Goal: Information Seeking & Learning: Check status

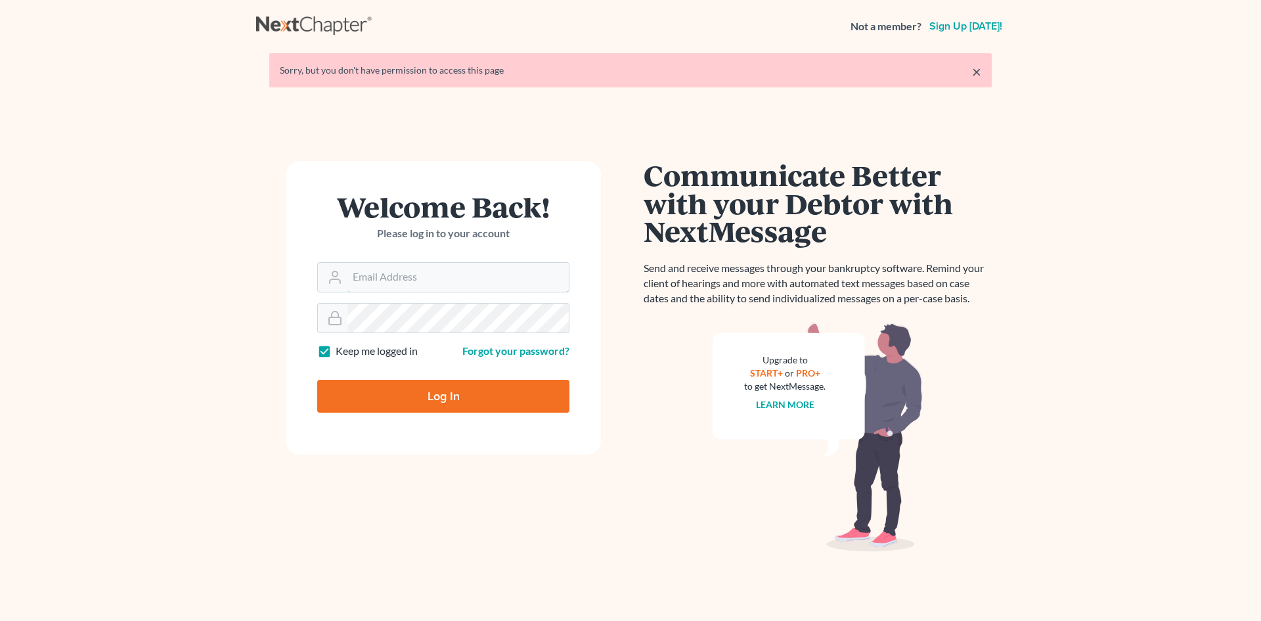
type input "[EMAIL_ADDRESS][DOMAIN_NAME]"
click at [452, 382] on input "Log In" at bounding box center [443, 396] width 252 height 33
type input "Thinking..."
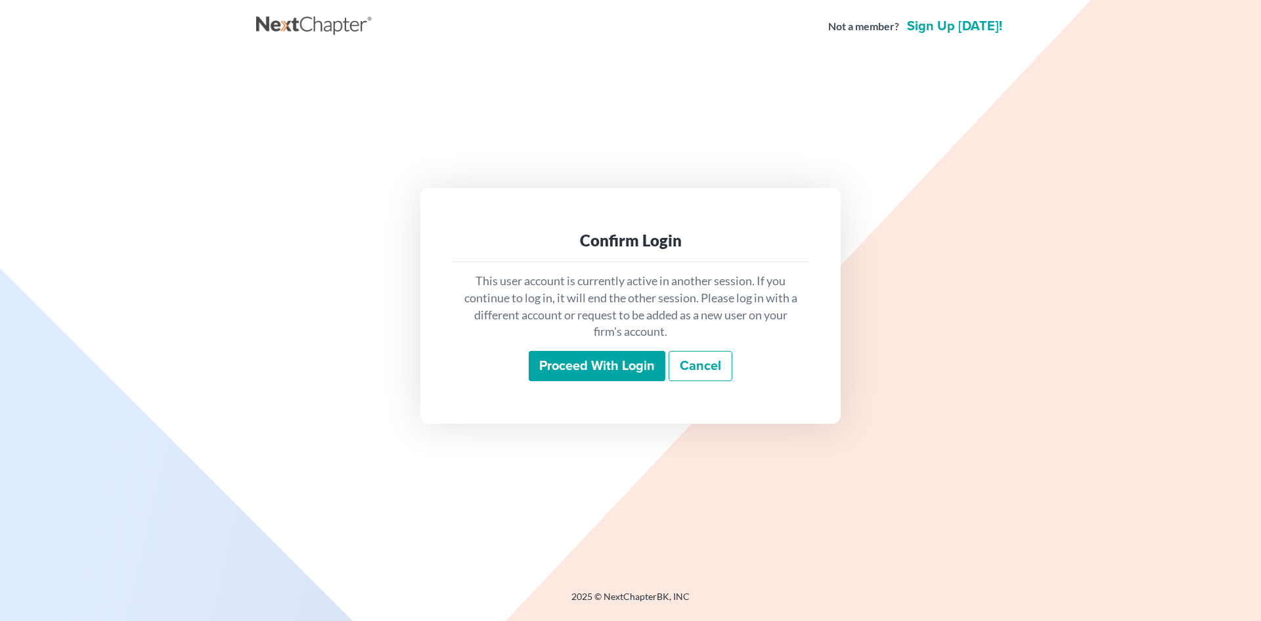
drag, startPoint x: 626, startPoint y: 390, endPoint x: 600, endPoint y: 365, distance: 36.2
click at [625, 391] on div "This user account is currently active in another session. If you continue to lo…" at bounding box center [630, 326] width 357 height 129
click at [600, 365] on input "Proceed with login" at bounding box center [597, 366] width 137 height 30
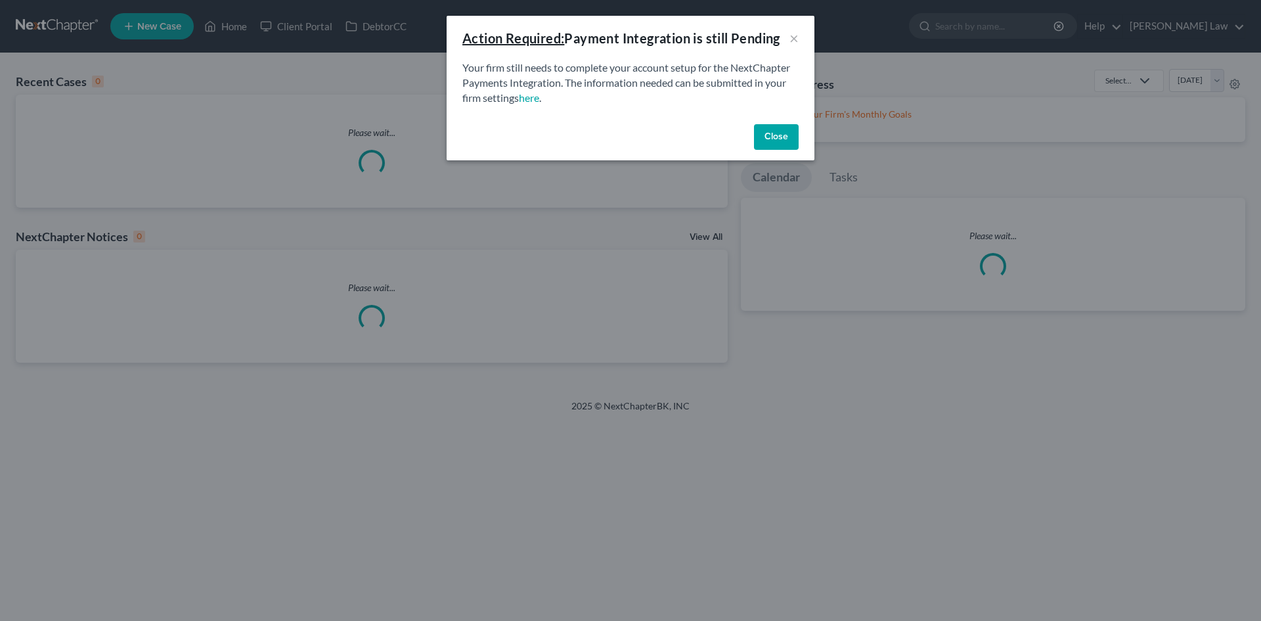
click at [617, 74] on p "Your firm still needs to complete your account setup for the NextChapter Paymen…" at bounding box center [630, 82] width 336 height 45
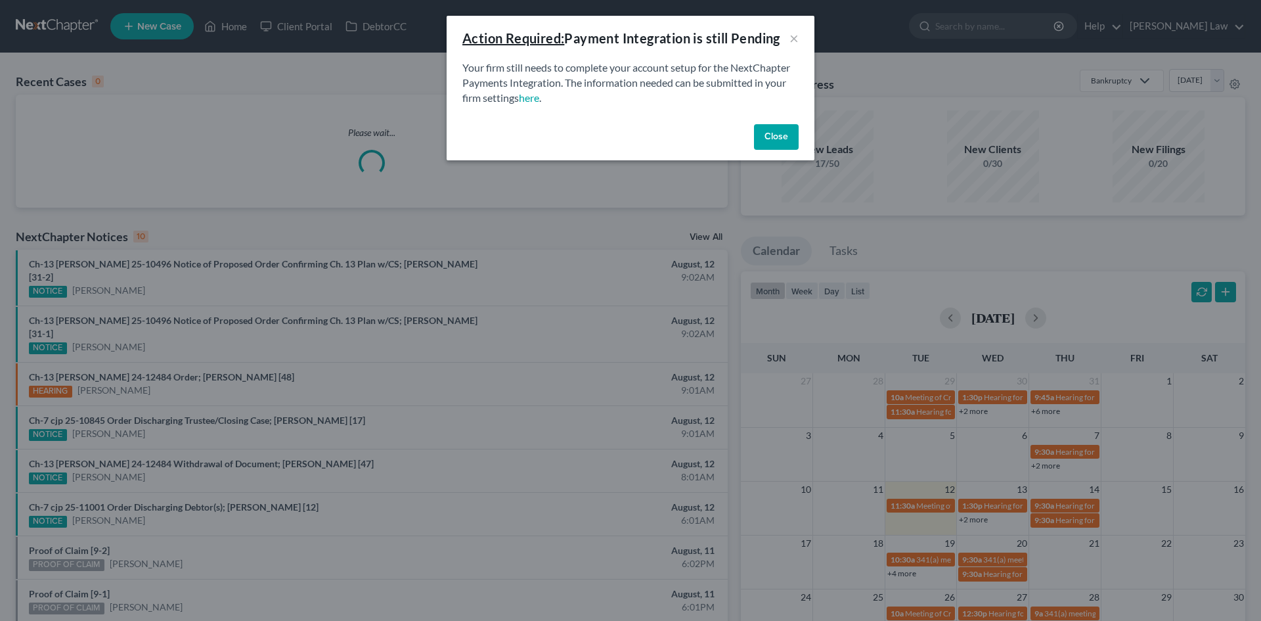
click at [762, 146] on button "Close" at bounding box center [776, 137] width 45 height 26
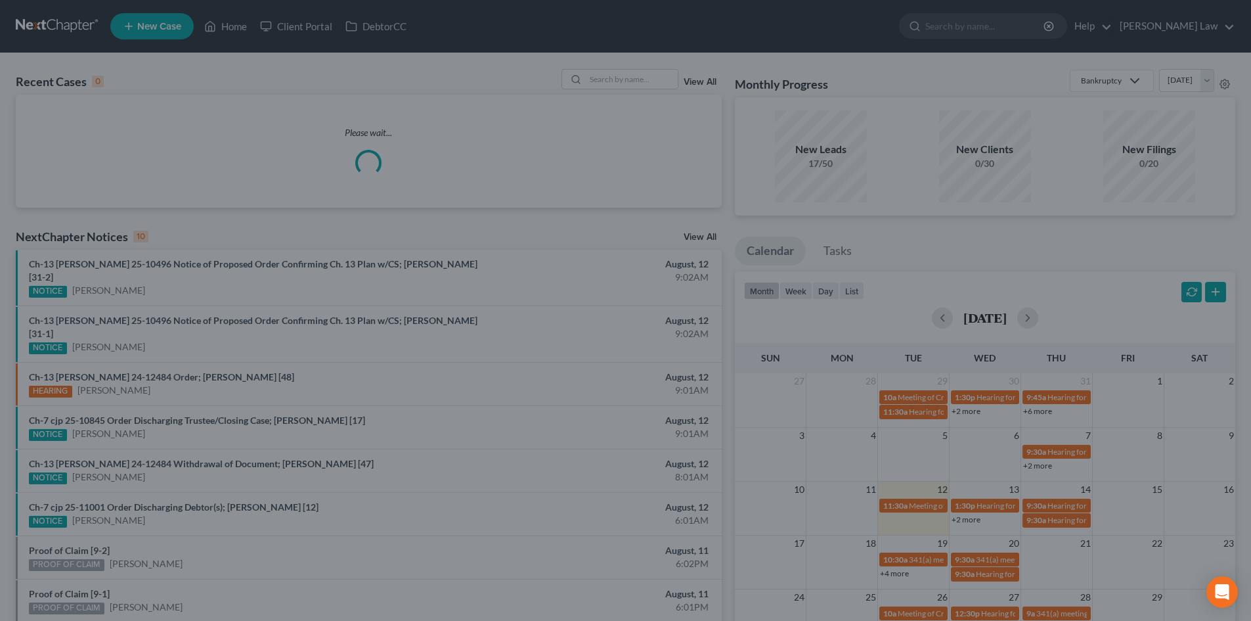
click at [643, 77] on div at bounding box center [625, 310] width 1251 height 621
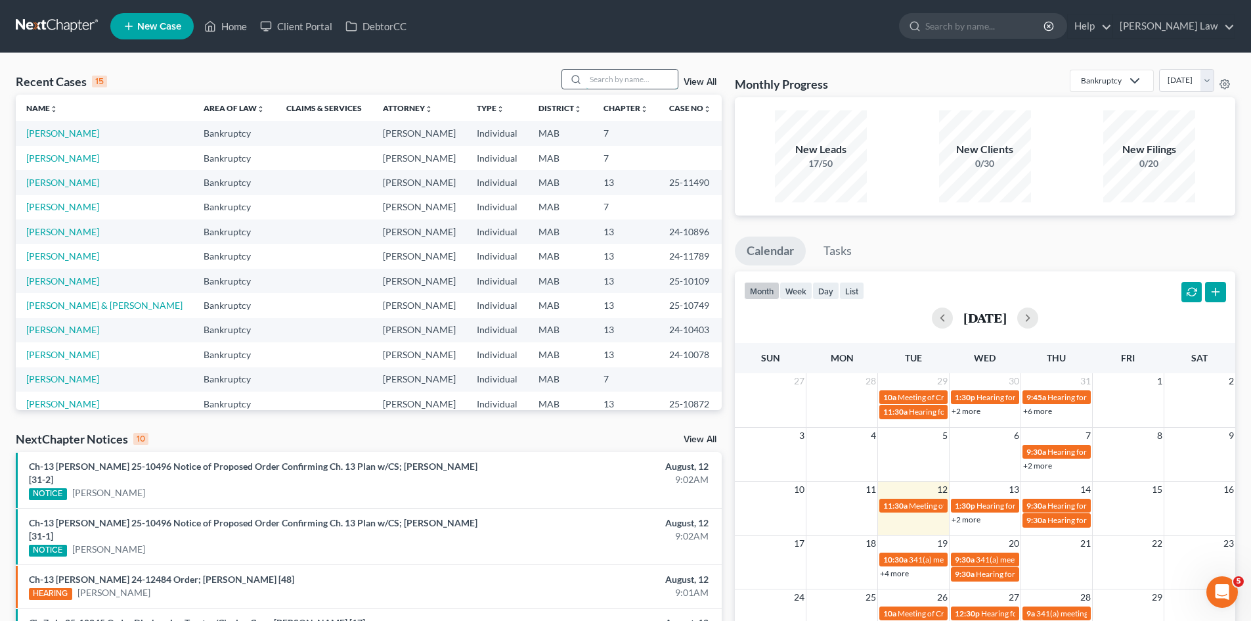
click at [636, 70] on input "search" at bounding box center [632, 79] width 92 height 19
type input "c"
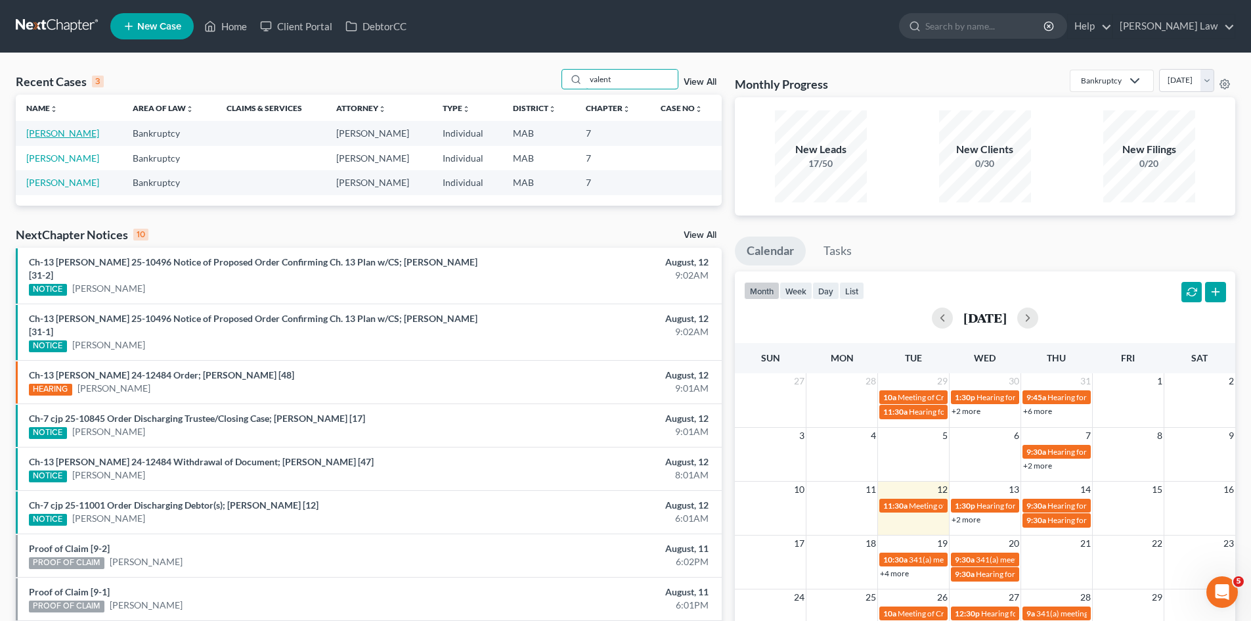
type input "valent"
click at [90, 134] on link "Valentino, Christopher" at bounding box center [62, 132] width 73 height 11
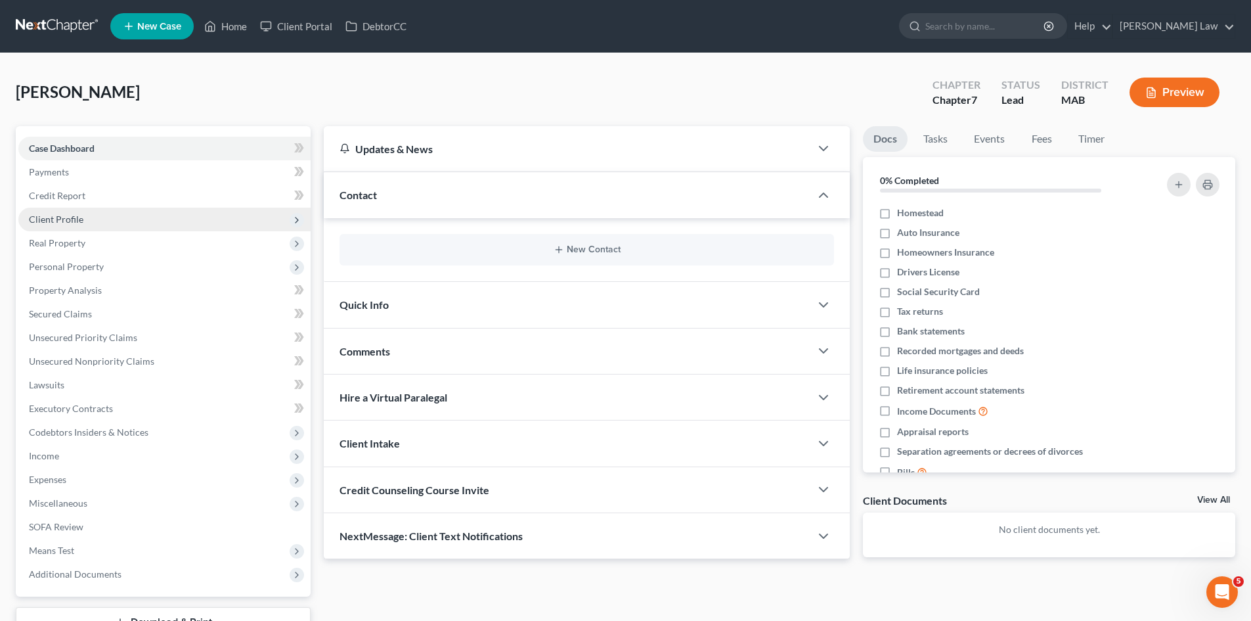
click at [72, 220] on span "Client Profile" at bounding box center [56, 218] width 55 height 11
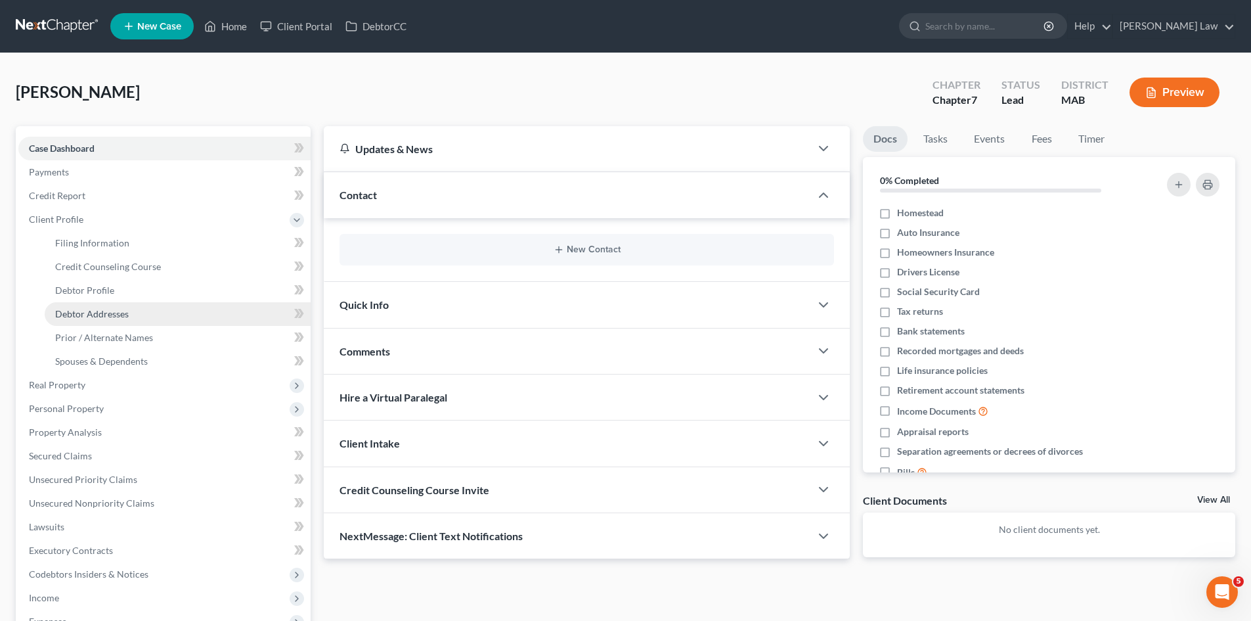
click at [97, 313] on span "Debtor Addresses" at bounding box center [92, 313] width 74 height 11
select select "0"
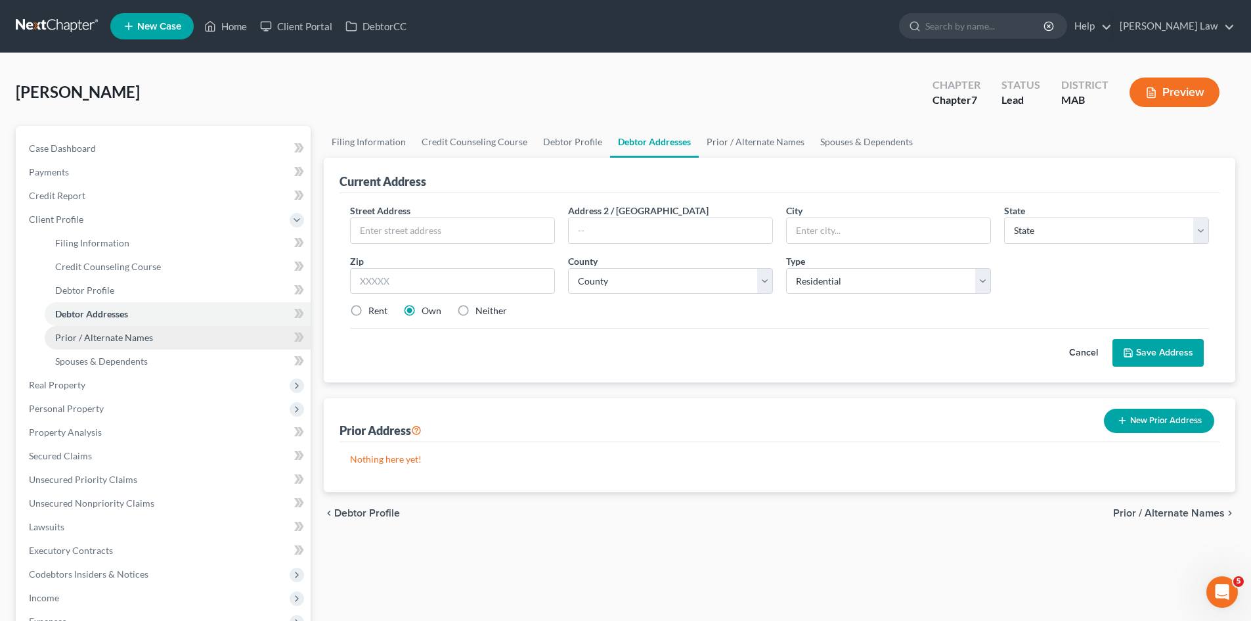
click at [92, 337] on span "Prior / Alternate Names" at bounding box center [104, 337] width 98 height 11
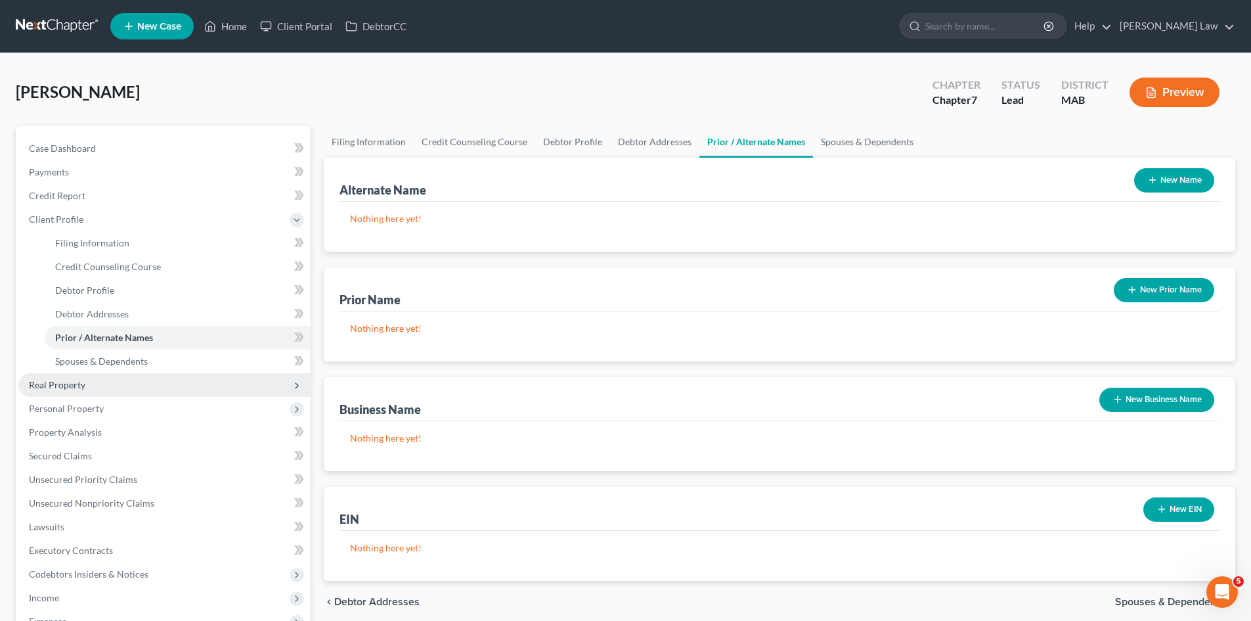
click at [95, 383] on span "Real Property" at bounding box center [164, 385] width 292 height 24
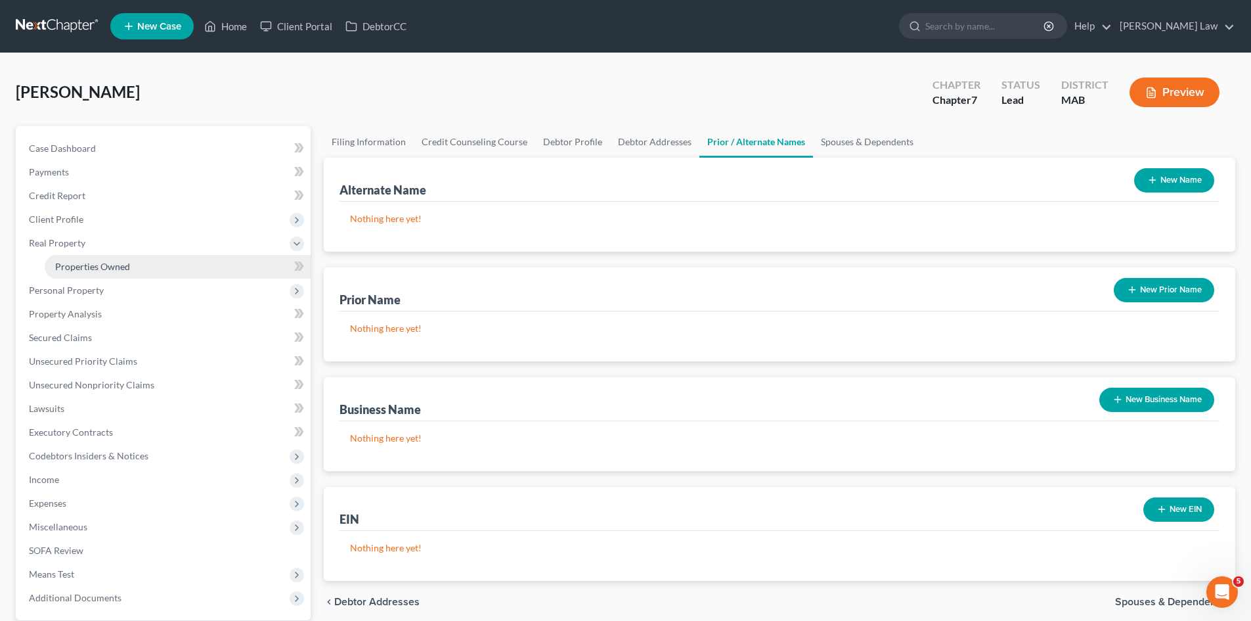
click at [81, 259] on link "Properties Owned" at bounding box center [178, 267] width 266 height 24
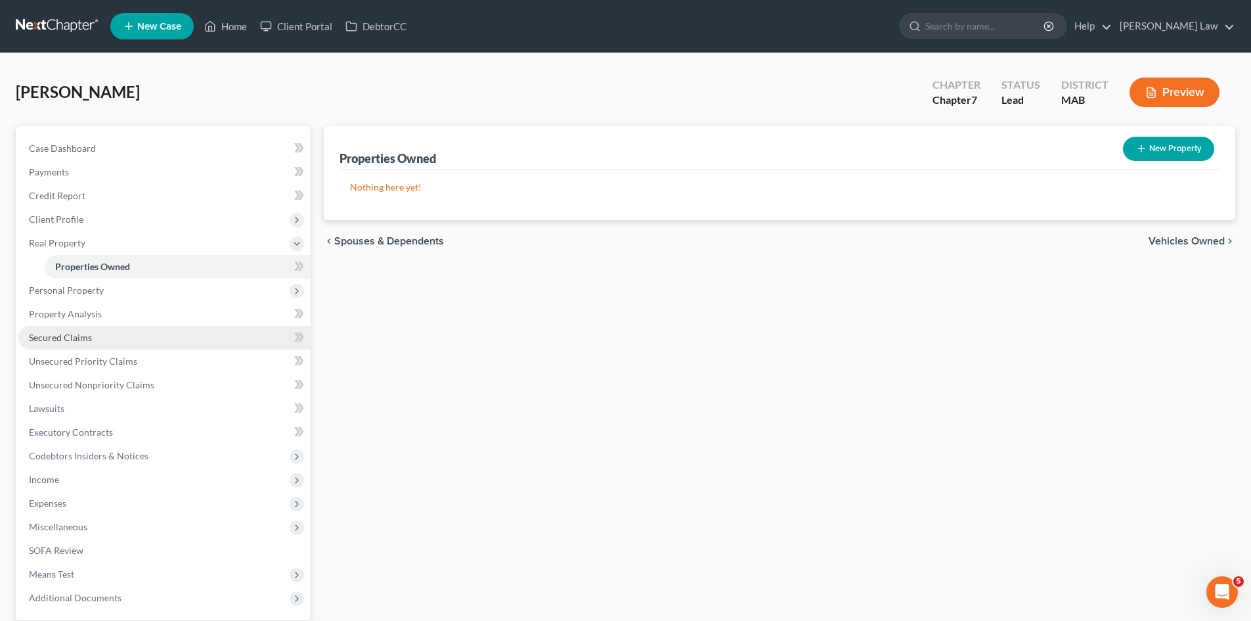
click at [94, 343] on link "Secured Claims" at bounding box center [164, 338] width 292 height 24
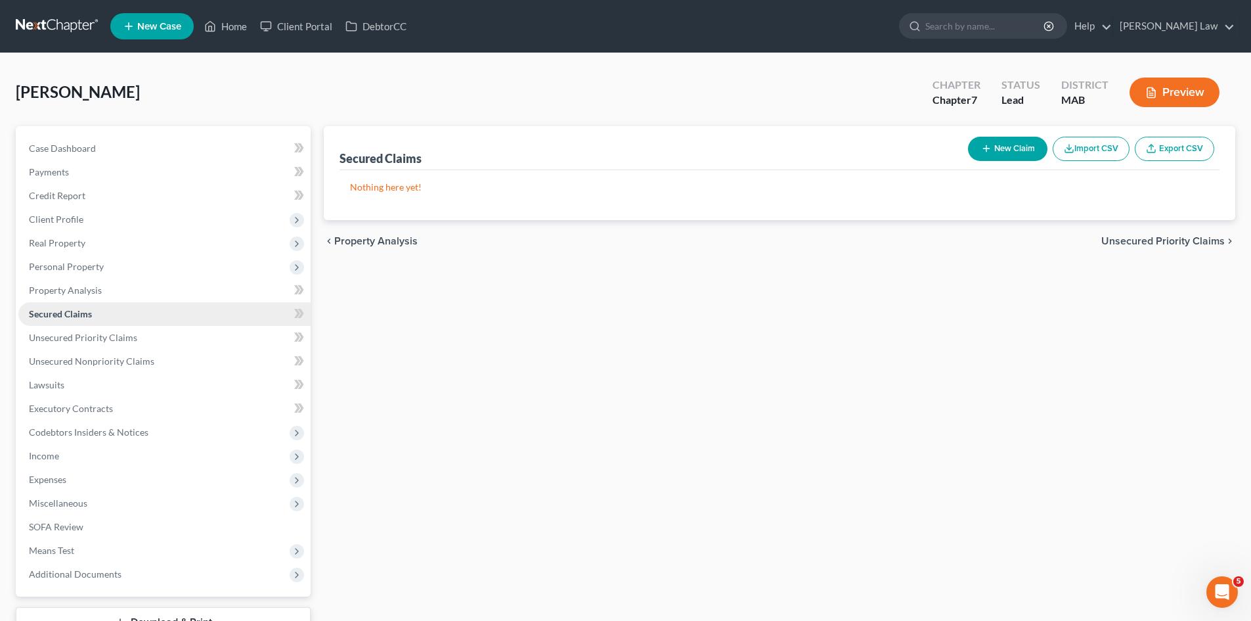
click at [81, 312] on span "Secured Claims" at bounding box center [60, 313] width 63 height 11
click at [74, 137] on link "Case Dashboard" at bounding box center [164, 149] width 292 height 24
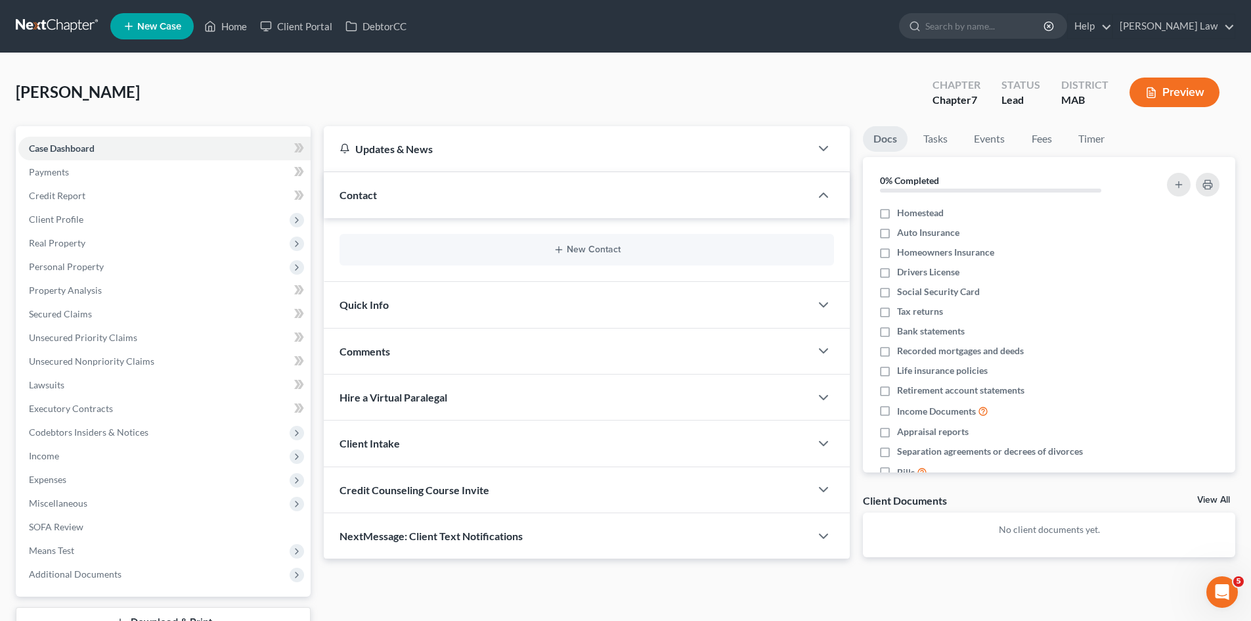
click at [456, 305] on div "Quick Info" at bounding box center [567, 304] width 487 height 45
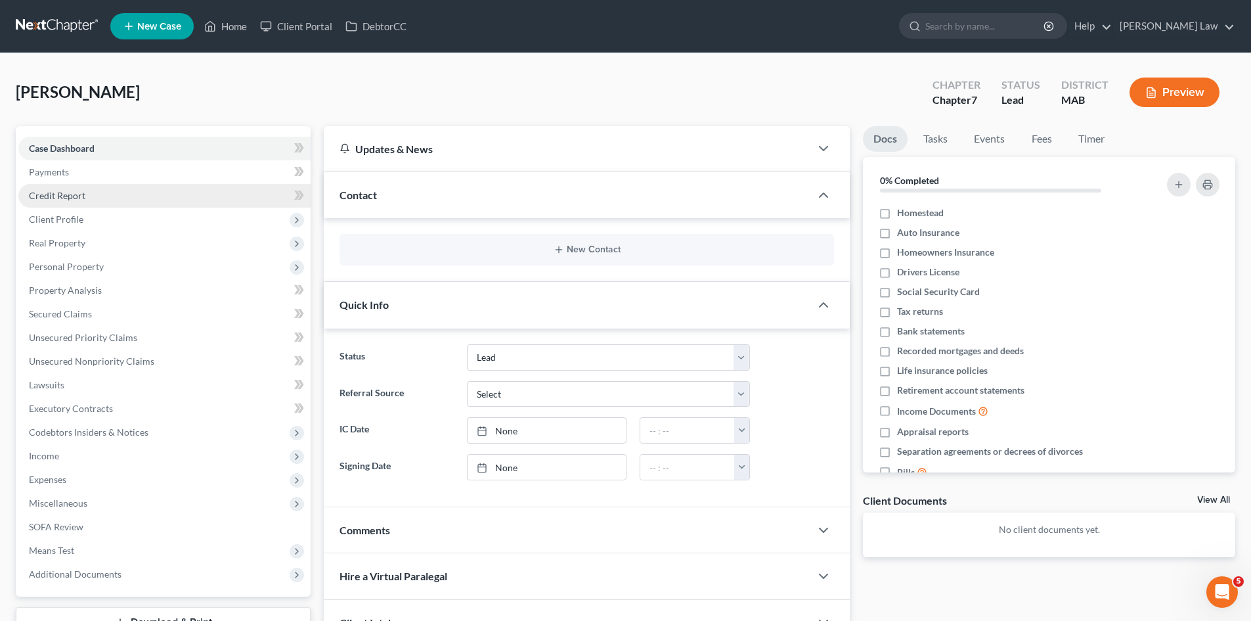
click at [83, 184] on link "Credit Report" at bounding box center [164, 196] width 292 height 24
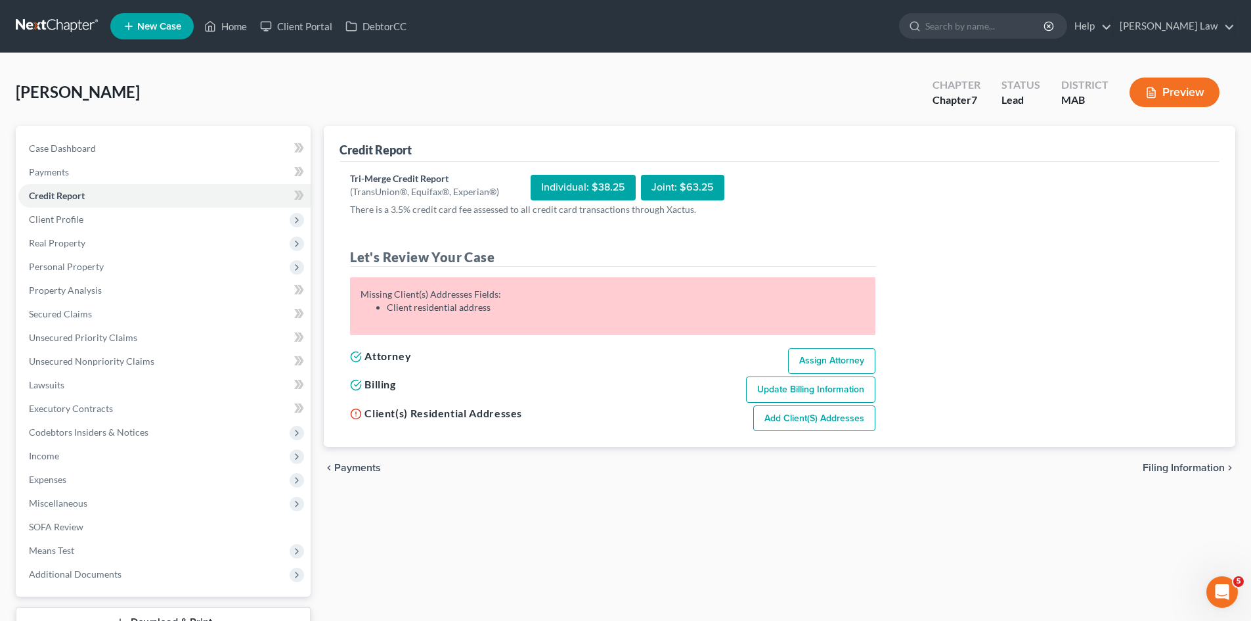
click at [56, 21] on link at bounding box center [58, 26] width 84 height 24
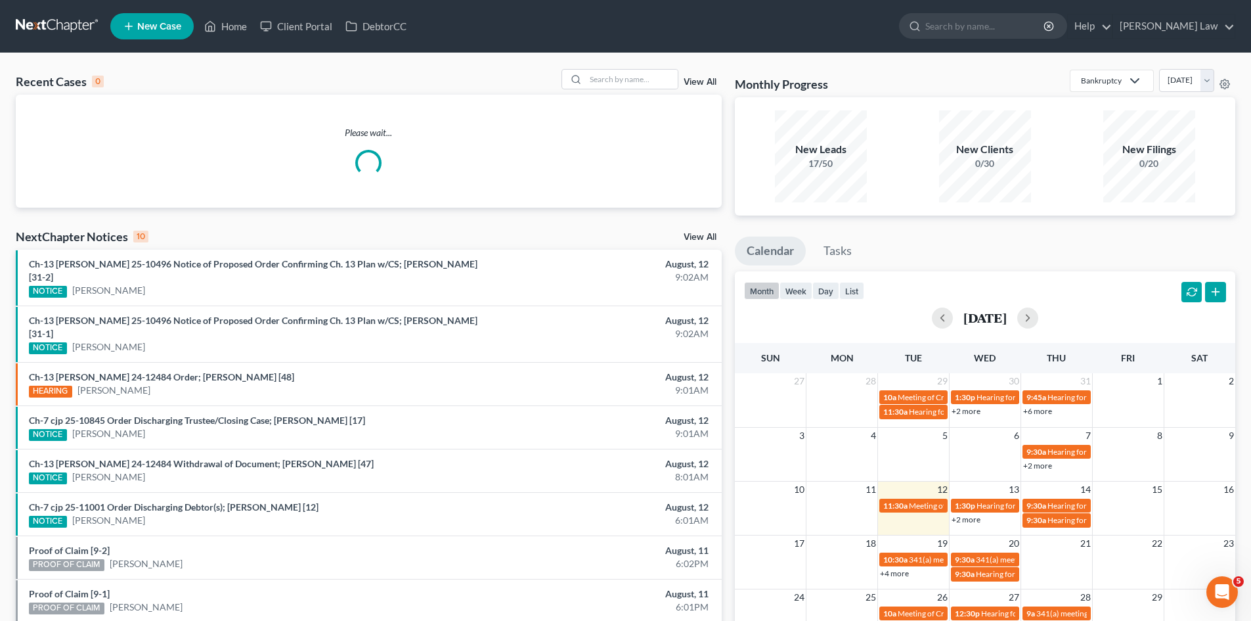
click at [714, 82] on link "View All" at bounding box center [700, 81] width 33 height 9
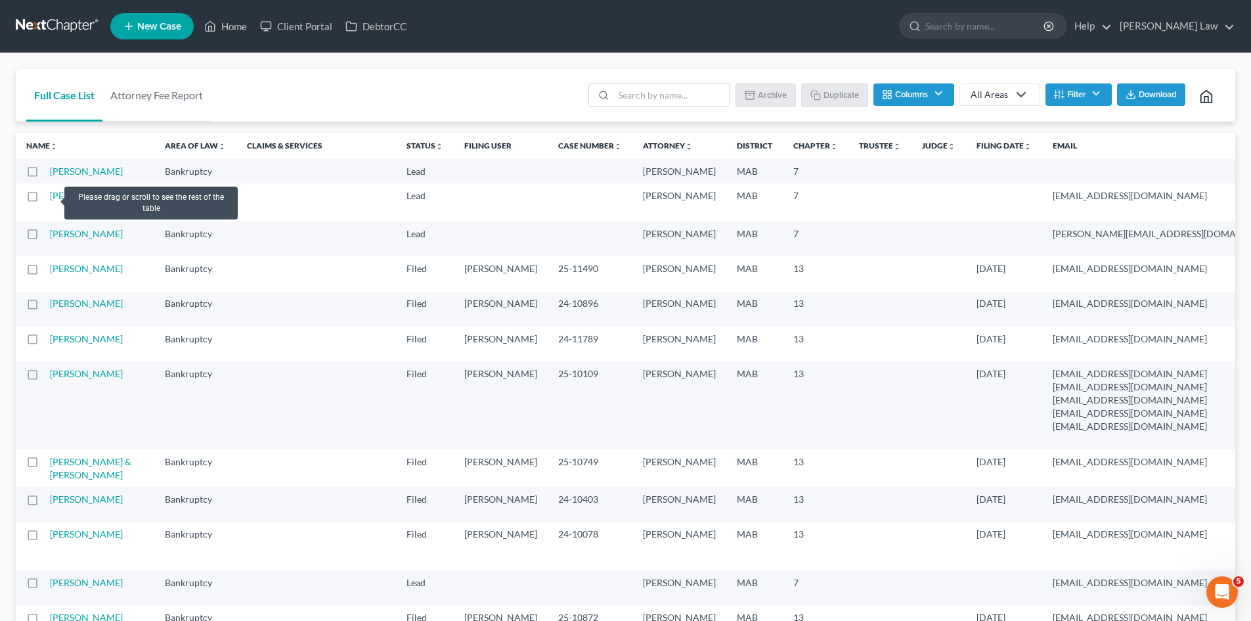
click at [45, 175] on label at bounding box center [45, 175] width 0 height 0
click at [50, 172] on input "checkbox" at bounding box center [54, 169] width 9 height 9
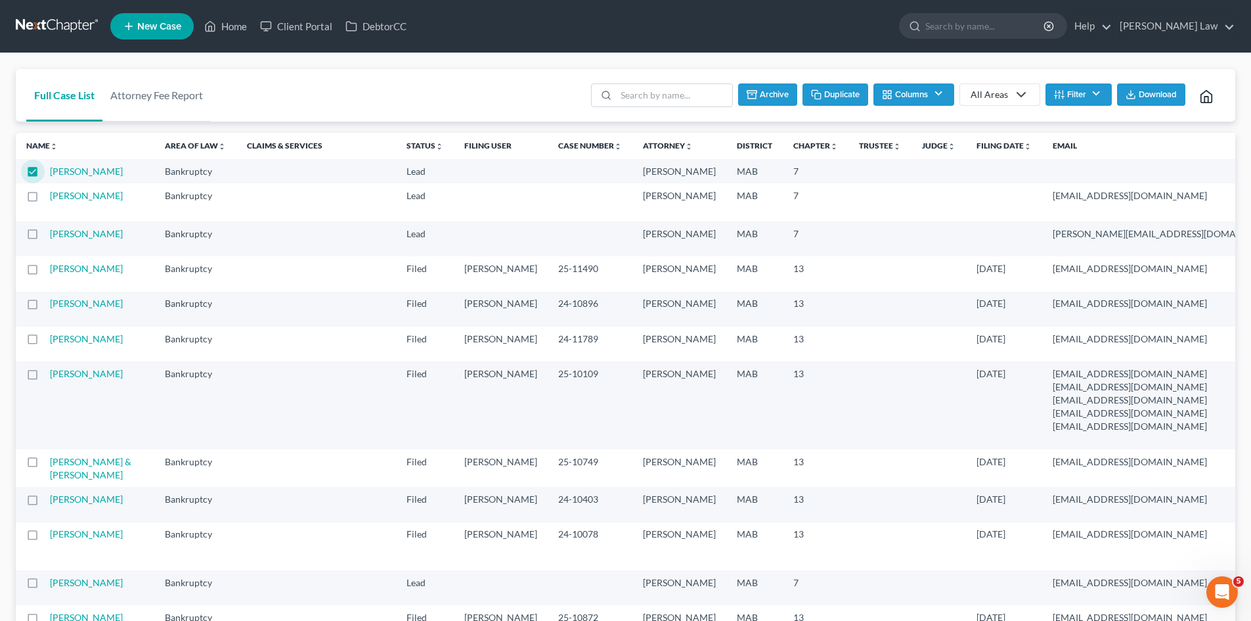
click at [788, 98] on button "Archive" at bounding box center [767, 94] width 59 height 22
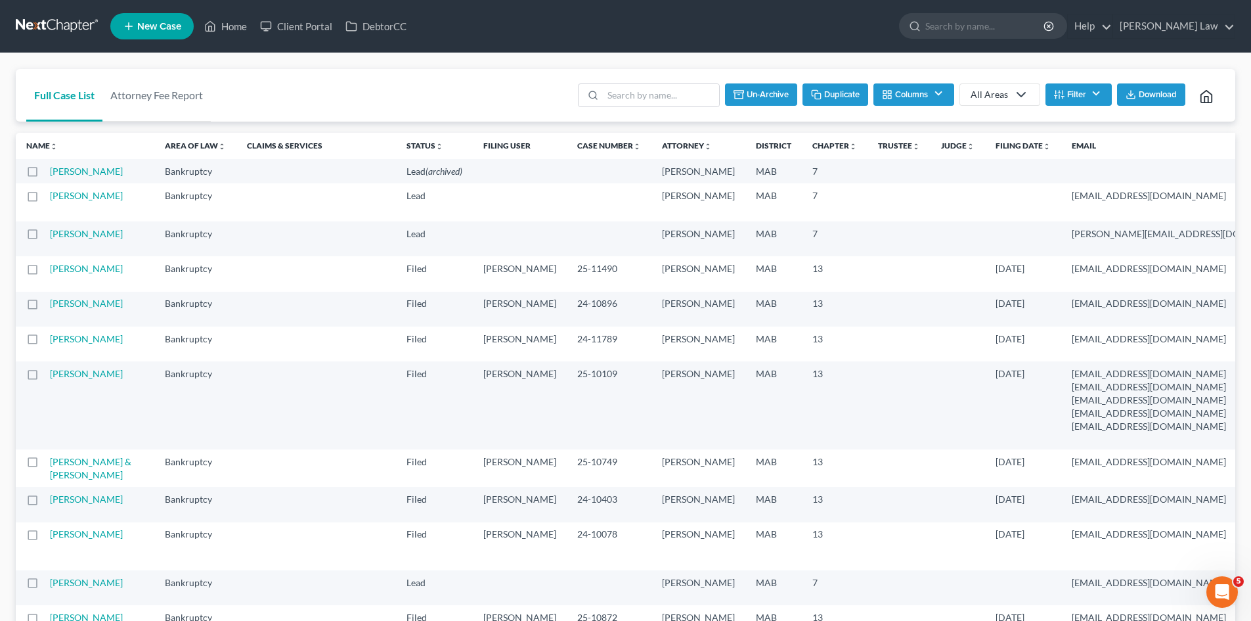
checkbox input "false"
click at [64, 16] on link at bounding box center [58, 26] width 84 height 24
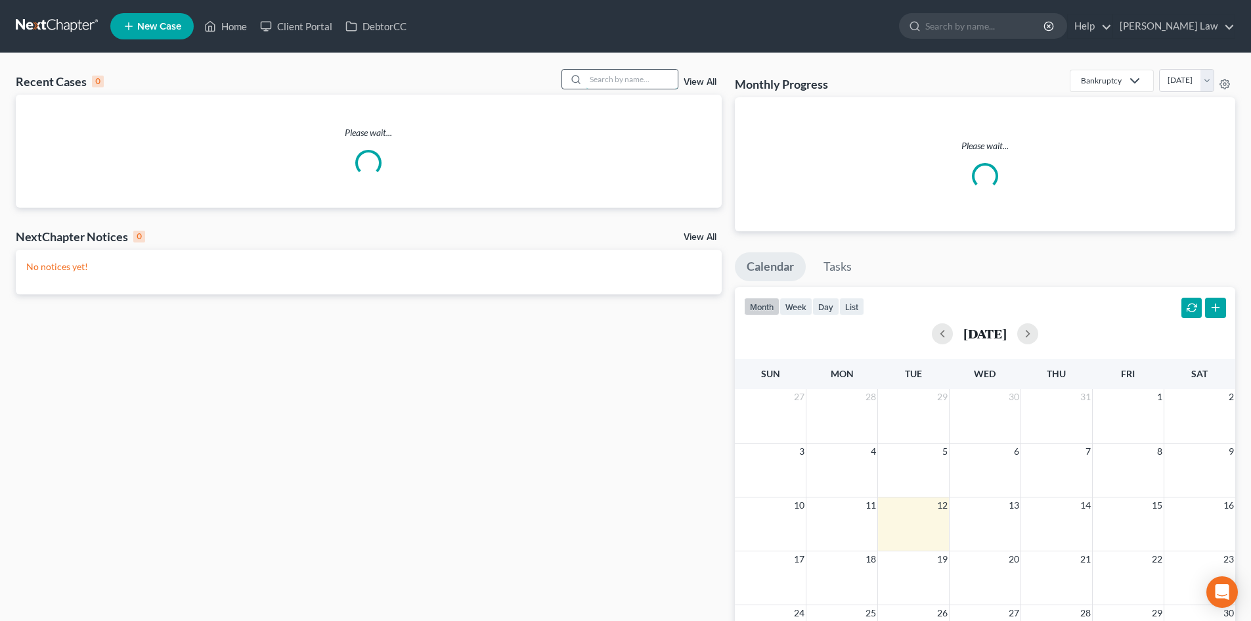
click at [621, 84] on input "search" at bounding box center [632, 79] width 92 height 19
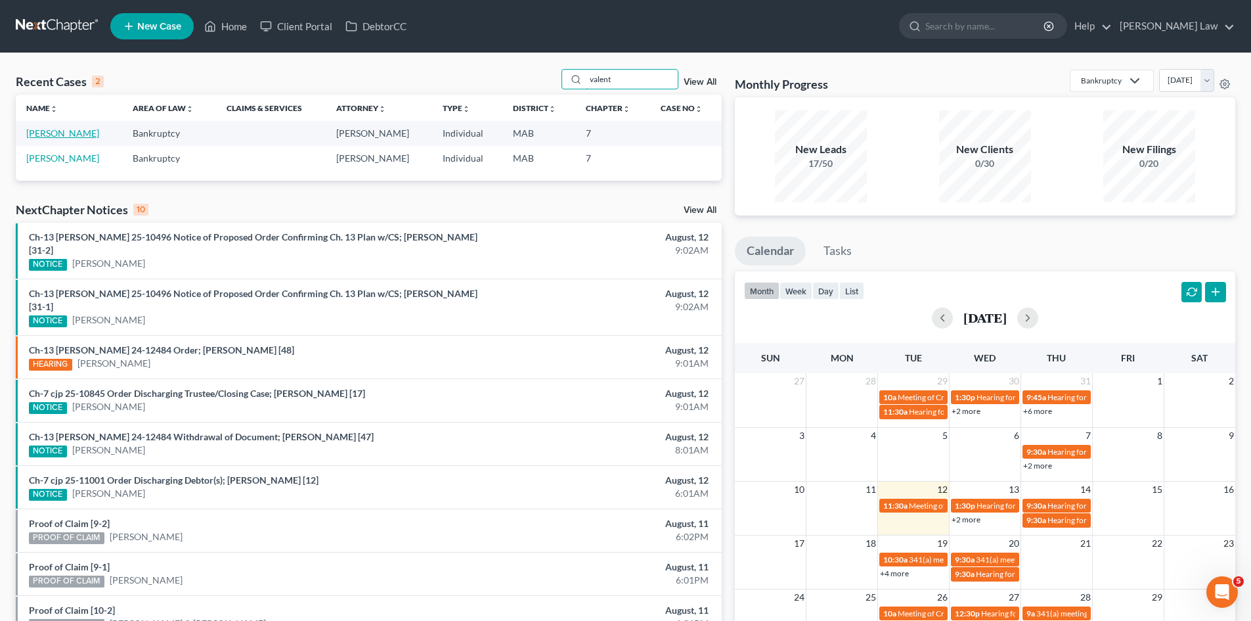
type input "valent"
click at [57, 133] on link "[PERSON_NAME]" at bounding box center [62, 132] width 73 height 11
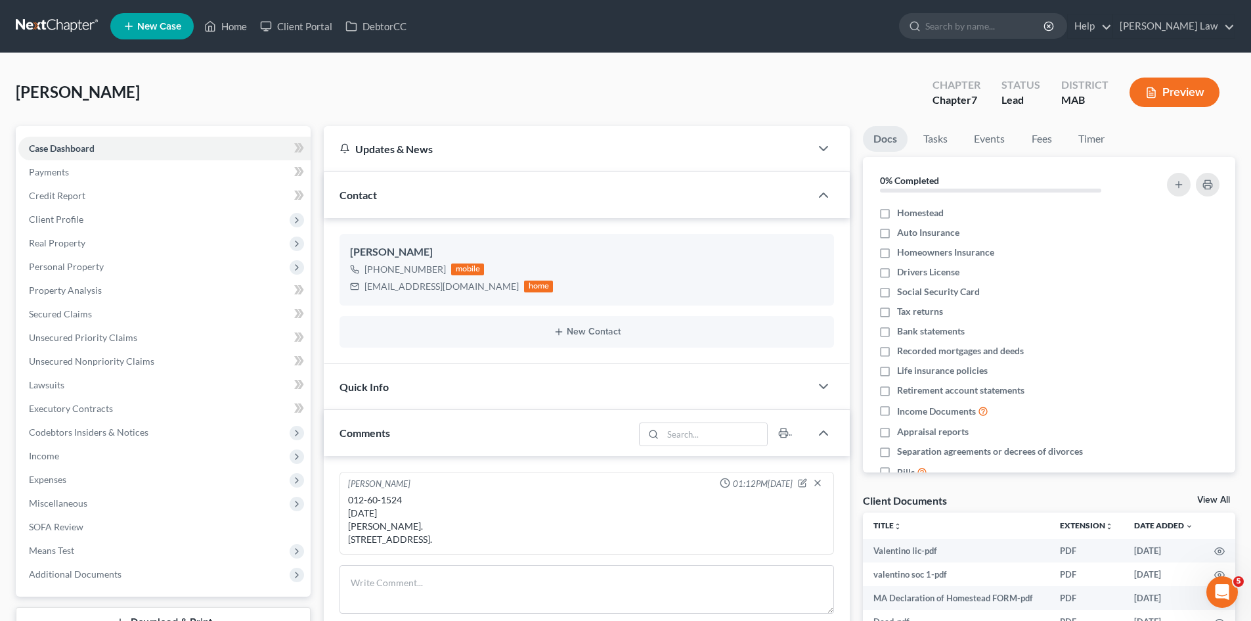
click at [1213, 493] on div "Client Documents View All" at bounding box center [1049, 502] width 372 height 19
click at [107, 67] on div "Valentino, Christopher Upgraded Chapter Chapter 7 Status Lead District MAB Prev…" at bounding box center [625, 466] width 1251 height 826
click at [51, 23] on link at bounding box center [58, 26] width 84 height 24
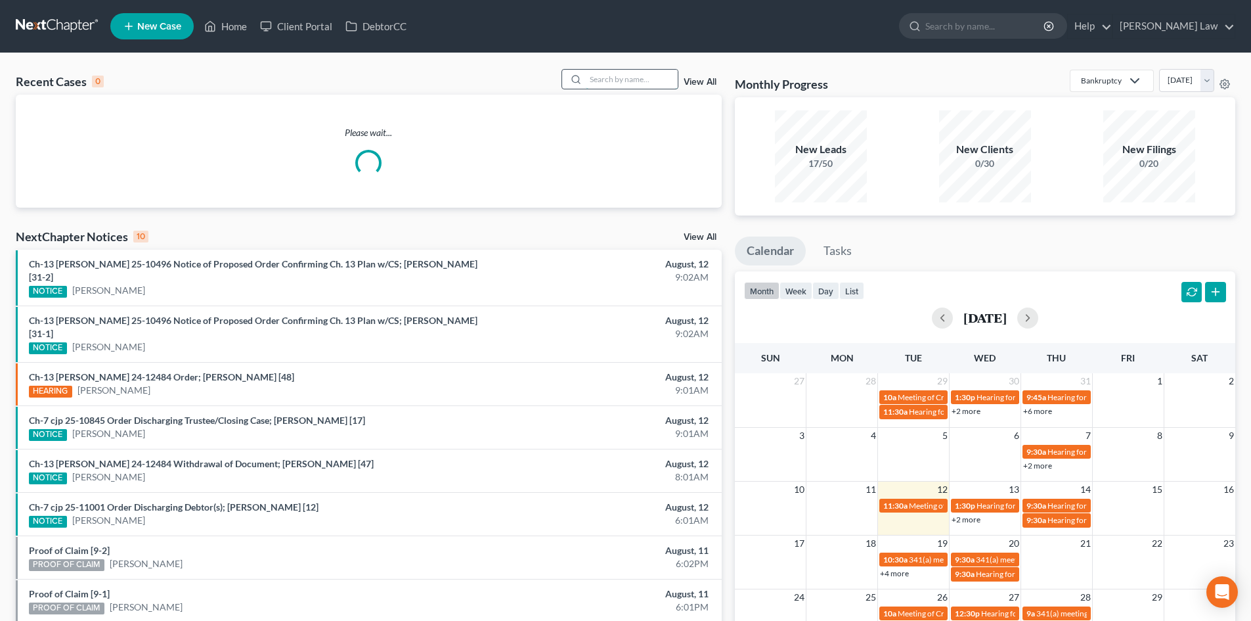
click at [644, 70] on input "search" at bounding box center [632, 79] width 92 height 19
type input "juarez"
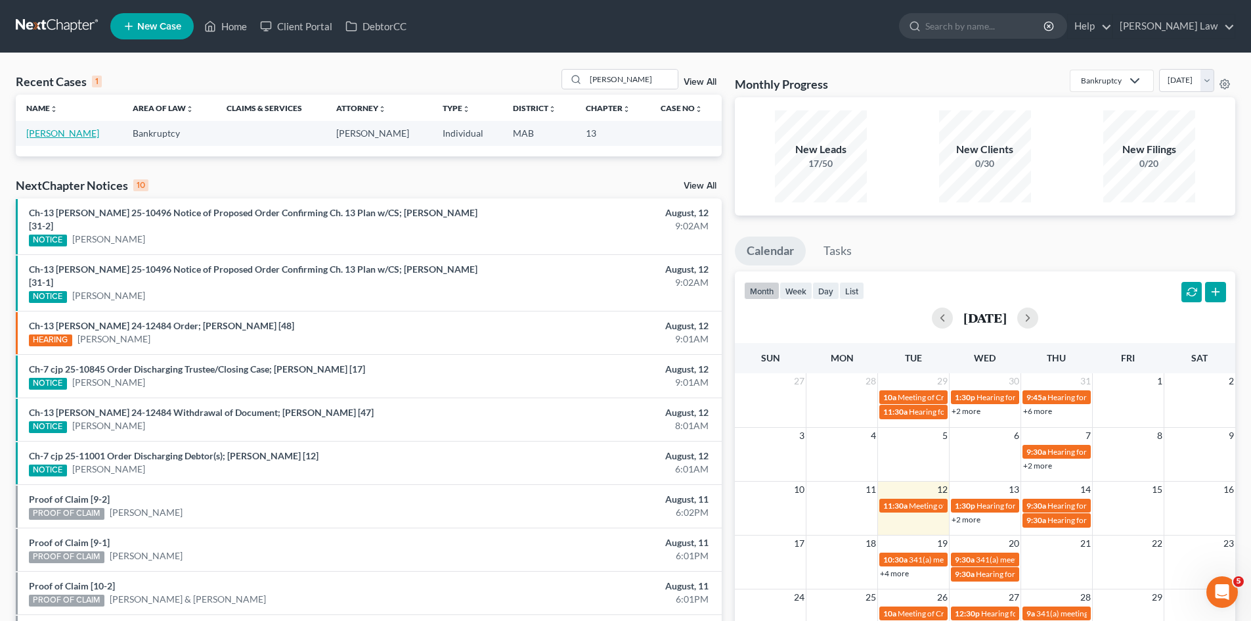
click at [61, 139] on link "Juarez, Lesley" at bounding box center [62, 132] width 73 height 11
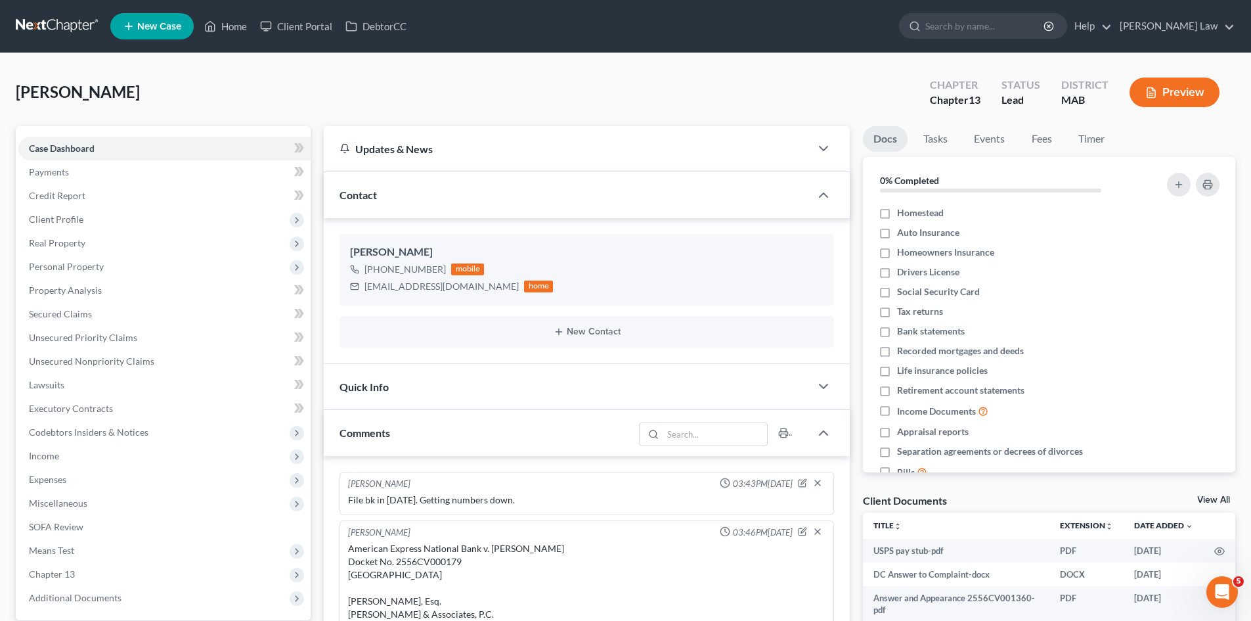
click at [1216, 499] on link "View All" at bounding box center [1213, 499] width 33 height 9
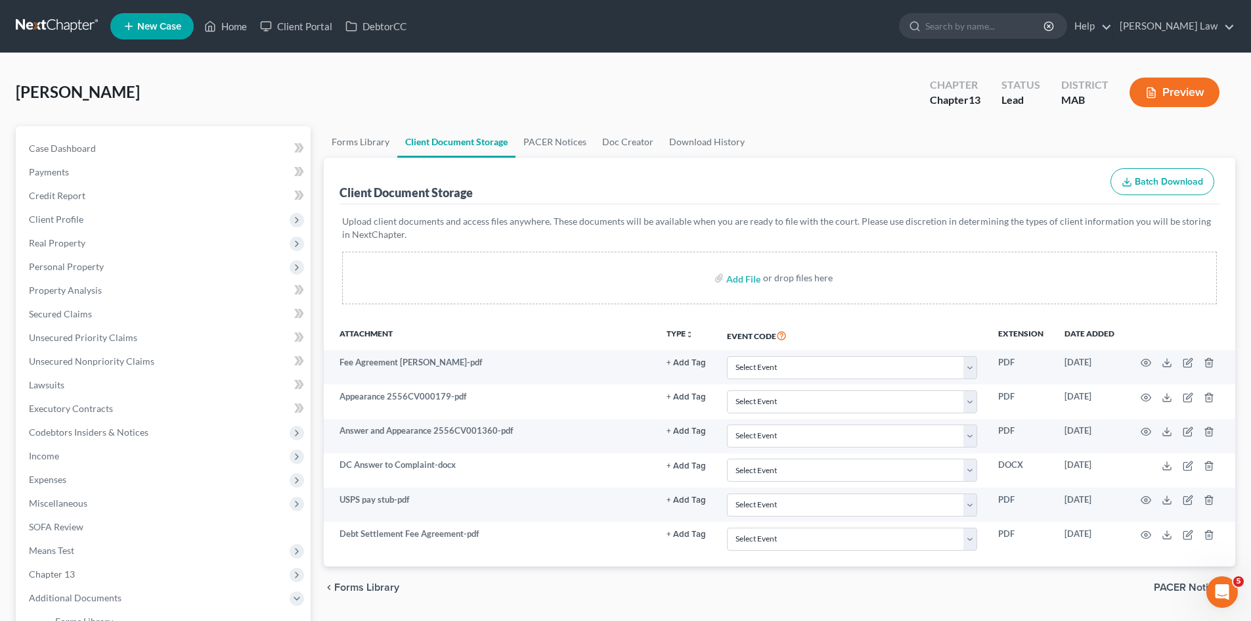
click at [60, 33] on link at bounding box center [58, 26] width 84 height 24
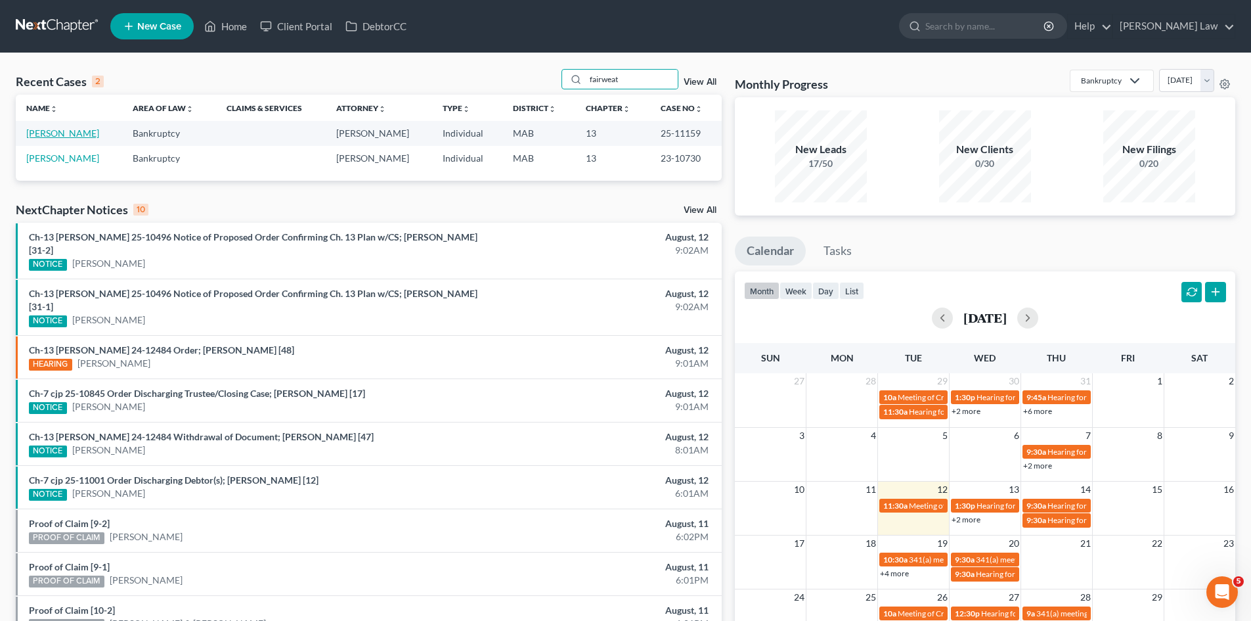
type input "fairweat"
click at [58, 130] on link "[PERSON_NAME]" at bounding box center [62, 132] width 73 height 11
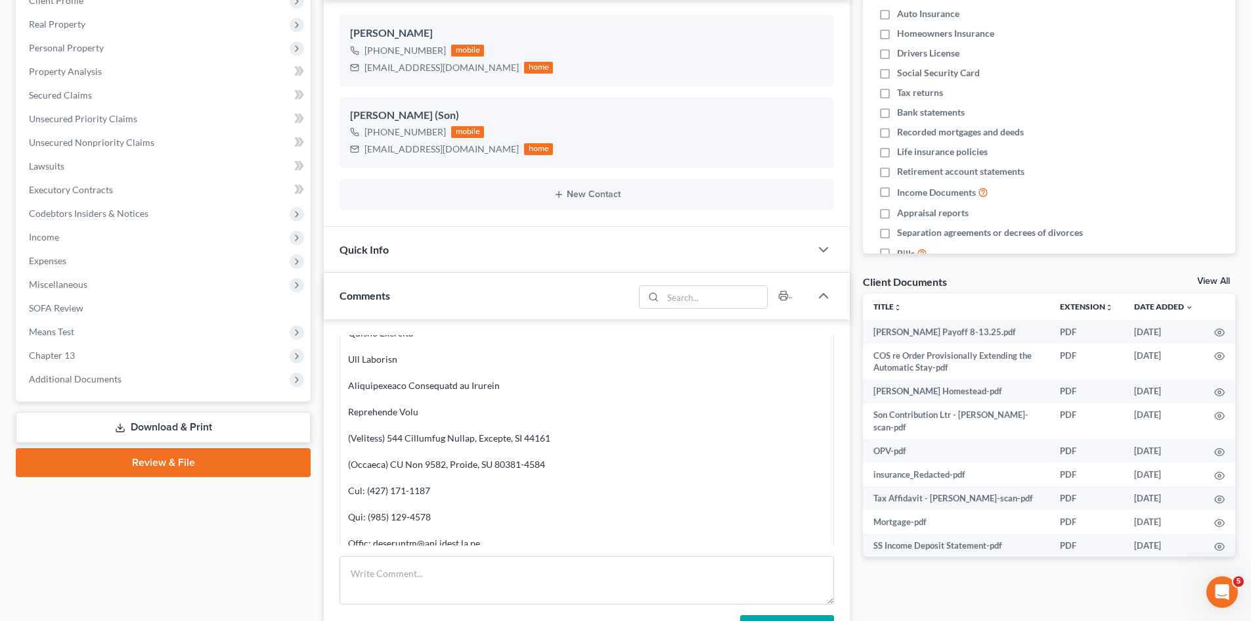
click at [131, 600] on div "Case Dashboard Payments Invoices Payments Payments Credit Report Client Profile" at bounding box center [163, 375] width 308 height 936
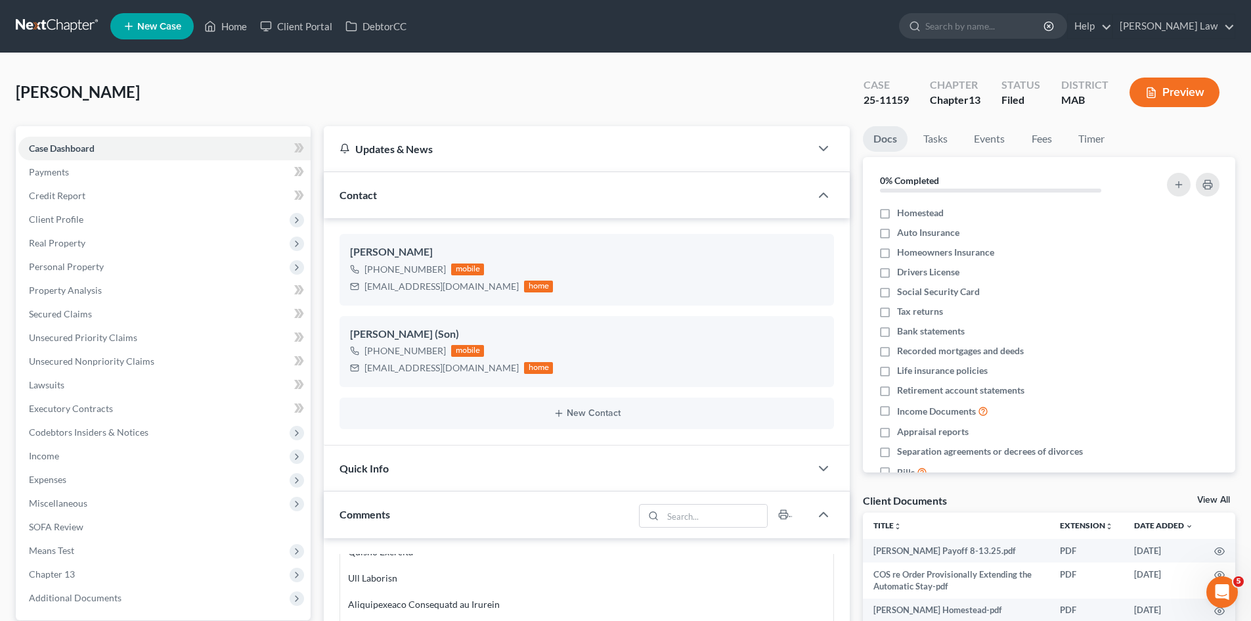
click at [1204, 495] on link "View All" at bounding box center [1213, 499] width 33 height 9
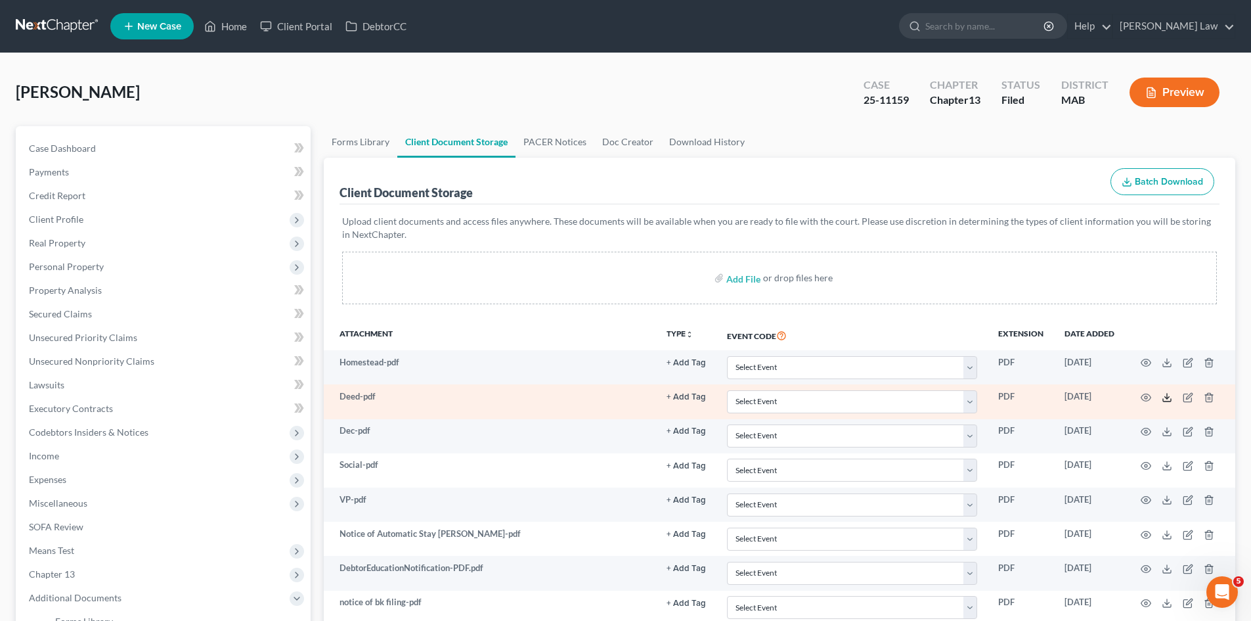
click at [1167, 398] on line at bounding box center [1167, 395] width 0 height 5
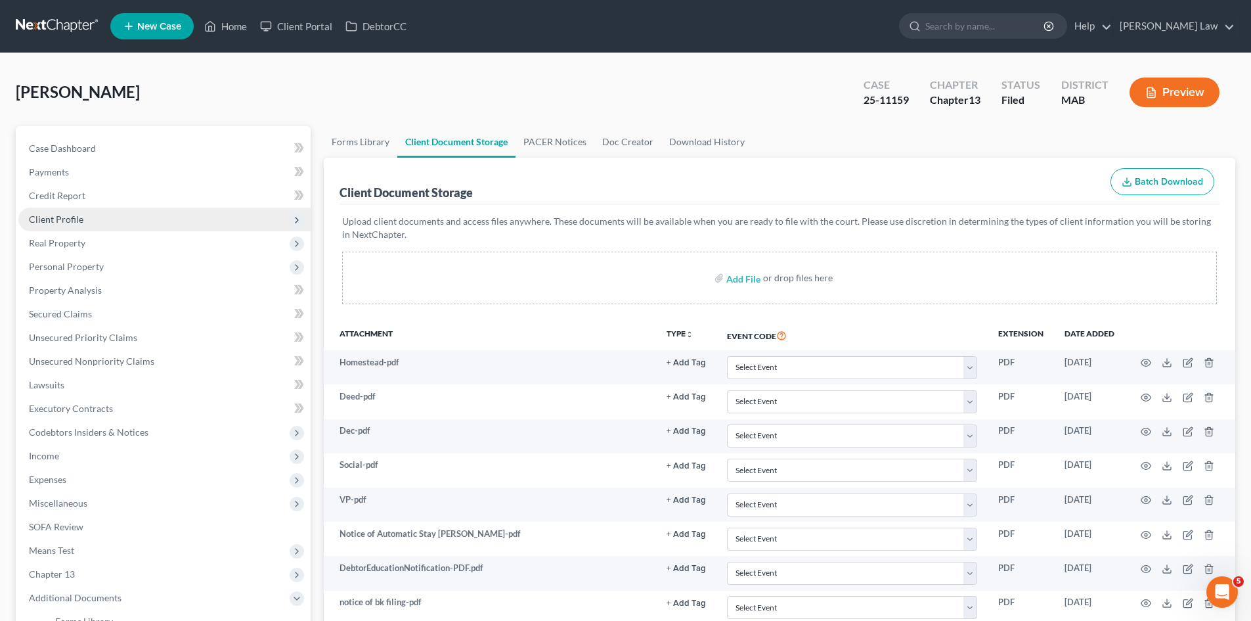
click at [68, 213] on span "Client Profile" at bounding box center [56, 218] width 55 height 11
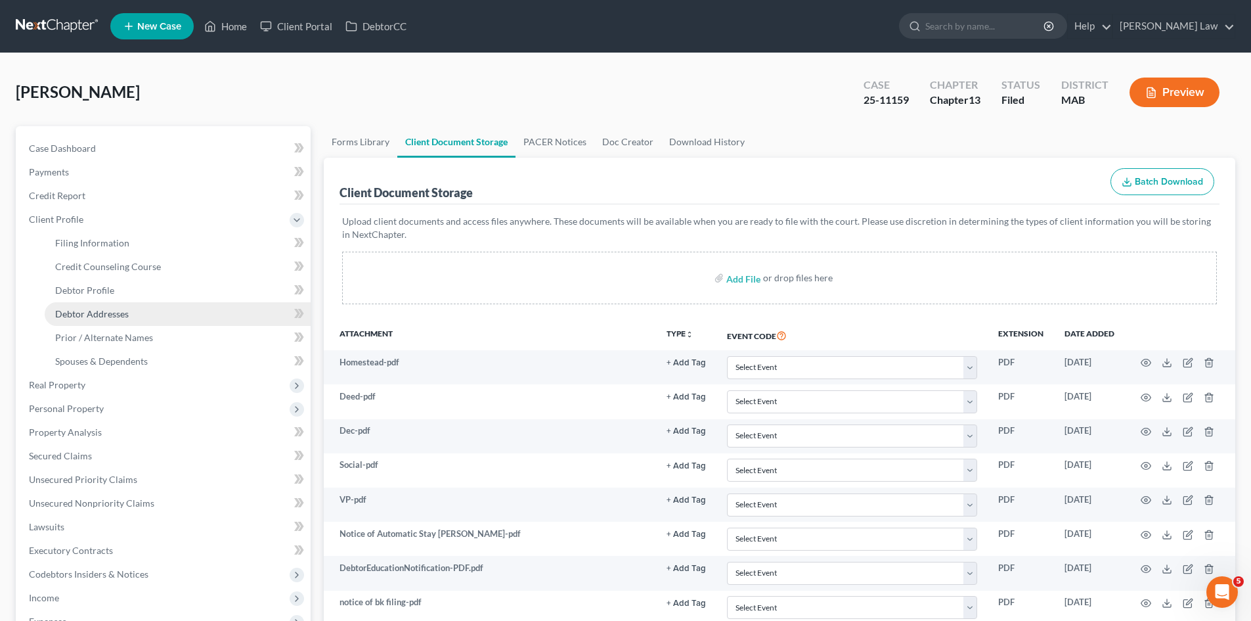
click at [130, 309] on link "Debtor Addresses" at bounding box center [178, 314] width 266 height 24
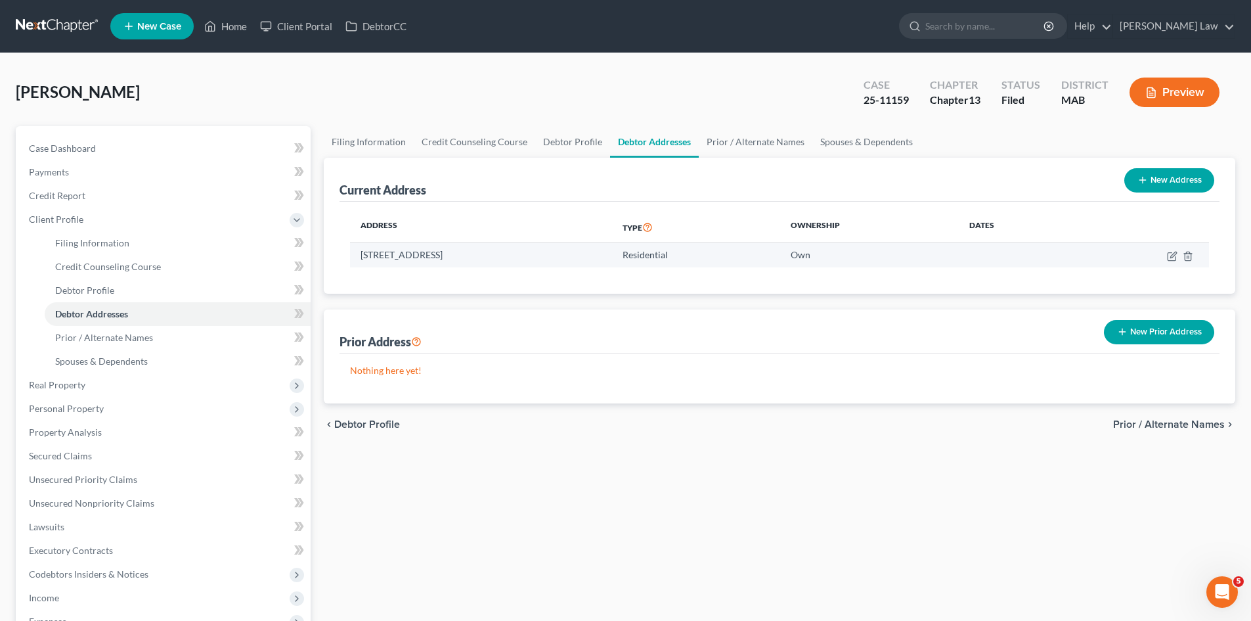
click at [410, 262] on td "[STREET_ADDRESS]" at bounding box center [481, 254] width 262 height 25
click at [410, 261] on td "[STREET_ADDRESS]" at bounding box center [481, 254] width 262 height 25
copy td "[STREET_ADDRESS]"
drag, startPoint x: 105, startPoint y: 77, endPoint x: 114, endPoint y: 77, distance: 9.2
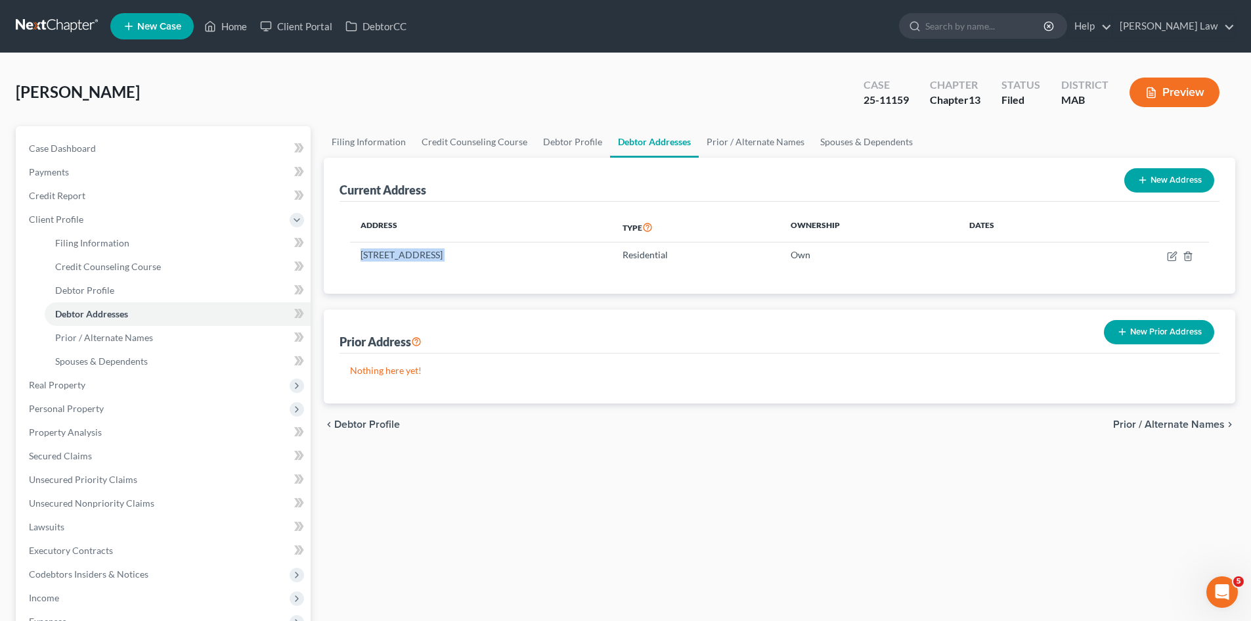
click at [105, 76] on div "[PERSON_NAME] Upgraded Case 25-11159 Chapter Chapter 13 Status Filed District M…" at bounding box center [626, 97] width 1220 height 57
click at [120, 145] on link "Case Dashboard" at bounding box center [164, 149] width 292 height 24
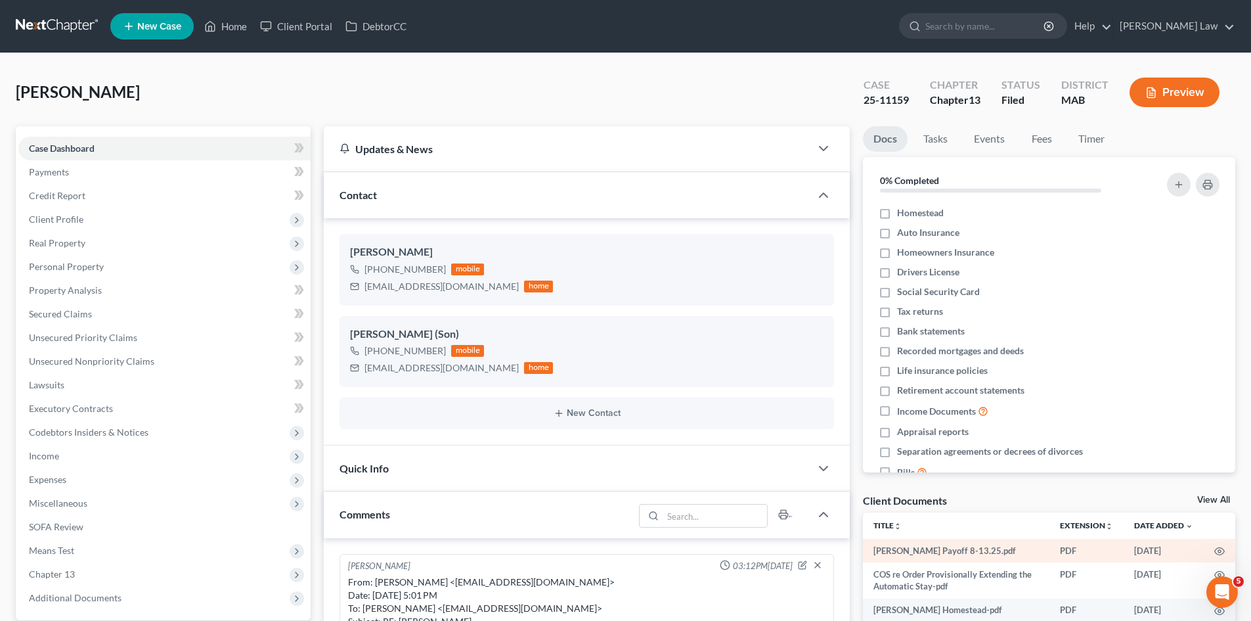
scroll to position [827, 0]
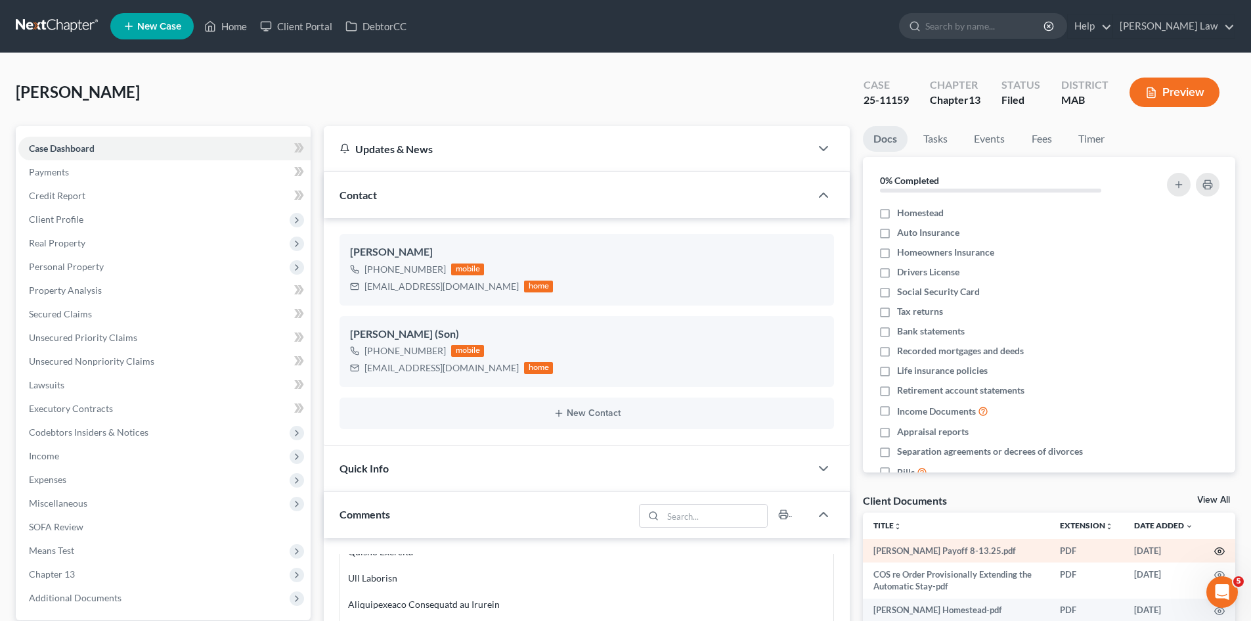
click at [1214, 550] on icon "button" at bounding box center [1219, 551] width 11 height 11
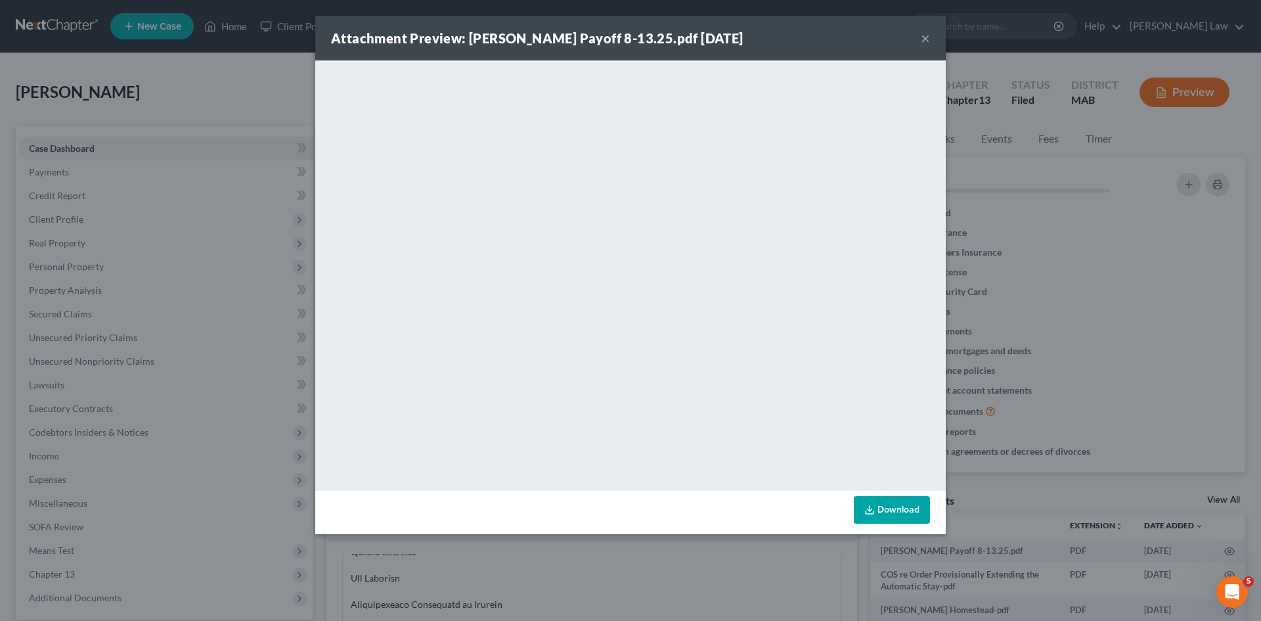
click at [1110, 203] on div "Attachment Preview: Fairweather Payoff 8-13.25.pdf 08/08/2025 × <object ng-attr…" at bounding box center [630, 310] width 1261 height 621
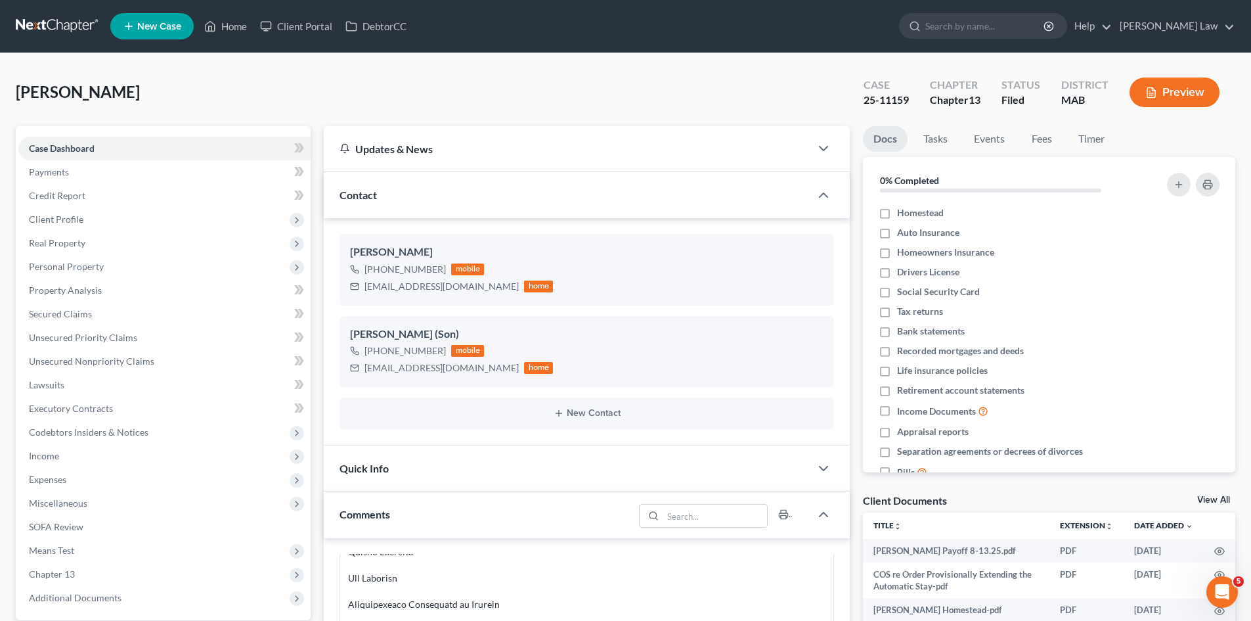
drag, startPoint x: 1223, startPoint y: 500, endPoint x: 1251, endPoint y: 489, distance: 30.1
click at [1223, 500] on link "View All" at bounding box center [1213, 499] width 33 height 9
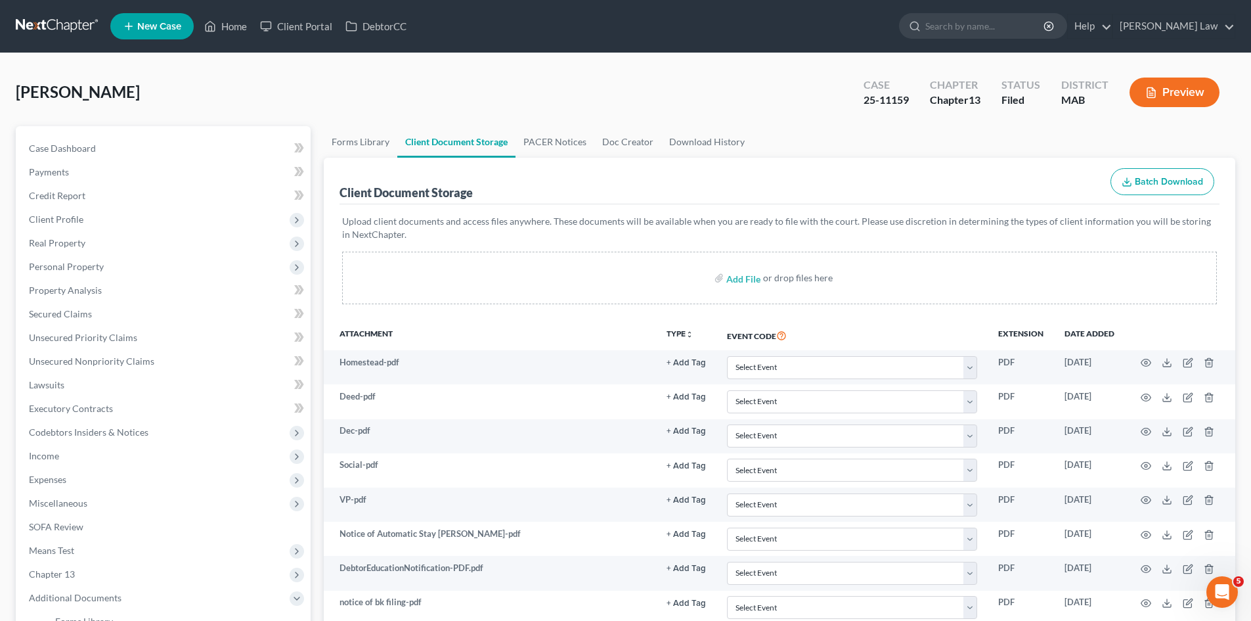
click at [39, 22] on link at bounding box center [58, 26] width 84 height 24
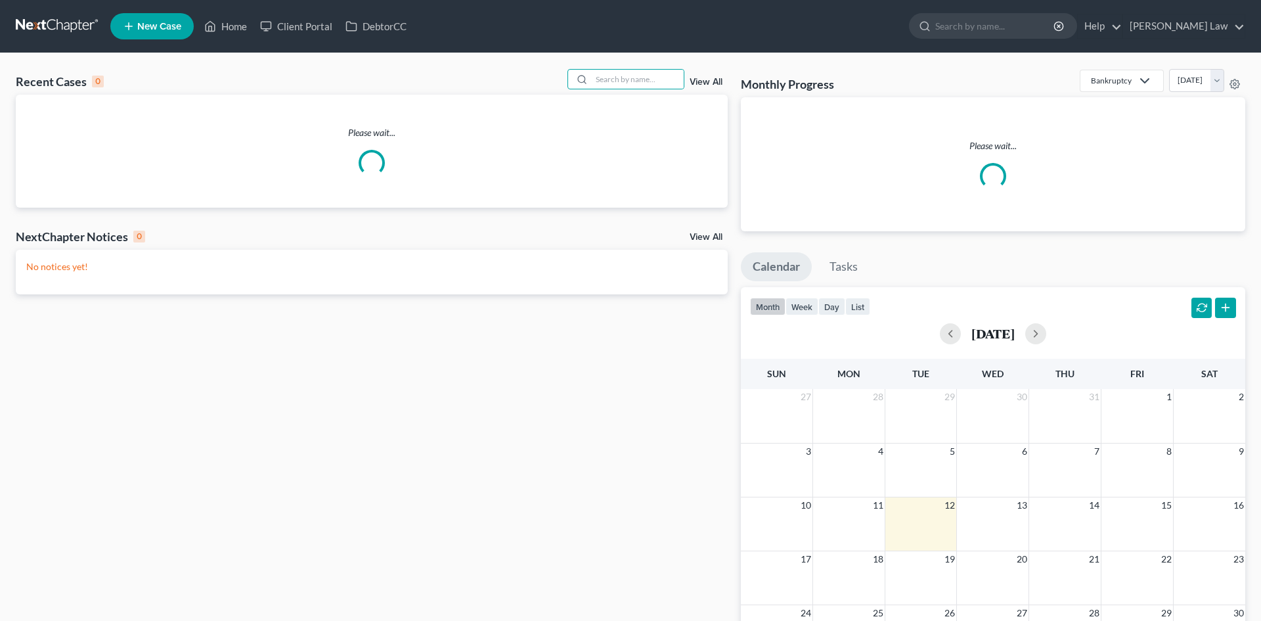
click at [594, 76] on input "search" at bounding box center [638, 79] width 92 height 19
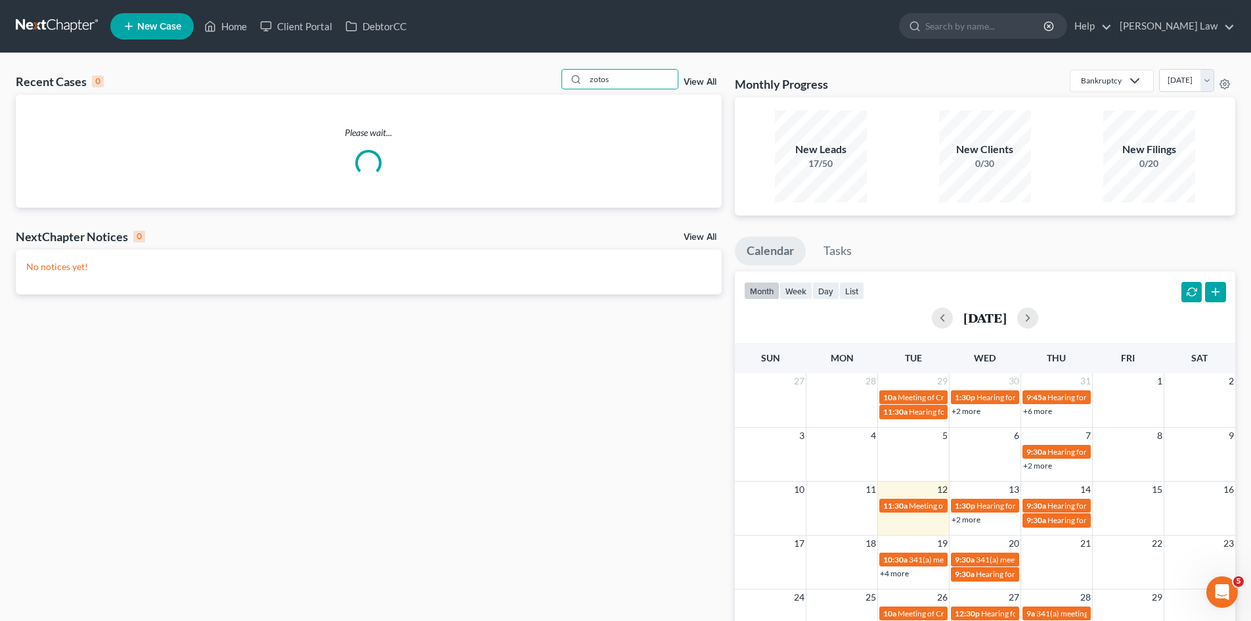
type input "zotos"
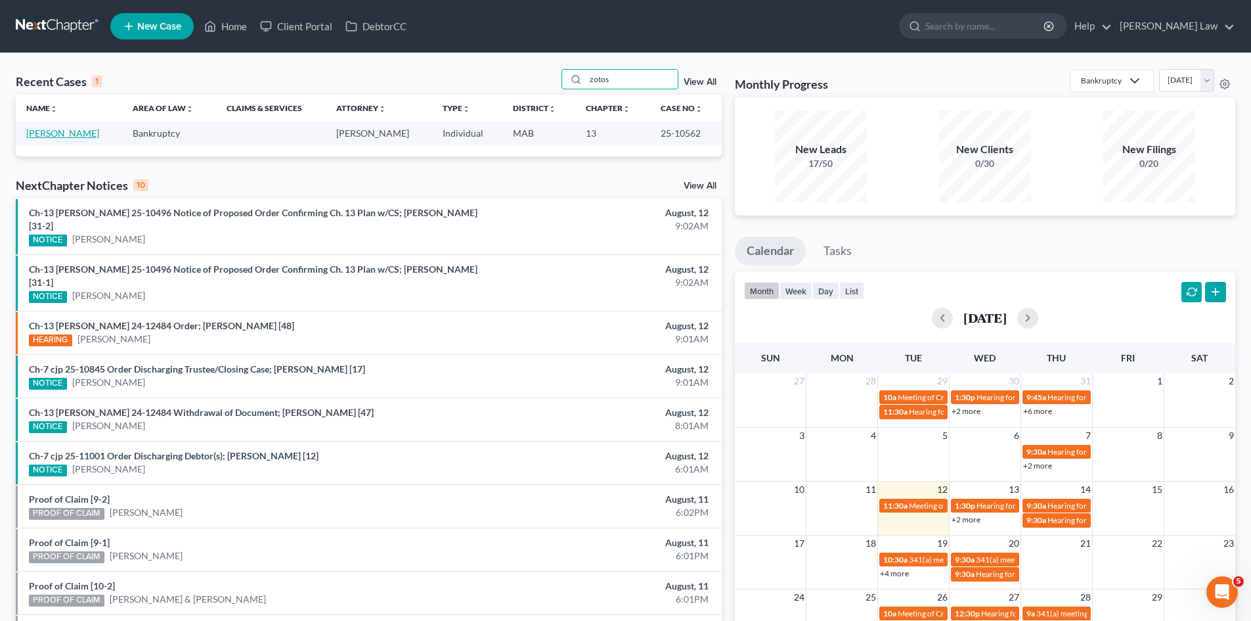
click at [77, 132] on link "[PERSON_NAME]" at bounding box center [62, 132] width 73 height 11
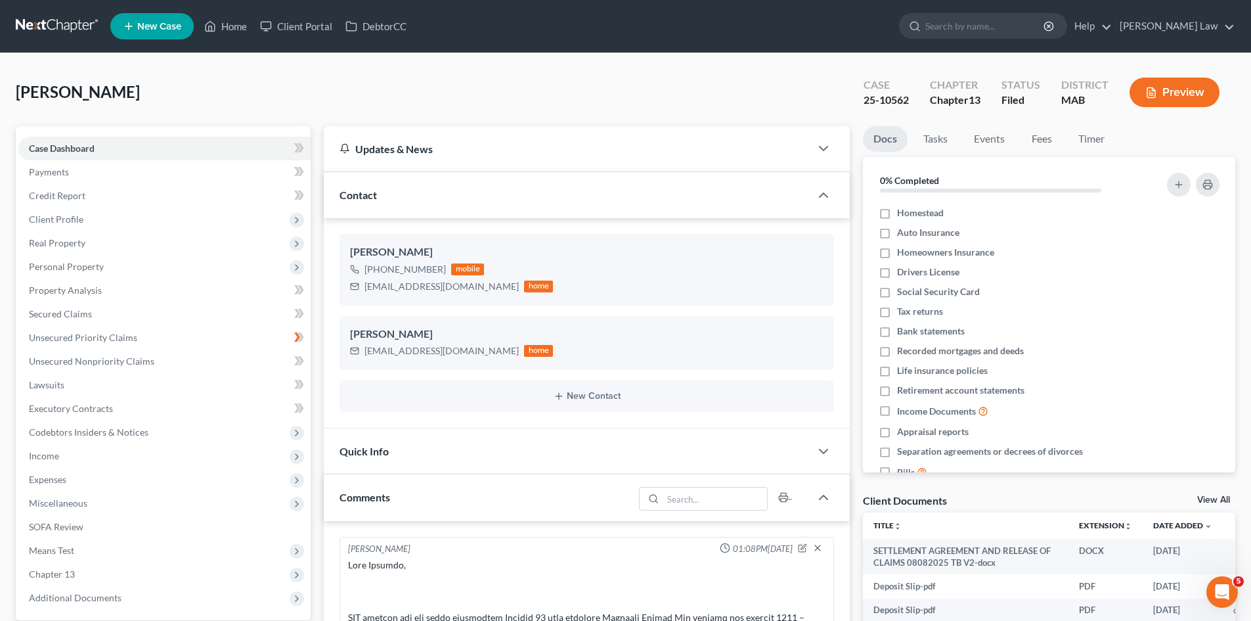
scroll to position [2915, 0]
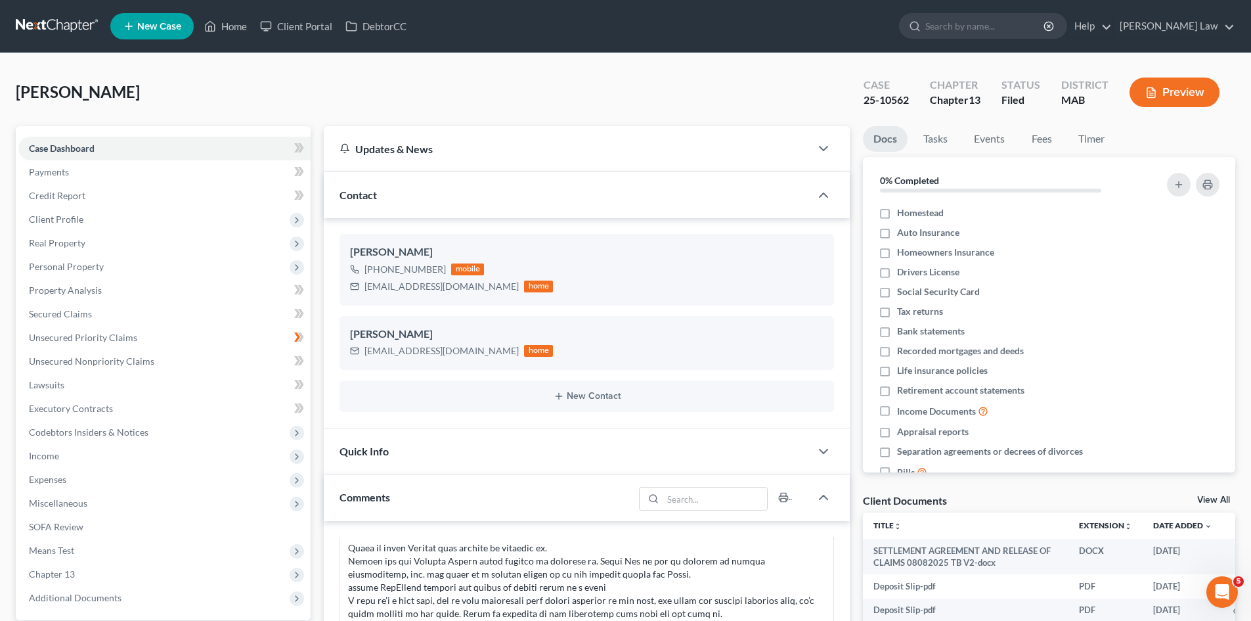
click at [1209, 499] on link "View All" at bounding box center [1213, 499] width 33 height 9
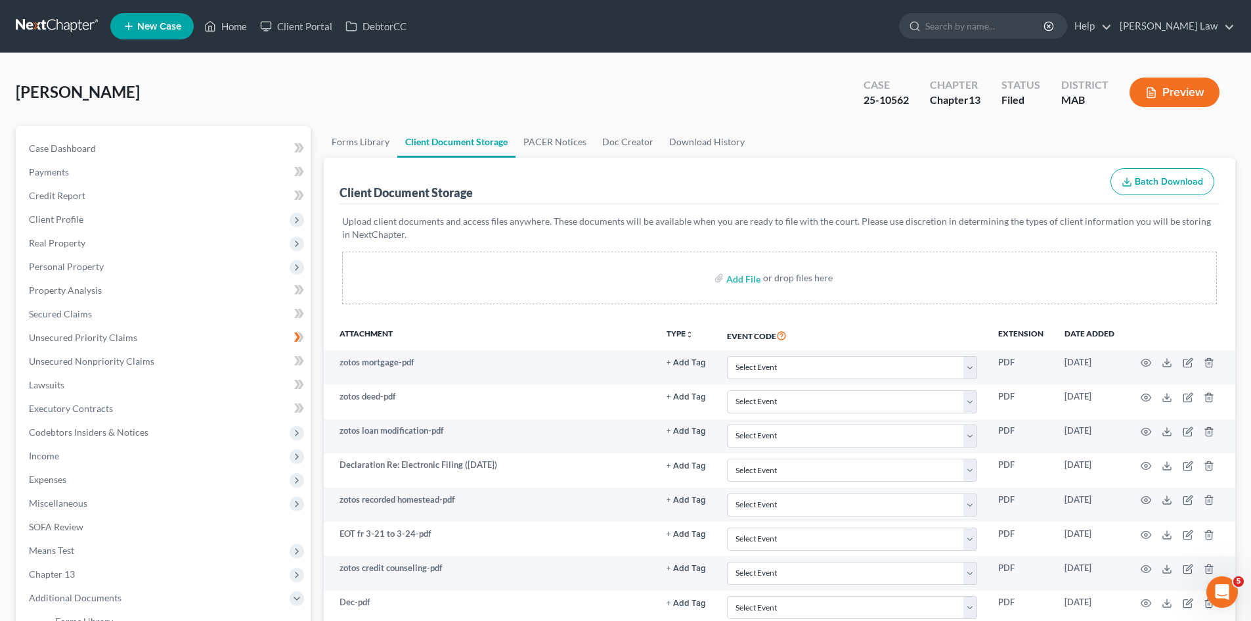
click at [45, 4] on nav "Home New Case Client Portal DebtorCC Benner Law mmanning@tbennerlaw.com My Acco…" at bounding box center [625, 26] width 1251 height 53
click at [47, 26] on link at bounding box center [58, 26] width 84 height 24
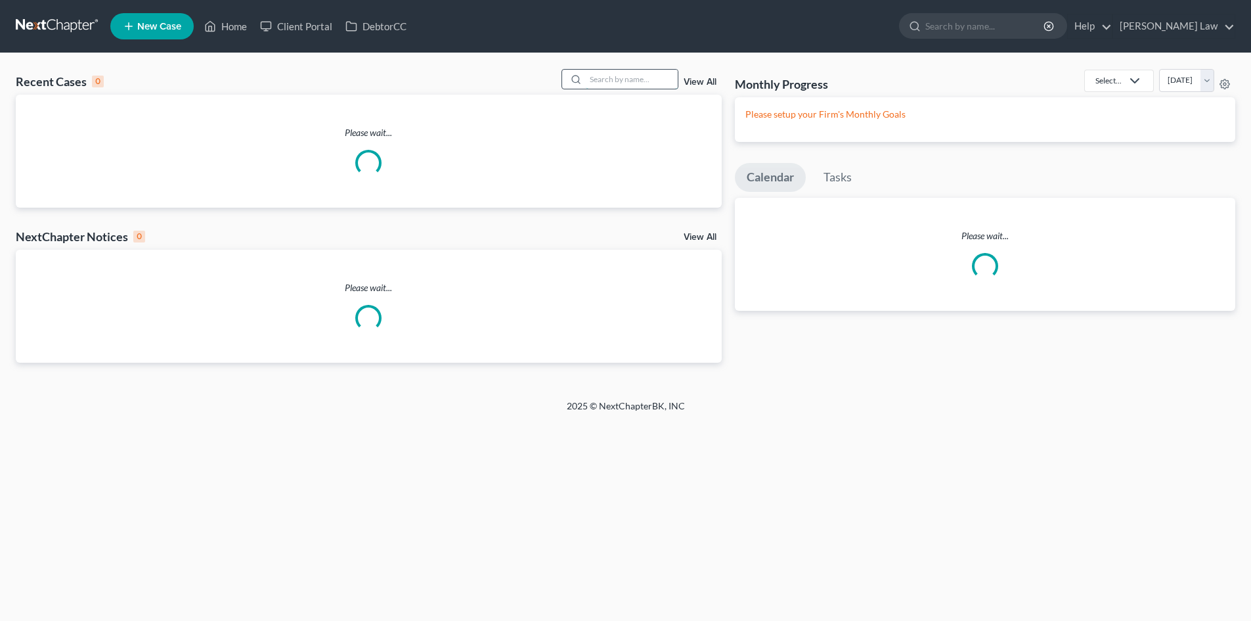
click at [602, 86] on input "search" at bounding box center [632, 79] width 92 height 19
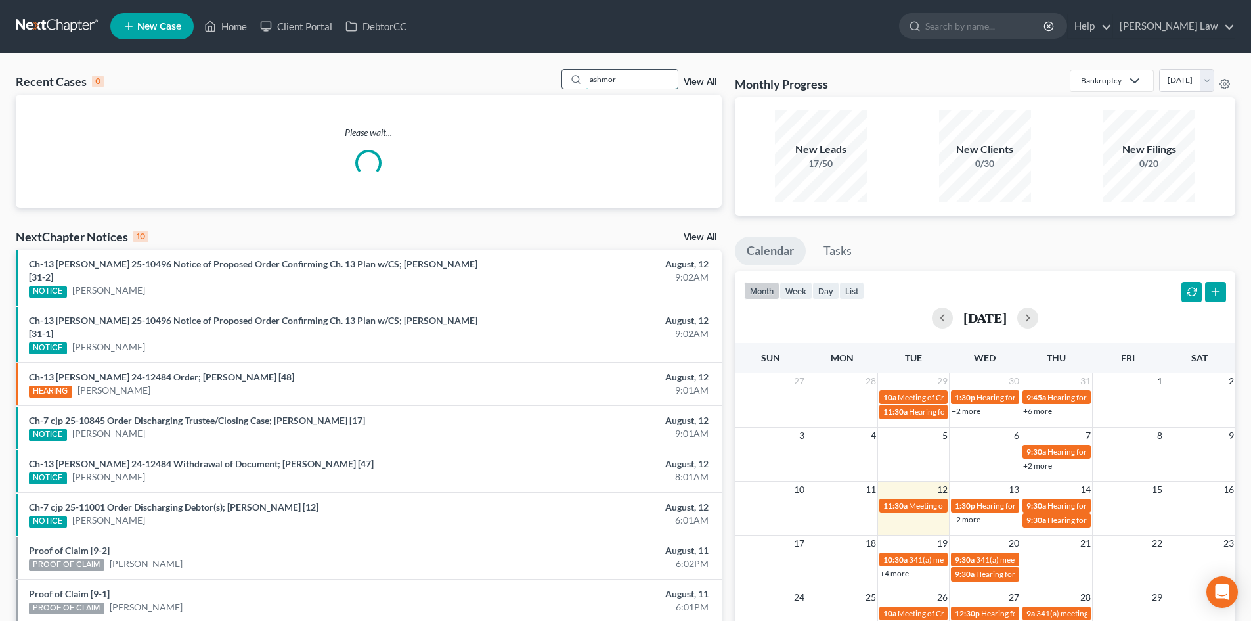
type input "[PERSON_NAME]"
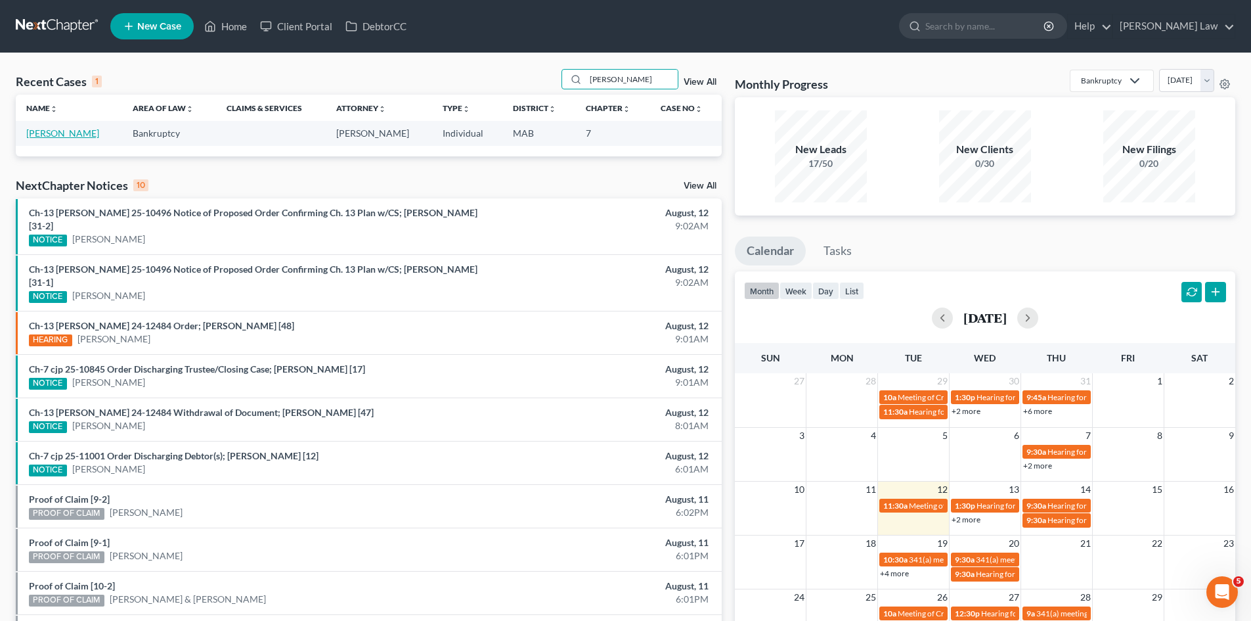
click at [73, 133] on link "[PERSON_NAME]" at bounding box center [62, 132] width 73 height 11
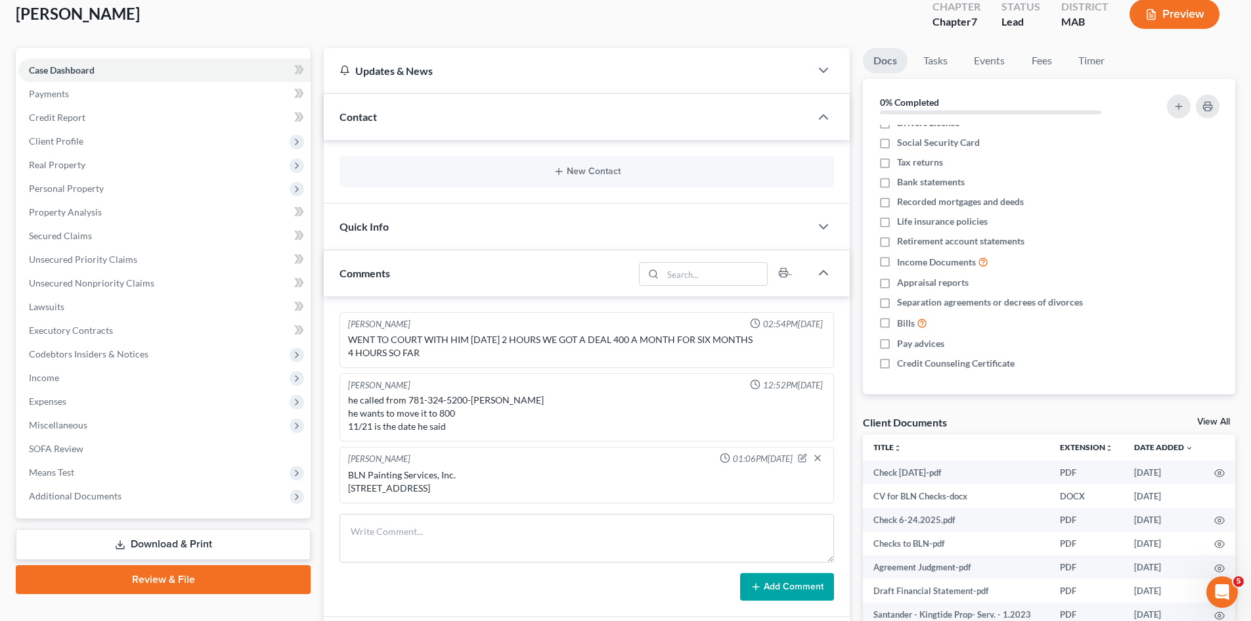
scroll to position [110, 0]
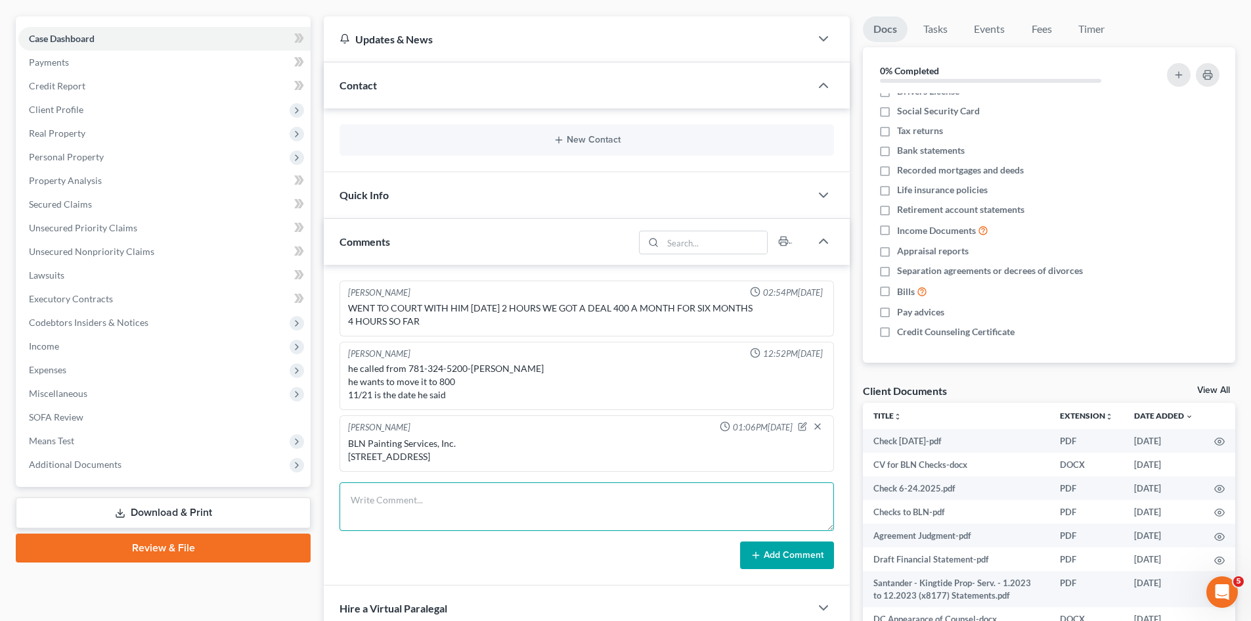
click at [495, 504] on textarea at bounding box center [587, 506] width 495 height 49
click at [635, 504] on textarea "[PERSON_NAME]" at bounding box center [587, 506] width 495 height 49
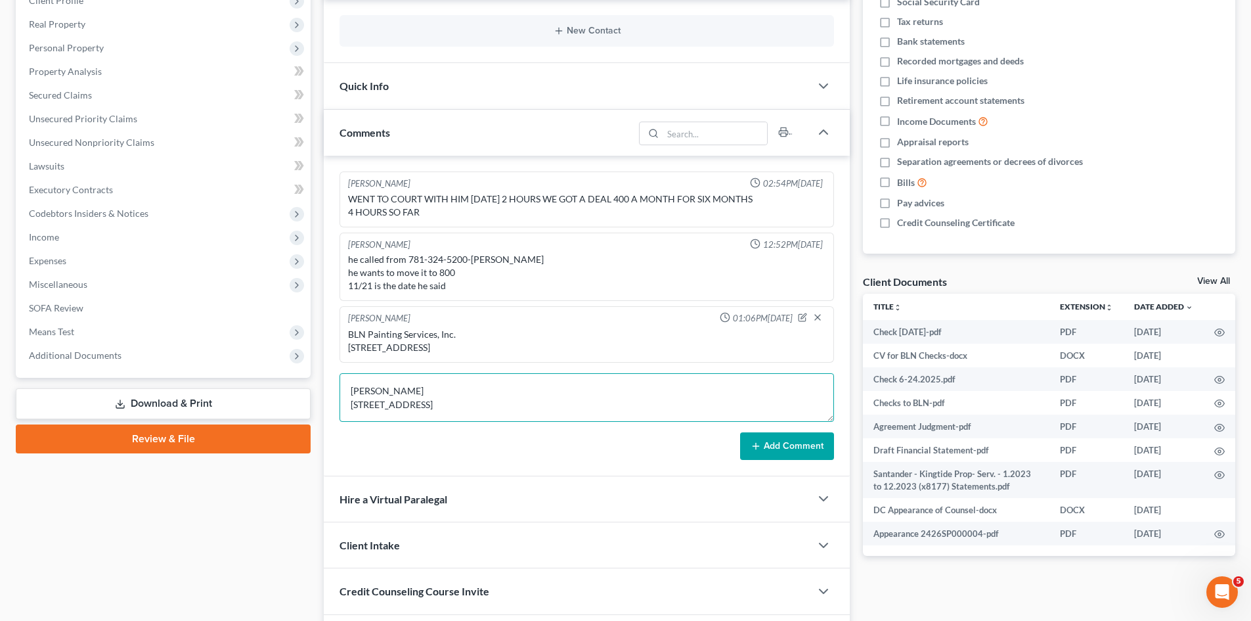
scroll to position [0, 0]
click at [350, 403] on textarea "[PERSON_NAME] [STREET_ADDRESS]" at bounding box center [587, 397] width 495 height 49
click at [382, 422] on textarea "[PERSON_NAME] [STREET_ADDRESS]" at bounding box center [587, 397] width 495 height 49
click at [354, 401] on textarea "[PERSON_NAME] [STREET_ADDRESS] Income 1040" at bounding box center [587, 397] width 495 height 49
click at [353, 401] on textarea "[PERSON_NAME] [STREET_ADDRESS] Income 1040" at bounding box center [587, 397] width 495 height 49
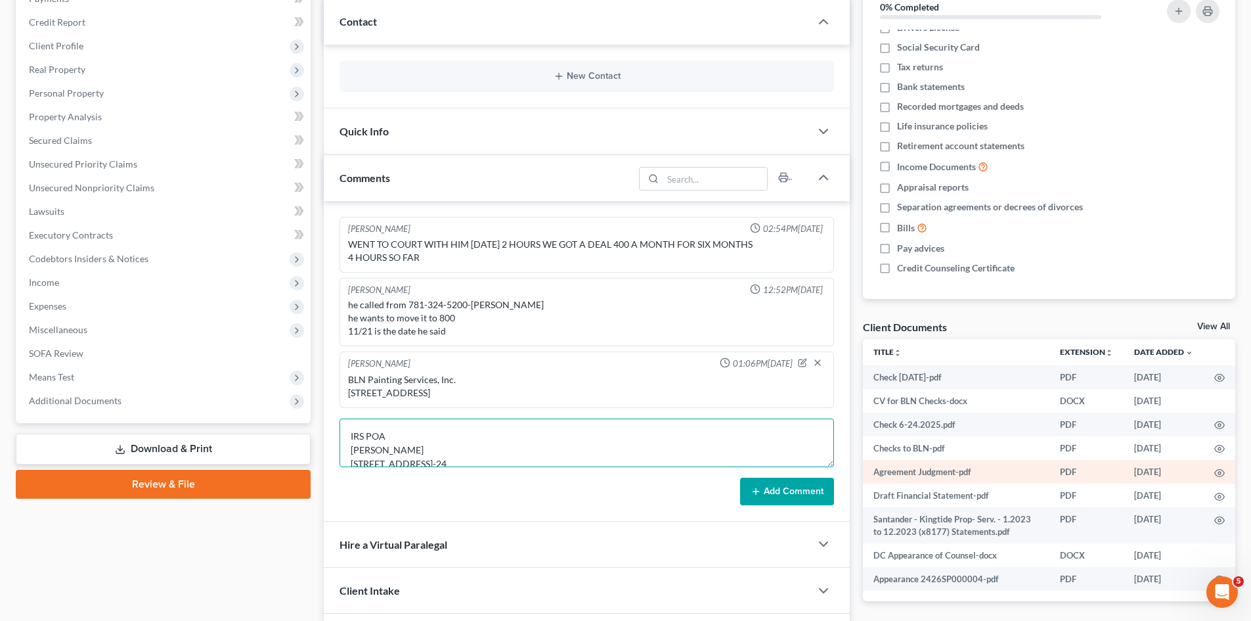
scroll to position [219, 0]
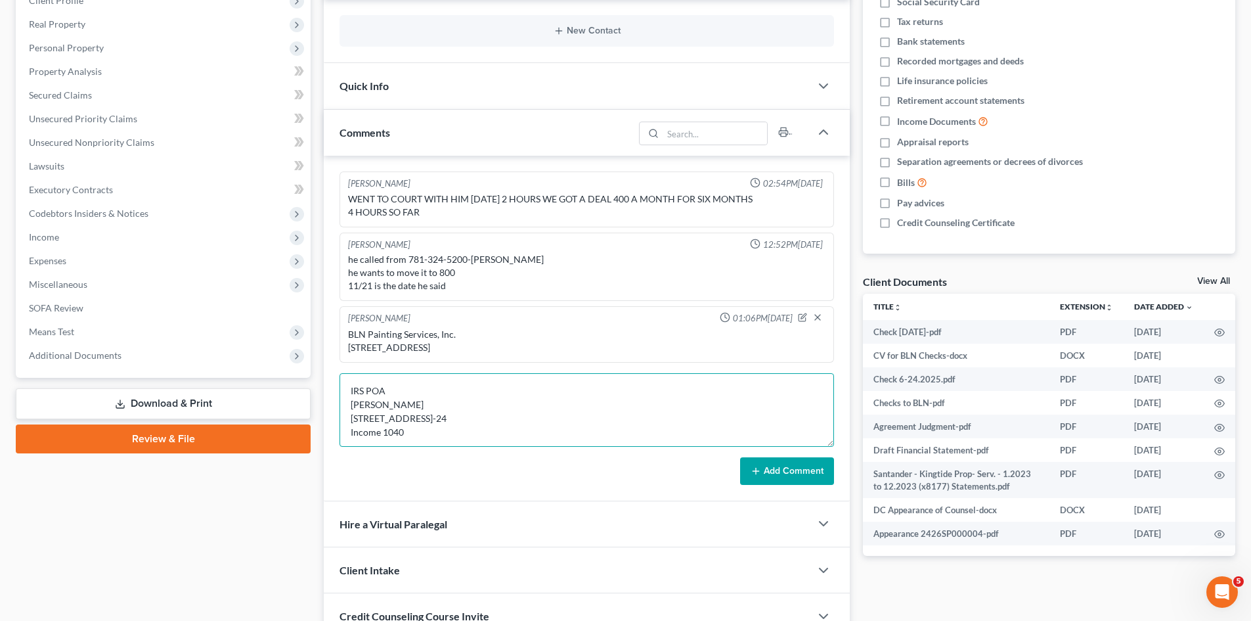
drag, startPoint x: 831, startPoint y: 432, endPoint x: 830, endPoint y: 457, distance: 25.0
click at [830, 447] on textarea "IRS POA Victoria M. Ashmore 139 Riverside Dr, West Harwich, MA 19-24 Income 1040" at bounding box center [587, 410] width 495 height 74
type textarea "IRS POA Victoria M. Ashmore 139 Riverside Dr, West Harwich, MA 19-24 Income 1040"
click at [787, 485] on button "Add Comment" at bounding box center [787, 471] width 94 height 28
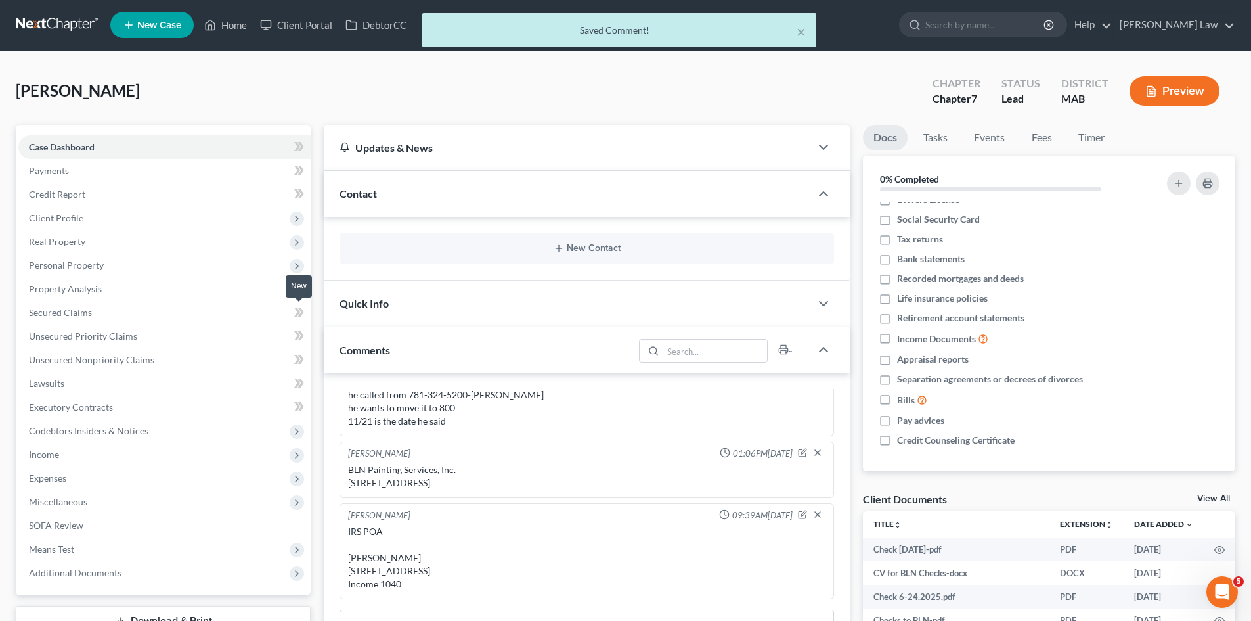
scroll to position [0, 0]
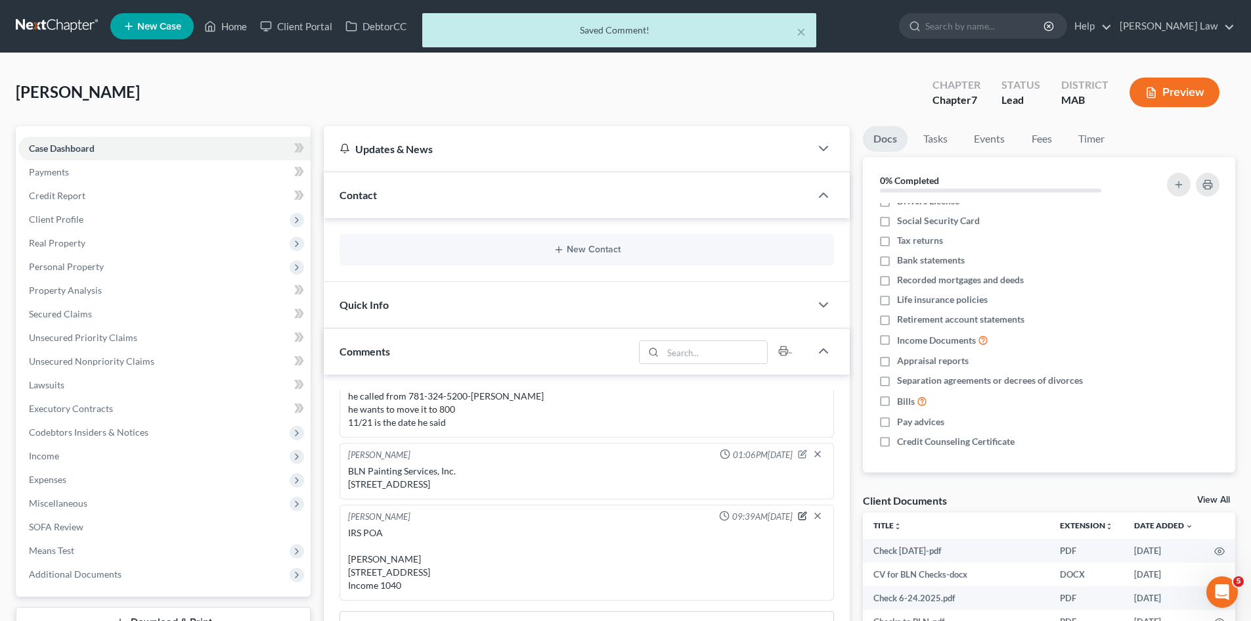
click at [798, 511] on icon "button" at bounding box center [802, 515] width 9 height 9
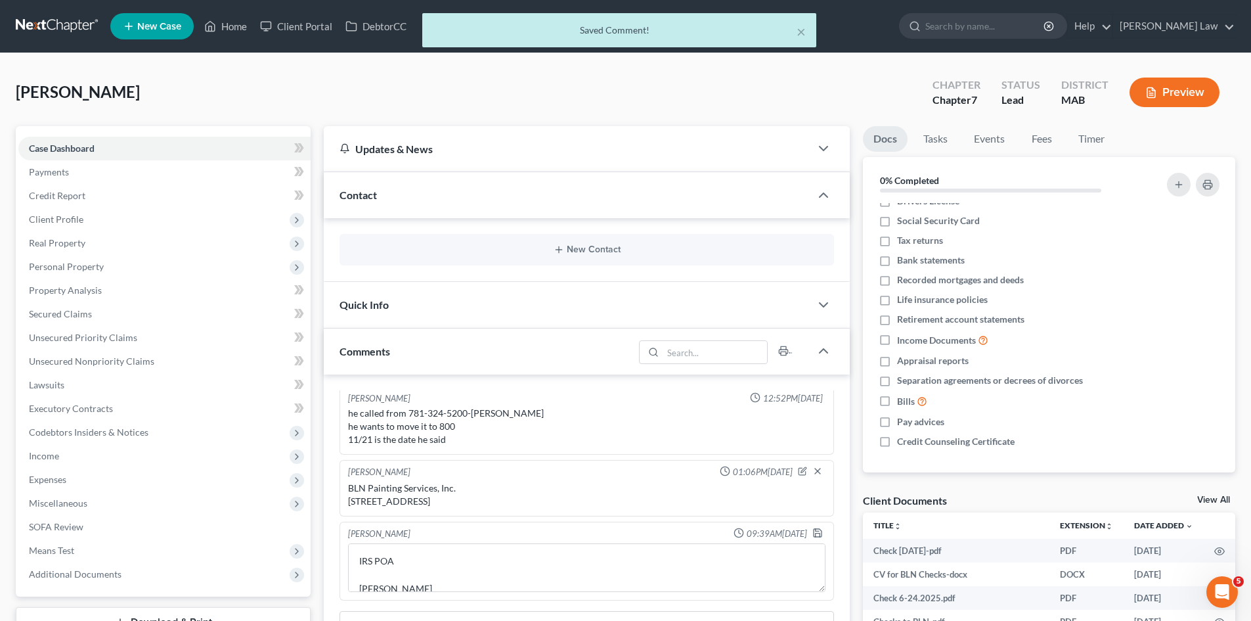
scroll to position [78, 0]
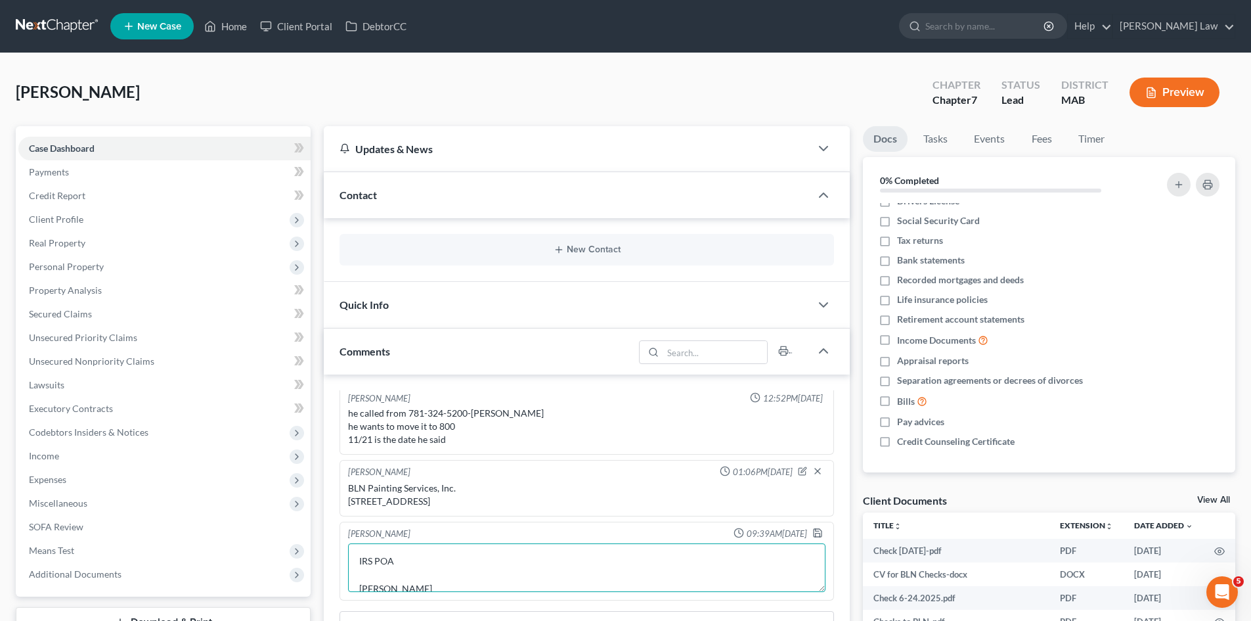
click at [436, 551] on textarea "IRS POA Victoria M. Ashmore 139 Riverside Dr, West Harwich, MA 19-24 Income 1040" at bounding box center [586, 567] width 477 height 49
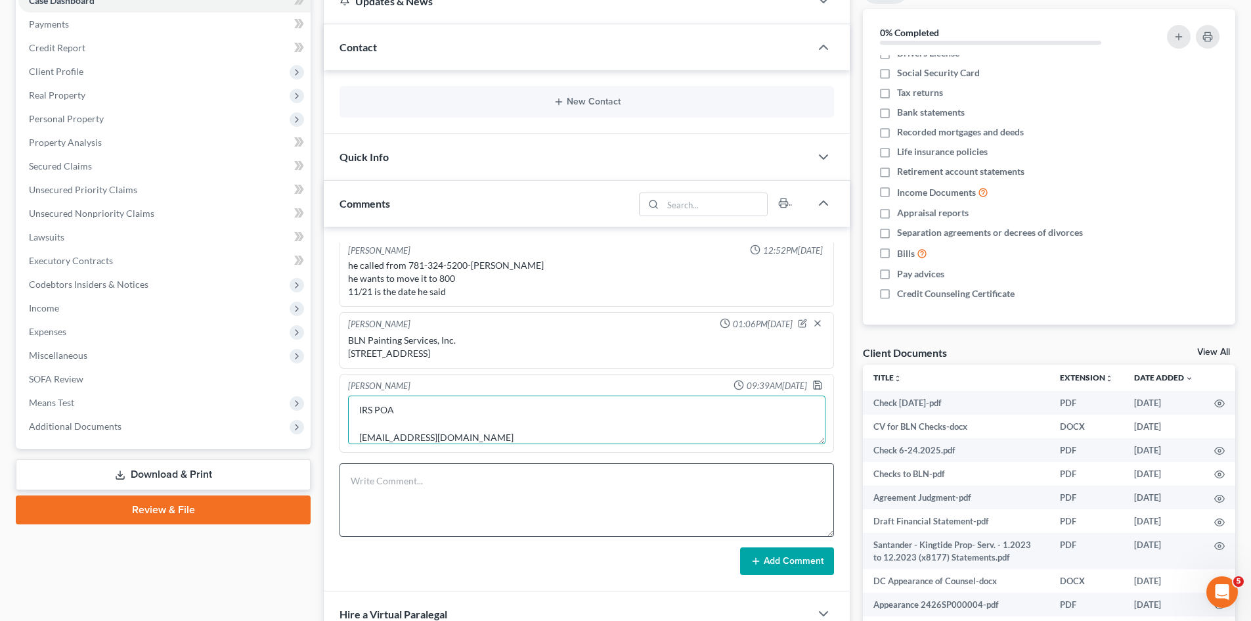
scroll to position [219, 0]
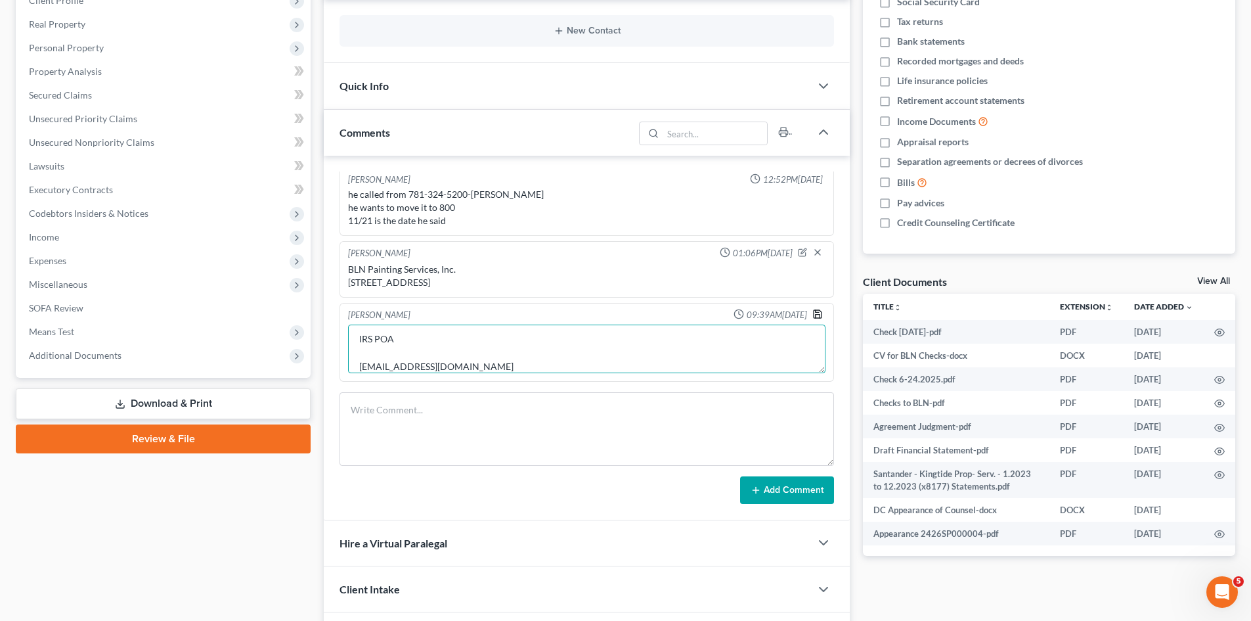
type textarea "IRS POA vmashmore@gmail.com Victoria M. Ashmore 139 Riverside Dr, West Harwich,…"
click at [812, 316] on icon "button" at bounding box center [817, 314] width 11 height 11
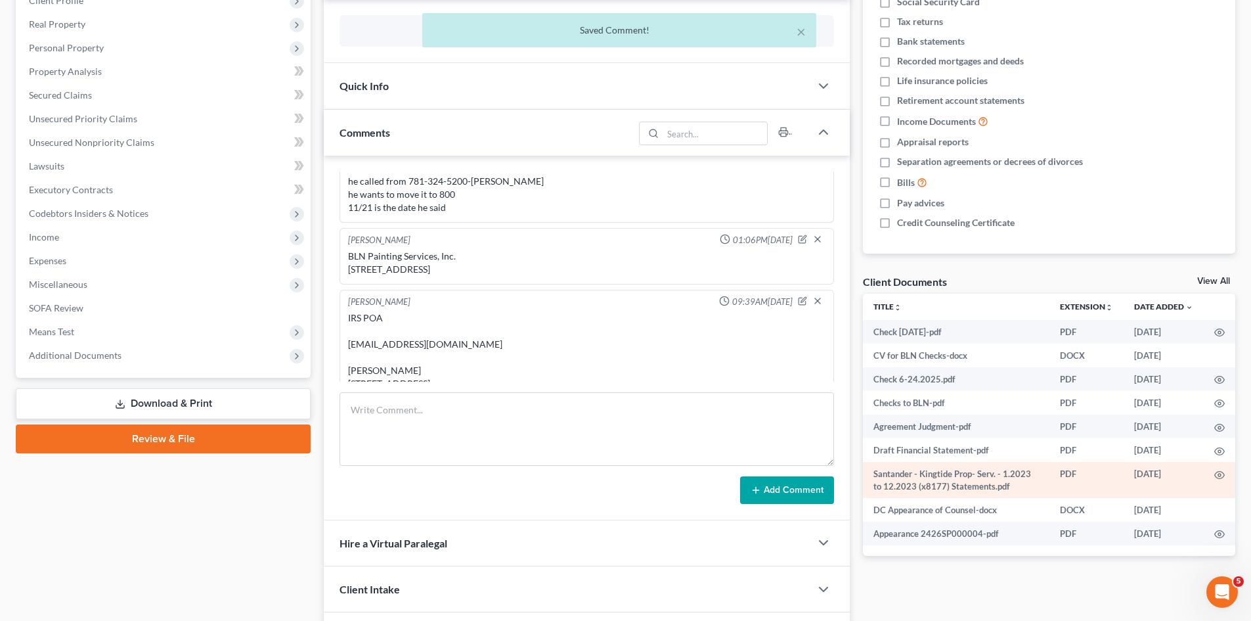
scroll to position [135, 0]
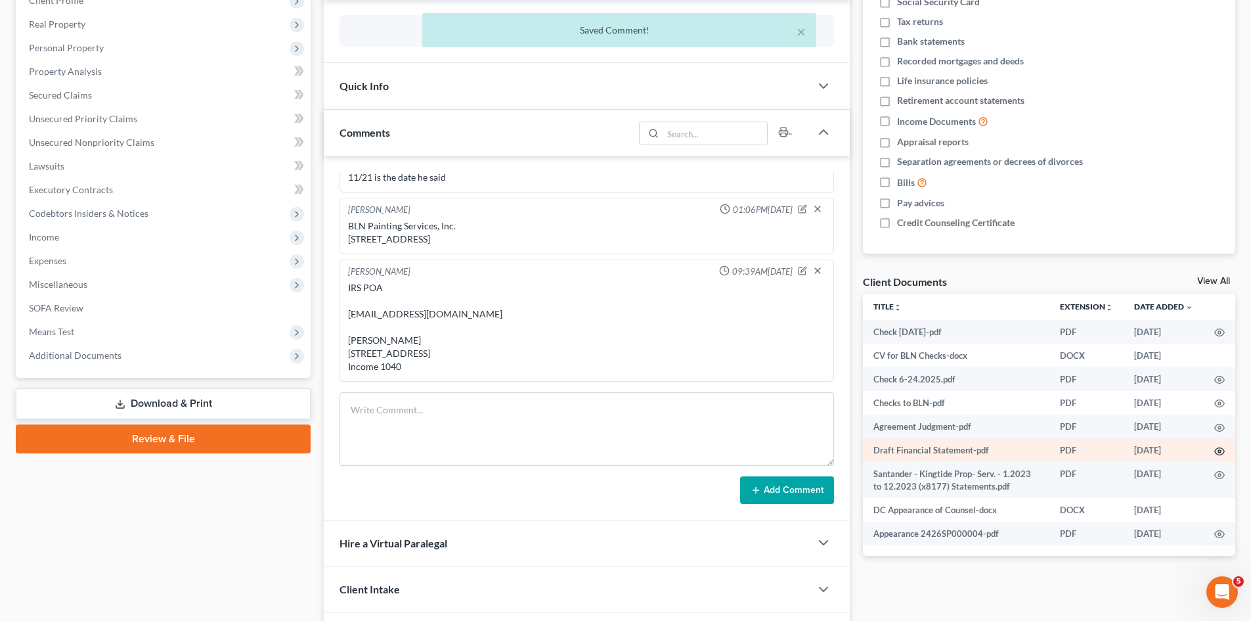
click at [1223, 448] on icon "button" at bounding box center [1219, 451] width 11 height 11
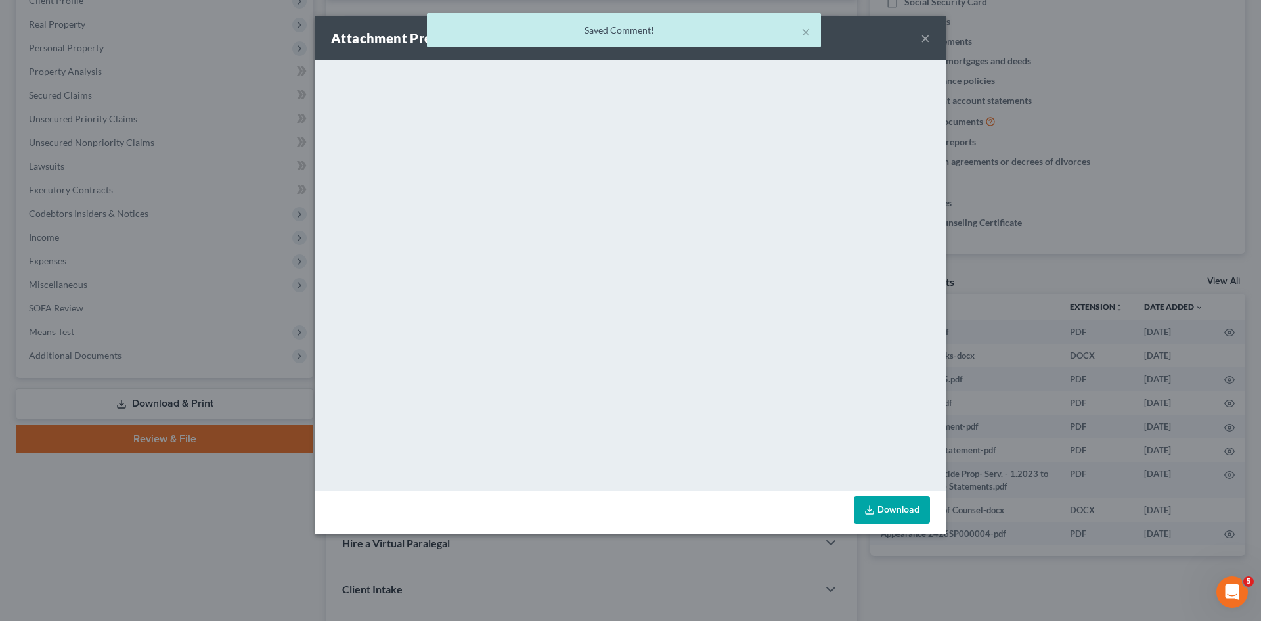
click at [1024, 357] on div "Attachment Preview: Draft Financial Statement-pdf 05/30/2024 × <object ng-attr-…" at bounding box center [630, 310] width 1261 height 621
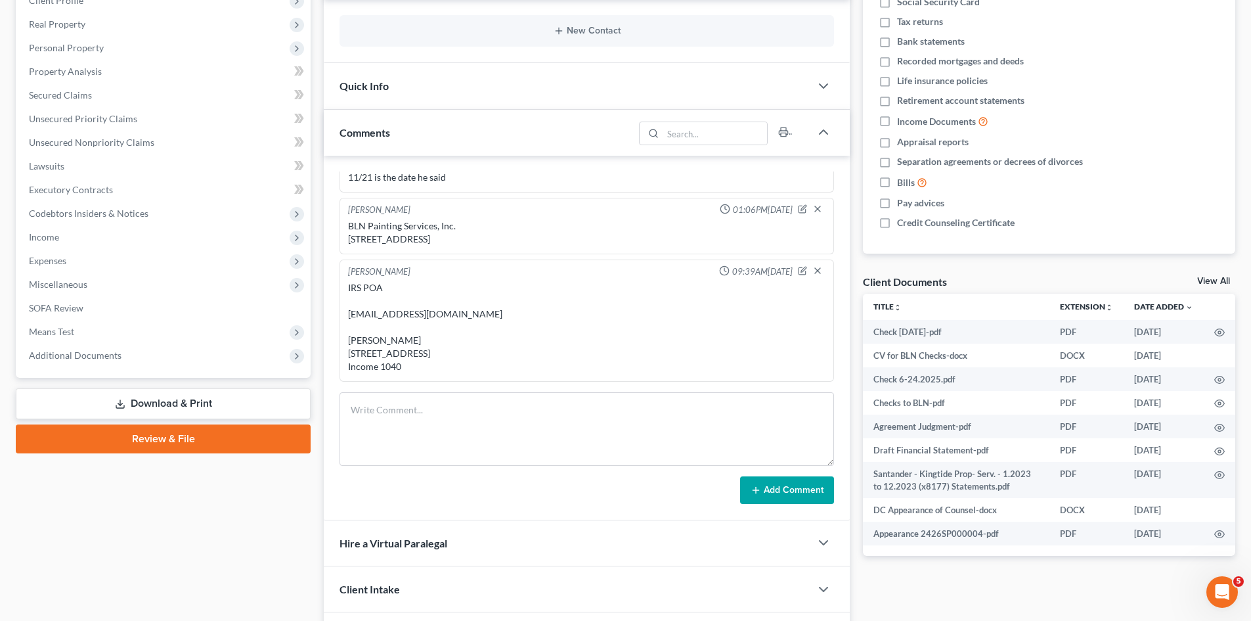
click at [751, 568] on div "Client Intake" at bounding box center [567, 588] width 487 height 45
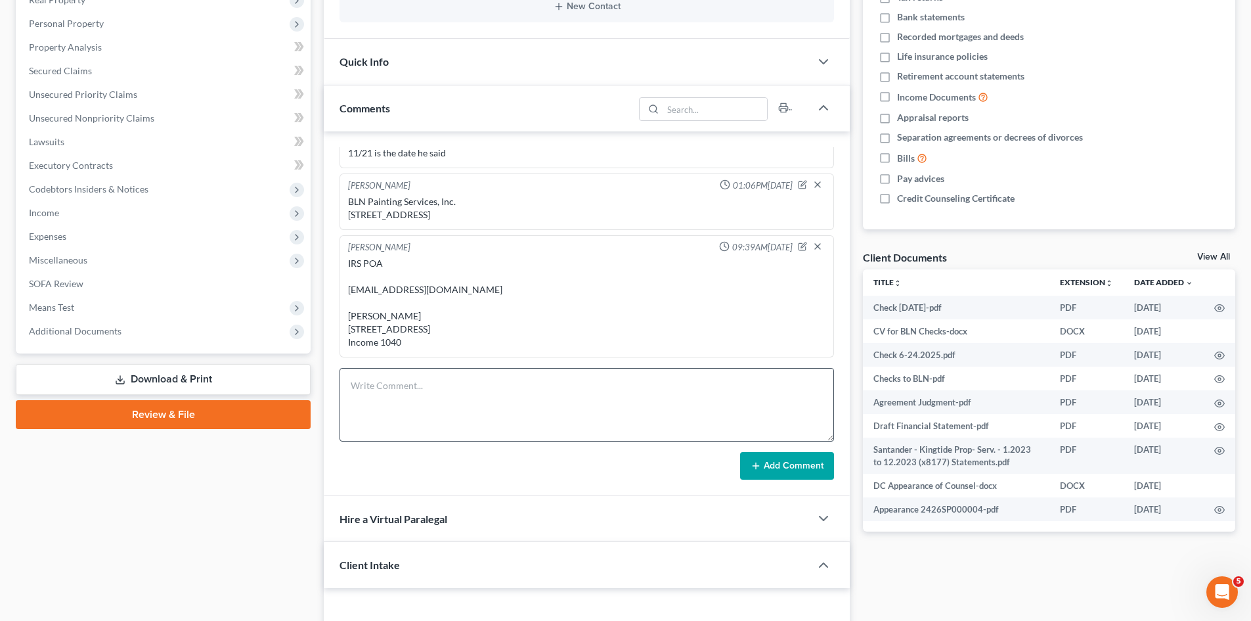
scroll to position [0, 0]
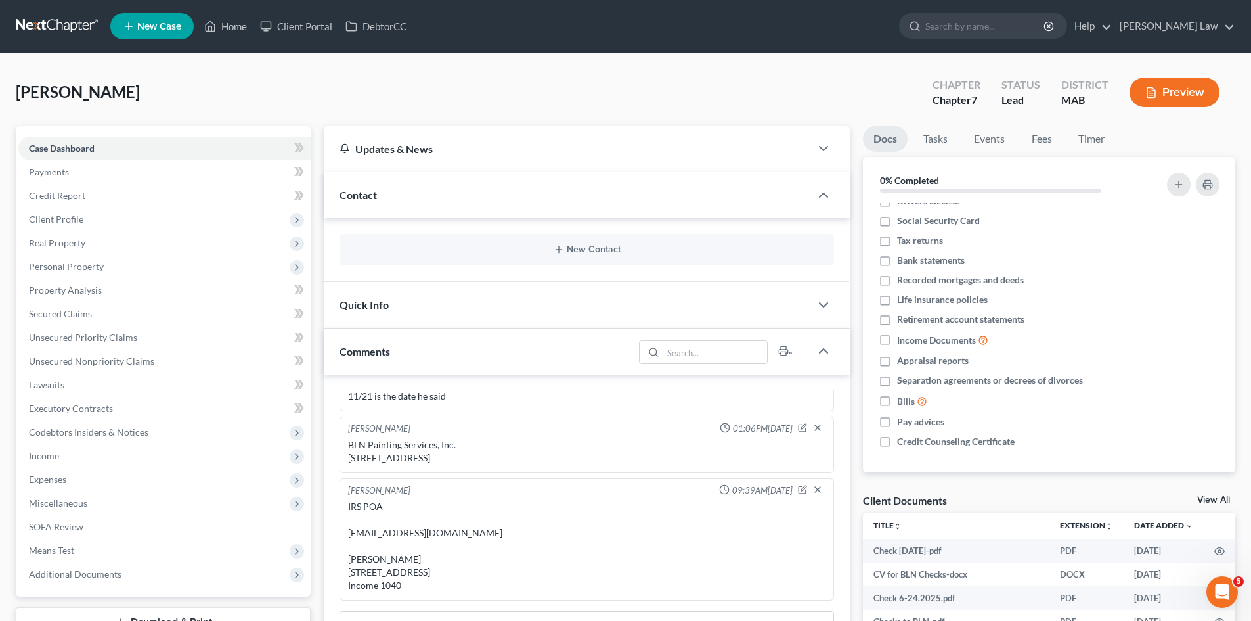
click at [60, 22] on link at bounding box center [58, 26] width 84 height 24
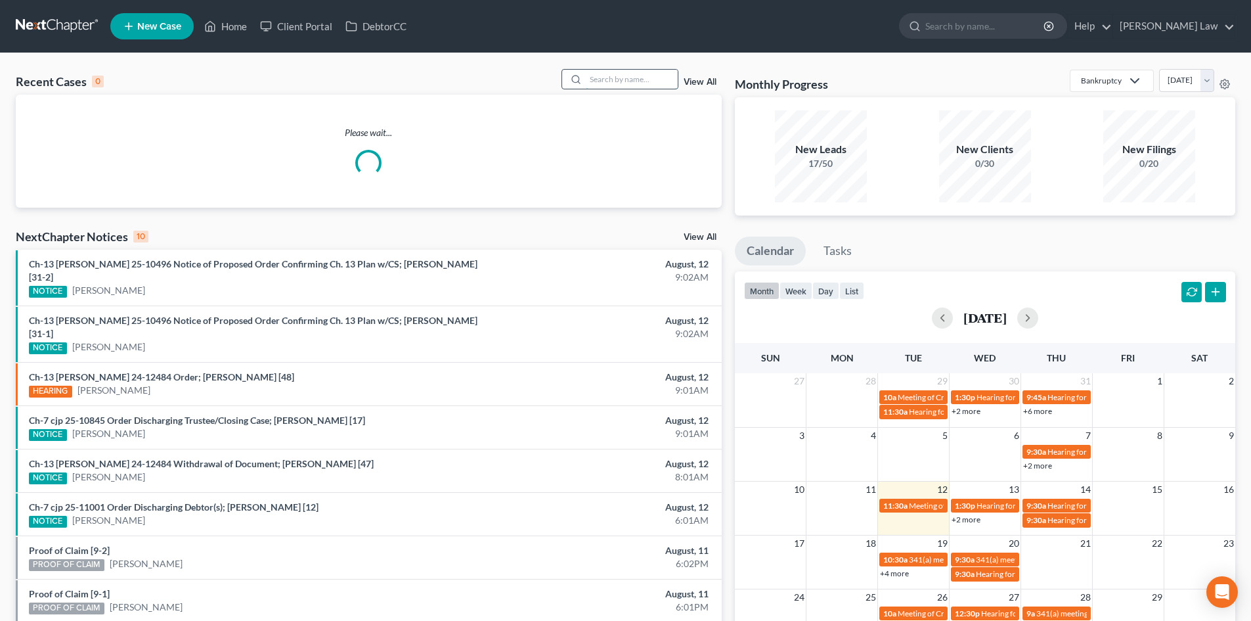
click at [613, 81] on input "search" at bounding box center [632, 79] width 92 height 19
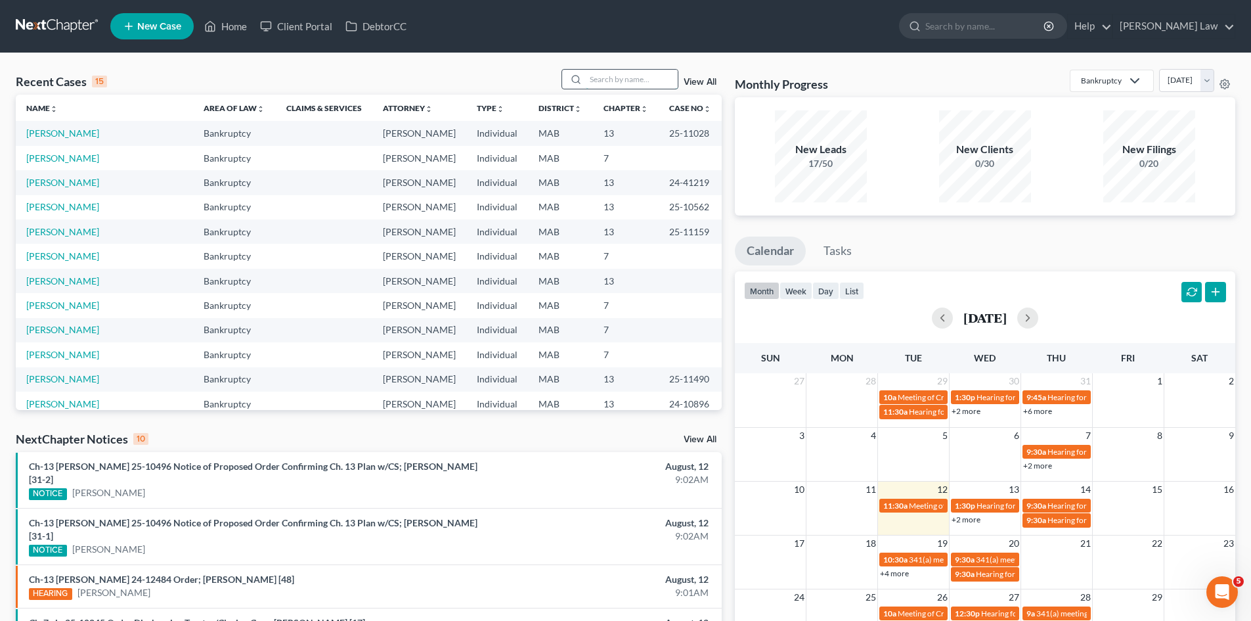
click at [638, 77] on input "search" at bounding box center [632, 79] width 92 height 19
type input "zotos"
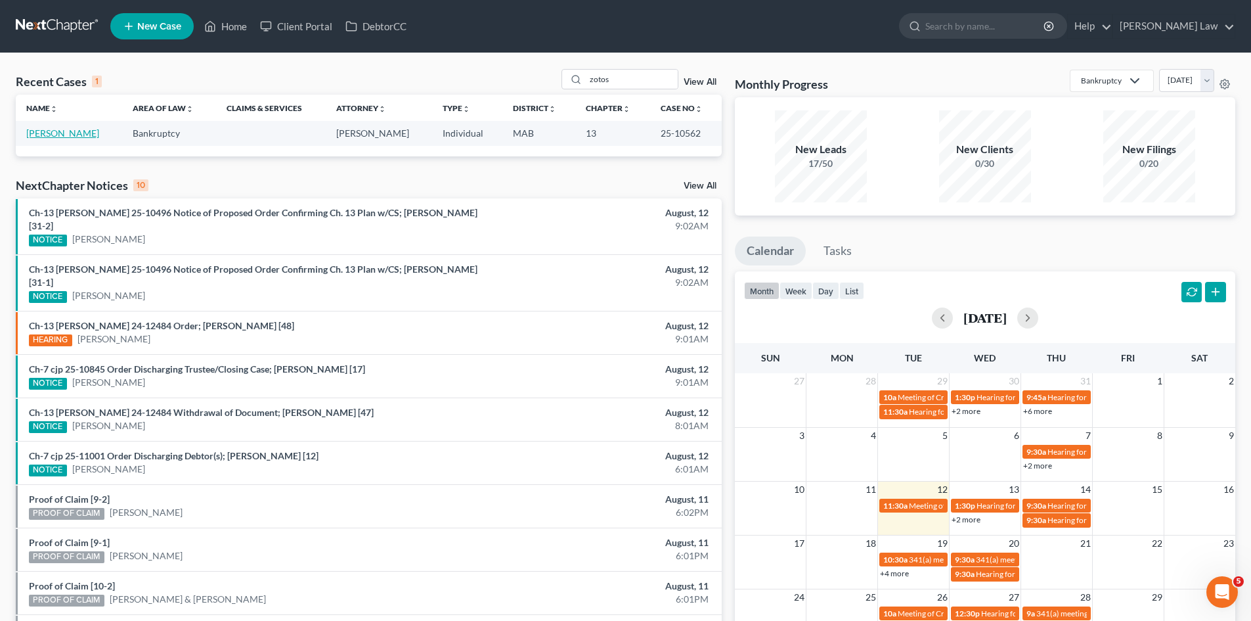
click at [66, 131] on link "[PERSON_NAME]" at bounding box center [62, 132] width 73 height 11
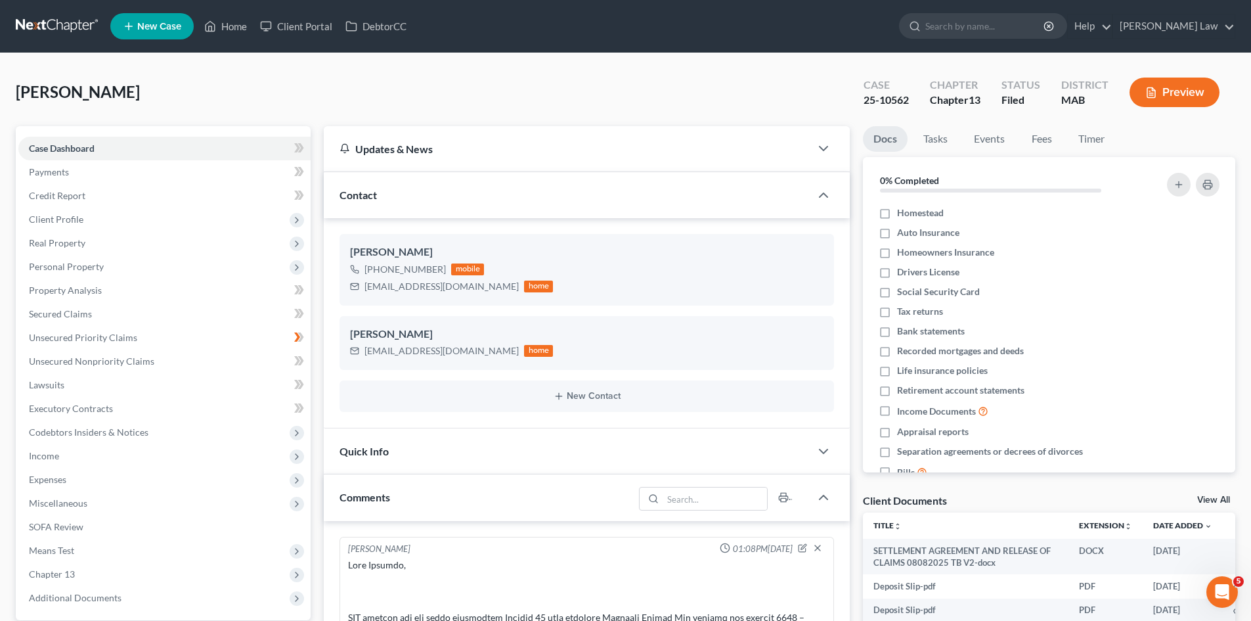
click at [1212, 497] on link "View All" at bounding box center [1213, 499] width 33 height 9
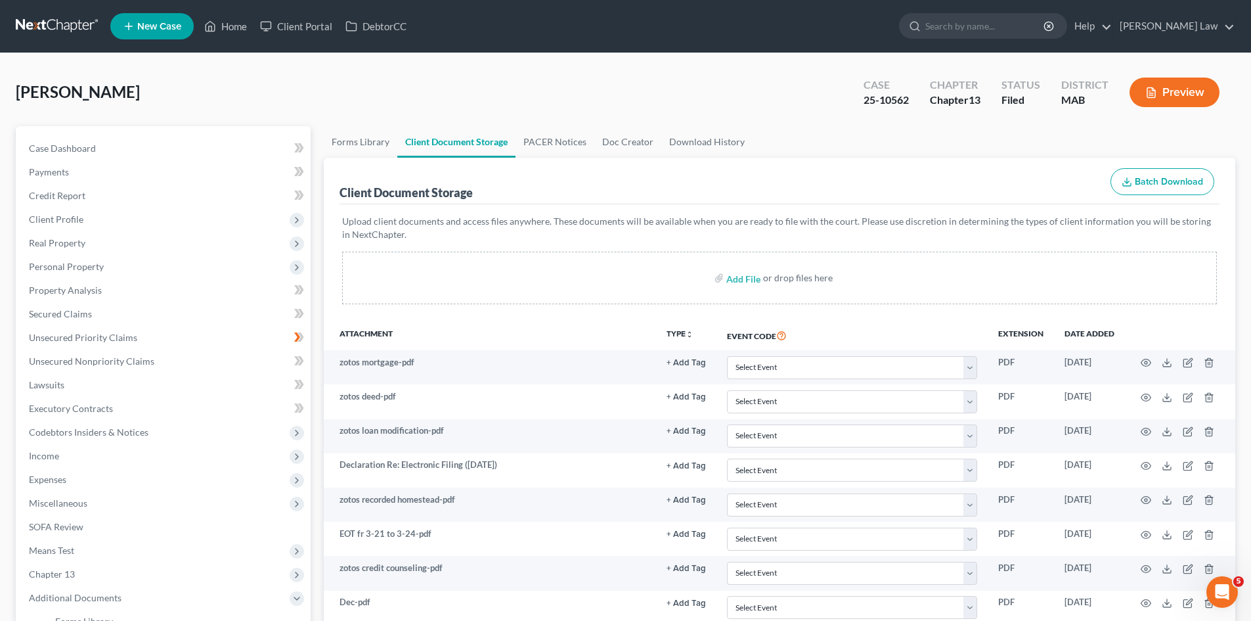
click at [74, 30] on link at bounding box center [58, 26] width 84 height 24
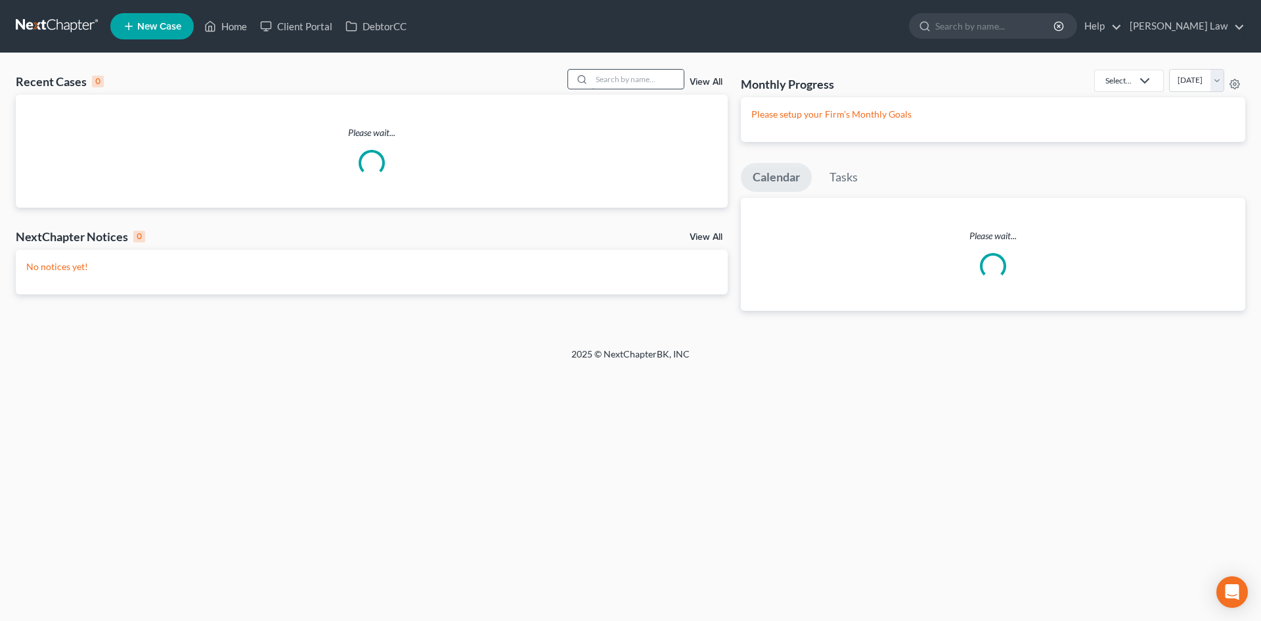
click at [646, 82] on input "search" at bounding box center [638, 79] width 92 height 19
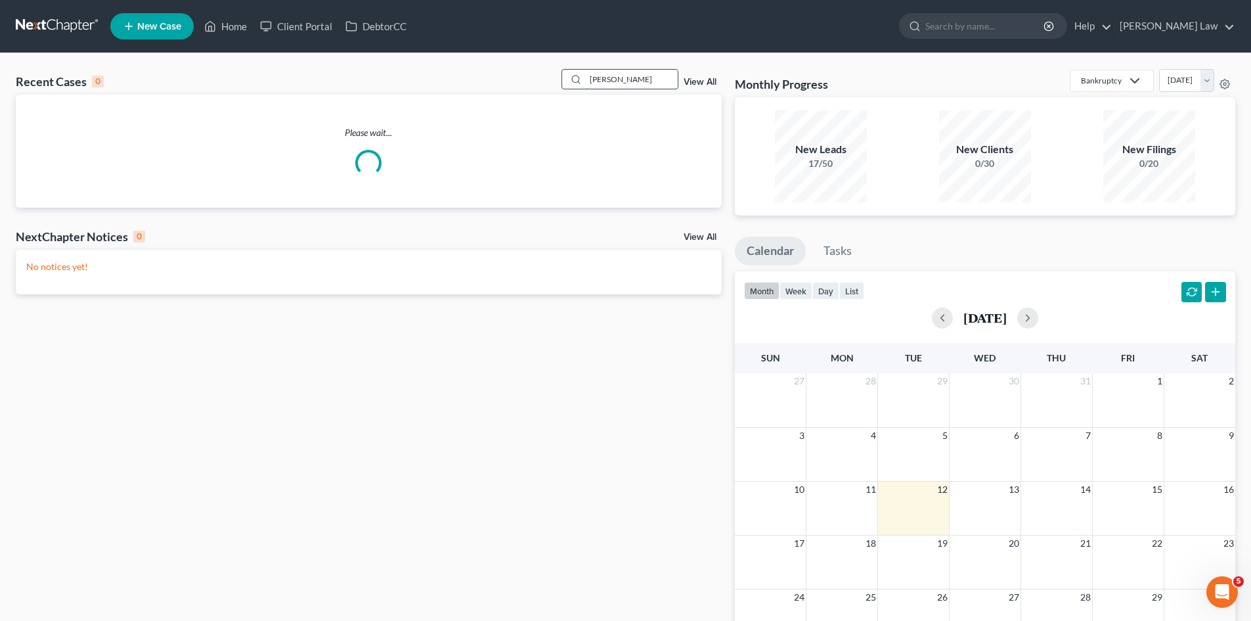
type input "[PERSON_NAME]"
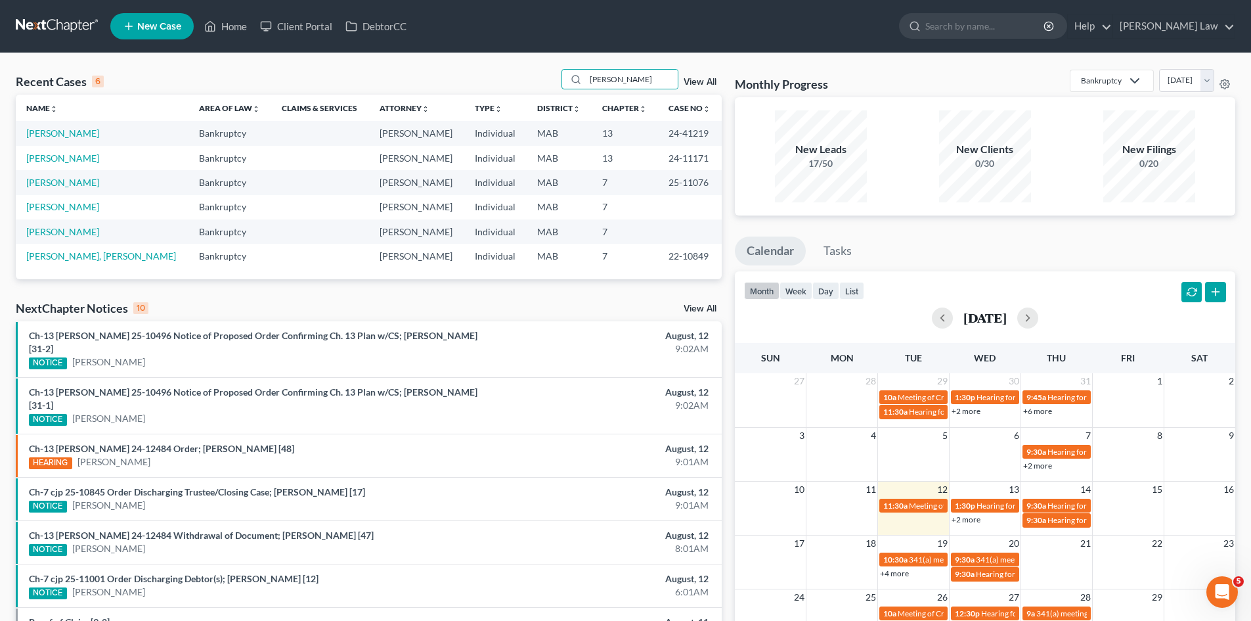
click at [63, 150] on td "[PERSON_NAME]" at bounding box center [102, 158] width 173 height 24
click at [62, 160] on link "[PERSON_NAME]" at bounding box center [62, 157] width 73 height 11
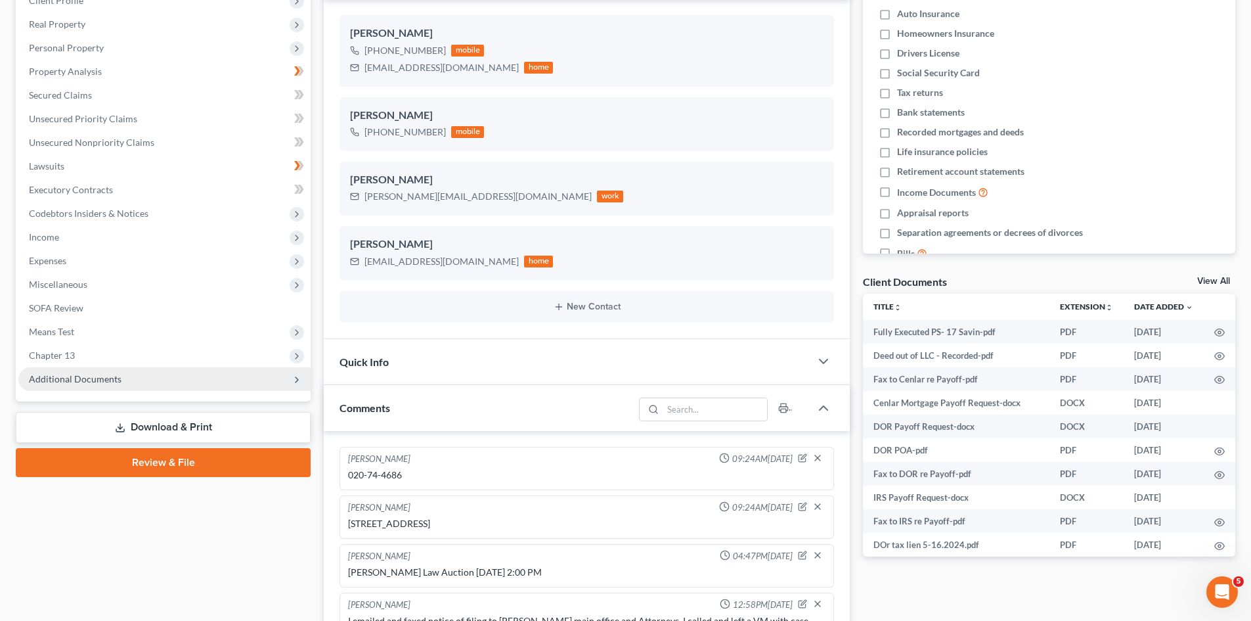
scroll to position [2520, 0]
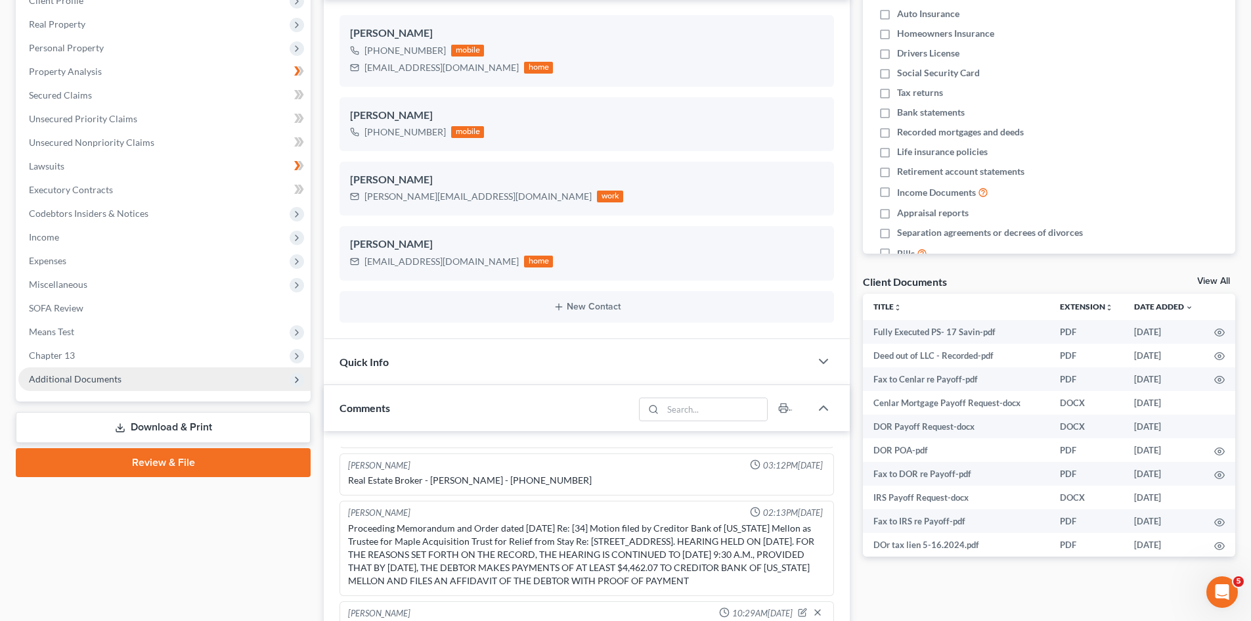
click at [81, 386] on span "Additional Documents" at bounding box center [164, 379] width 292 height 24
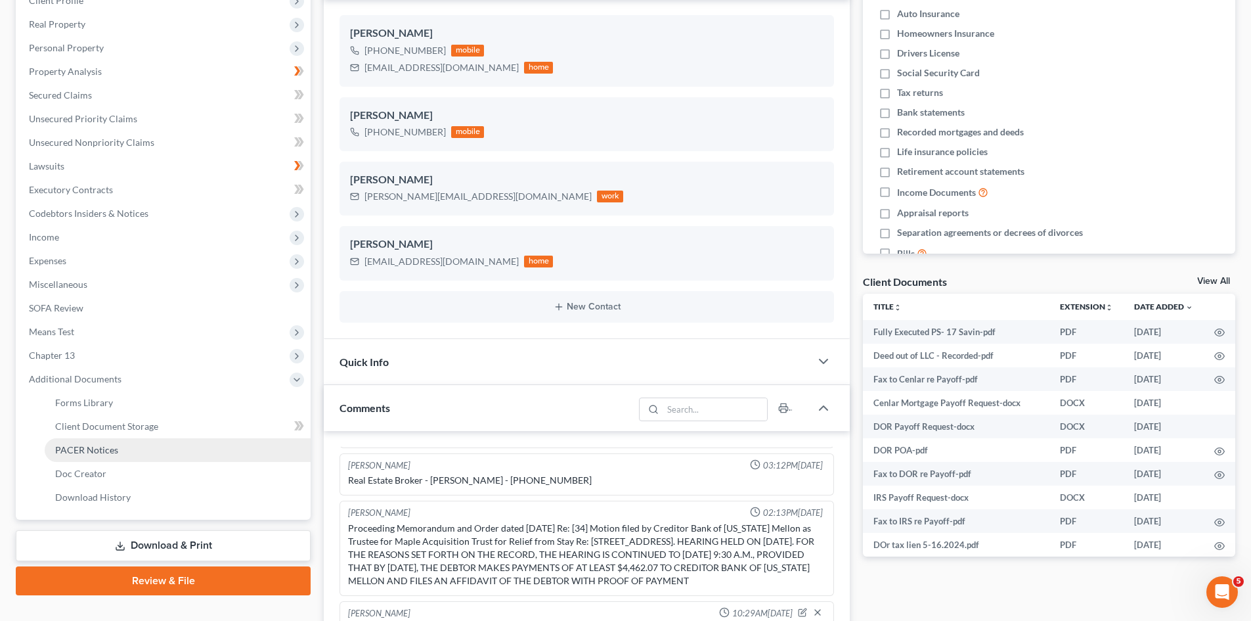
click at [112, 449] on span "PACER Notices" at bounding box center [86, 449] width 63 height 11
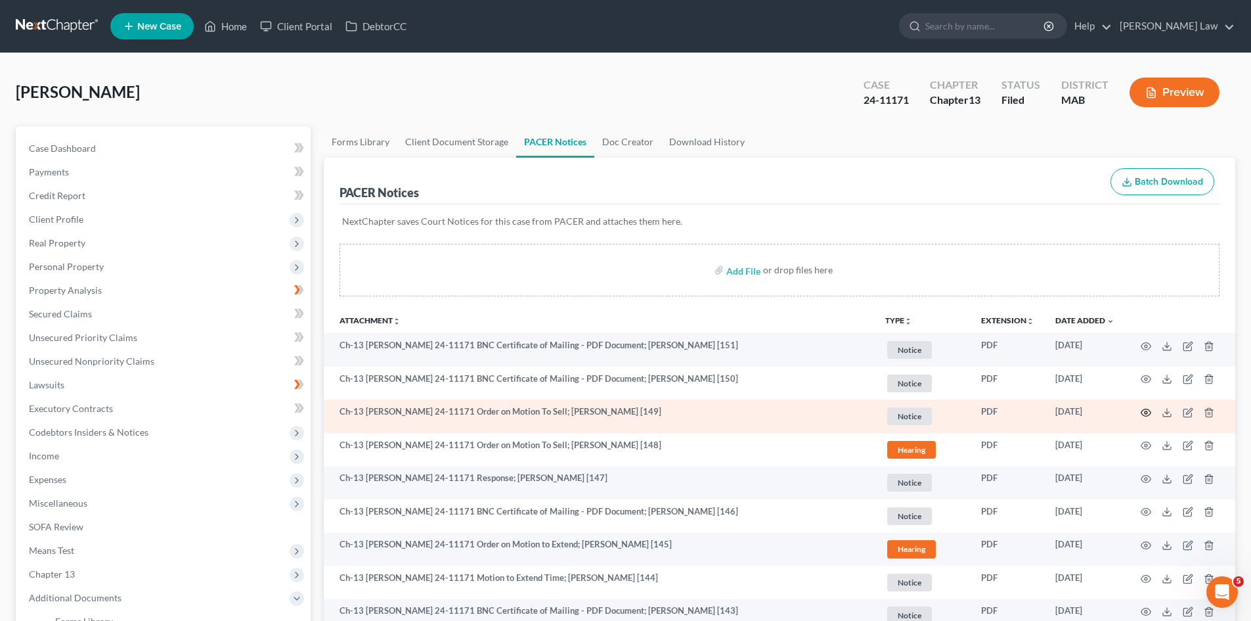
click at [1145, 413] on circle "button" at bounding box center [1146, 412] width 3 height 3
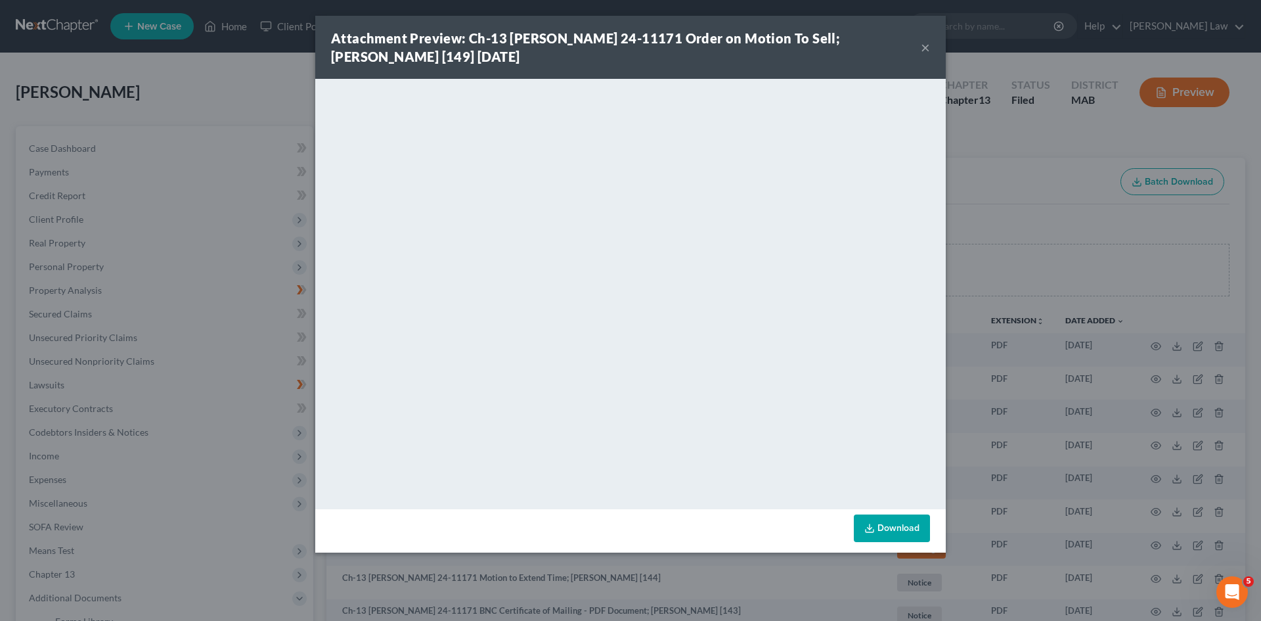
click at [1084, 340] on div "Attachment Preview: Ch-13 [PERSON_NAME] 24-11171 Order on Motion To Sell; [PERS…" at bounding box center [630, 310] width 1261 height 621
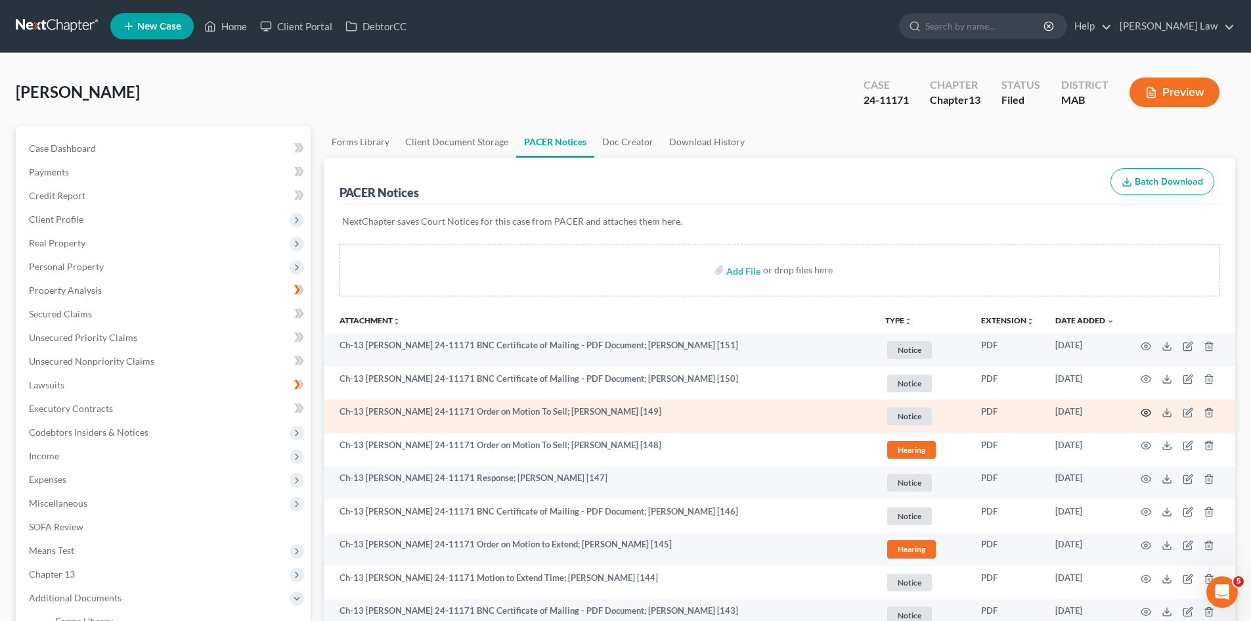
click at [1149, 409] on icon "button" at bounding box center [1146, 412] width 10 height 7
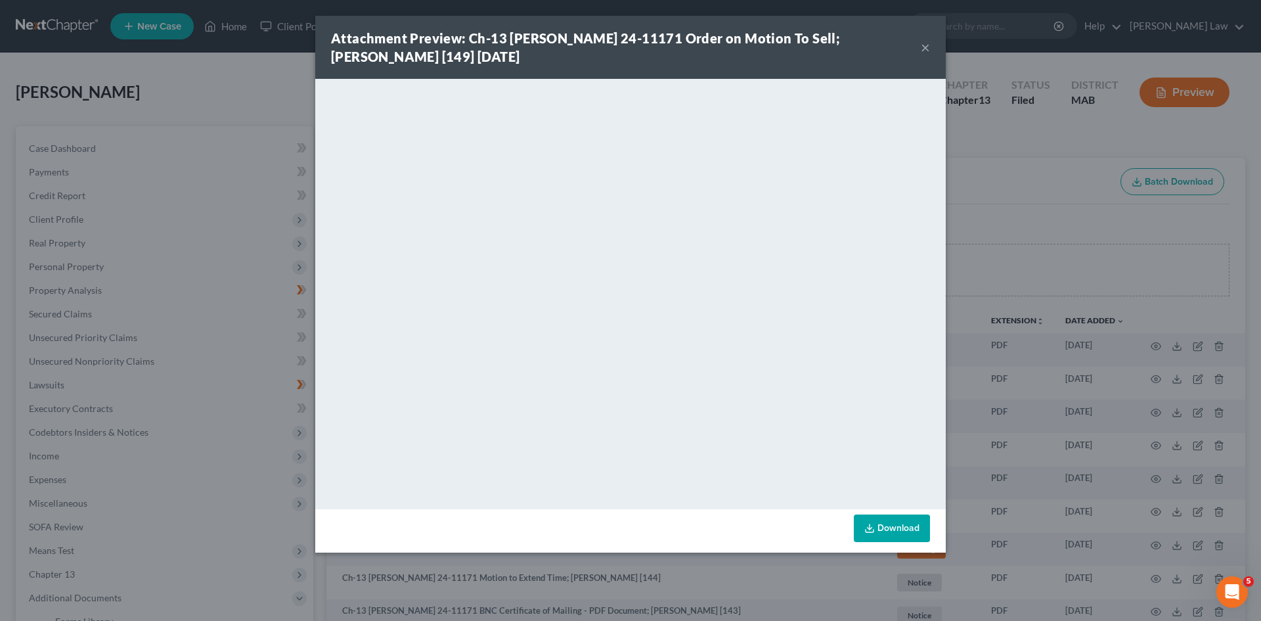
click at [990, 334] on div "Attachment Preview: Ch-13 jeb 24-11171 Order on Motion To Sell; Joshua L. Cruz …" at bounding box center [630, 310] width 1261 height 621
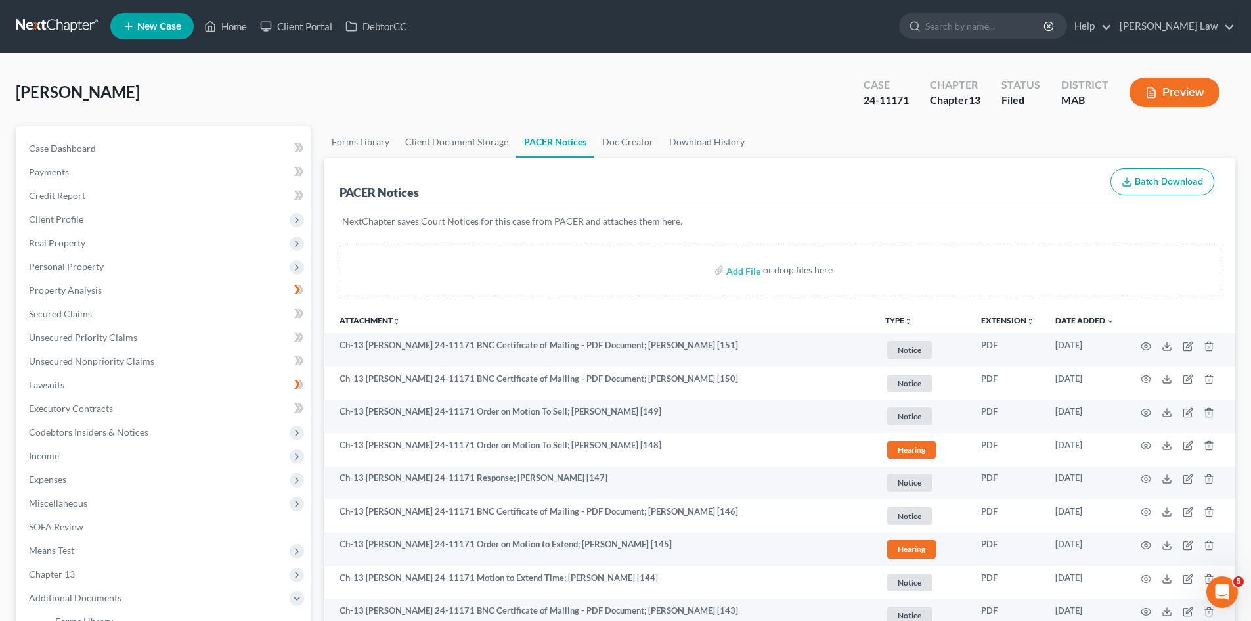
click at [867, 100] on div "24-11171" at bounding box center [886, 100] width 45 height 15
copy div "24-11171"
click at [47, 30] on link at bounding box center [58, 26] width 84 height 24
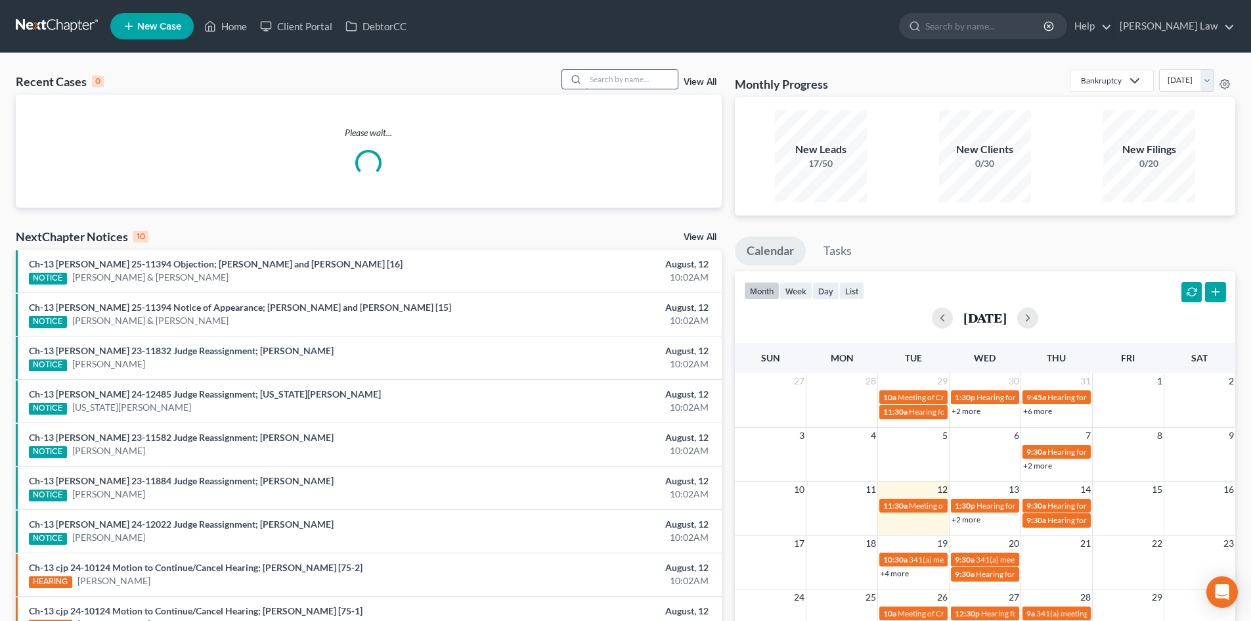
click at [657, 75] on input "search" at bounding box center [632, 79] width 92 height 19
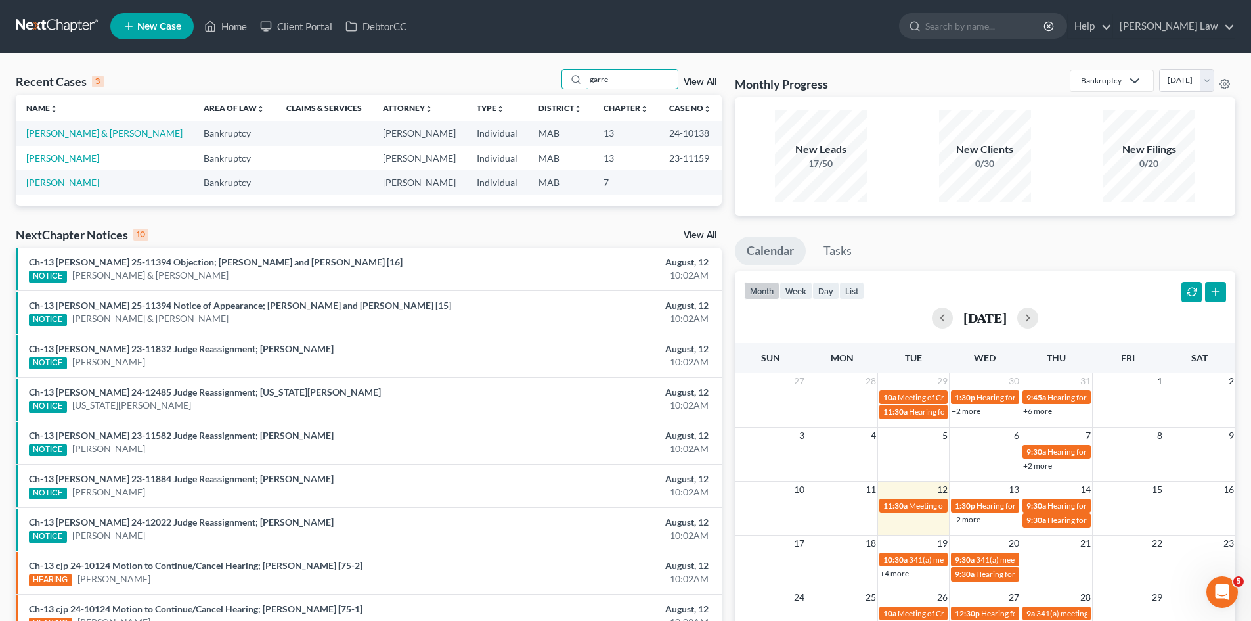
type input "garre"
click at [72, 180] on link "Garrett, Glenn" at bounding box center [62, 182] width 73 height 11
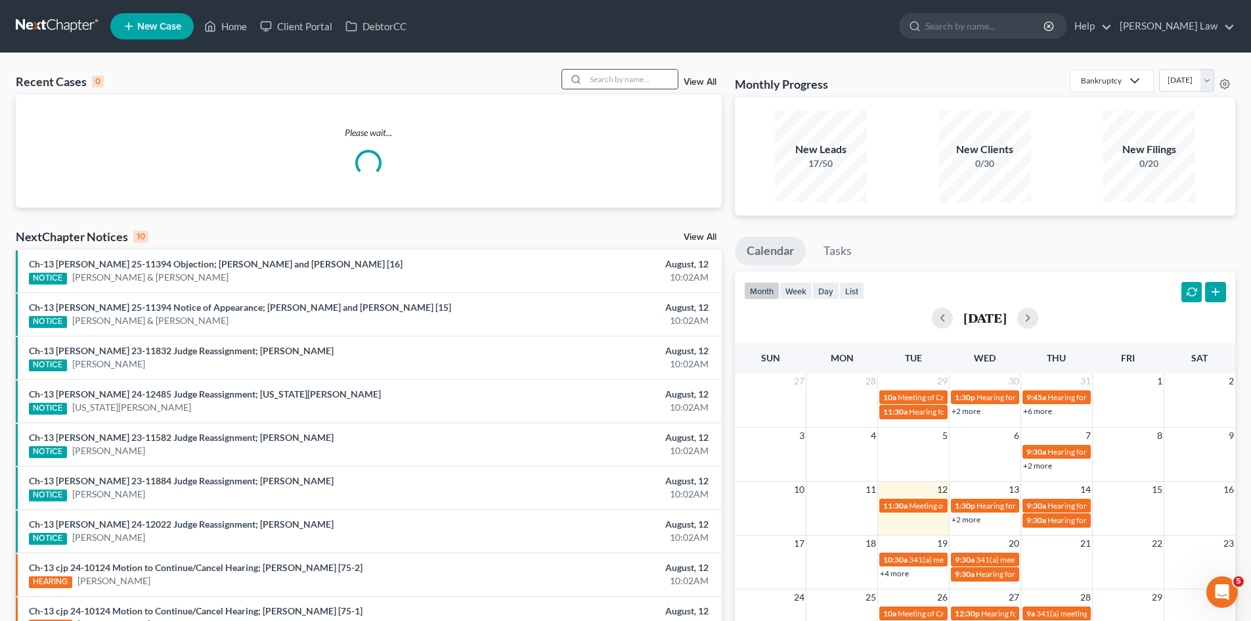
click at [606, 80] on input "search" at bounding box center [632, 79] width 92 height 19
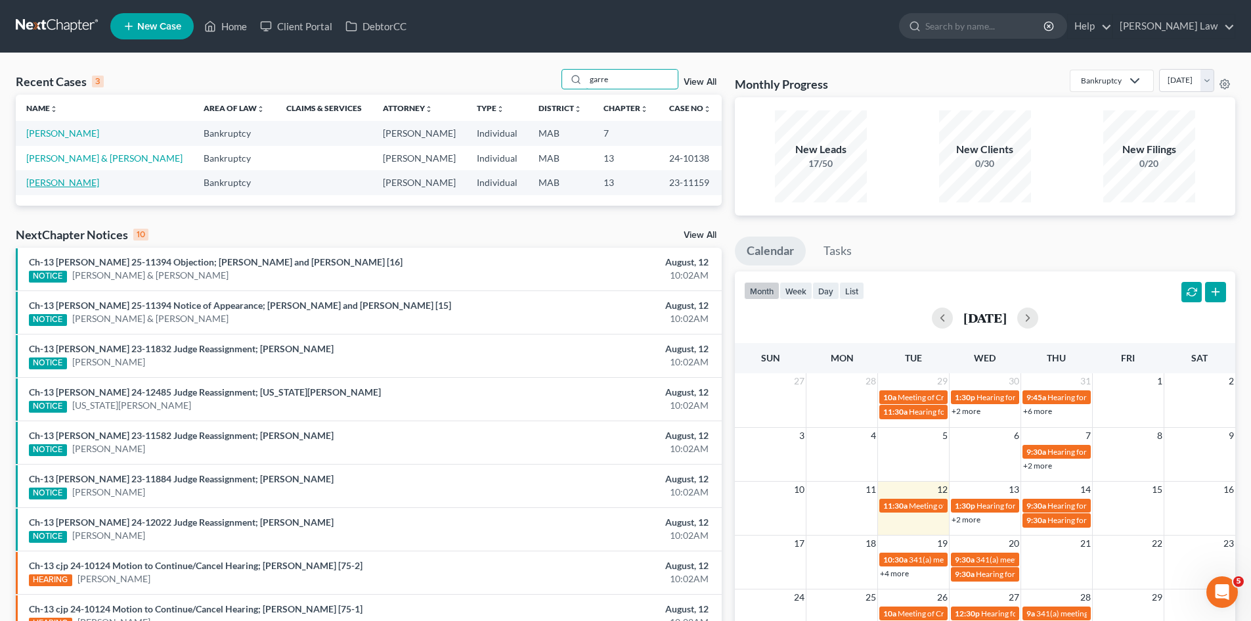
type input "garre"
click at [71, 182] on link "Garrett, Meghan" at bounding box center [62, 182] width 73 height 11
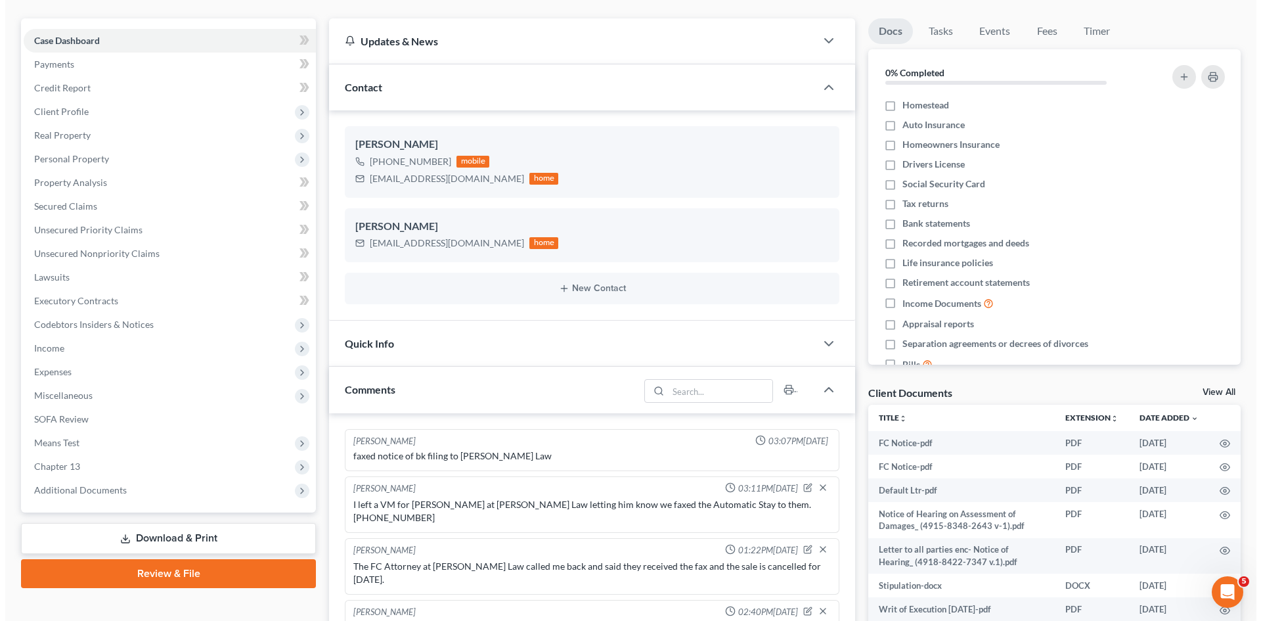
scroll to position [110, 0]
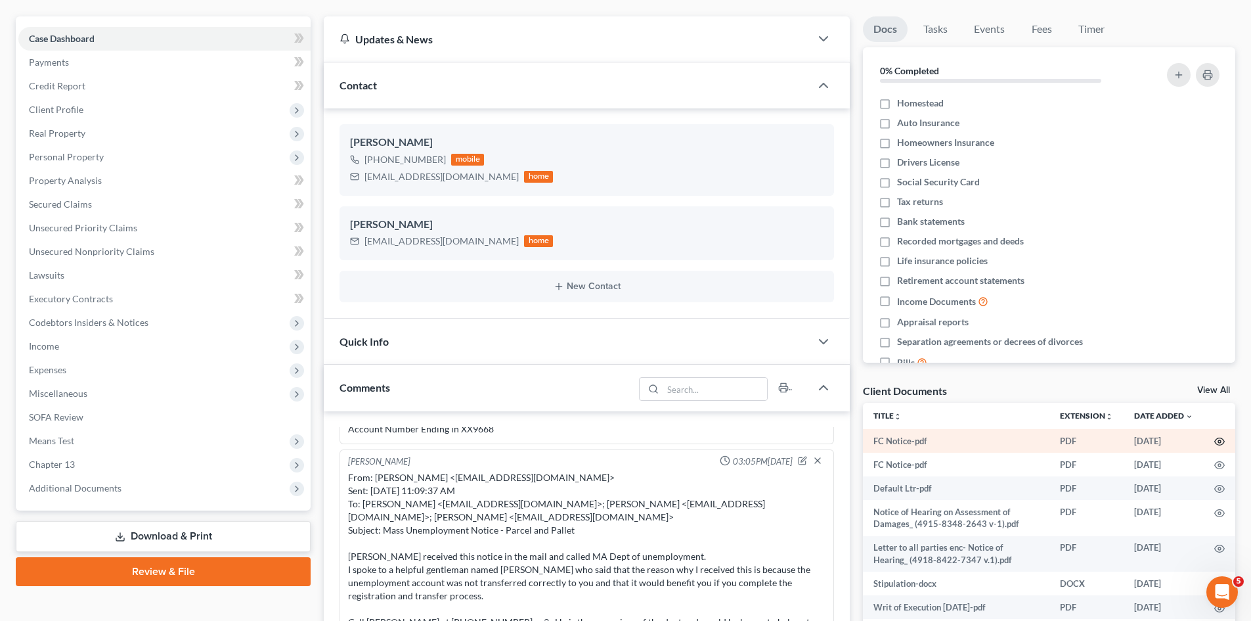
click at [1215, 441] on icon "button" at bounding box center [1220, 441] width 10 height 7
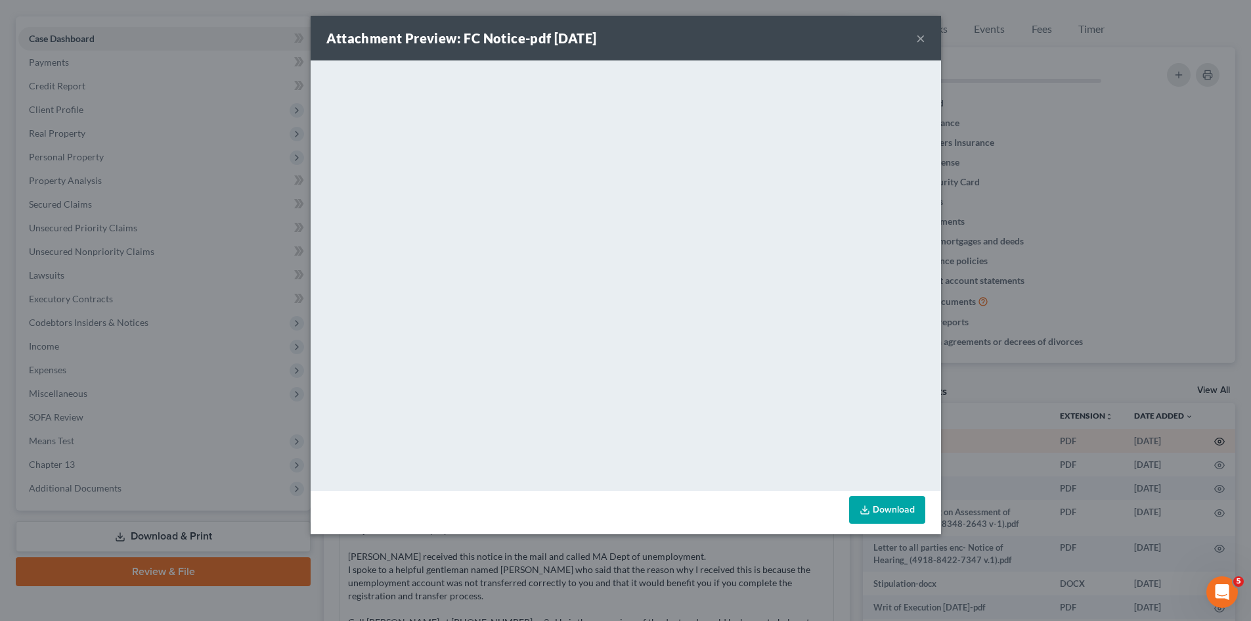
scroll to position [2677, 0]
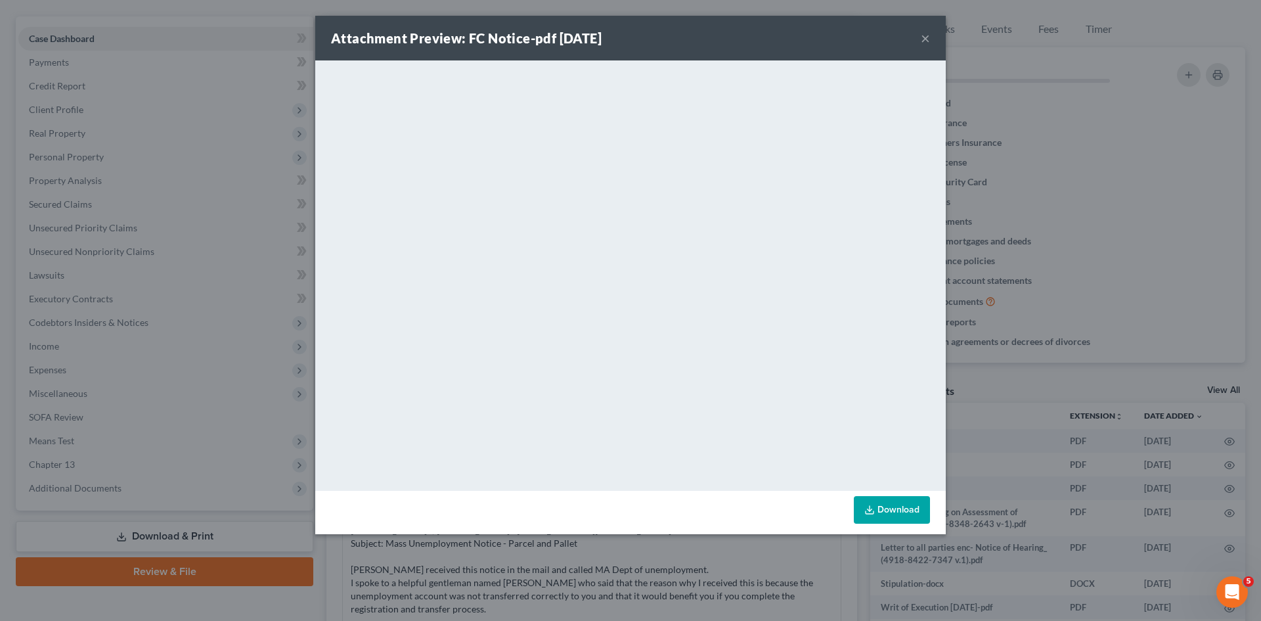
click at [1009, 278] on div "Attachment Preview: FC Notice-pdf 07/16/2025 × <object ng-attr-data='https://ne…" at bounding box center [630, 310] width 1261 height 621
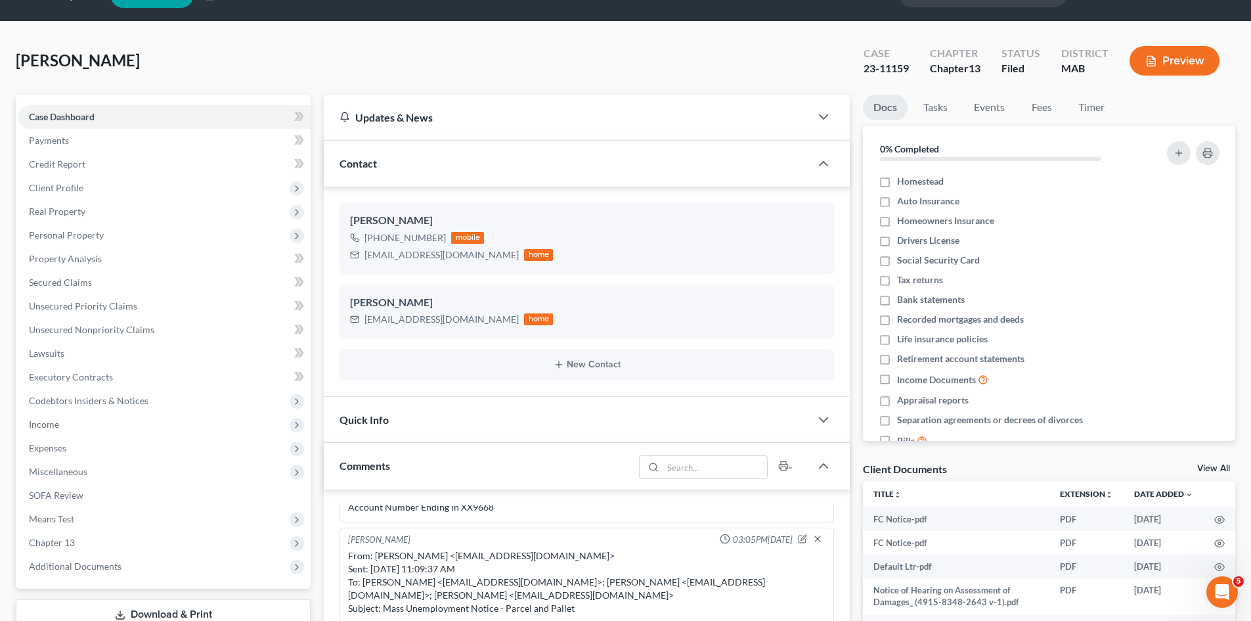
scroll to position [0, 0]
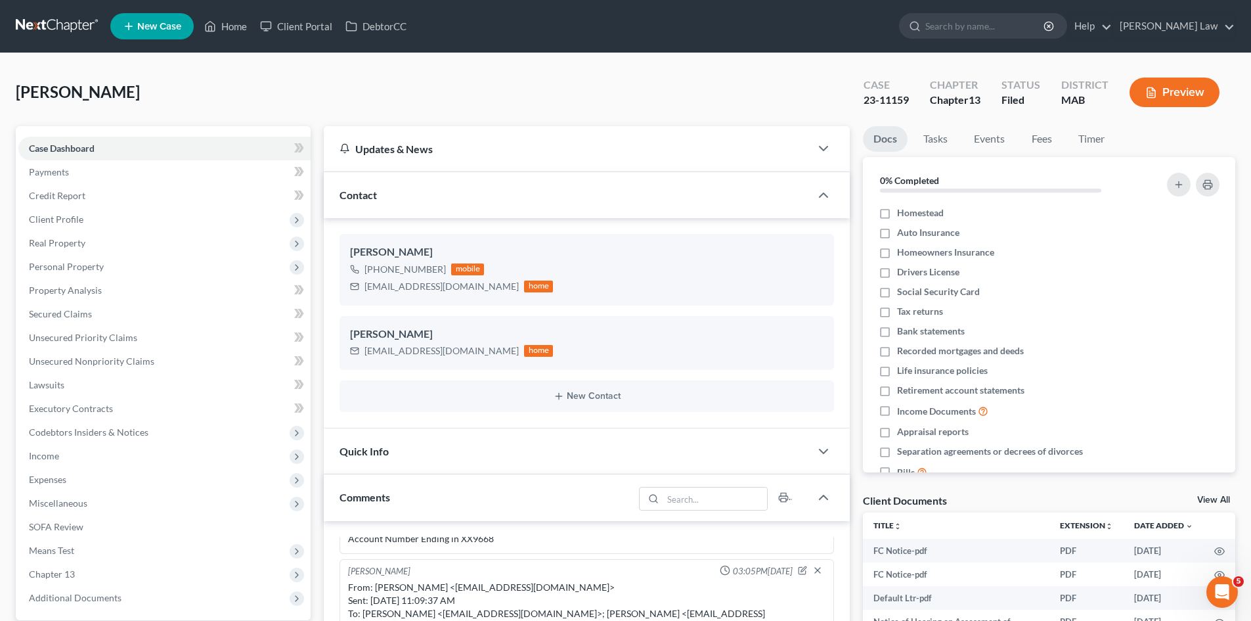
click at [16, 26] on link at bounding box center [58, 26] width 84 height 24
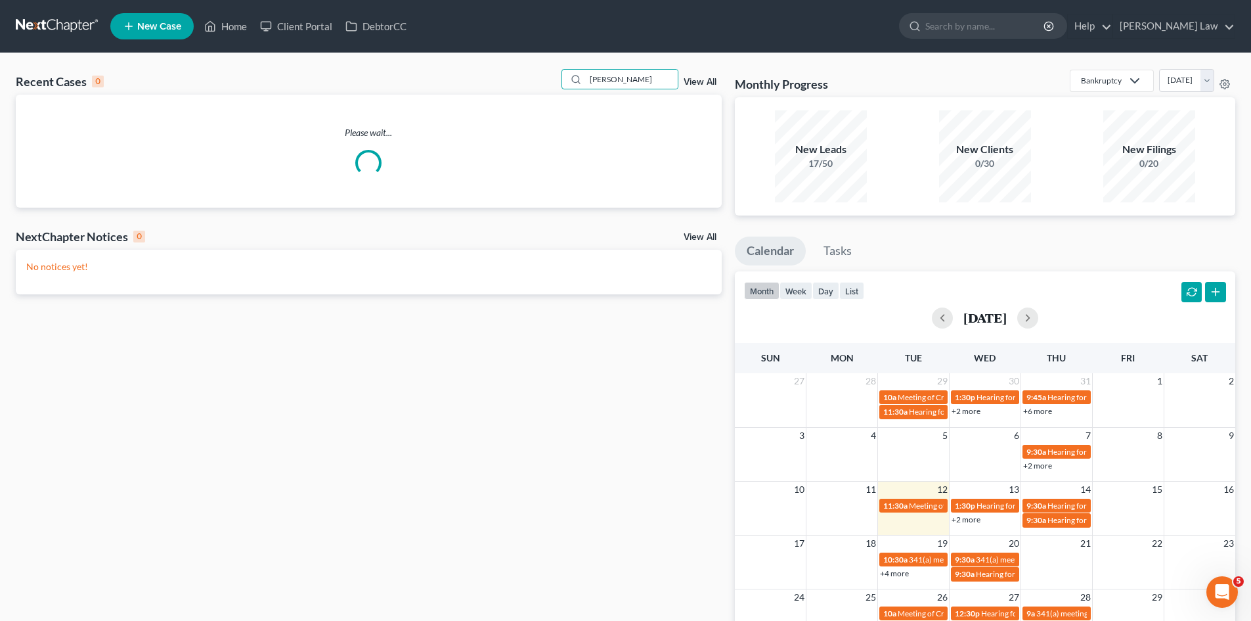
type input "[PERSON_NAME]"
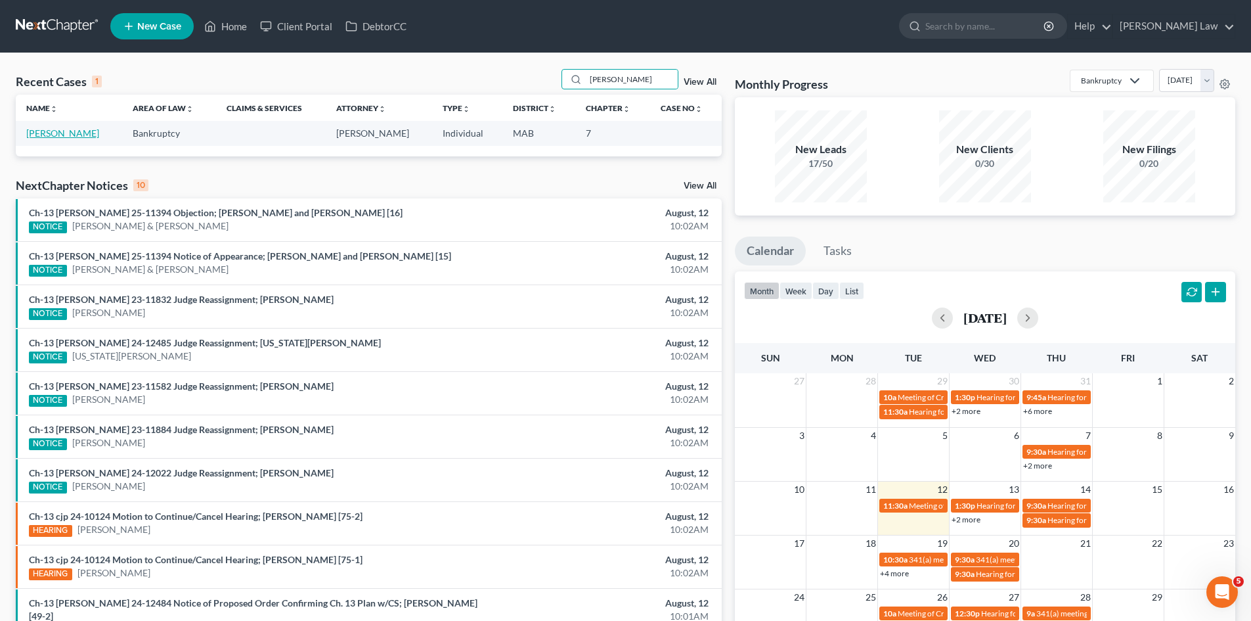
click at [60, 130] on link "[PERSON_NAME]" at bounding box center [62, 132] width 73 height 11
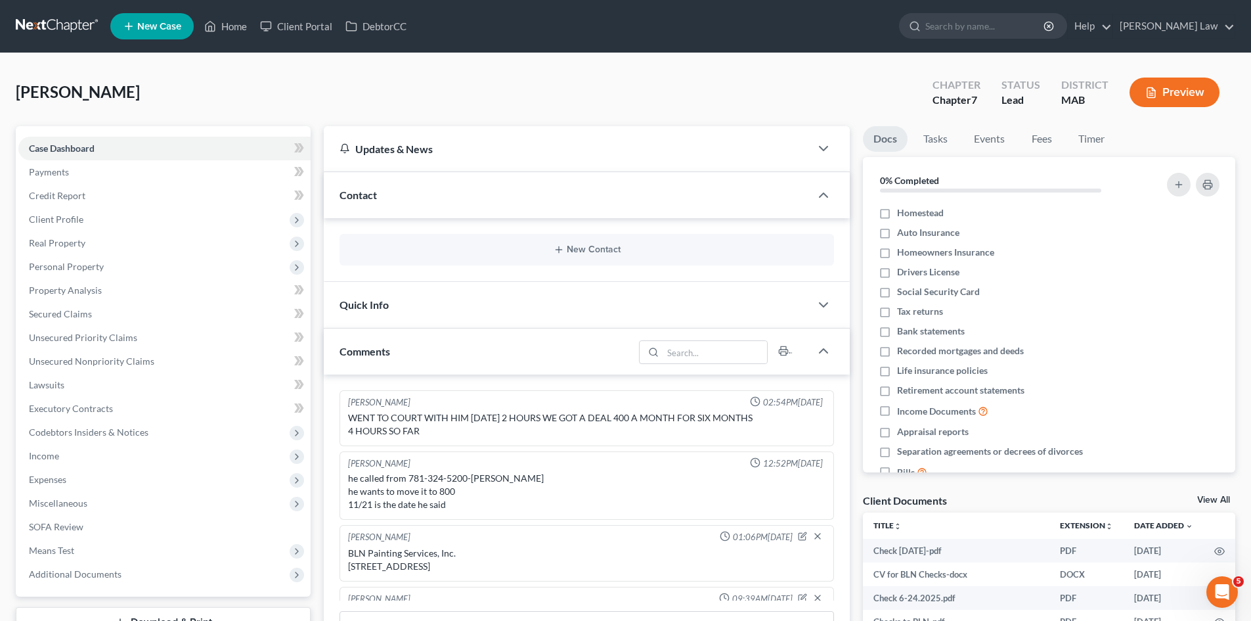
click at [1214, 502] on link "View All" at bounding box center [1213, 499] width 33 height 9
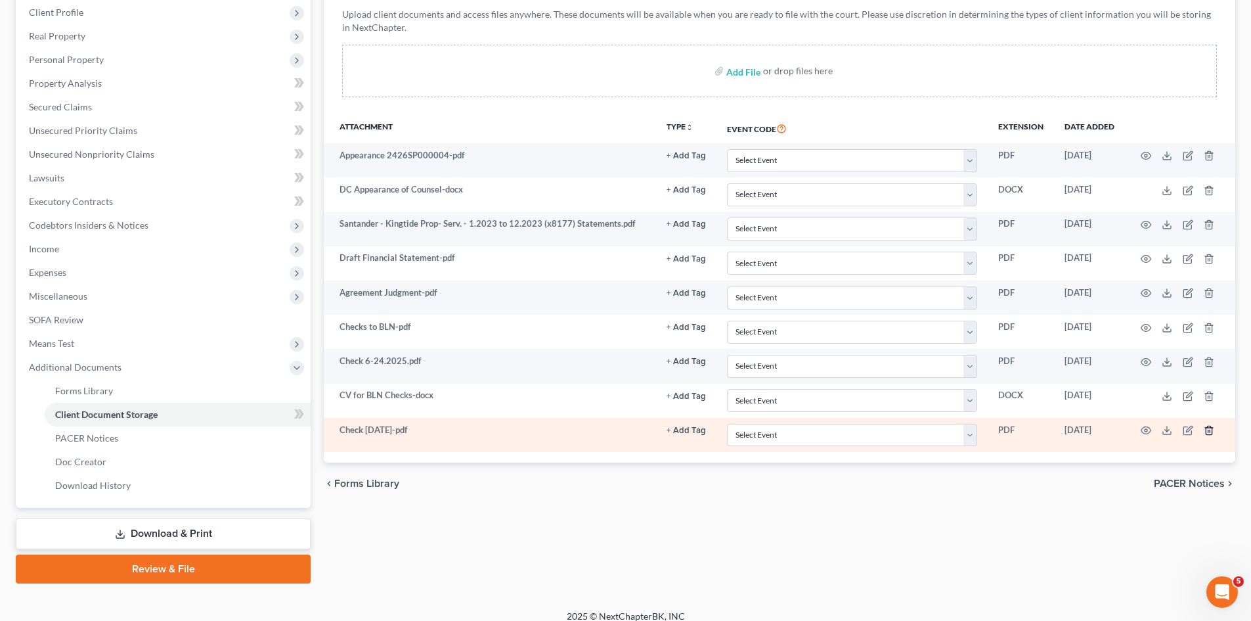
scroll to position [219, 0]
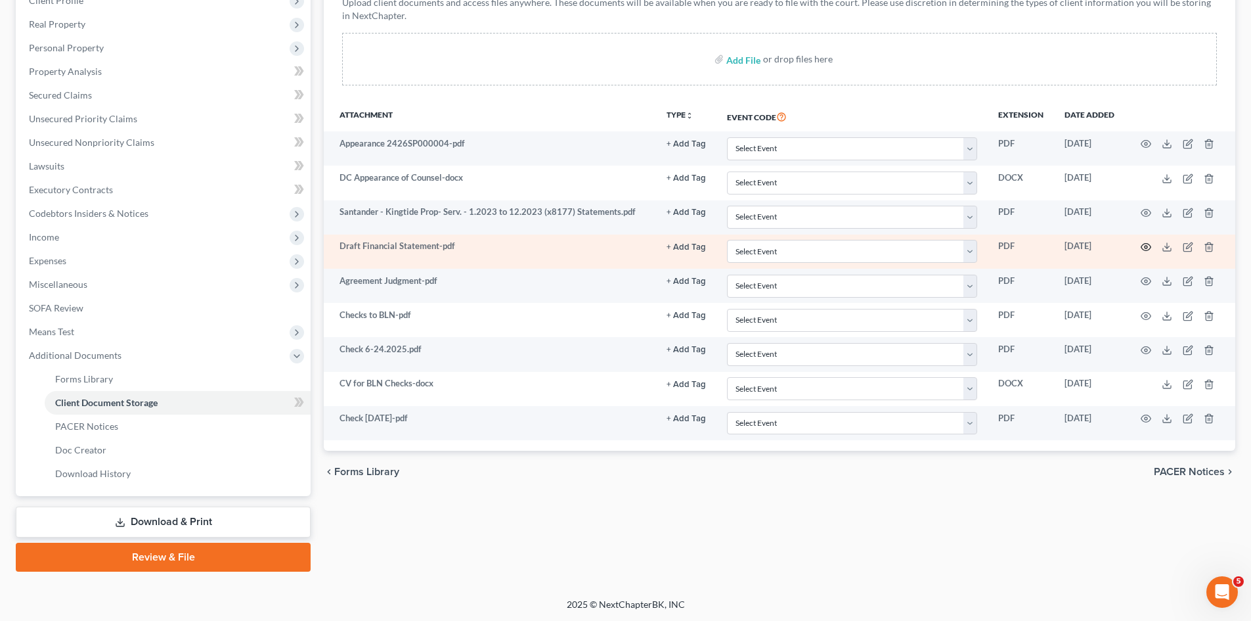
click at [1146, 246] on icon "button" at bounding box center [1146, 247] width 11 height 11
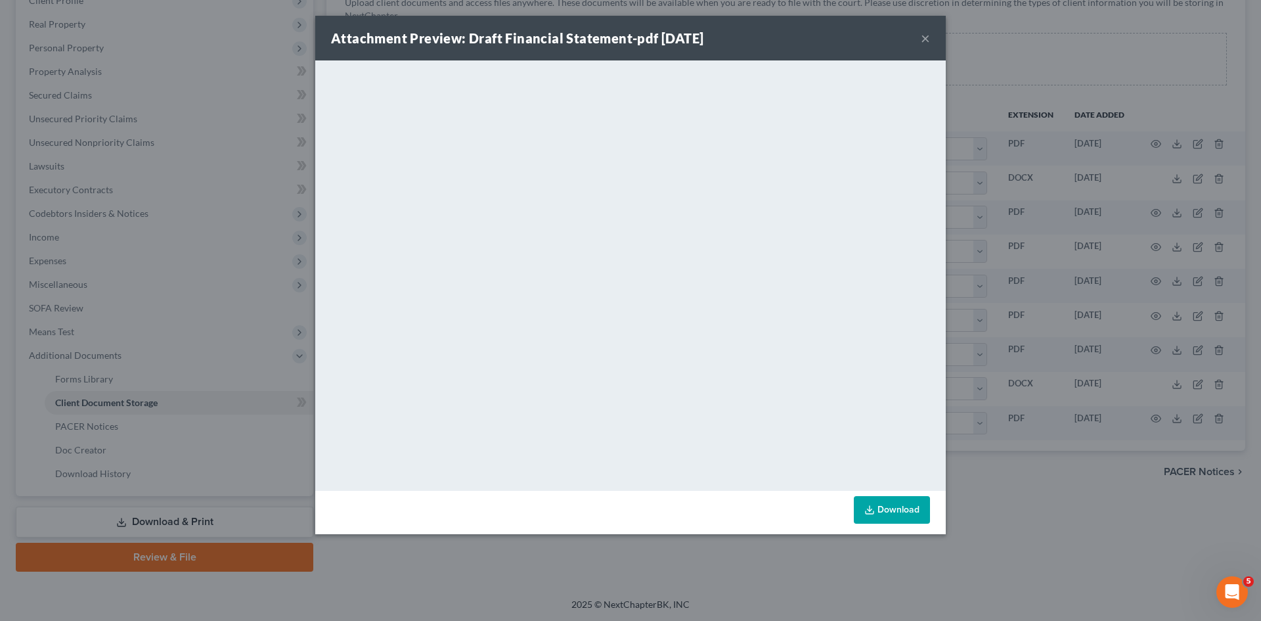
click at [1045, 294] on div "Attachment Preview: Draft Financial Statement-pdf [DATE] × <object ng-attr-data…" at bounding box center [630, 310] width 1261 height 621
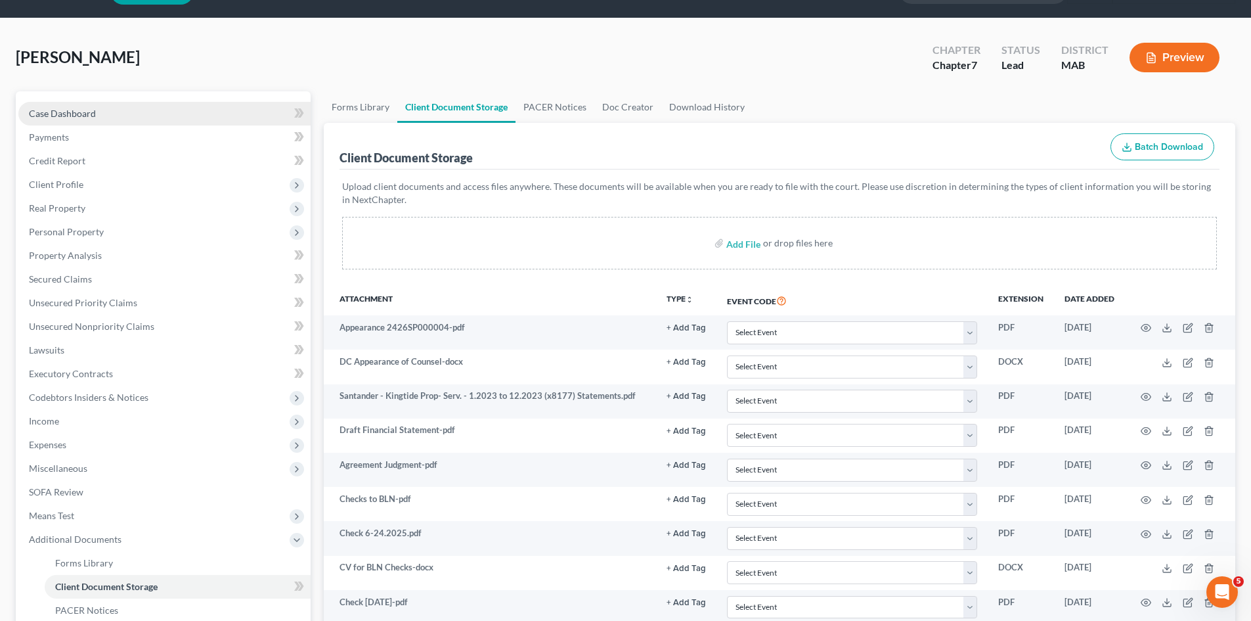
scroll to position [0, 0]
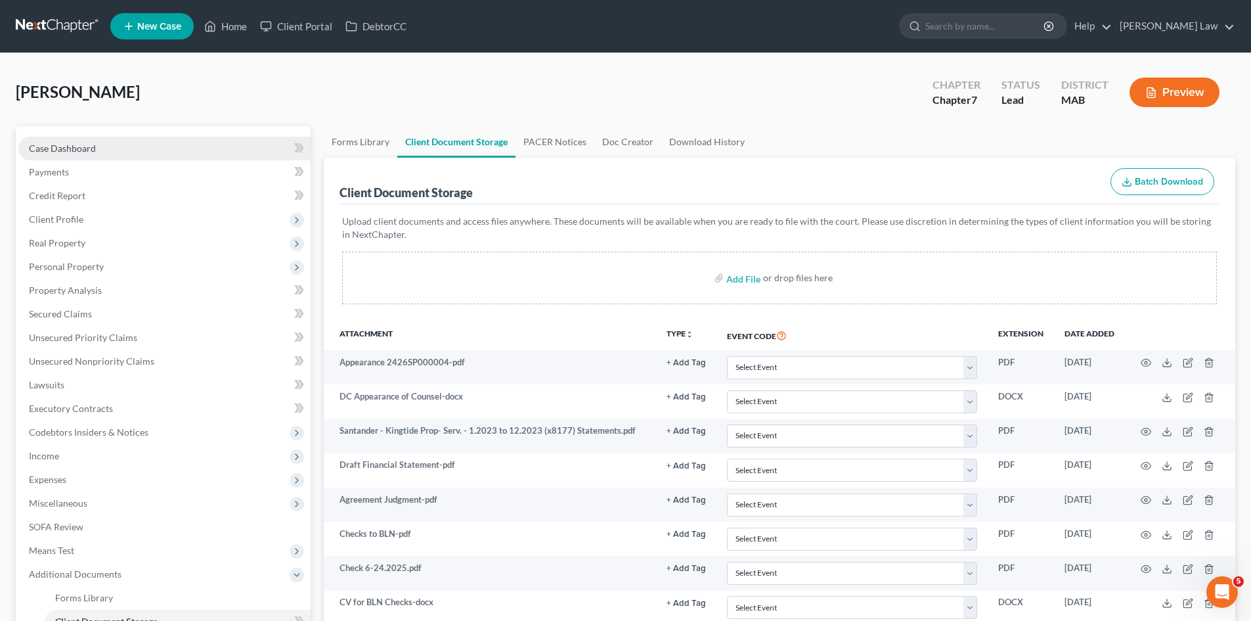
click at [74, 137] on link "Case Dashboard" at bounding box center [164, 149] width 292 height 24
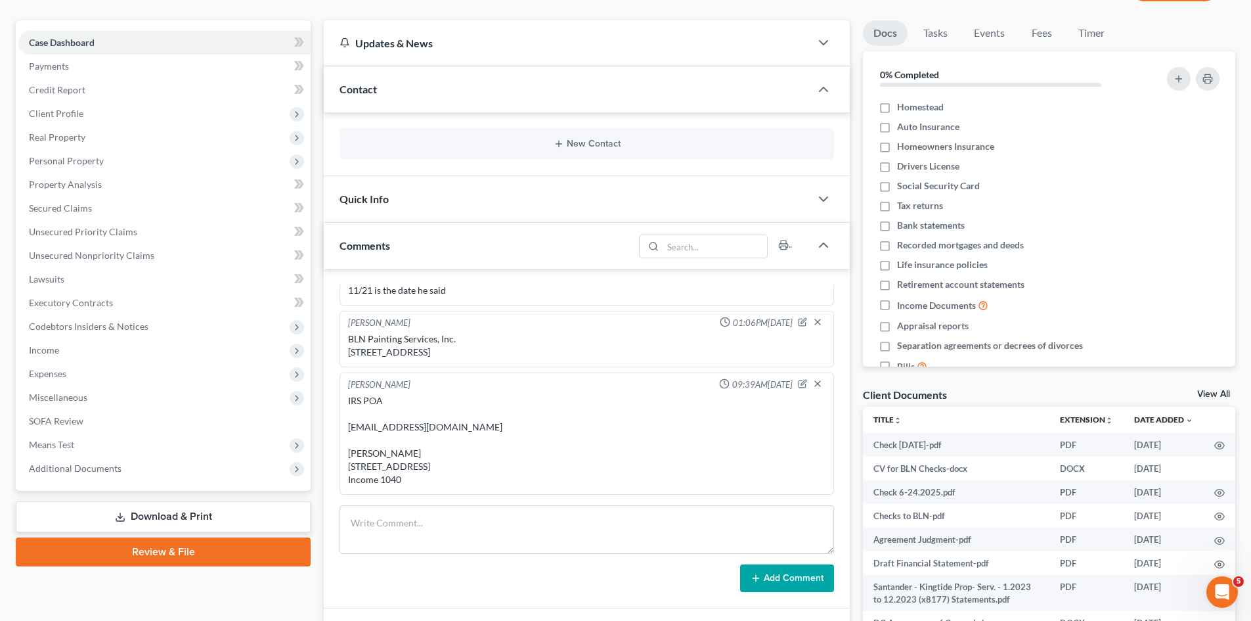
scroll to position [219, 0]
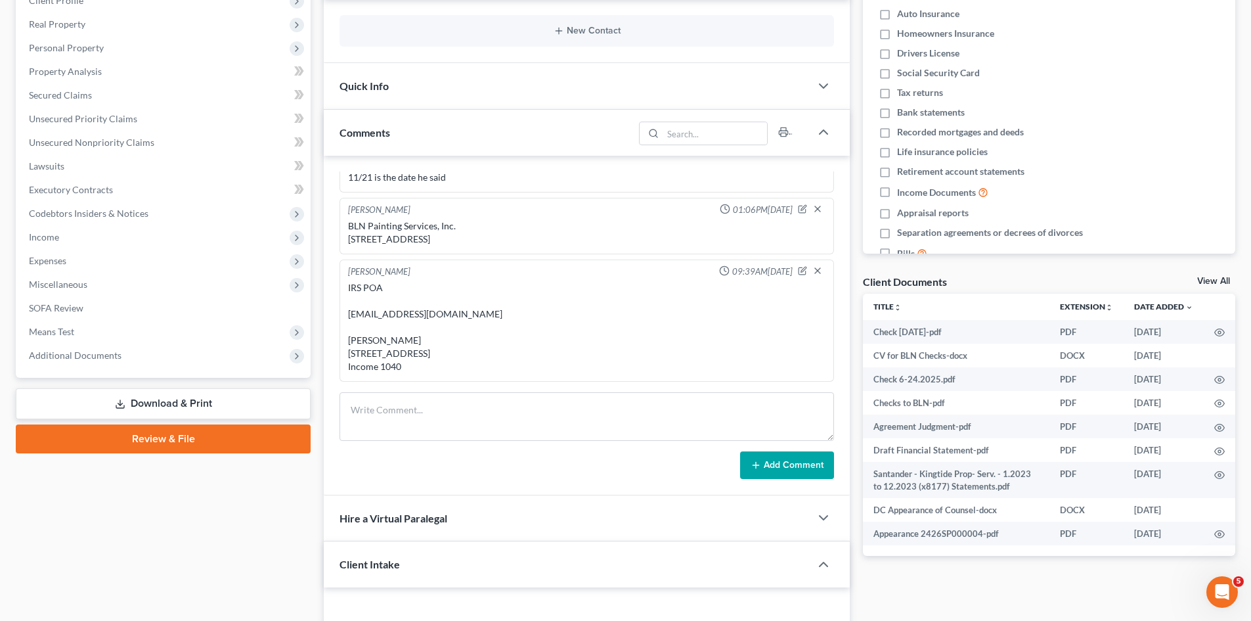
click at [393, 297] on div "IRS POA [EMAIL_ADDRESS][DOMAIN_NAME] [PERSON_NAME] [STREET_ADDRESS] Income 1040" at bounding box center [586, 327] width 477 height 92
click at [393, 297] on div "IRS POA vmashmore@gmail.com Victoria M. Ashmore 139 Riverside Dr, West Harwich,…" at bounding box center [586, 327] width 477 height 92
copy div "vmashmore@gmail.com"
click at [386, 324] on div "IRS POA vmashmore@gmail.com Victoria M. Ashmore 139 Riverside Dr, West Harwich,…" at bounding box center [586, 327] width 477 height 92
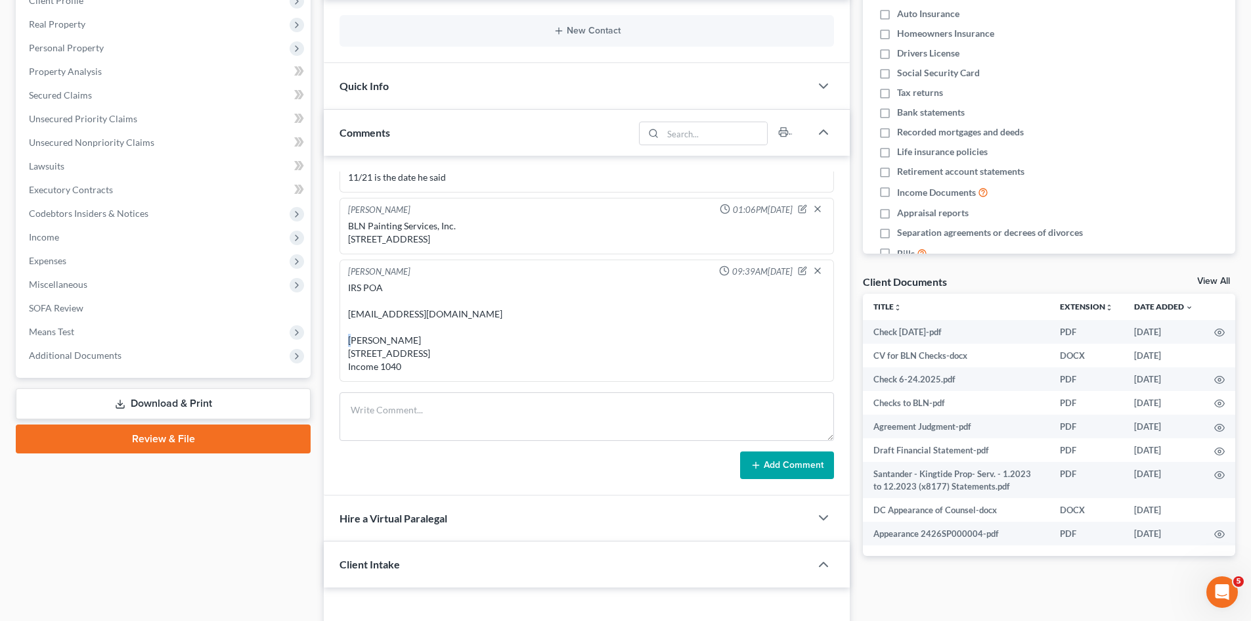
click at [386, 324] on div "IRS POA vmashmore@gmail.com Victoria M. Ashmore 139 Riverside Dr, West Harwich,…" at bounding box center [586, 327] width 477 height 92
copy div "M"
click at [1222, 450] on icon "button" at bounding box center [1219, 451] width 11 height 11
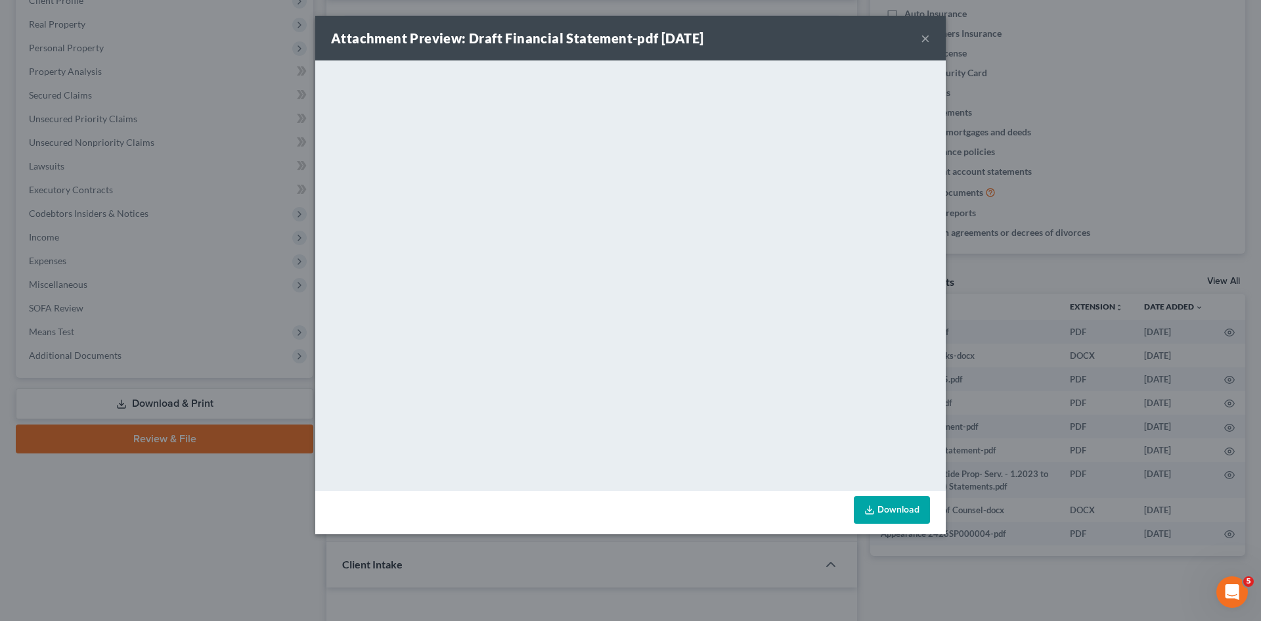
click at [1162, 440] on div "Attachment Preview: Draft Financial Statement-pdf 05/30/2024 × <object ng-attr-…" at bounding box center [630, 310] width 1261 height 621
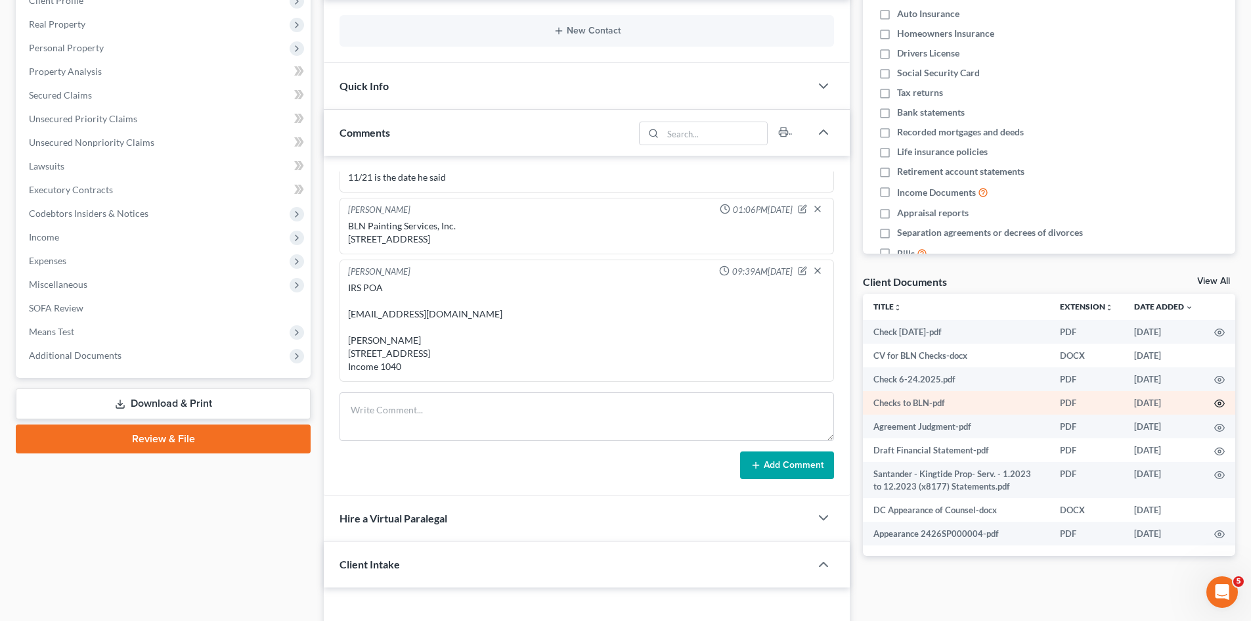
click at [1220, 406] on icon "button" at bounding box center [1219, 403] width 11 height 11
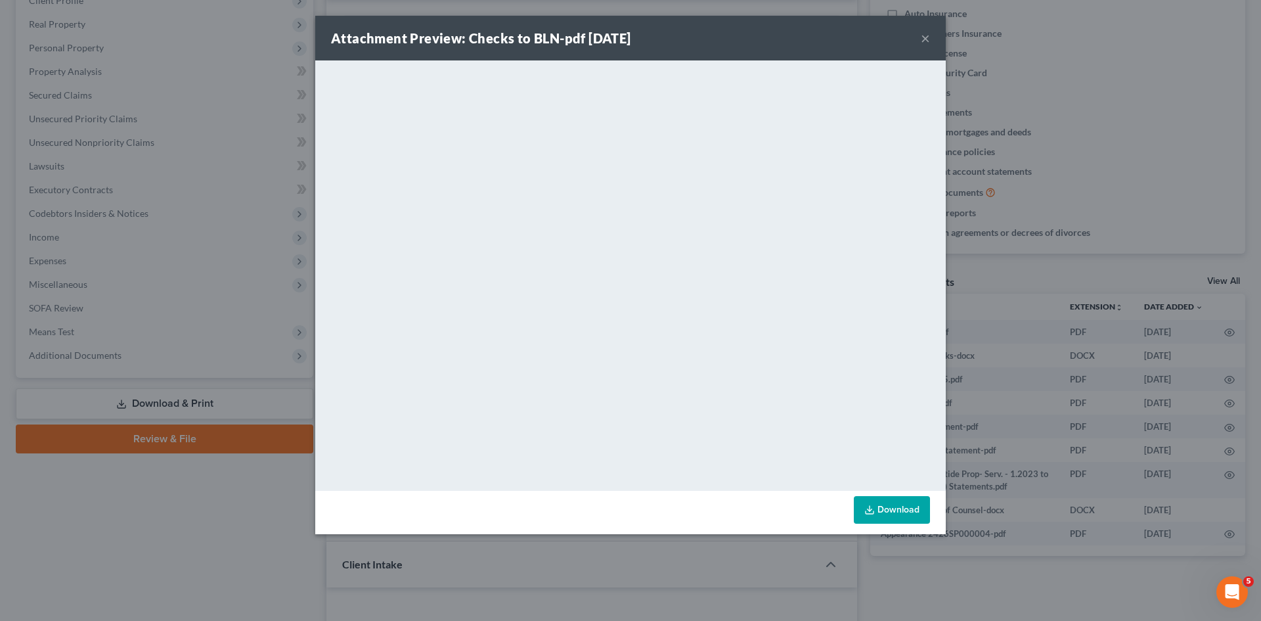
click at [1158, 345] on div "Attachment Preview: Checks to BLN-pdf 05/21/2025 × <object ng-attr-data='https:…" at bounding box center [630, 310] width 1261 height 621
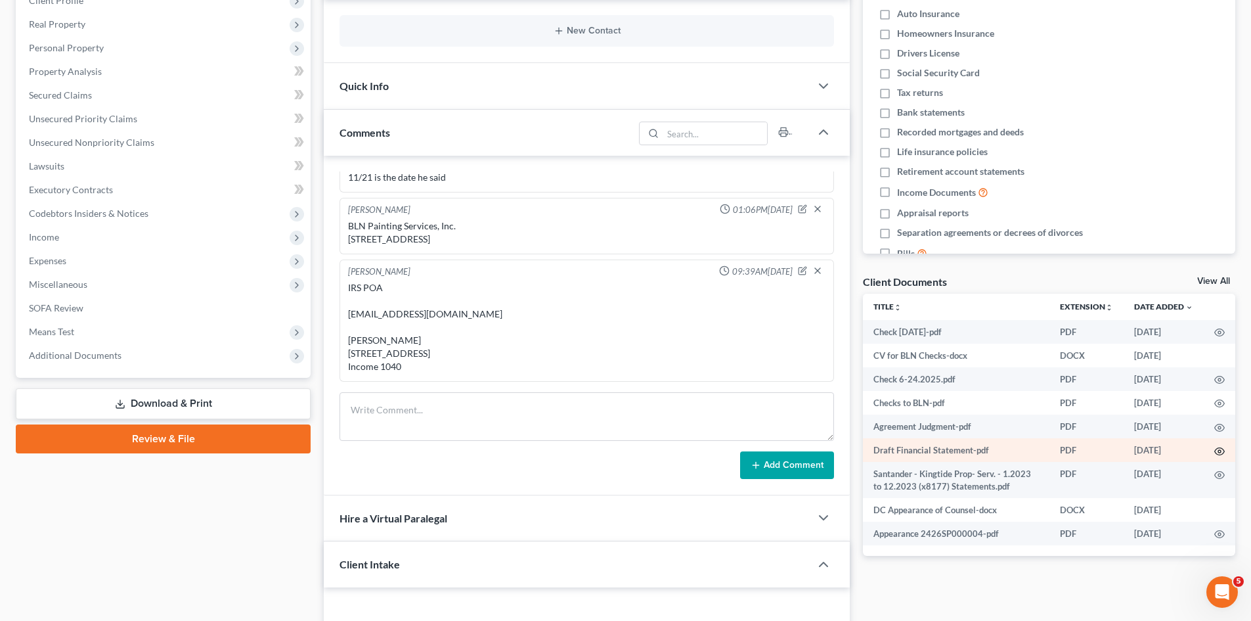
click at [1218, 448] on icon "button" at bounding box center [1220, 450] width 10 height 7
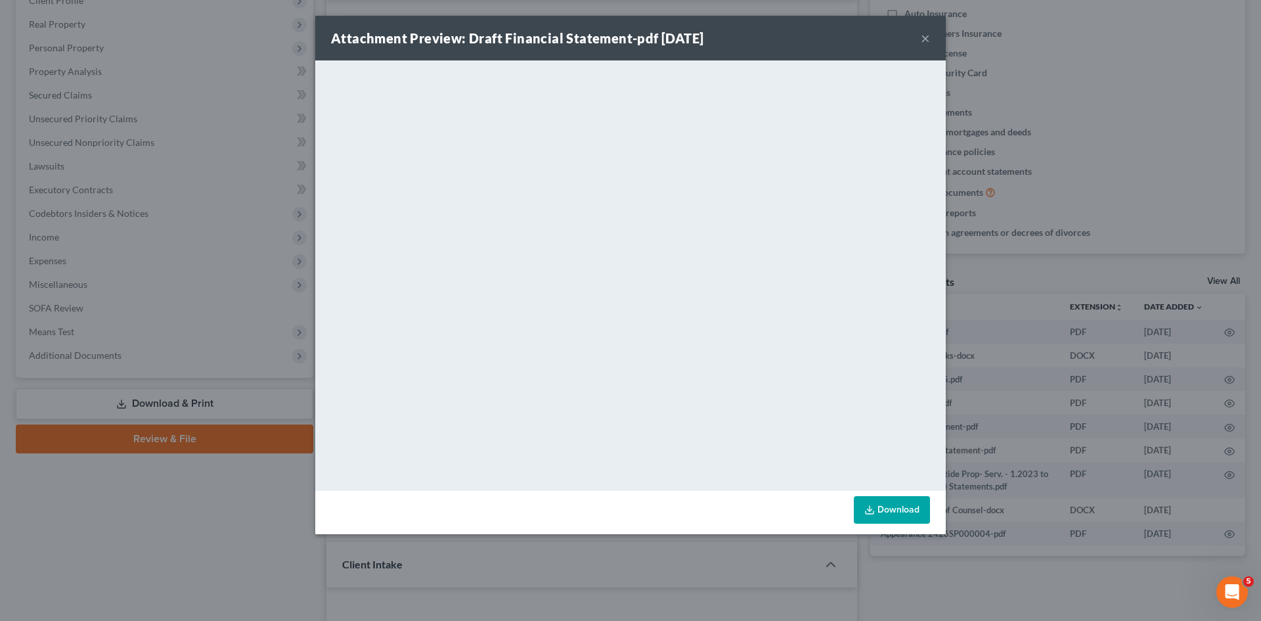
click at [1144, 338] on div "Attachment Preview: Draft Financial Statement-pdf 05/30/2024 × <object ng-attr-…" at bounding box center [630, 310] width 1261 height 621
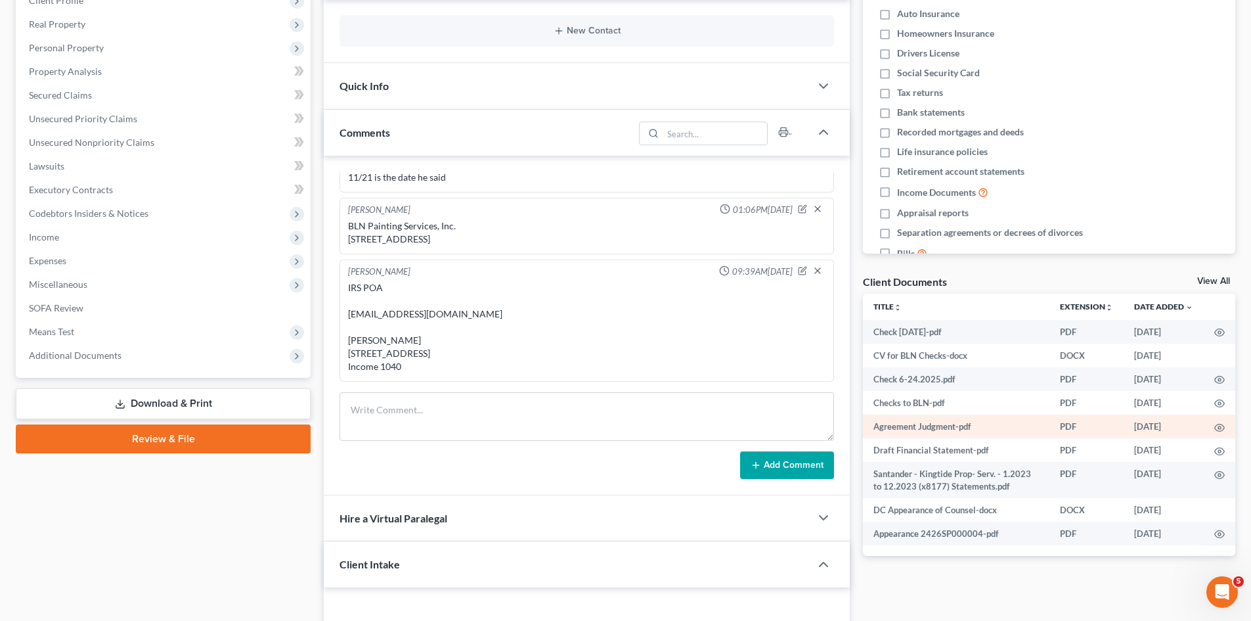
click at [1216, 420] on td at bounding box center [1220, 426] width 32 height 24
click at [1223, 430] on icon "button" at bounding box center [1220, 427] width 10 height 7
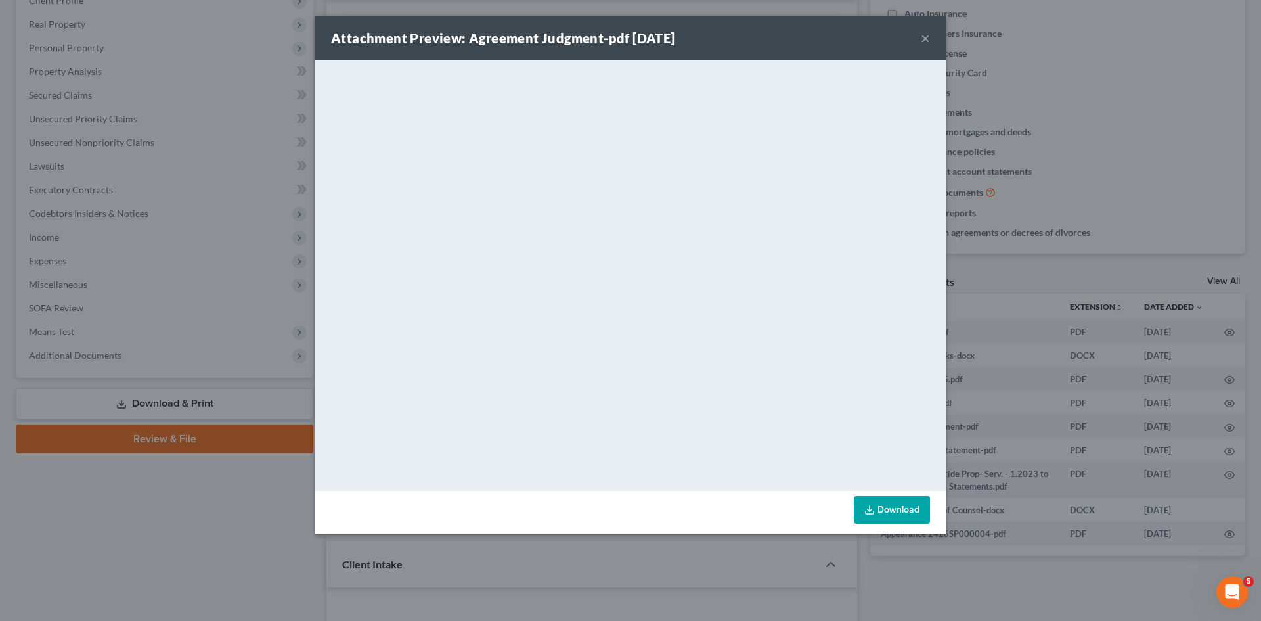
click at [1135, 354] on div "Attachment Preview: Agreement Judgment-pdf 05/31/2024 × <object ng-attr-data='h…" at bounding box center [630, 310] width 1261 height 621
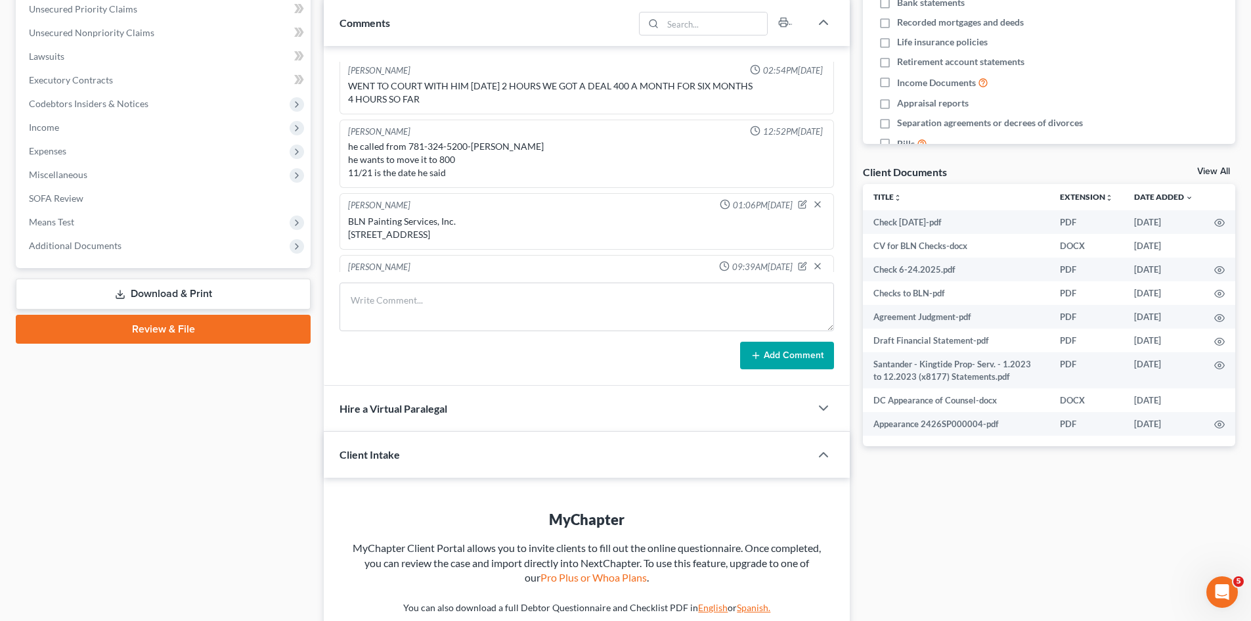
scroll to position [0, 0]
click at [1223, 229] on td at bounding box center [1220, 222] width 32 height 24
click at [1220, 220] on icon "button" at bounding box center [1219, 222] width 11 height 11
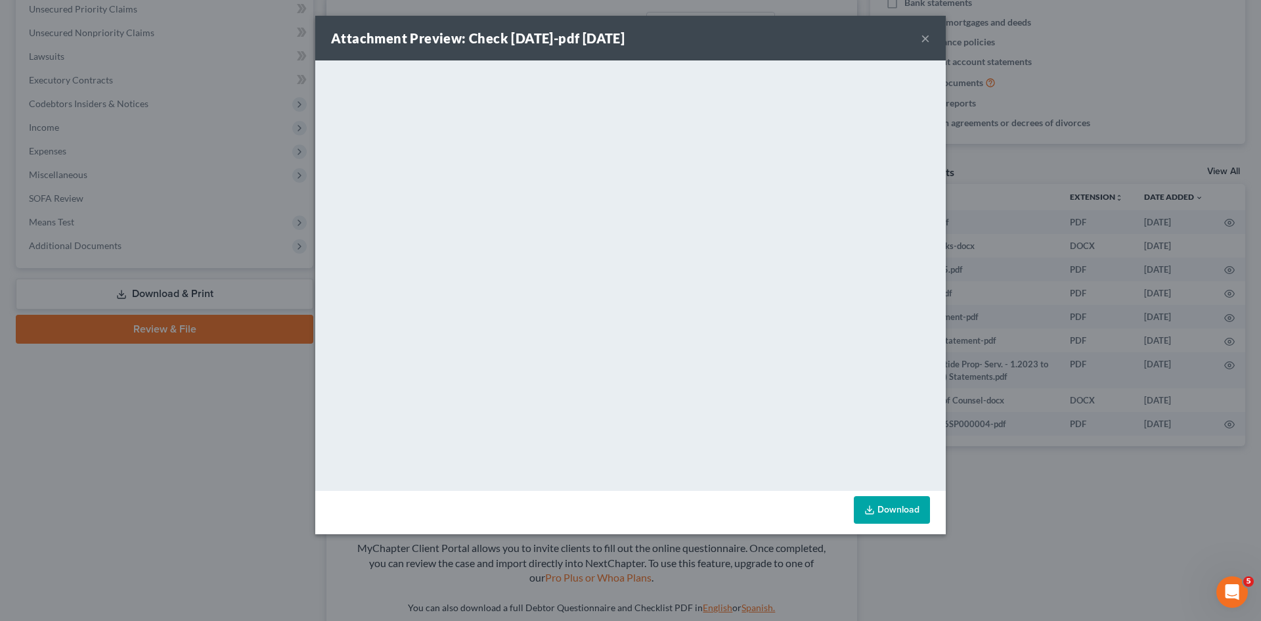
click at [1002, 348] on div "Attachment Preview: Check 7-30-2025-pdf 07/30/2025 × <object ng-attr-data='http…" at bounding box center [630, 310] width 1261 height 621
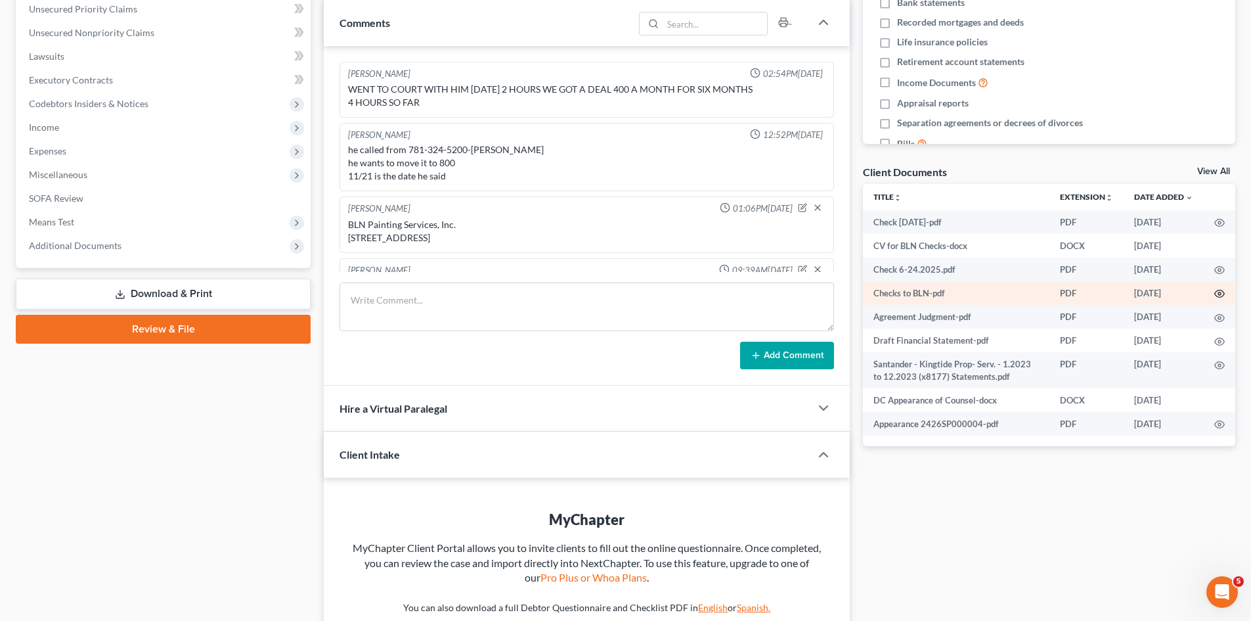
click at [1221, 292] on icon "button" at bounding box center [1219, 293] width 11 height 11
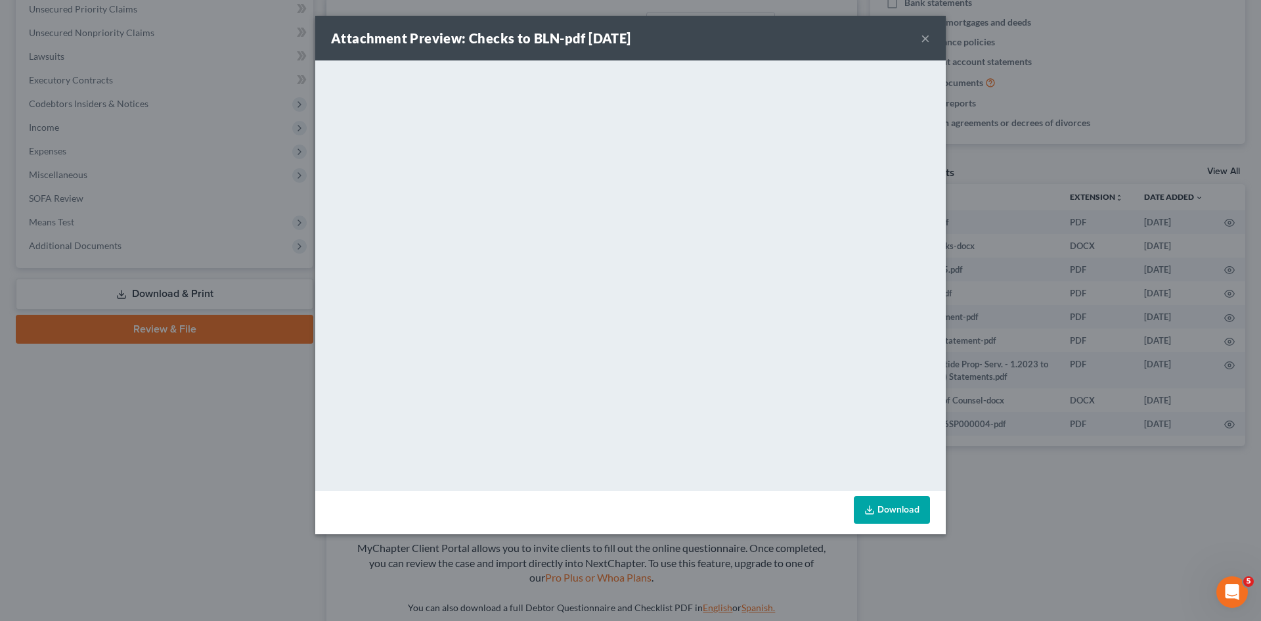
click at [1078, 262] on div "Attachment Preview: Checks to BLN-pdf 05/21/2025 × <object ng-attr-data='https:…" at bounding box center [630, 310] width 1261 height 621
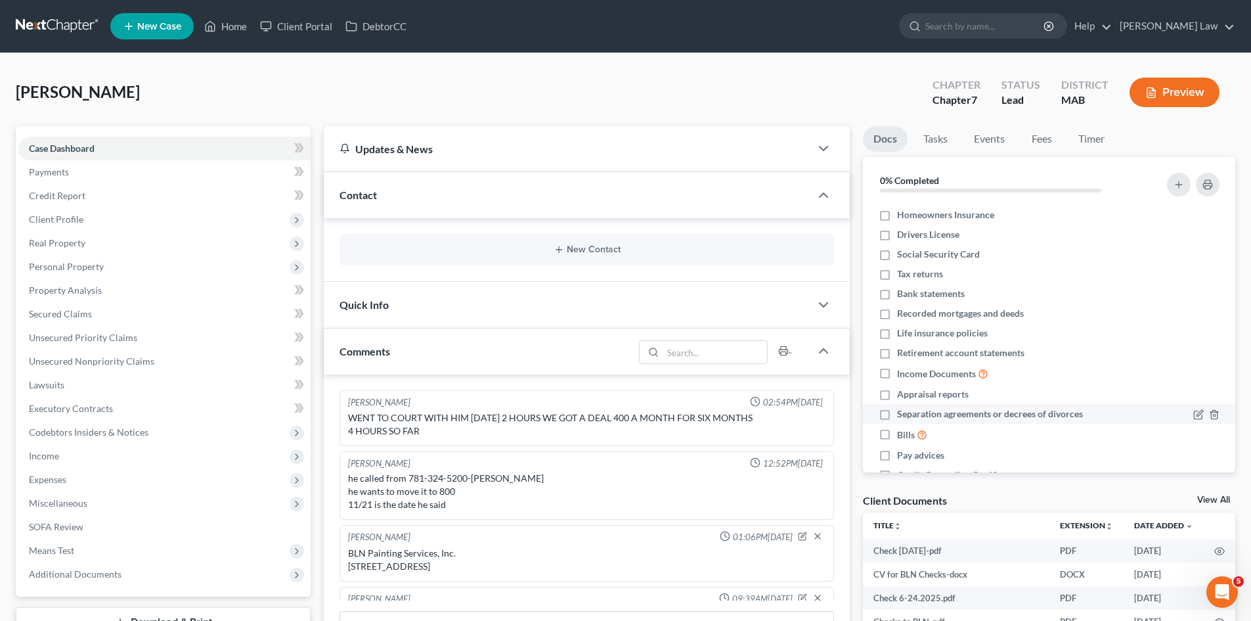
scroll to position [71, 0]
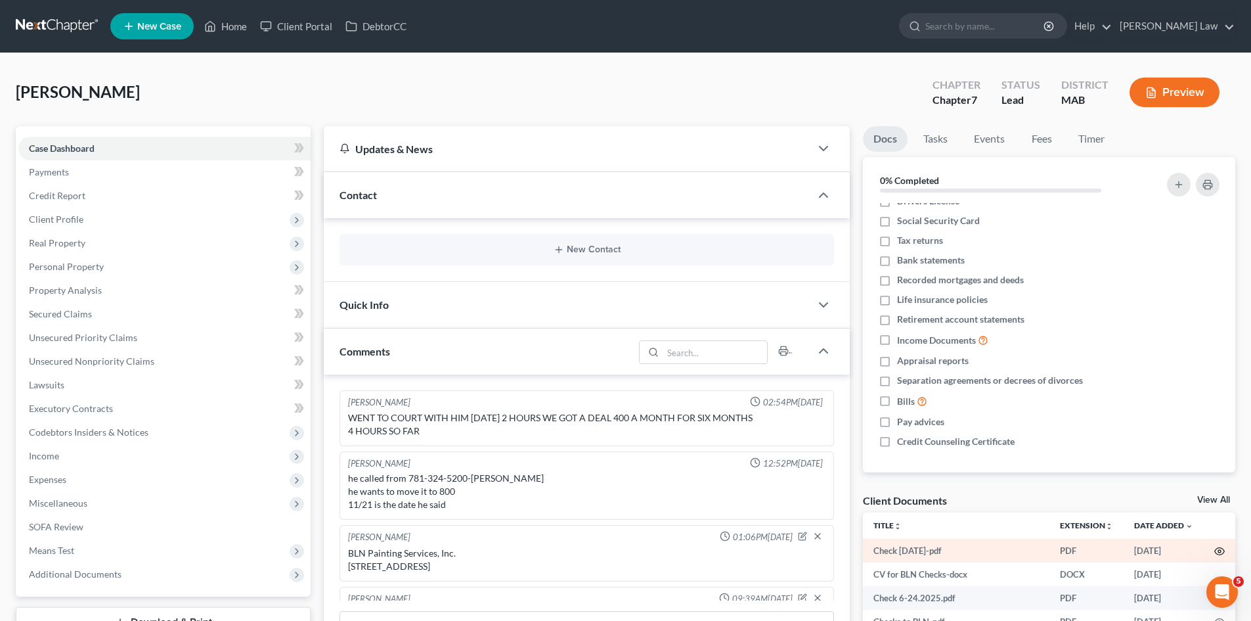
click at [1218, 546] on icon "button" at bounding box center [1219, 551] width 11 height 11
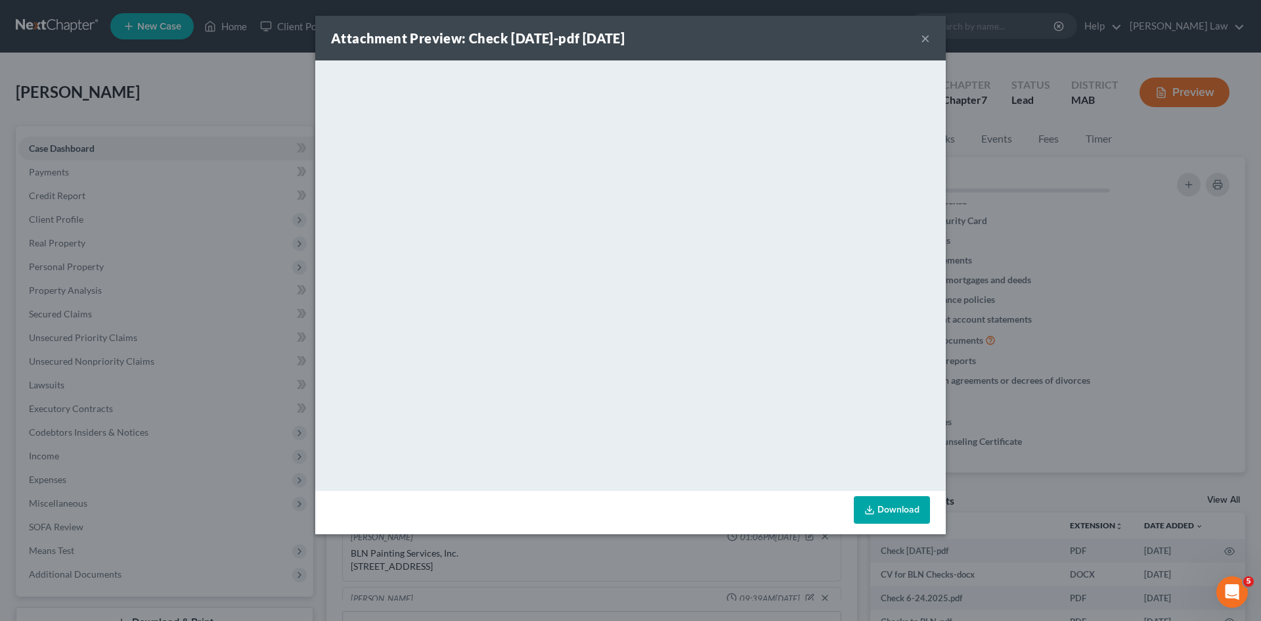
click at [1184, 537] on div "Attachment Preview: Check 7-30-2025-pdf 07/30/2025 × <object ng-attr-data='http…" at bounding box center [630, 310] width 1261 height 621
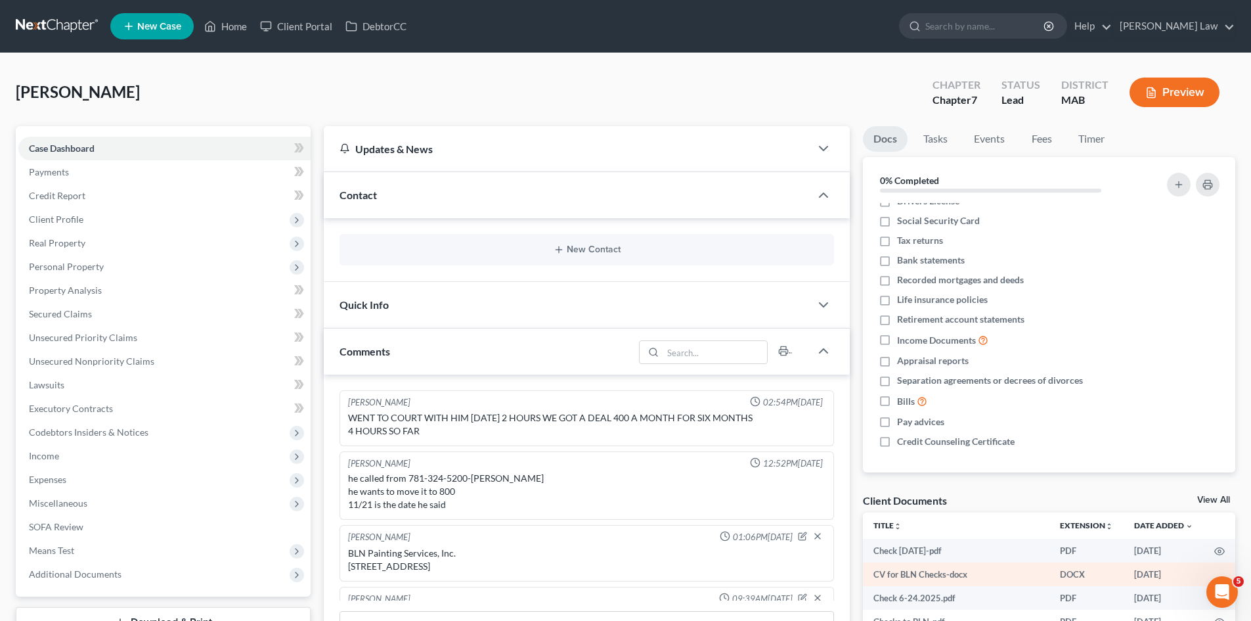
scroll to position [110, 0]
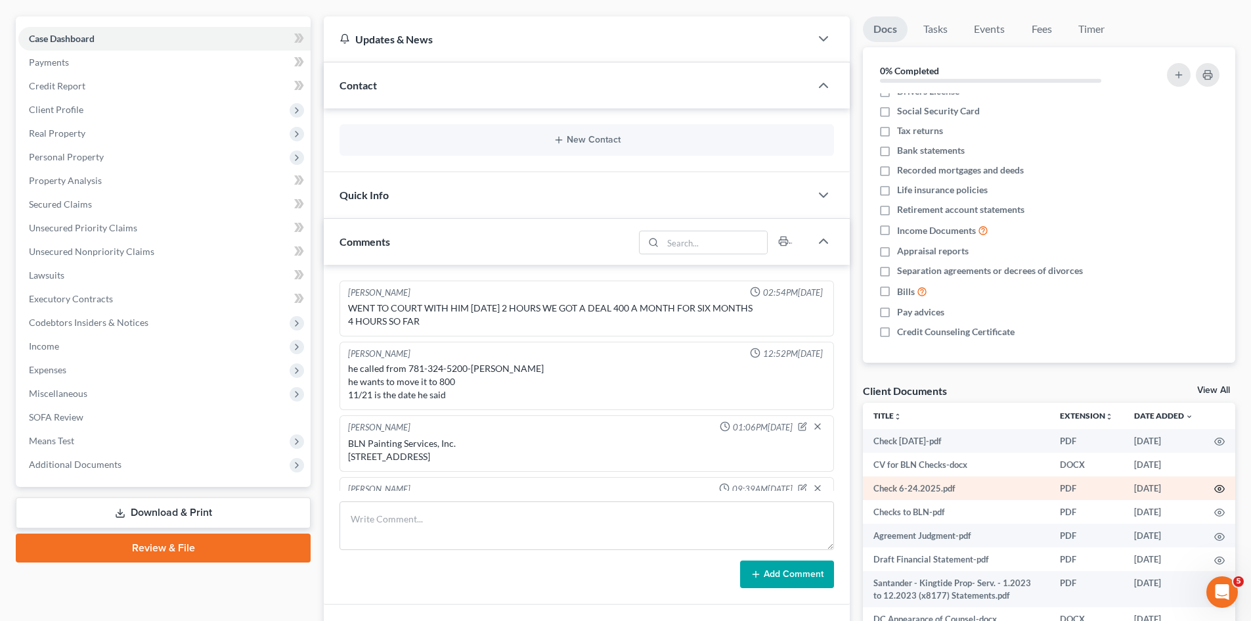
click at [1215, 488] on icon "button" at bounding box center [1220, 488] width 10 height 7
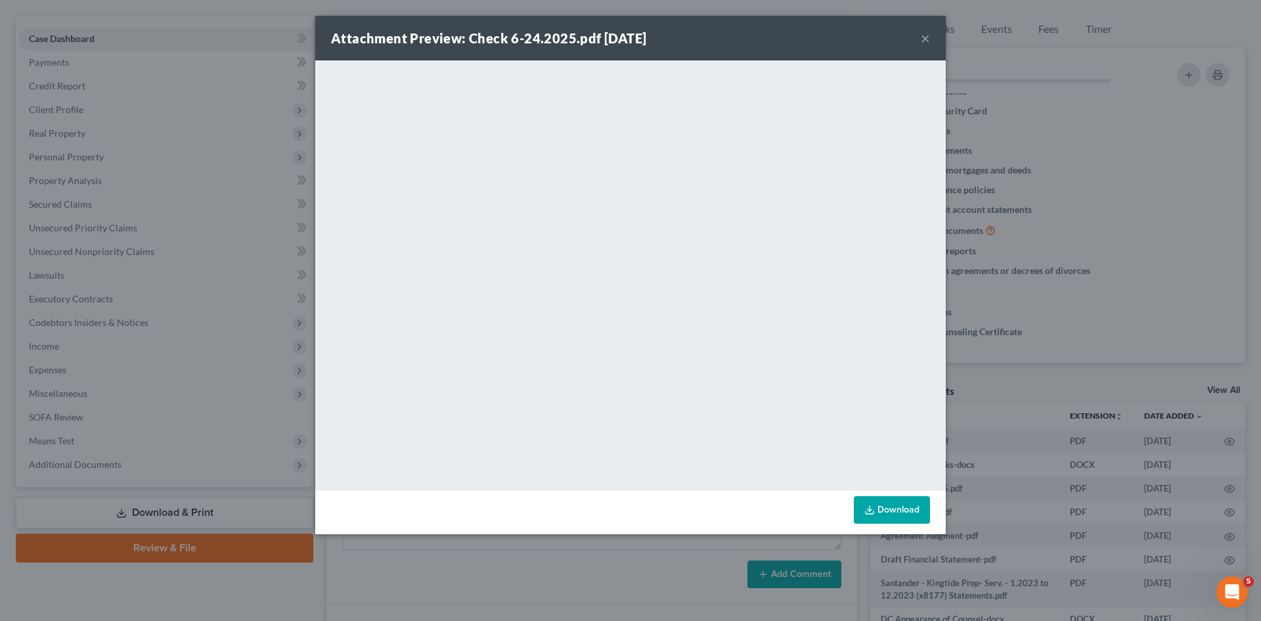
click at [1078, 451] on div "Attachment Preview: Check 6-24.2025.pdf 06/26/2025 × <object ng-attr-data='http…" at bounding box center [630, 310] width 1261 height 621
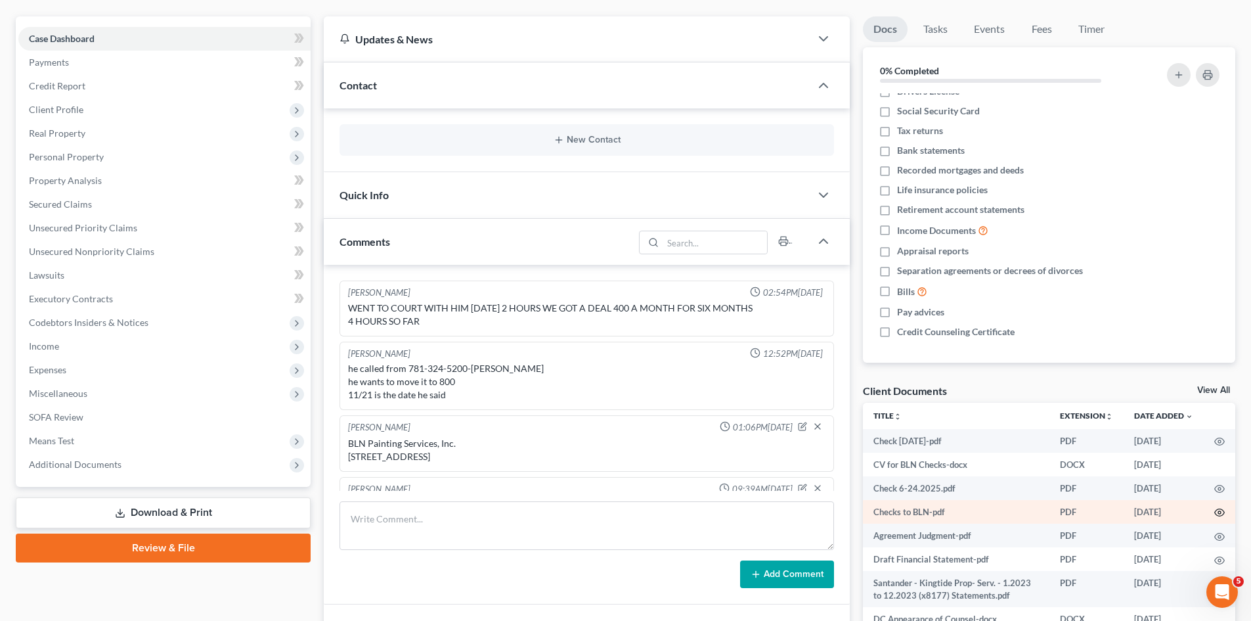
click at [1218, 511] on icon "button" at bounding box center [1219, 512] width 11 height 11
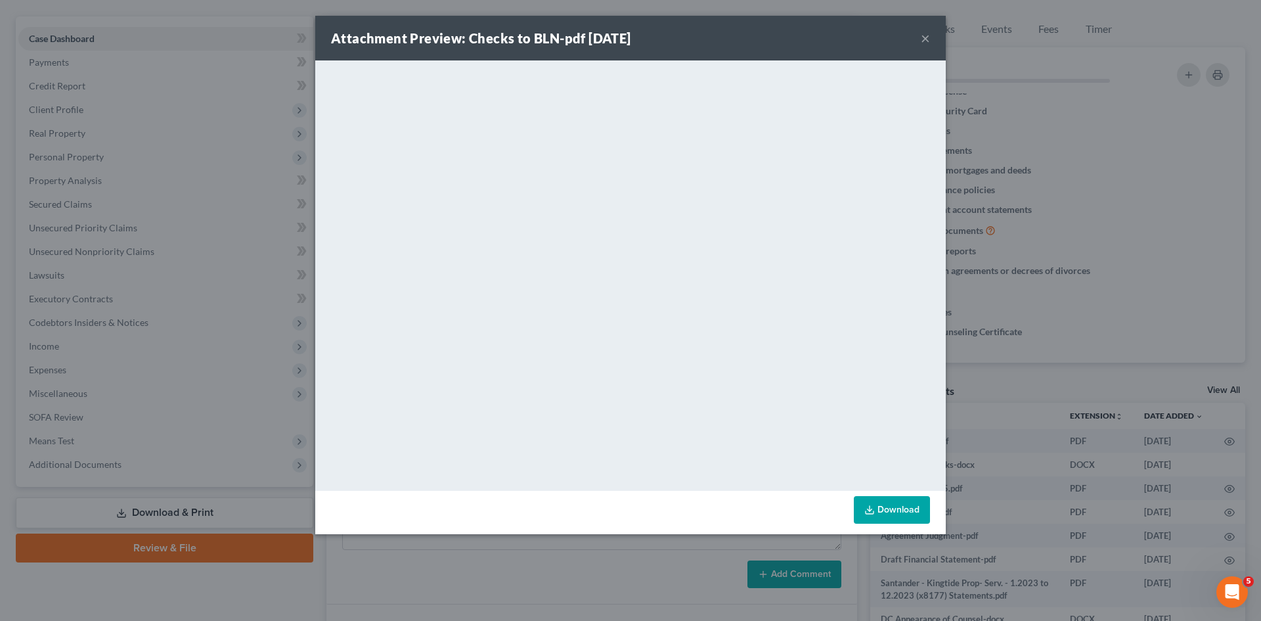
click at [245, 169] on div "Attachment Preview: Checks to BLN-pdf 05/21/2025 × <object ng-attr-data='https:…" at bounding box center [630, 310] width 1261 height 621
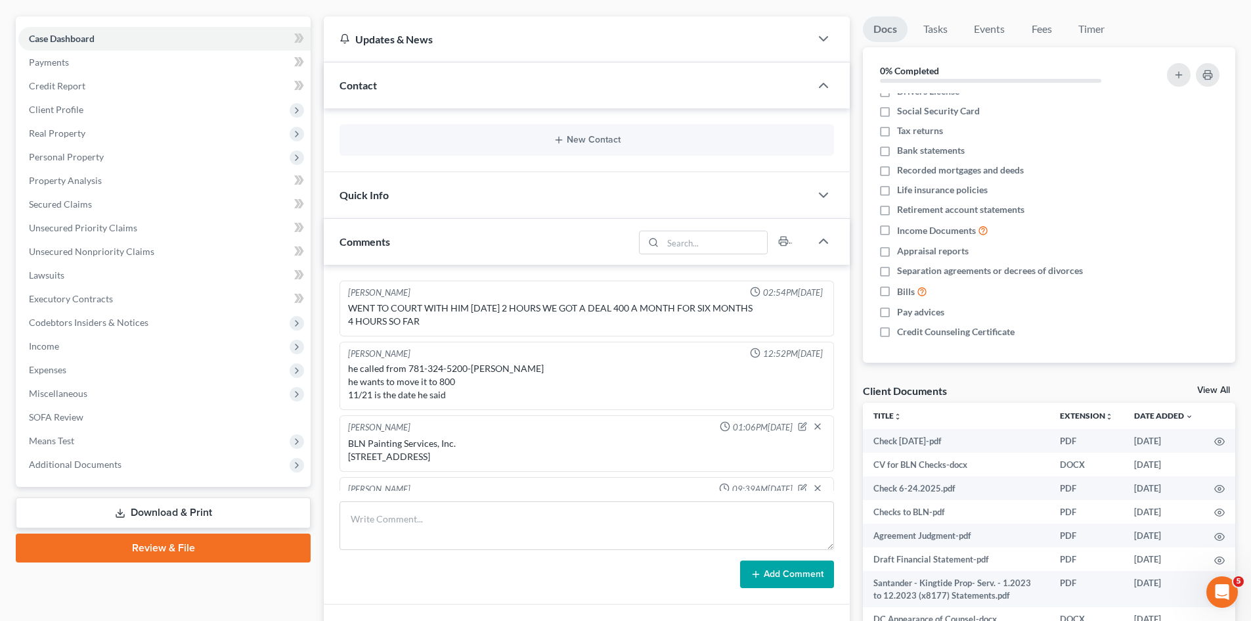
click at [1202, 389] on link "View All" at bounding box center [1213, 390] width 33 height 9
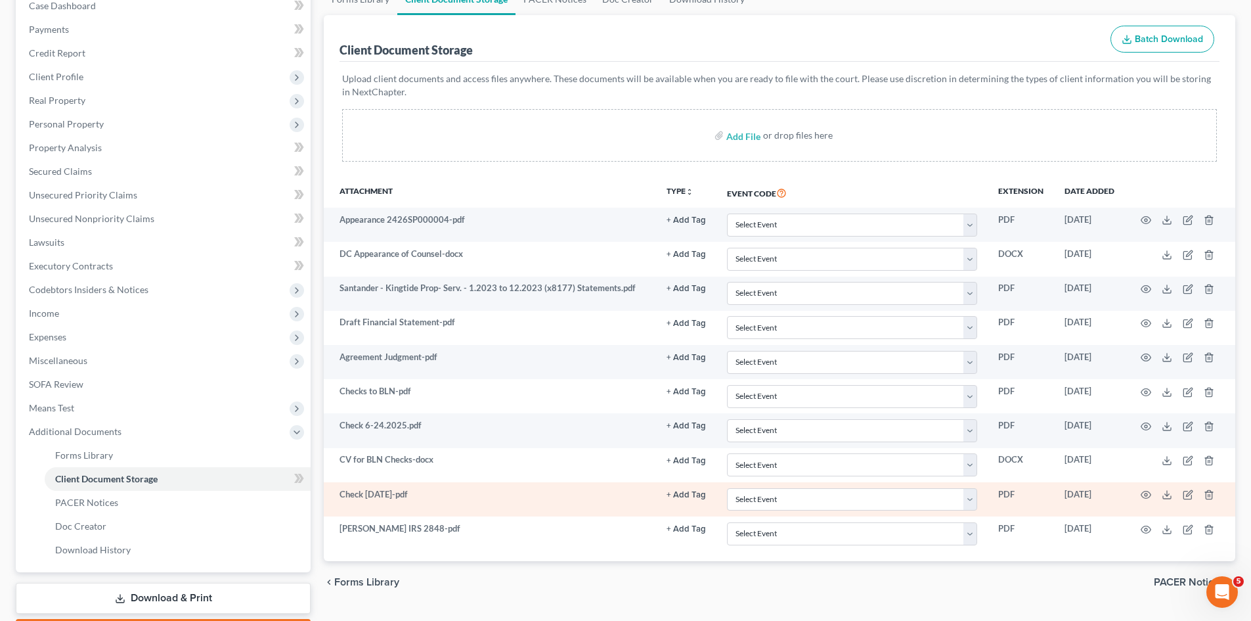
scroll to position [219, 0]
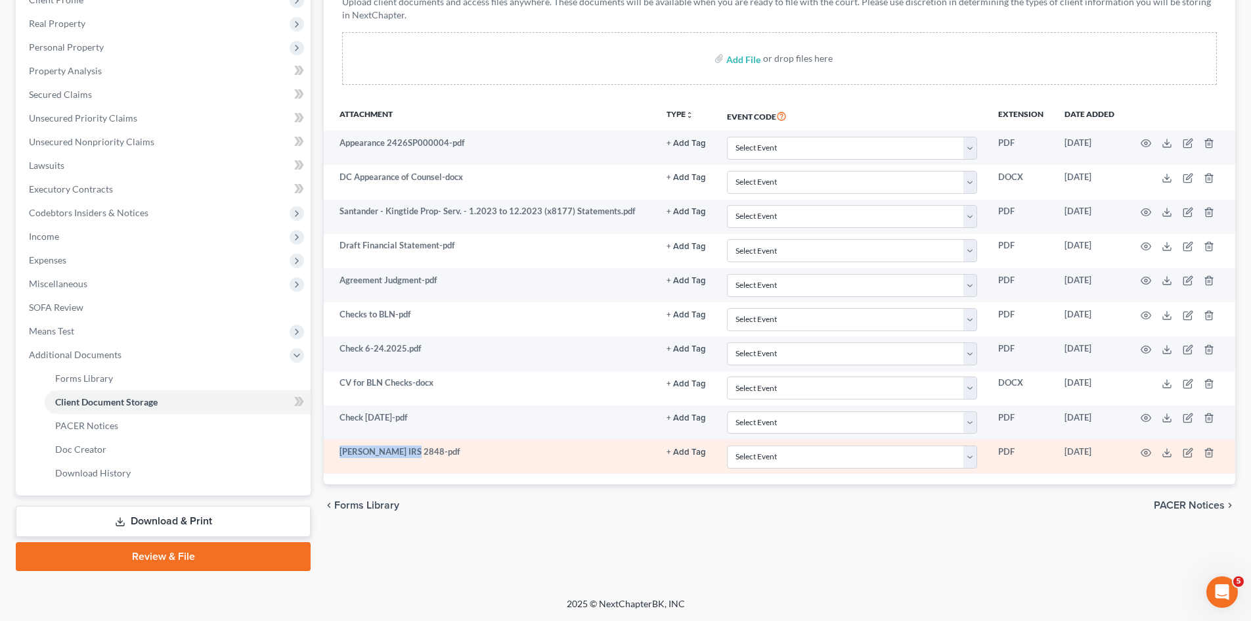
drag, startPoint x: 334, startPoint y: 451, endPoint x: 407, endPoint y: 451, distance: 73.6
click at [407, 451] on td "William IRS 2848-pdf" at bounding box center [490, 456] width 332 height 34
copy td "William IRS 2848-"
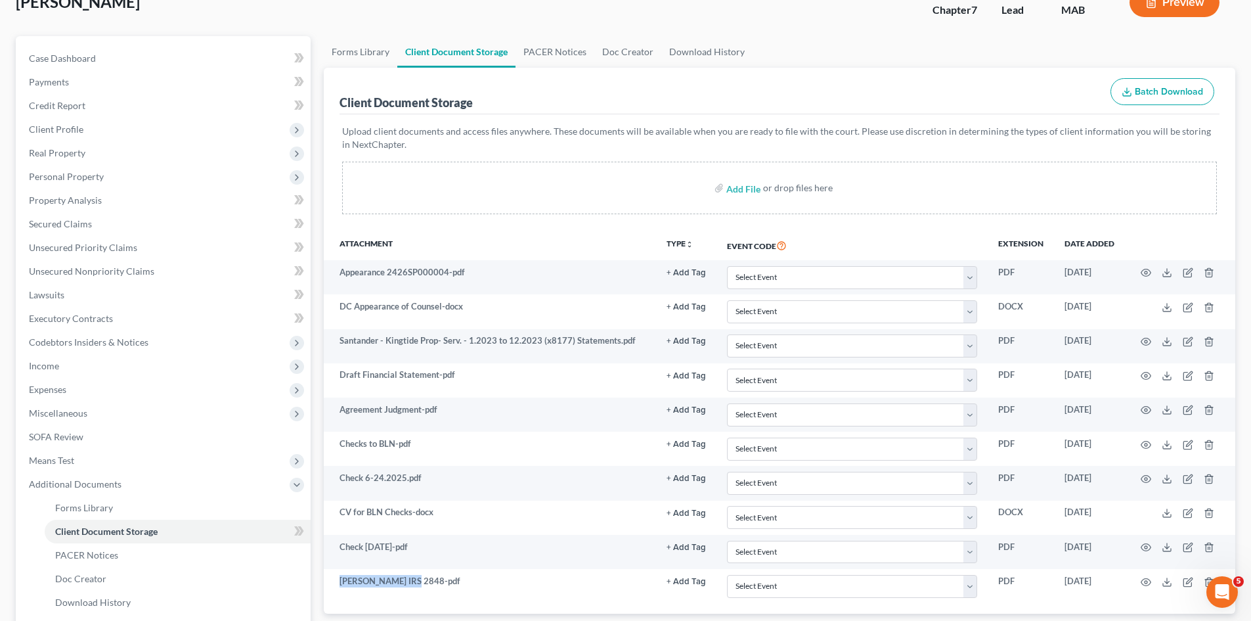
scroll to position [0, 0]
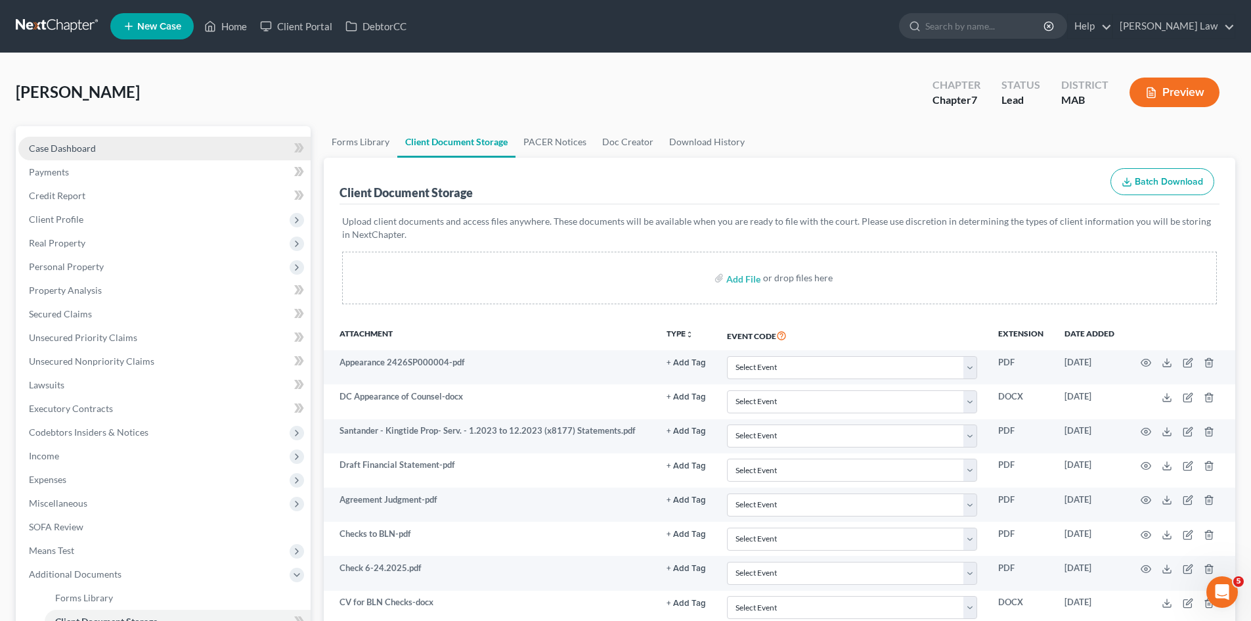
click at [122, 140] on link "Case Dashboard" at bounding box center [164, 149] width 292 height 24
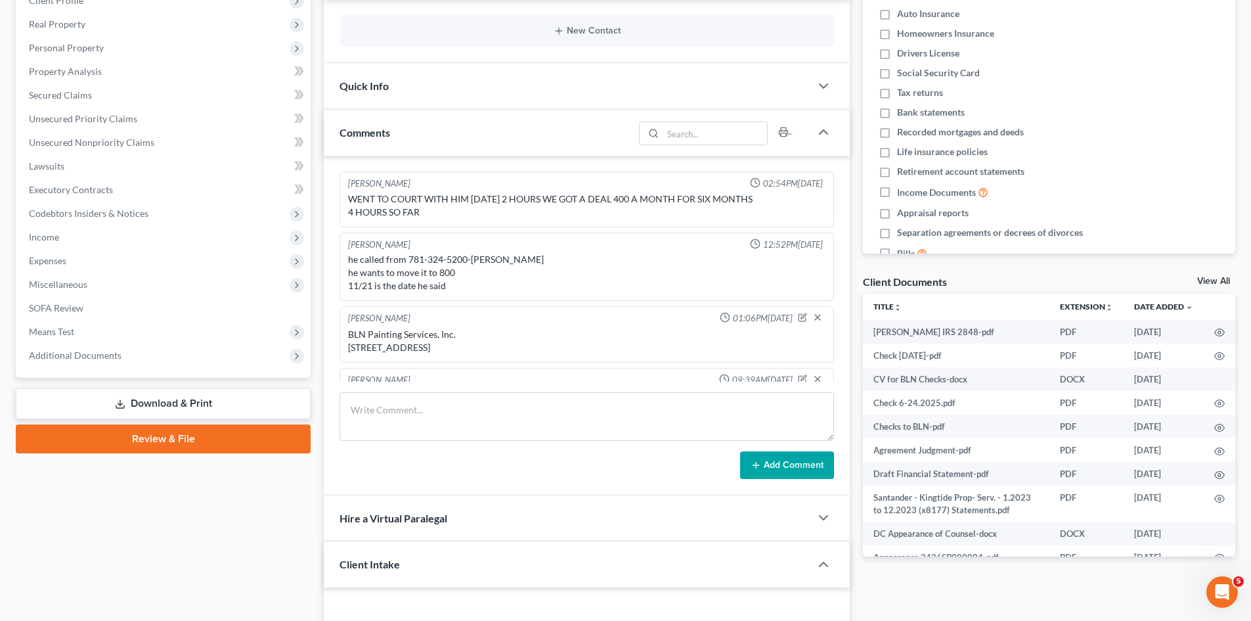
scroll to position [135, 0]
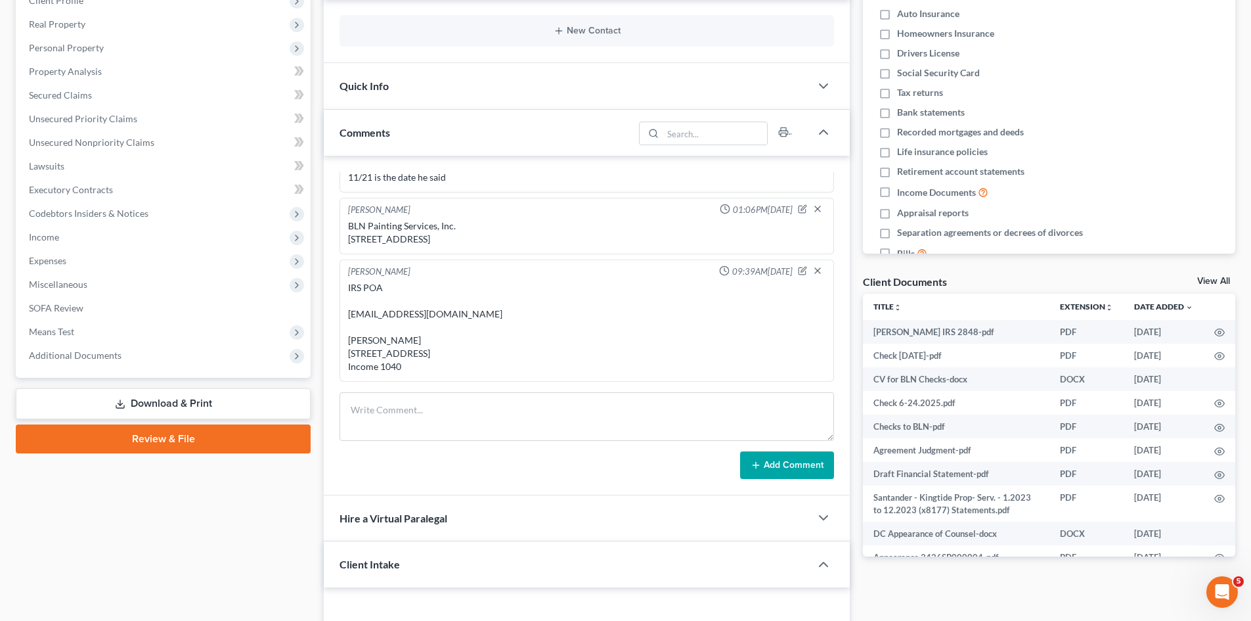
click at [418, 298] on div "IRS POA vmashmore@gmail.com Victoria M. Ashmore 139 Riverside Dr, West Harwich,…" at bounding box center [586, 327] width 477 height 92
copy div "vmashmore@gmail.com"
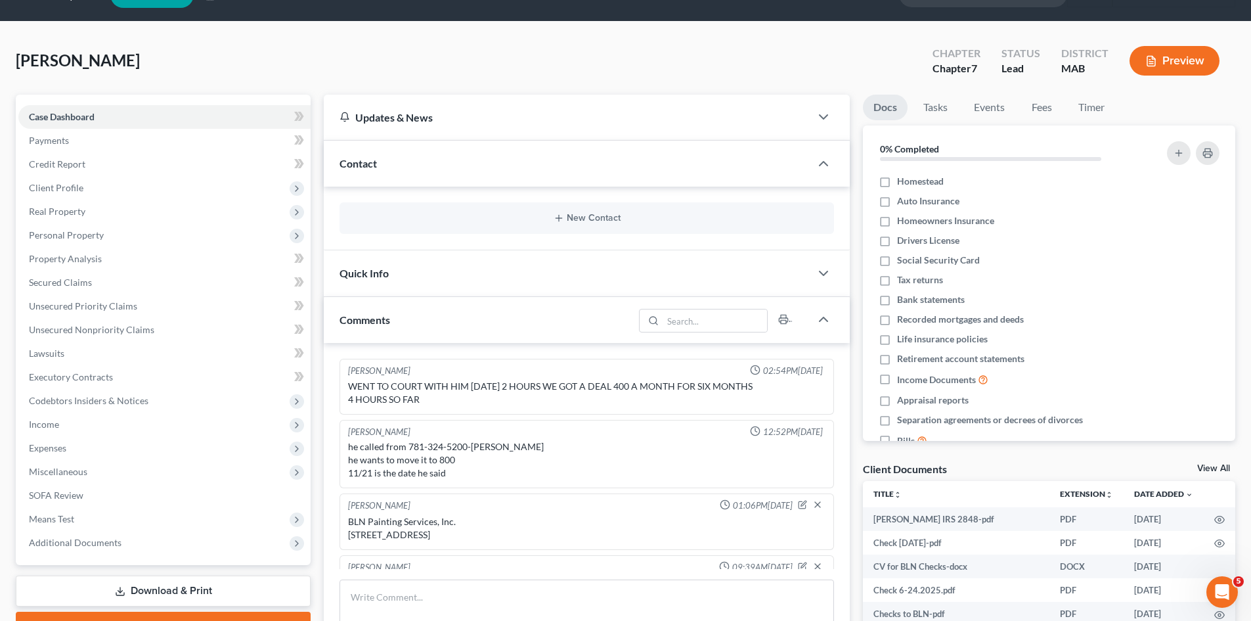
scroll to position [0, 0]
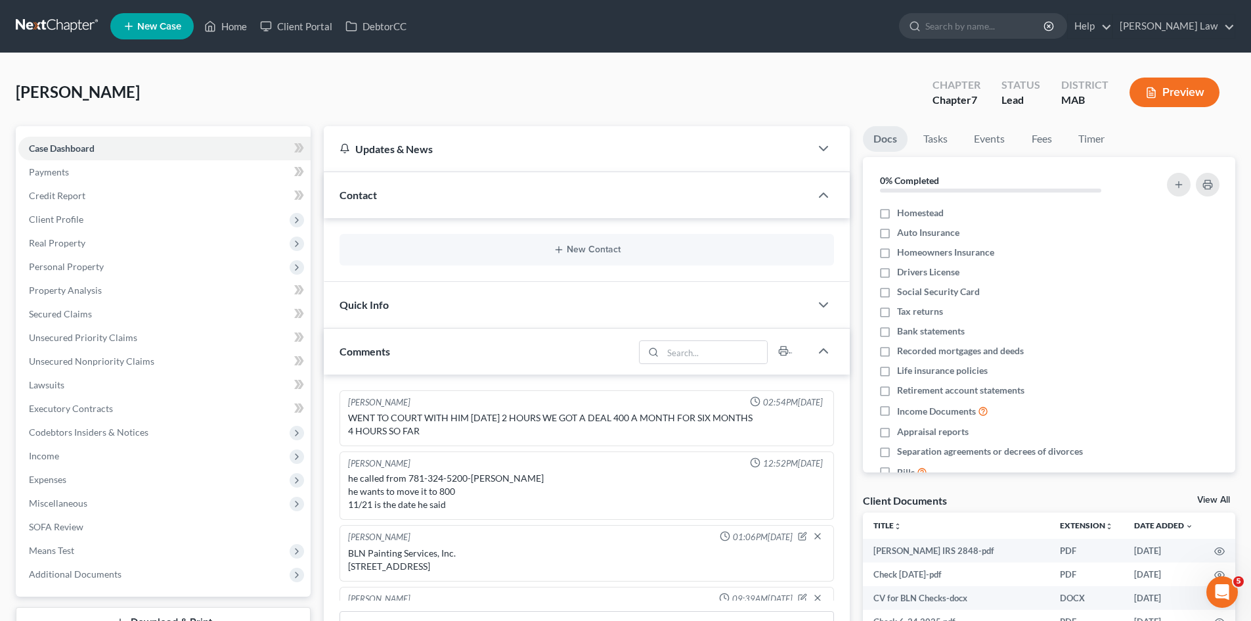
click at [1212, 499] on link "View All" at bounding box center [1213, 499] width 33 height 9
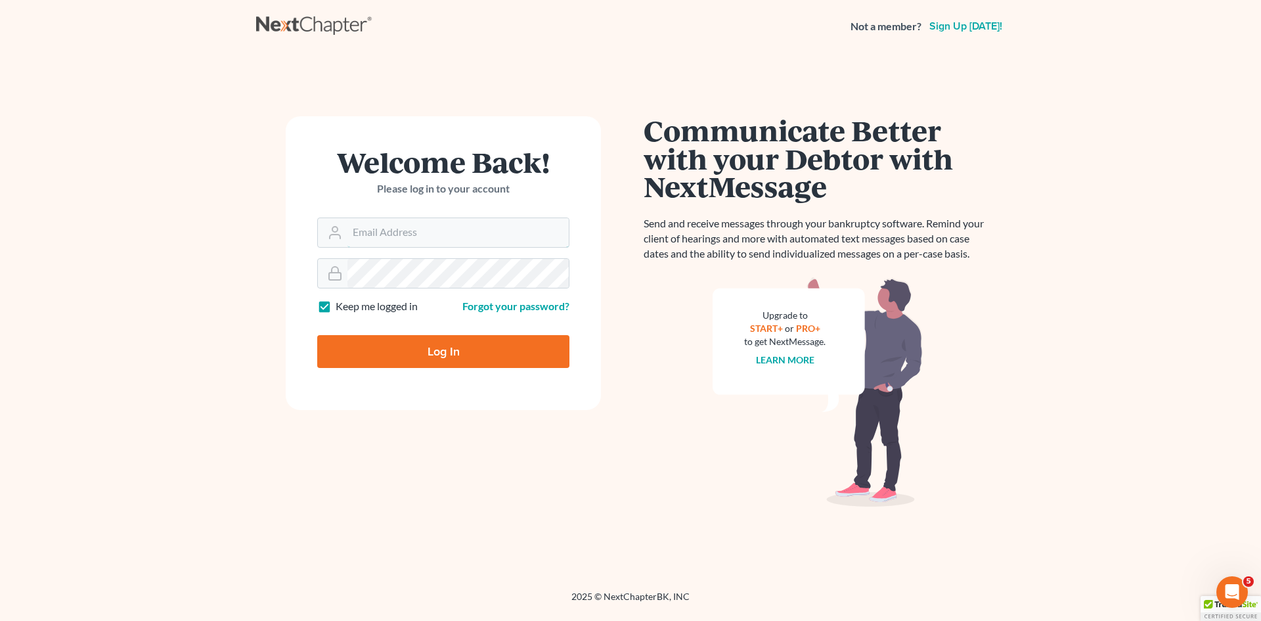
type input "[EMAIL_ADDRESS][DOMAIN_NAME]"
click at [504, 366] on input "Log In" at bounding box center [443, 351] width 252 height 33
type input "Thinking..."
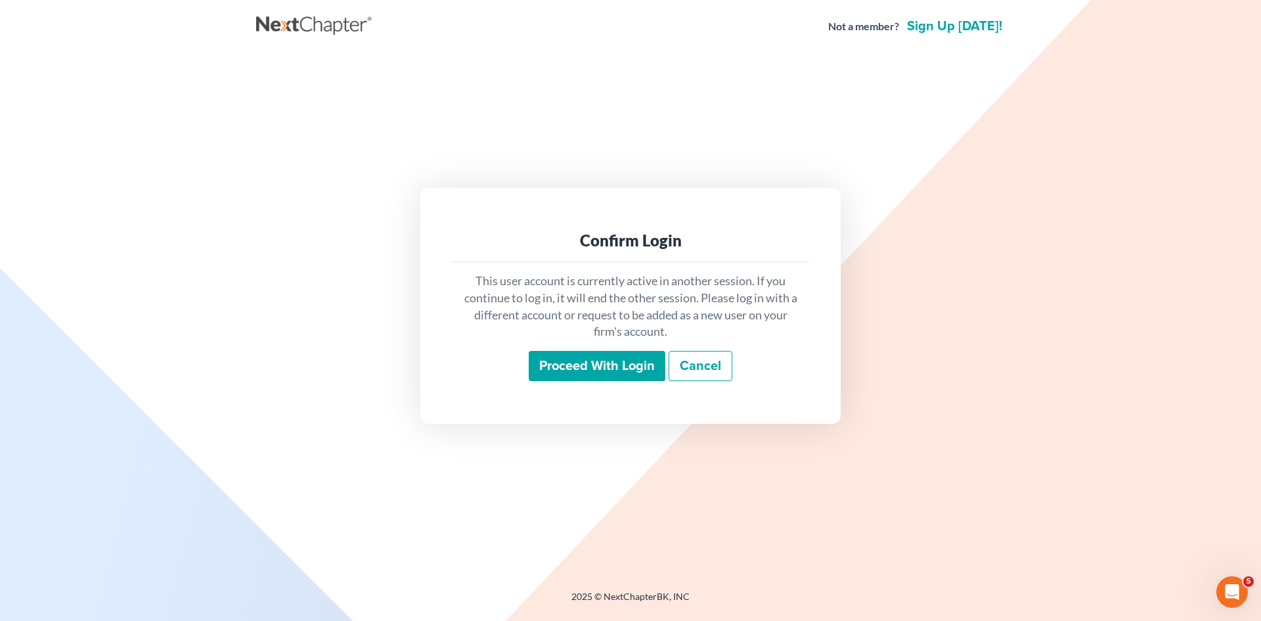
click at [571, 362] on input "Proceed with login" at bounding box center [597, 366] width 137 height 30
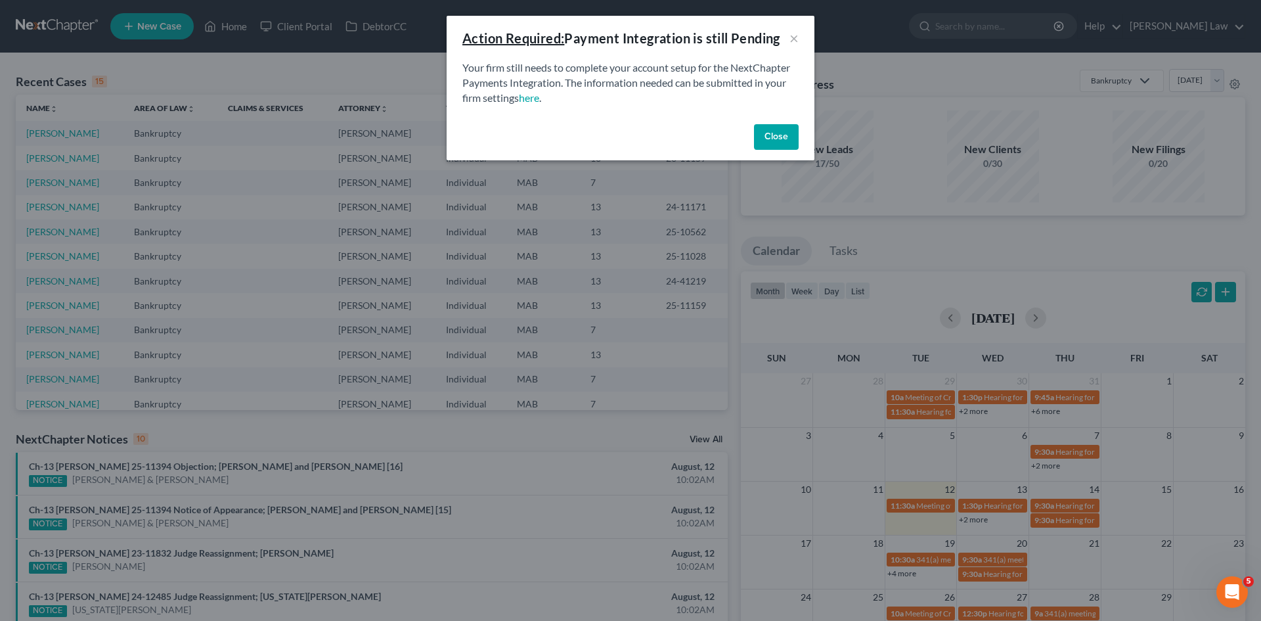
click at [799, 139] on div "Close" at bounding box center [631, 140] width 368 height 42
click at [799, 135] on div "Close" at bounding box center [631, 140] width 368 height 42
click at [751, 137] on div "Close" at bounding box center [631, 140] width 368 height 42
click at [765, 139] on button "Close" at bounding box center [776, 137] width 45 height 26
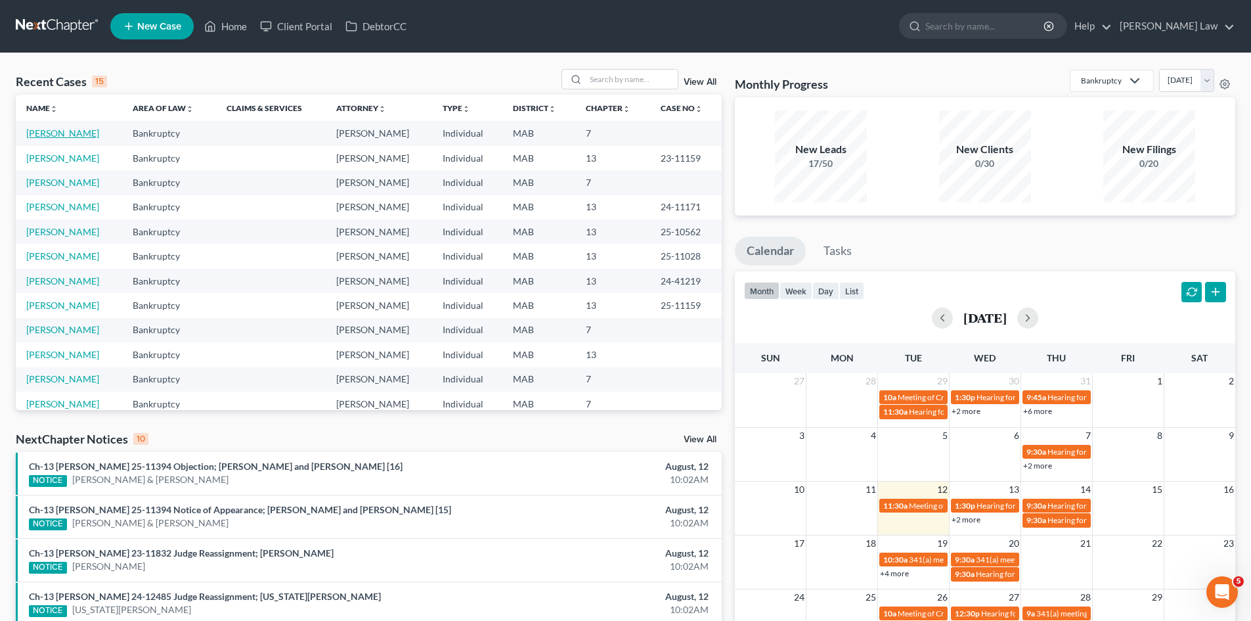
click at [56, 132] on link "Ashmore, William" at bounding box center [62, 132] width 73 height 11
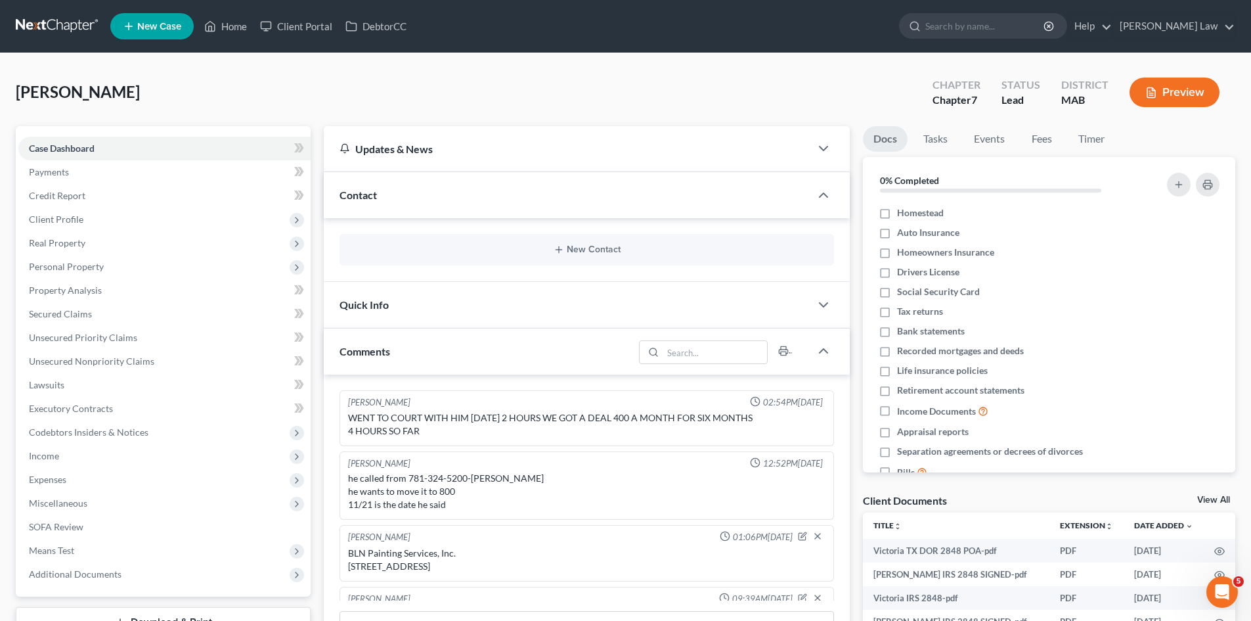
click at [1210, 498] on link "View All" at bounding box center [1213, 499] width 33 height 9
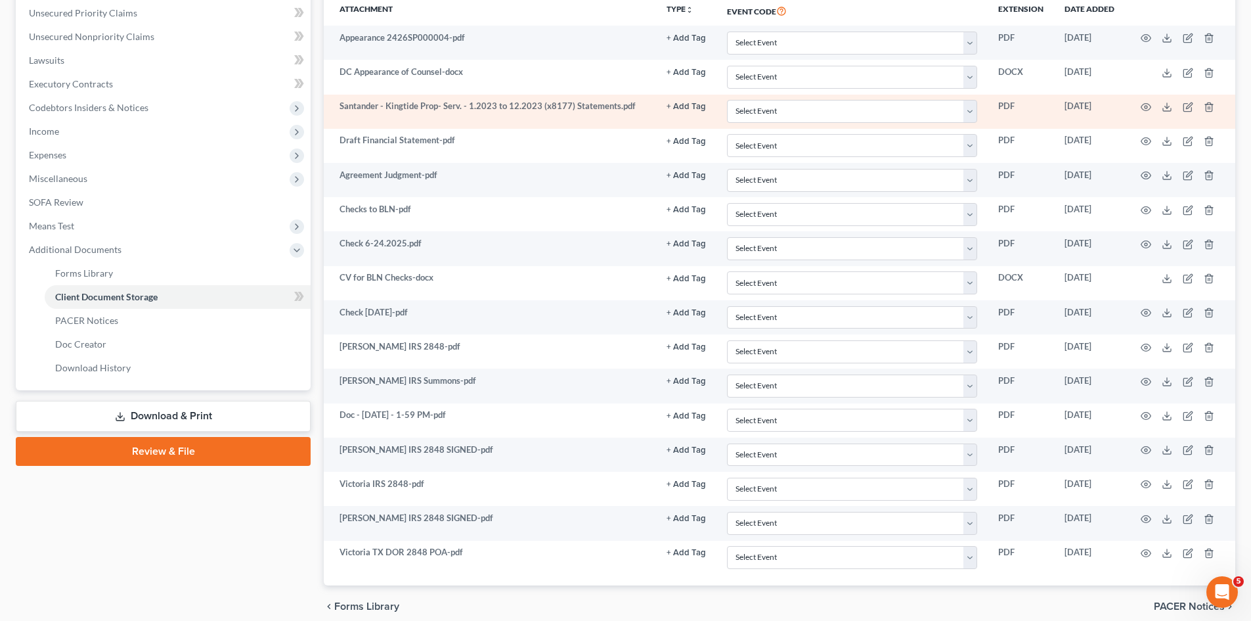
scroll to position [381, 0]
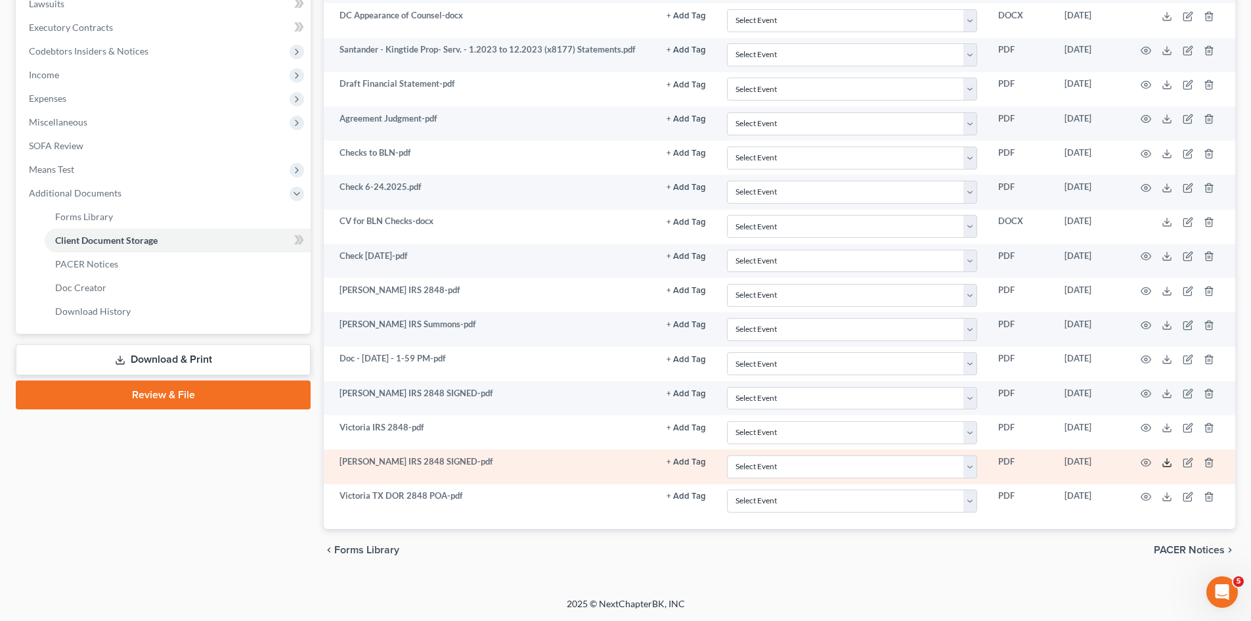
click at [1163, 458] on icon at bounding box center [1167, 462] width 11 height 11
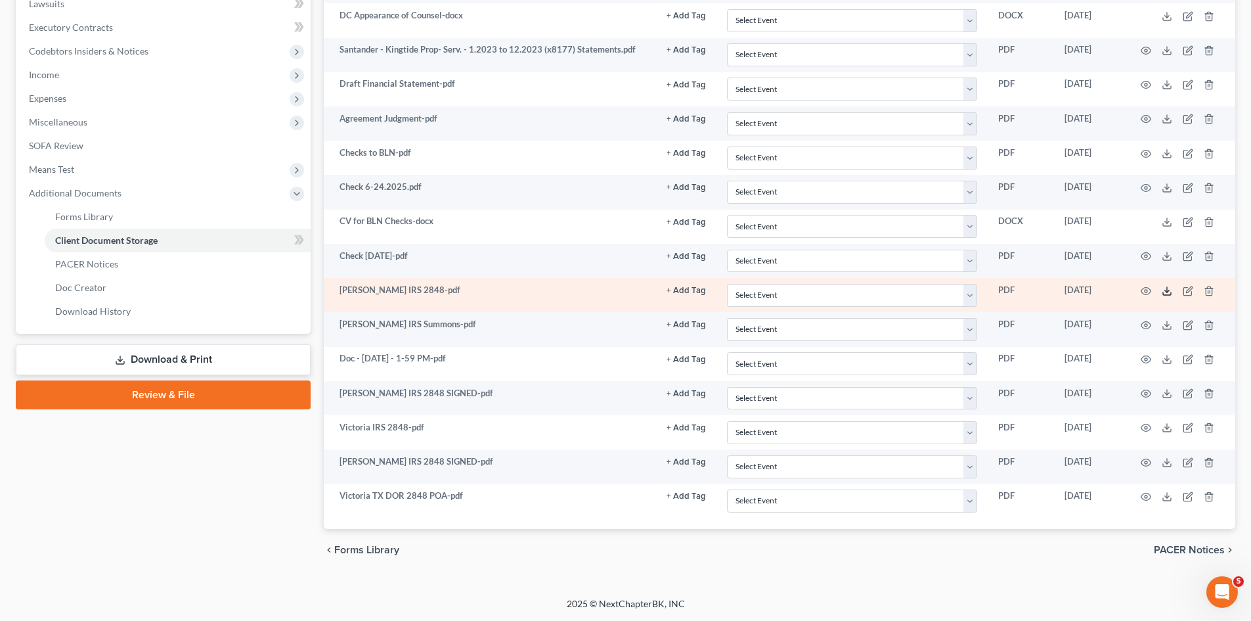
click at [1165, 289] on icon at bounding box center [1167, 291] width 11 height 11
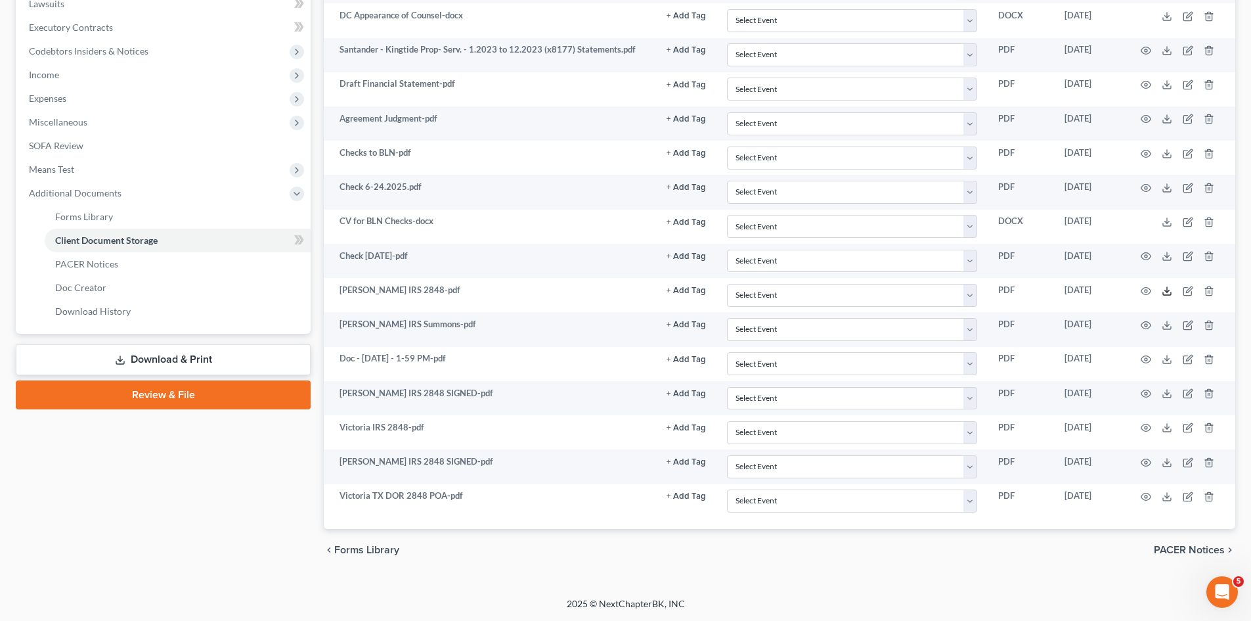
scroll to position [0, 0]
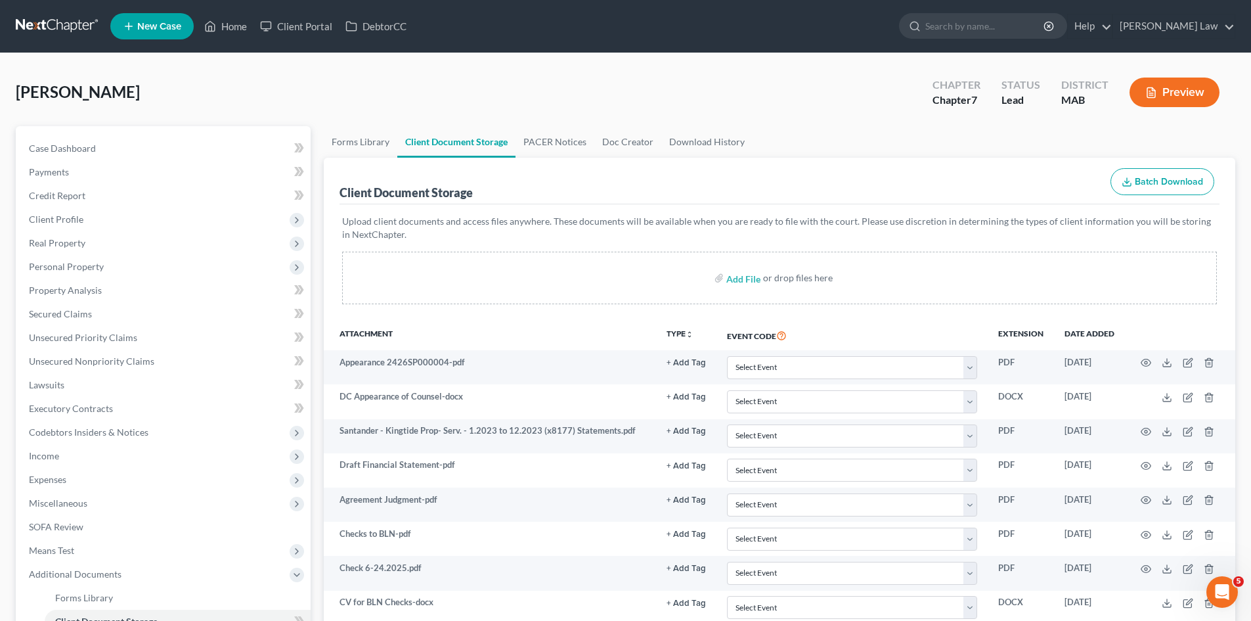
drag, startPoint x: 472, startPoint y: 81, endPoint x: 464, endPoint y: 81, distance: 8.5
click at [472, 81] on div "Ashmore, William Upgraded Chapter Chapter 7 Status Lead District MAB Preview" at bounding box center [626, 97] width 1220 height 57
click at [70, 143] on span "Case Dashboard" at bounding box center [62, 148] width 67 height 11
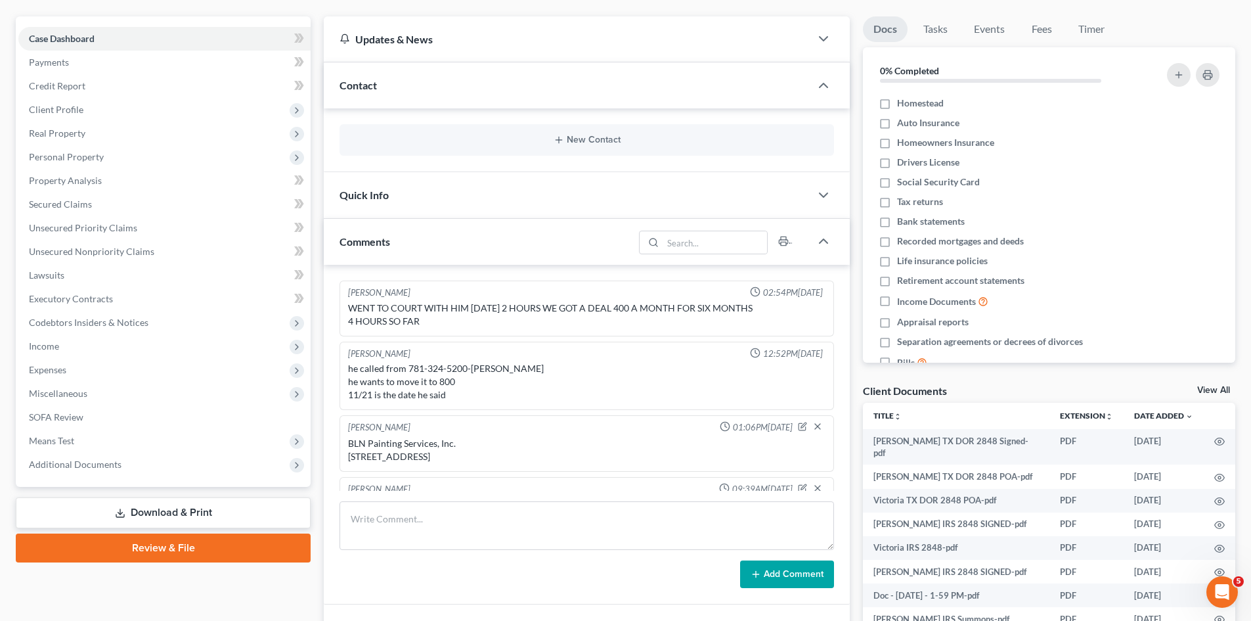
scroll to position [135, 0]
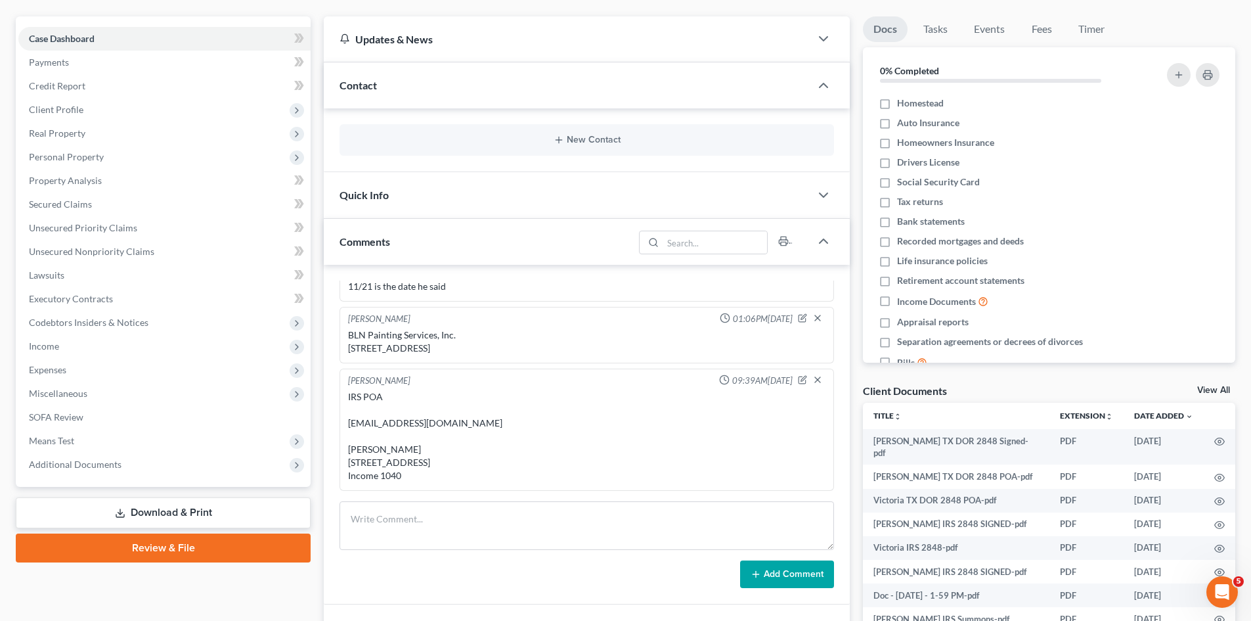
click at [372, 434] on div "IRS POA vmashmore@gmail.com Victoria M. Ashmore 139 Riverside Dr, West Harwich,…" at bounding box center [586, 436] width 477 height 92
copy div "Victoria"
click at [414, 410] on div "IRS POA vmashmore@gmail.com Victoria M. Ashmore 139 Riverside Dr, West Harwich,…" at bounding box center [586, 436] width 477 height 92
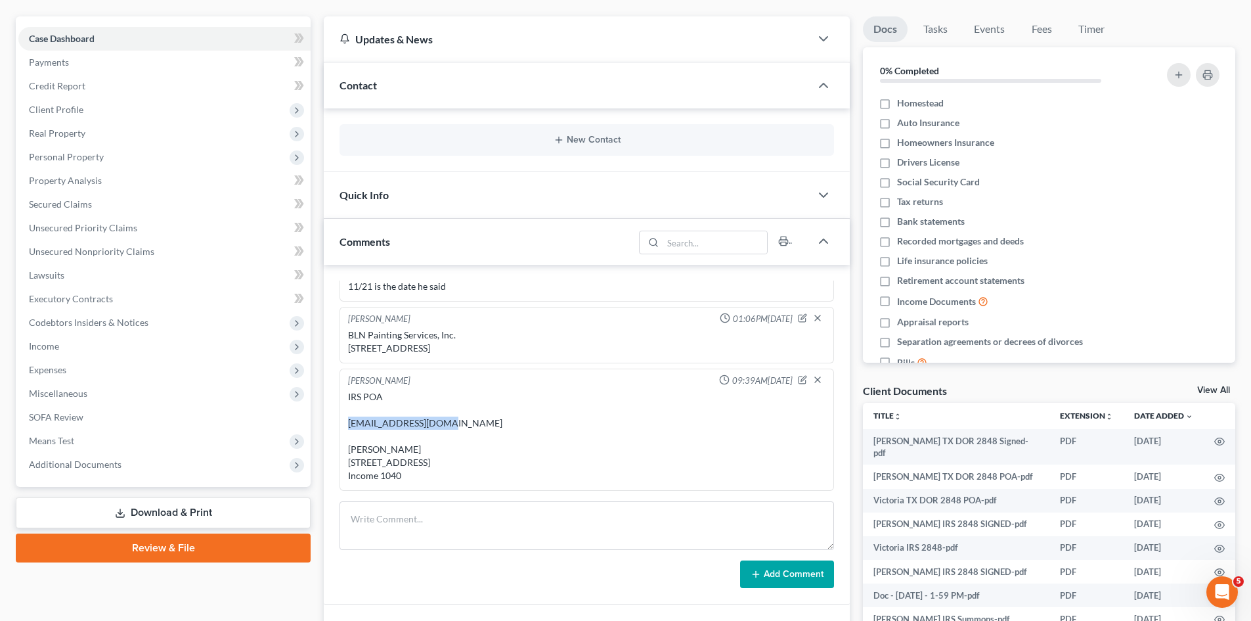
click at [414, 410] on div "IRS POA vmashmore@gmail.com Victoria M. Ashmore 139 Riverside Dr, West Harwich,…" at bounding box center [586, 436] width 477 height 92
copy div "vmashmore@gmail.com"
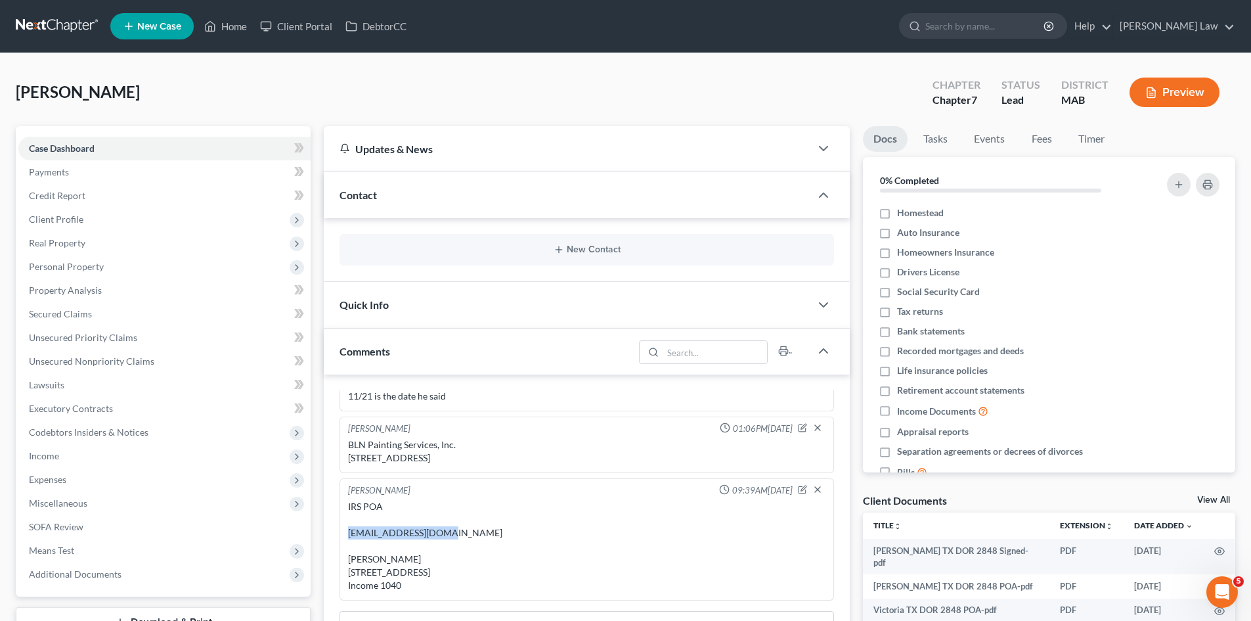
click at [55, 25] on link at bounding box center [58, 26] width 84 height 24
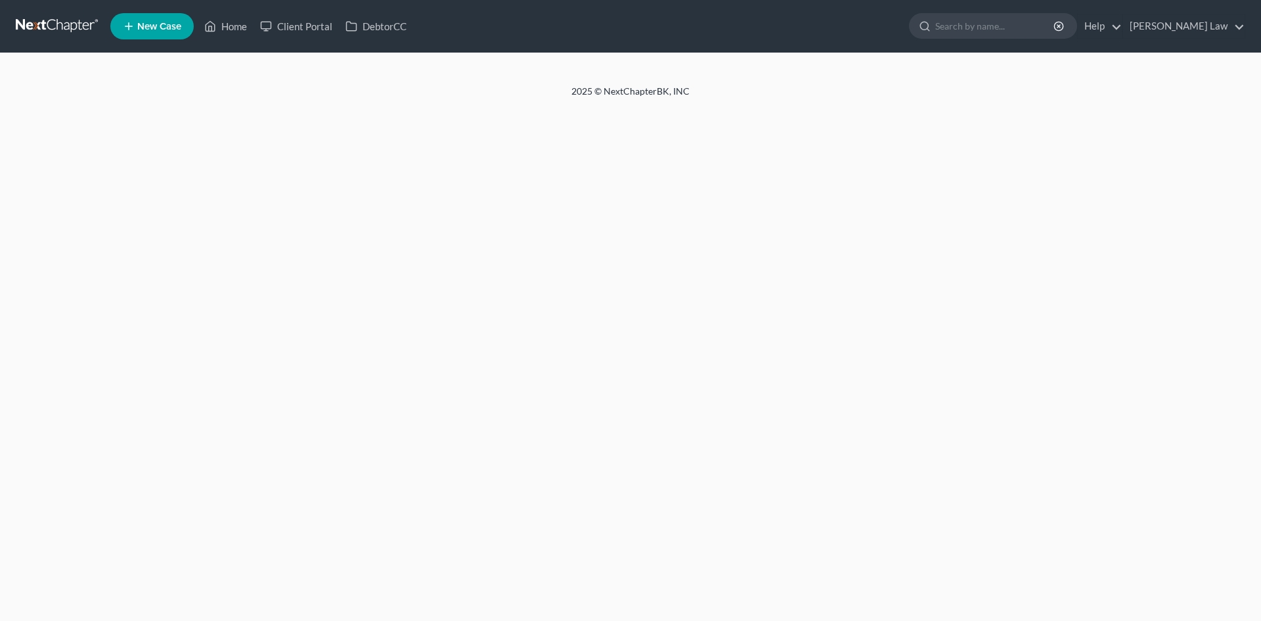
click at [609, 80] on div at bounding box center [630, 69] width 1261 height 32
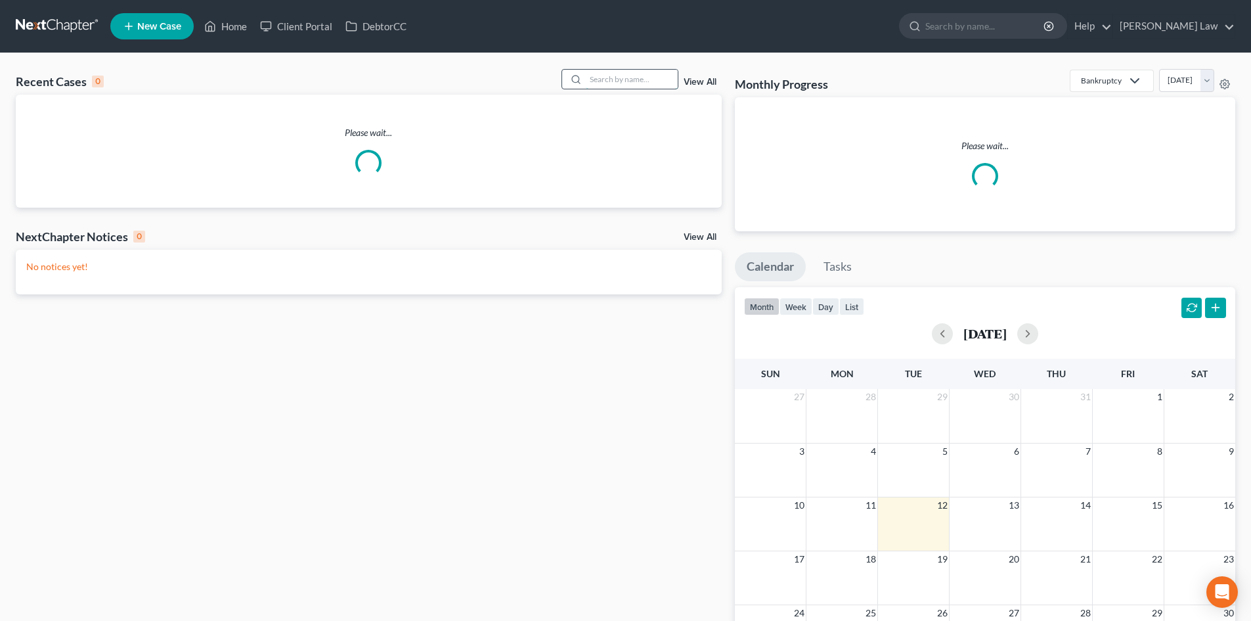
click at [611, 80] on input "search" at bounding box center [632, 79] width 92 height 19
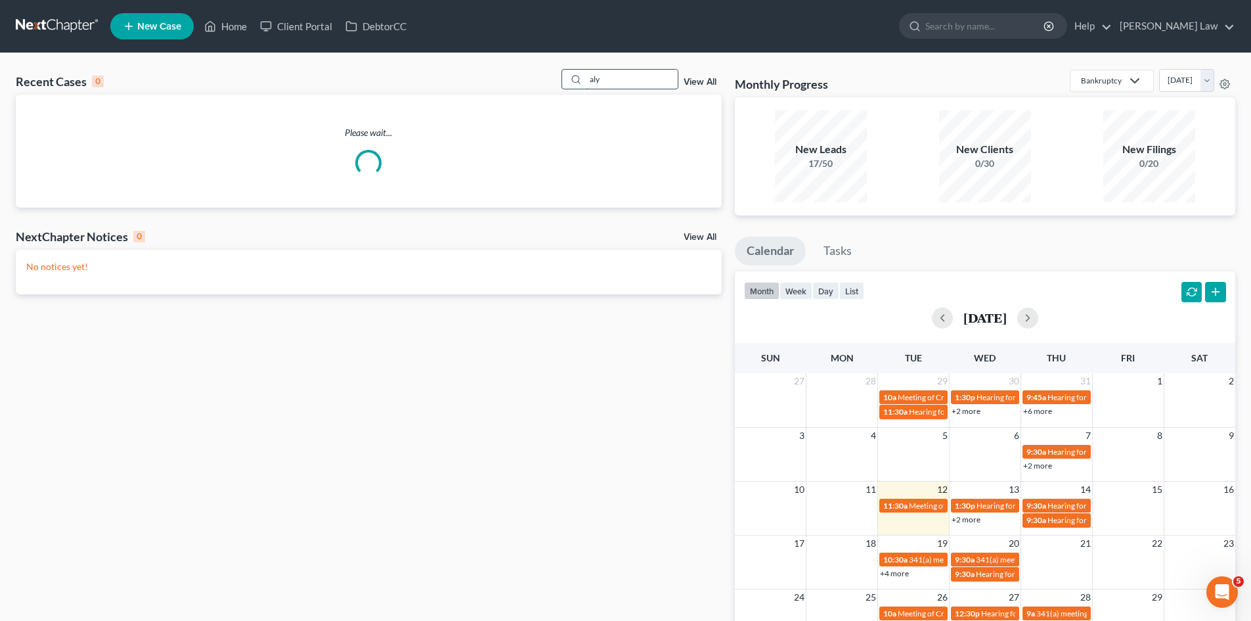
type input "aly"
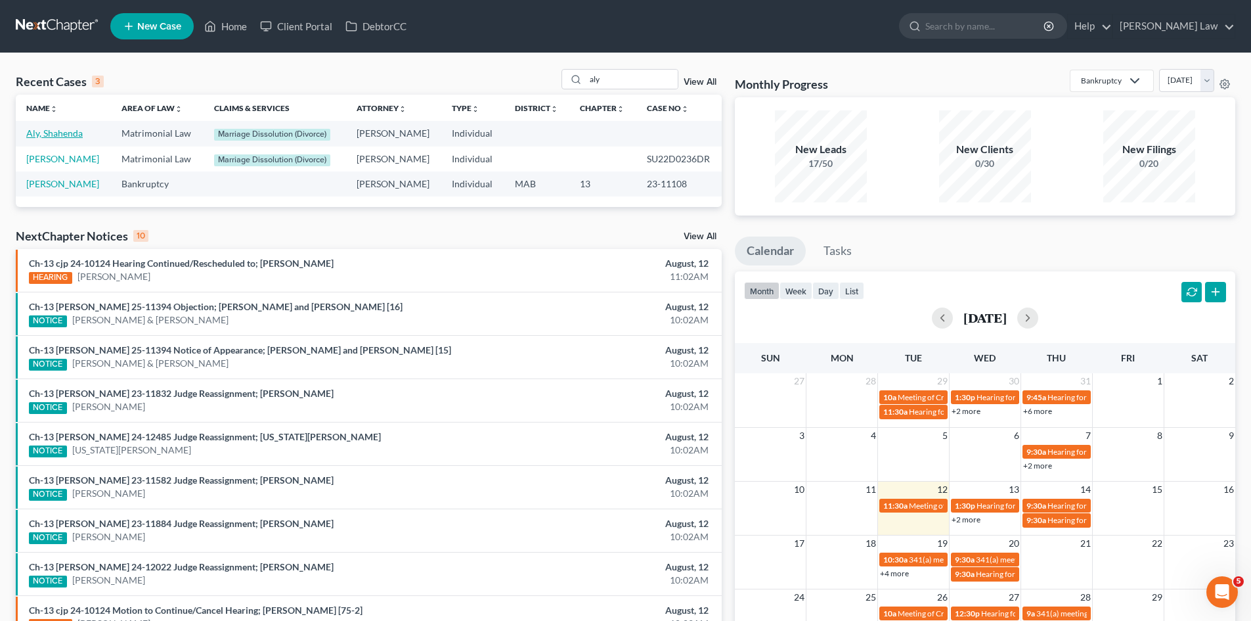
click at [52, 133] on link "Aly, Shahenda" at bounding box center [54, 132] width 56 height 11
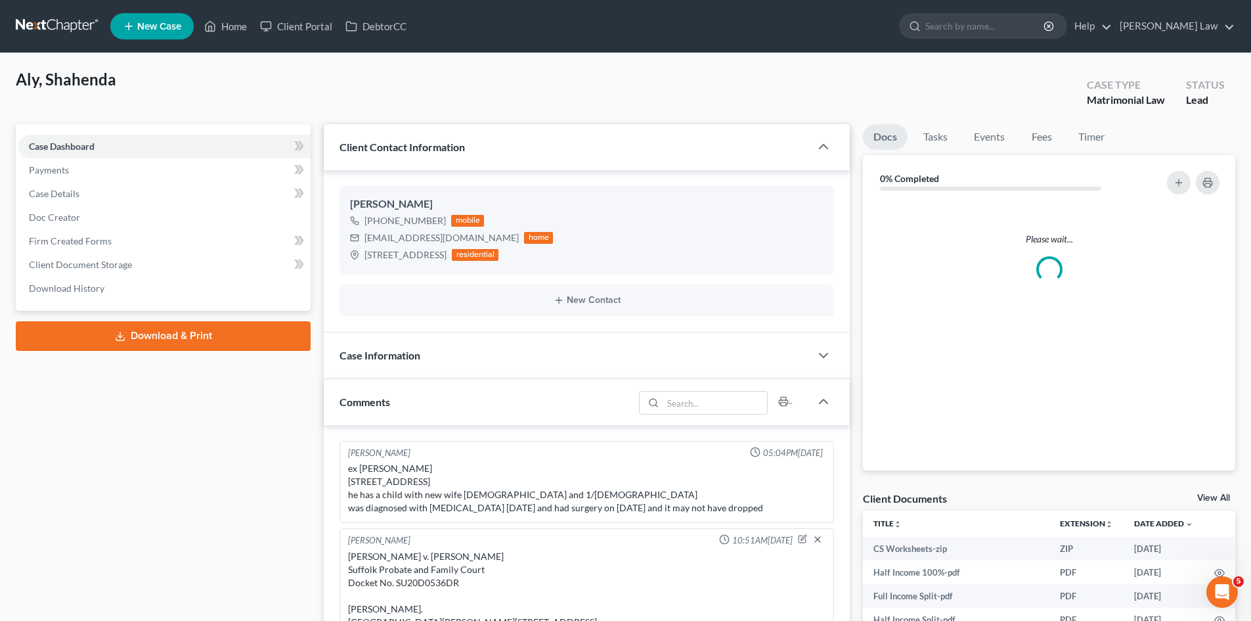
scroll to position [86, 0]
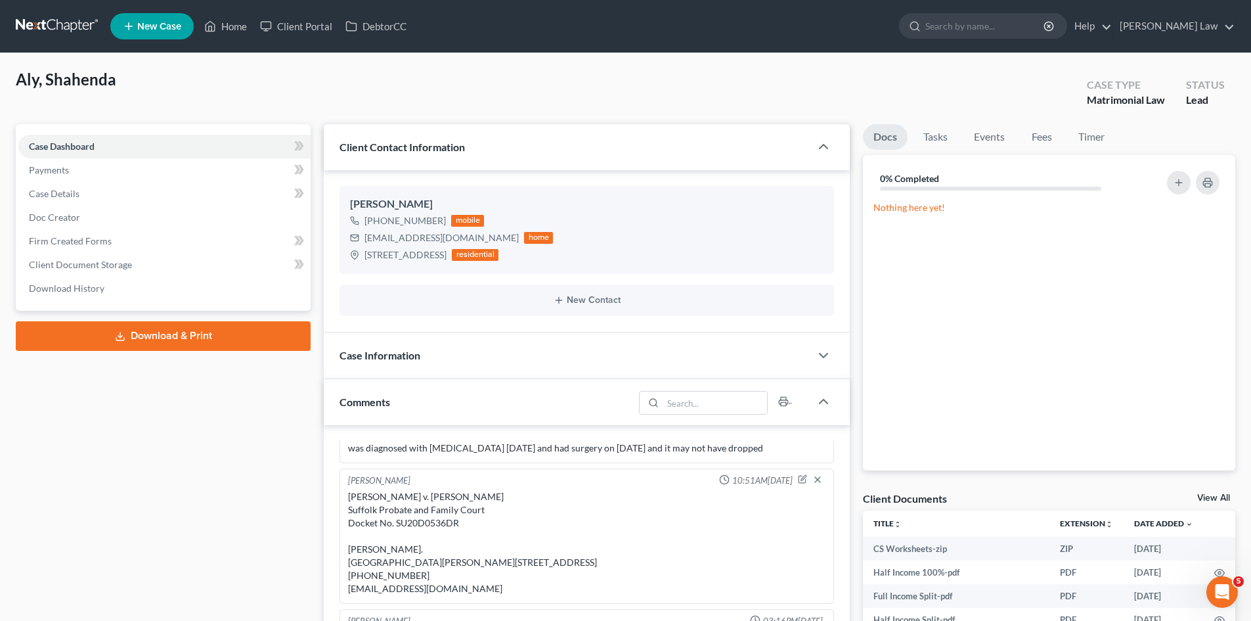
click at [1215, 498] on link "View All" at bounding box center [1213, 497] width 33 height 9
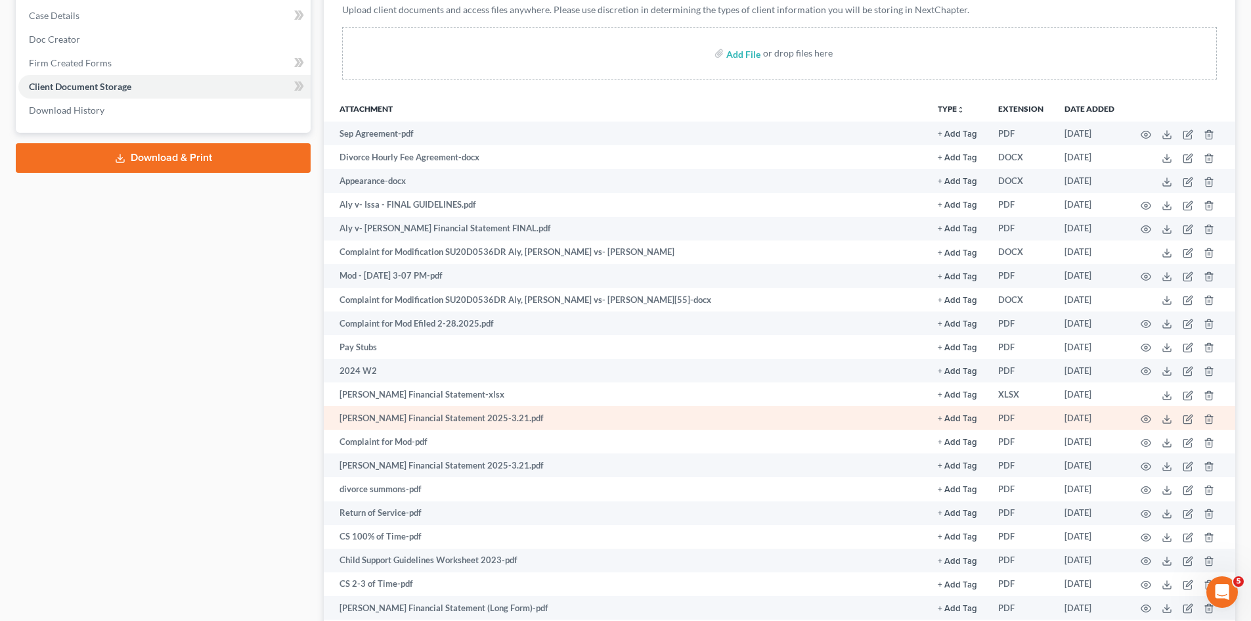
scroll to position [516, 0]
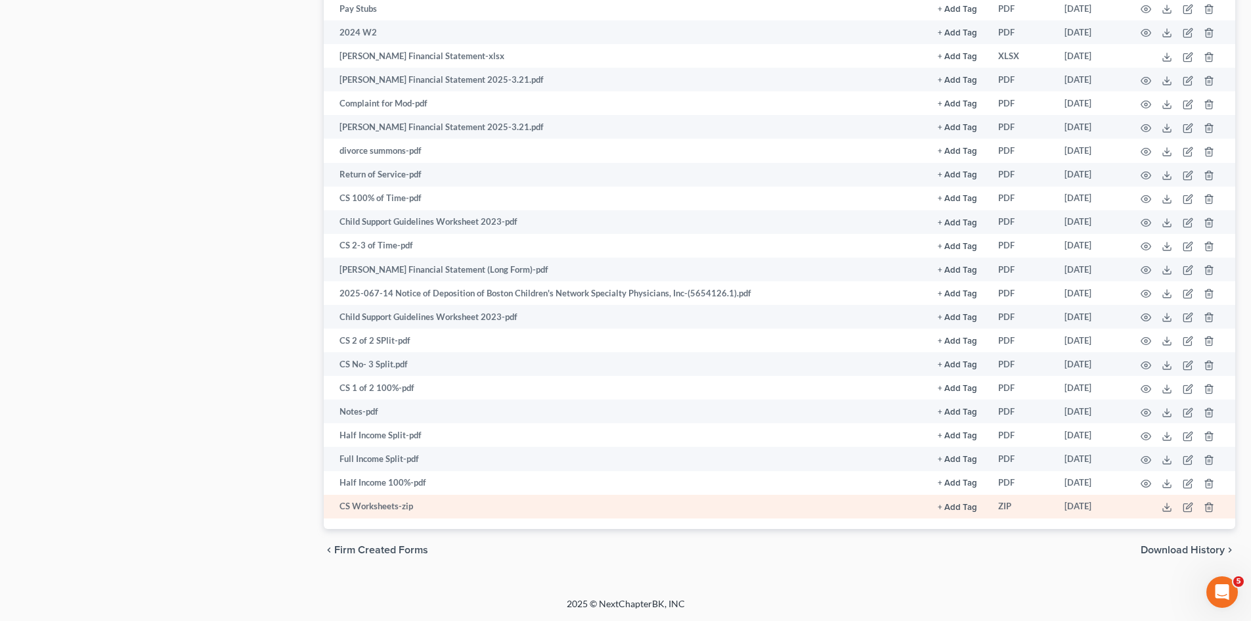
click at [1163, 512] on td at bounding box center [1180, 507] width 110 height 24
click at [1164, 509] on icon at bounding box center [1167, 507] width 11 height 11
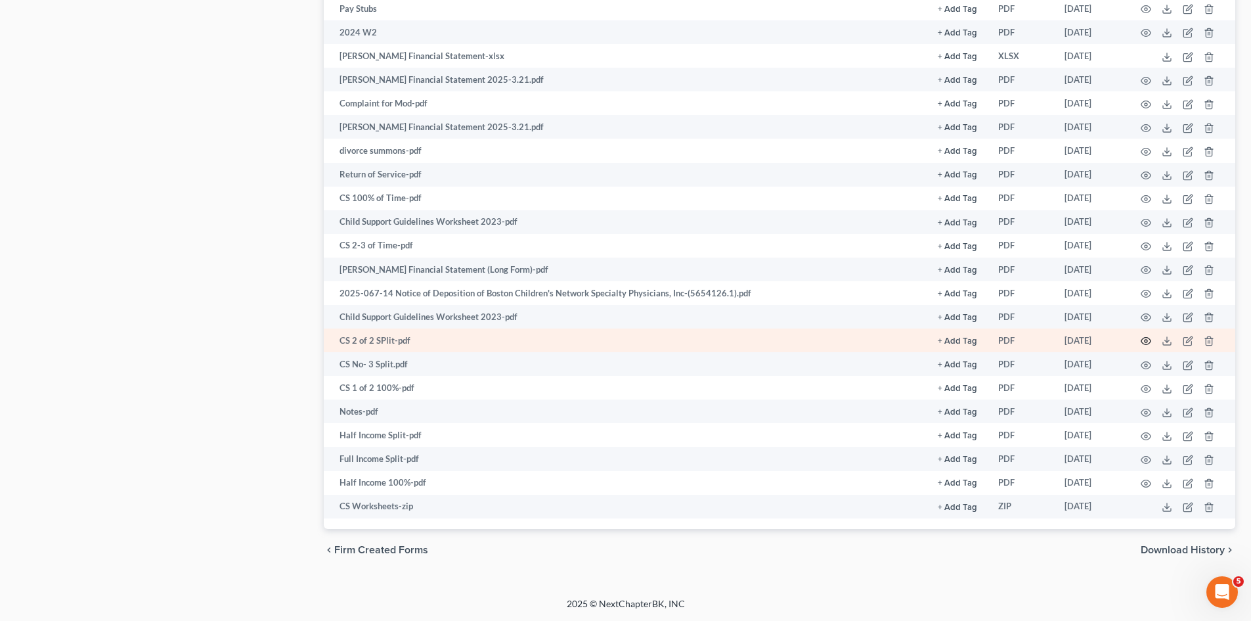
click at [1145, 341] on icon "button" at bounding box center [1146, 341] width 11 height 11
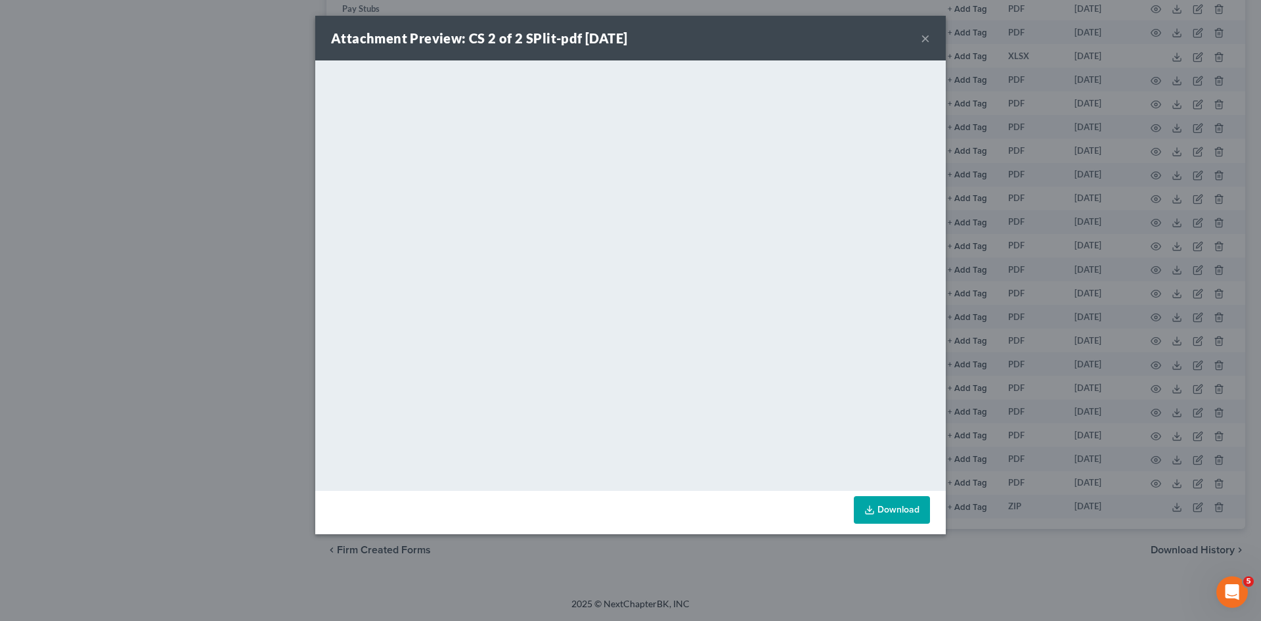
click at [1132, 255] on div "Attachment Preview: CS 2 of 2 SPlit-pdf [DATE] × <object ng-attr-data='[URL][DO…" at bounding box center [630, 310] width 1261 height 621
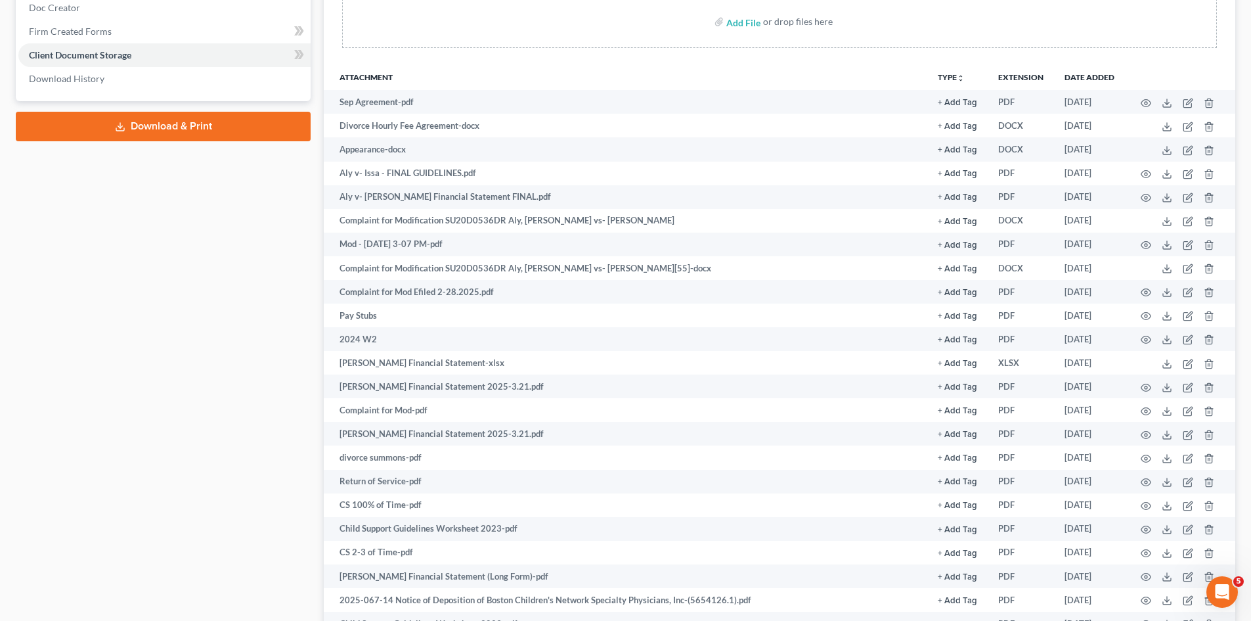
scroll to position [0, 0]
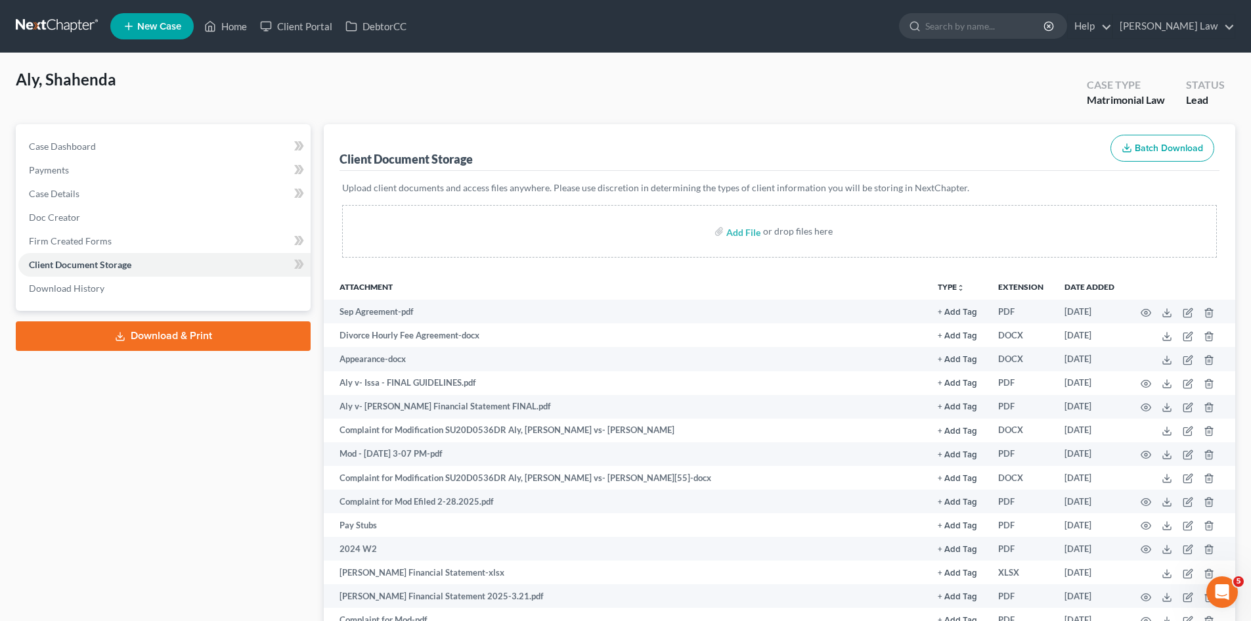
click at [37, 41] on nav "Home New Case Client Portal DebtorCC [PERSON_NAME] Law [EMAIL_ADDRESS][DOMAIN_N…" at bounding box center [625, 26] width 1251 height 53
click at [39, 33] on link at bounding box center [58, 26] width 84 height 24
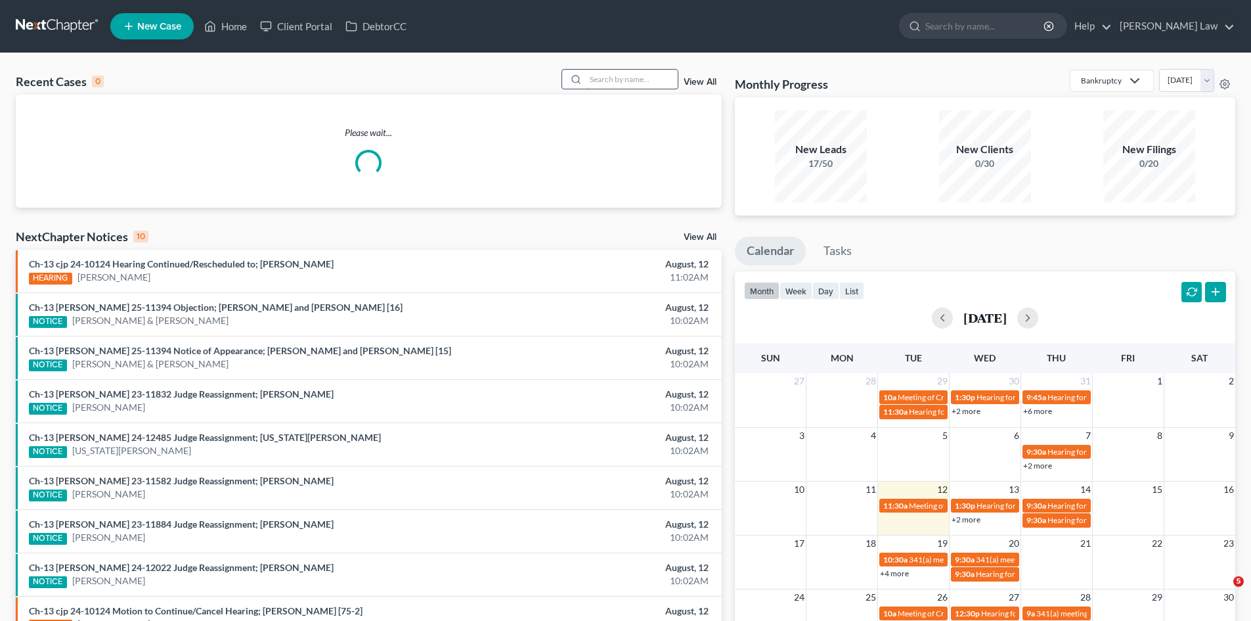
click at [608, 74] on input "search" at bounding box center [632, 79] width 92 height 19
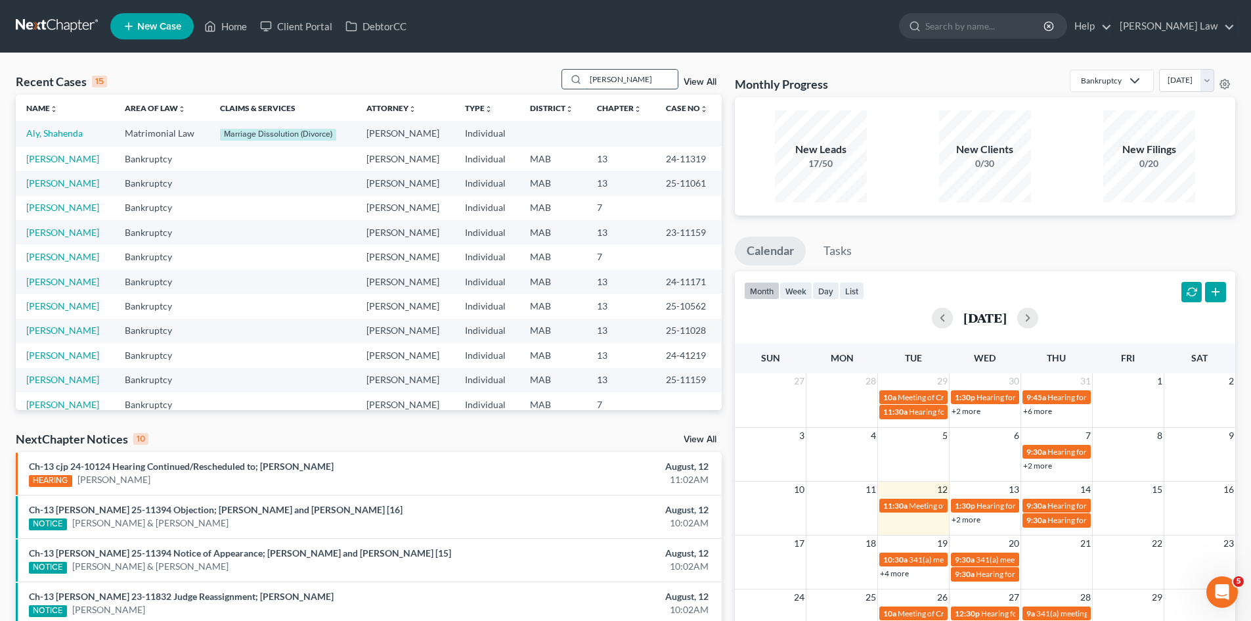
type input "[PERSON_NAME]"
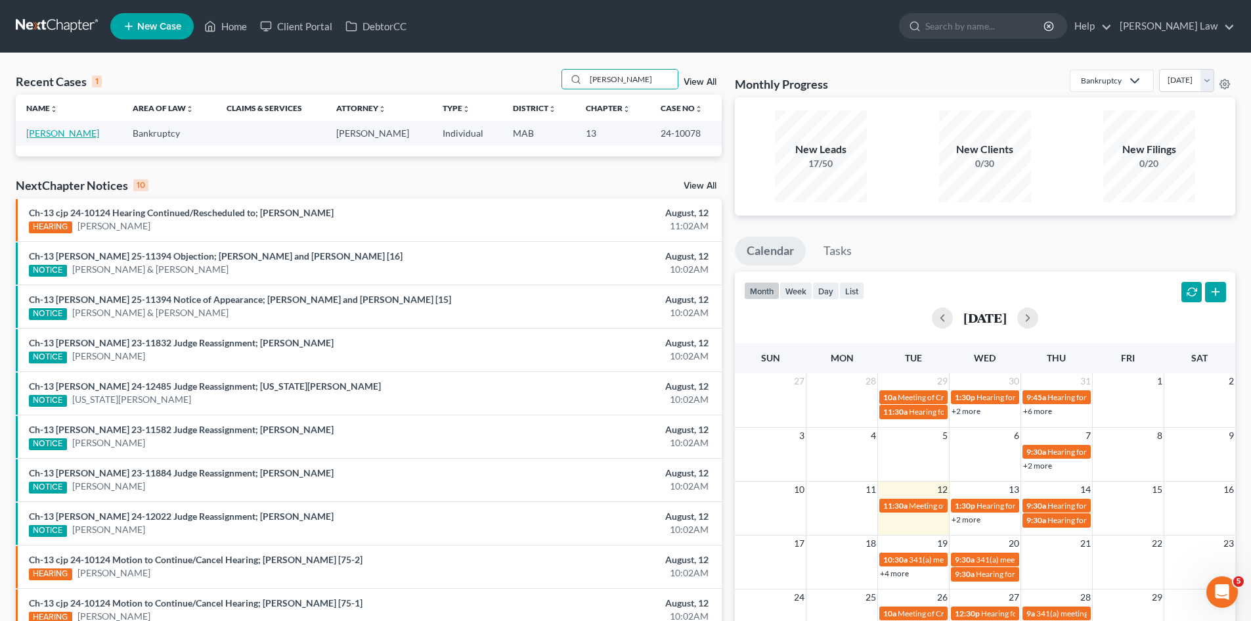
click at [53, 136] on link "[PERSON_NAME]" at bounding box center [62, 132] width 73 height 11
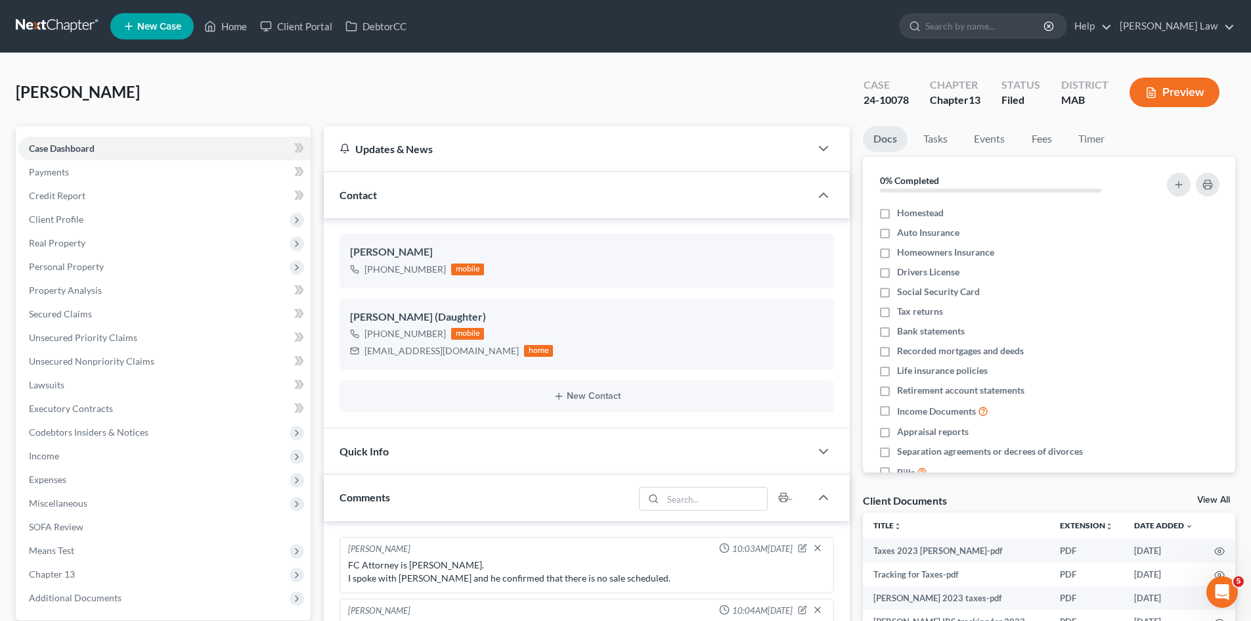
click at [1216, 494] on div "Client Documents View All" at bounding box center [1049, 502] width 372 height 19
click at [1215, 502] on link "View All" at bounding box center [1213, 499] width 33 height 9
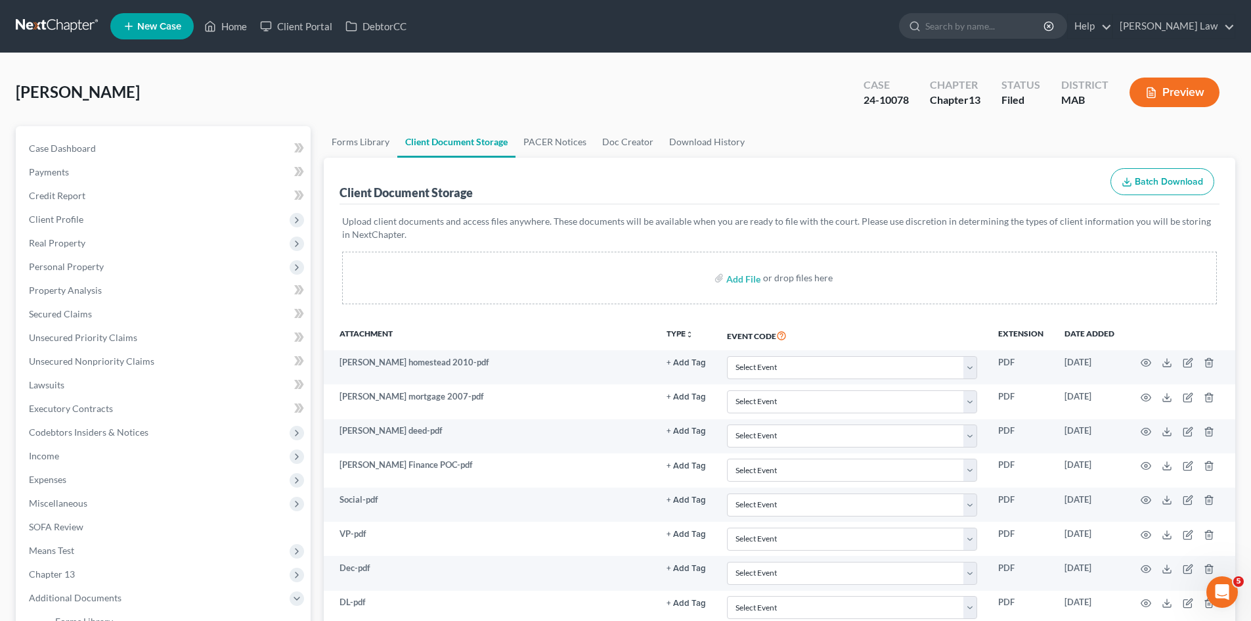
click at [80, 28] on link at bounding box center [58, 26] width 84 height 24
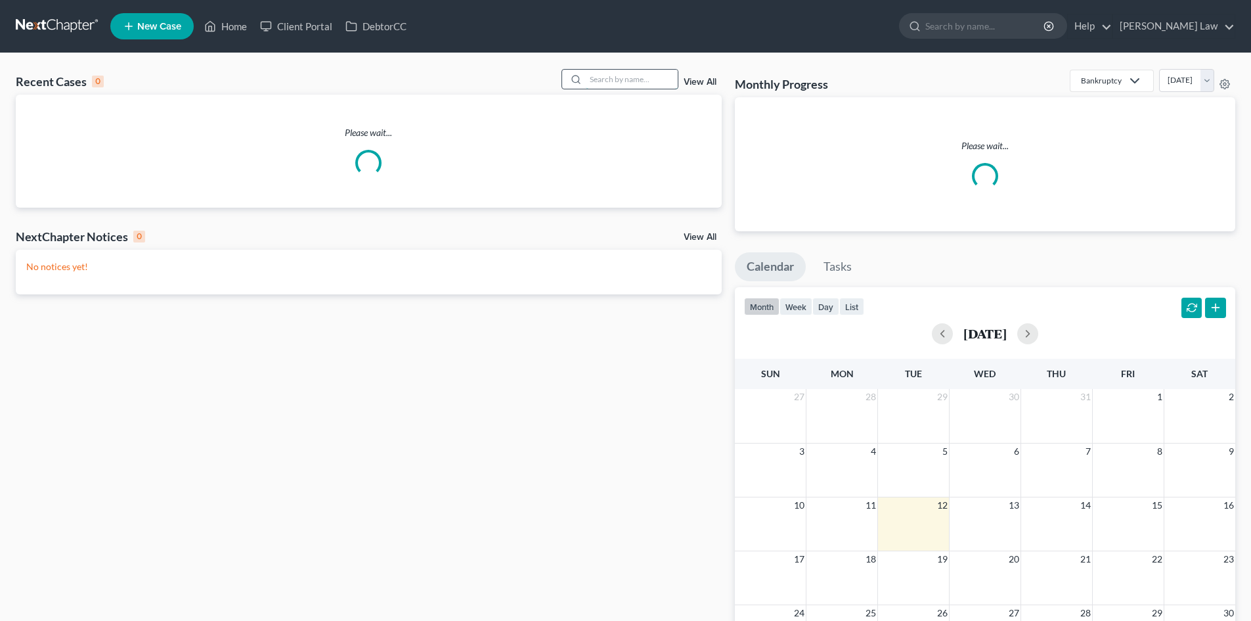
click at [649, 79] on input "search" at bounding box center [632, 79] width 92 height 19
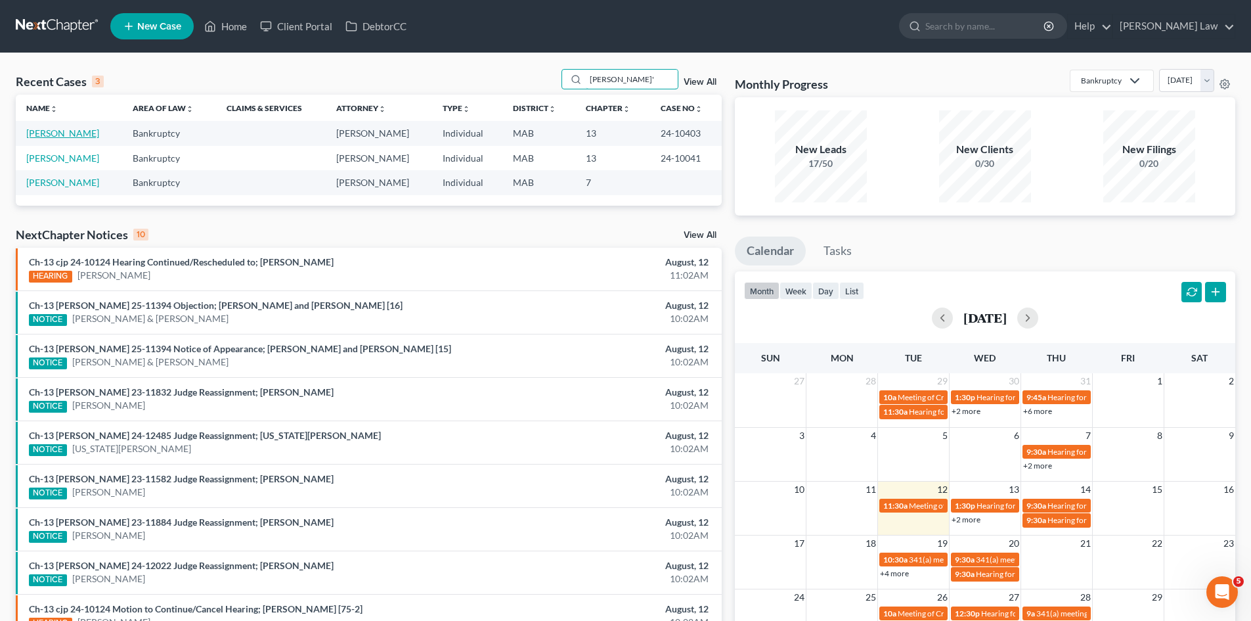
type input "[PERSON_NAME]'"
click at [51, 134] on link "[PERSON_NAME]" at bounding box center [62, 132] width 73 height 11
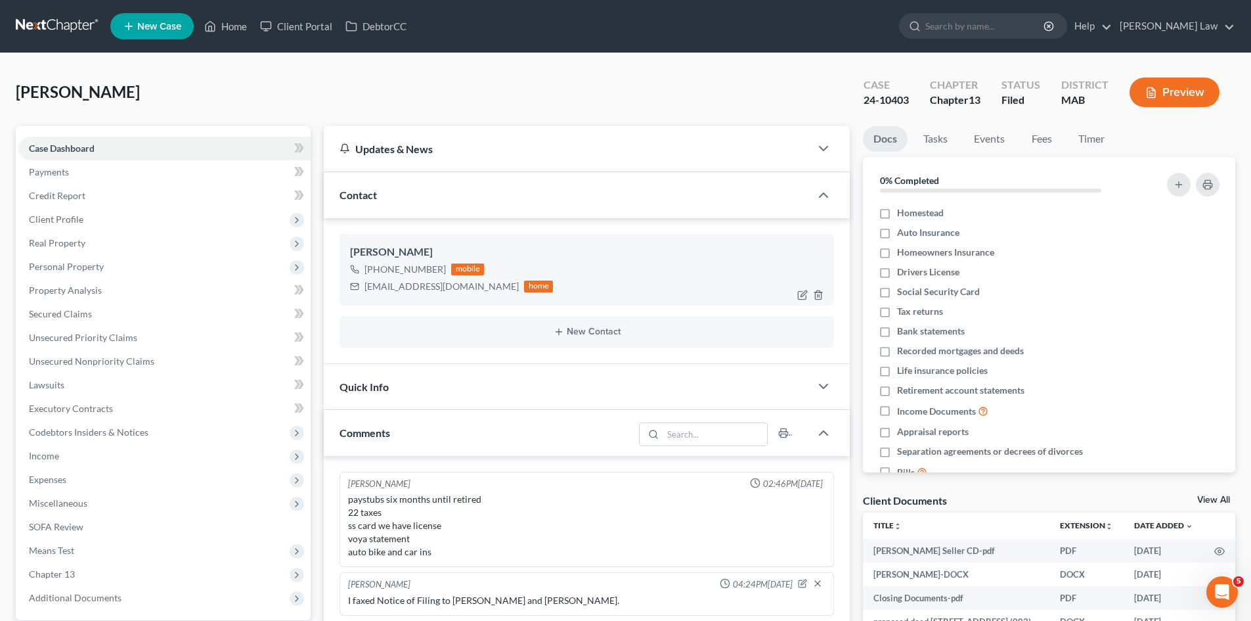
click at [379, 250] on div "[PERSON_NAME]" at bounding box center [587, 252] width 474 height 16
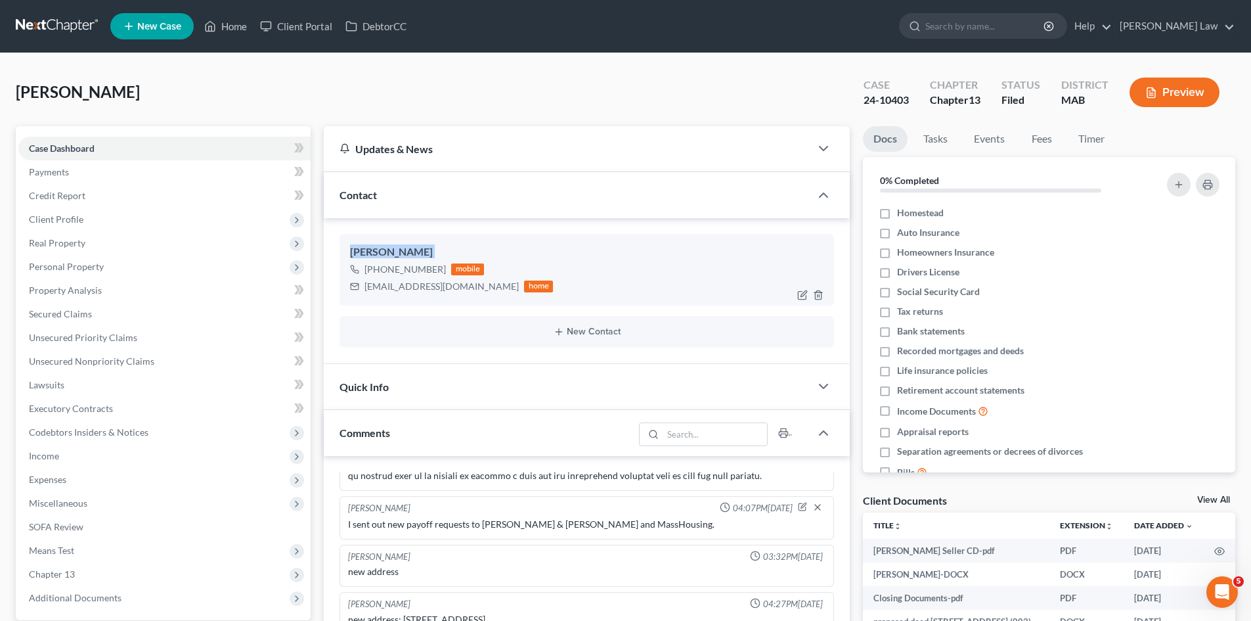
click at [379, 250] on div "[PERSON_NAME]" at bounding box center [587, 252] width 474 height 16
copy div "[PERSON_NAME]"
click at [880, 102] on div "24-10403" at bounding box center [886, 100] width 45 height 15
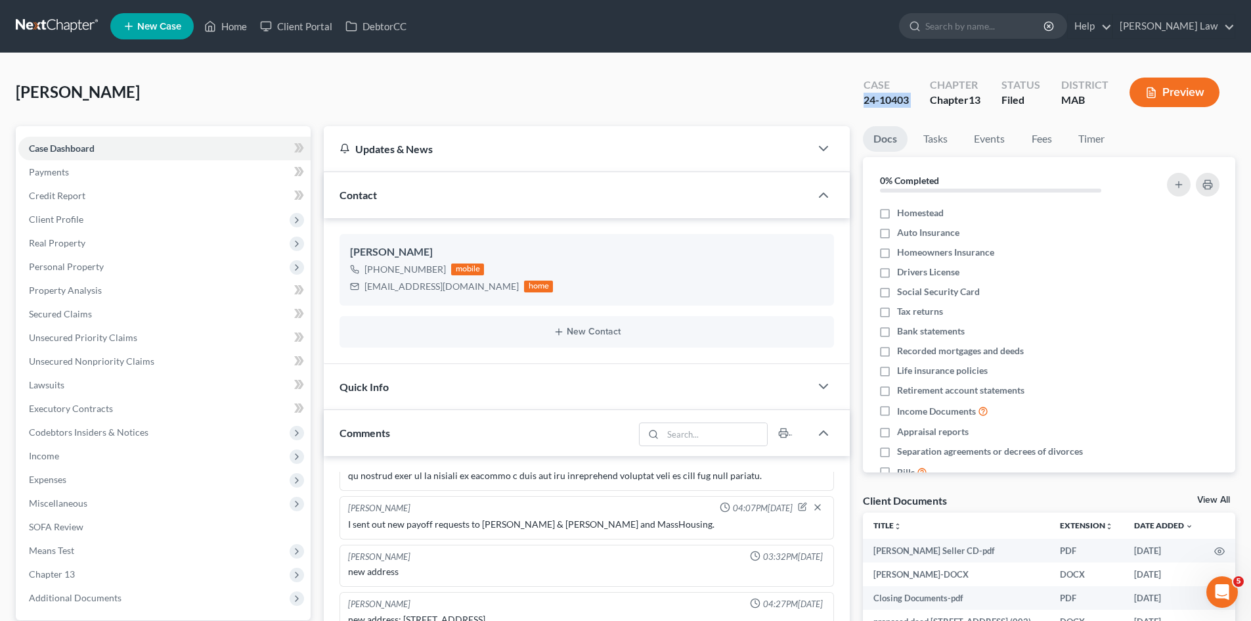
copy div "24-10403"
click at [1206, 502] on link "View All" at bounding box center [1213, 499] width 33 height 9
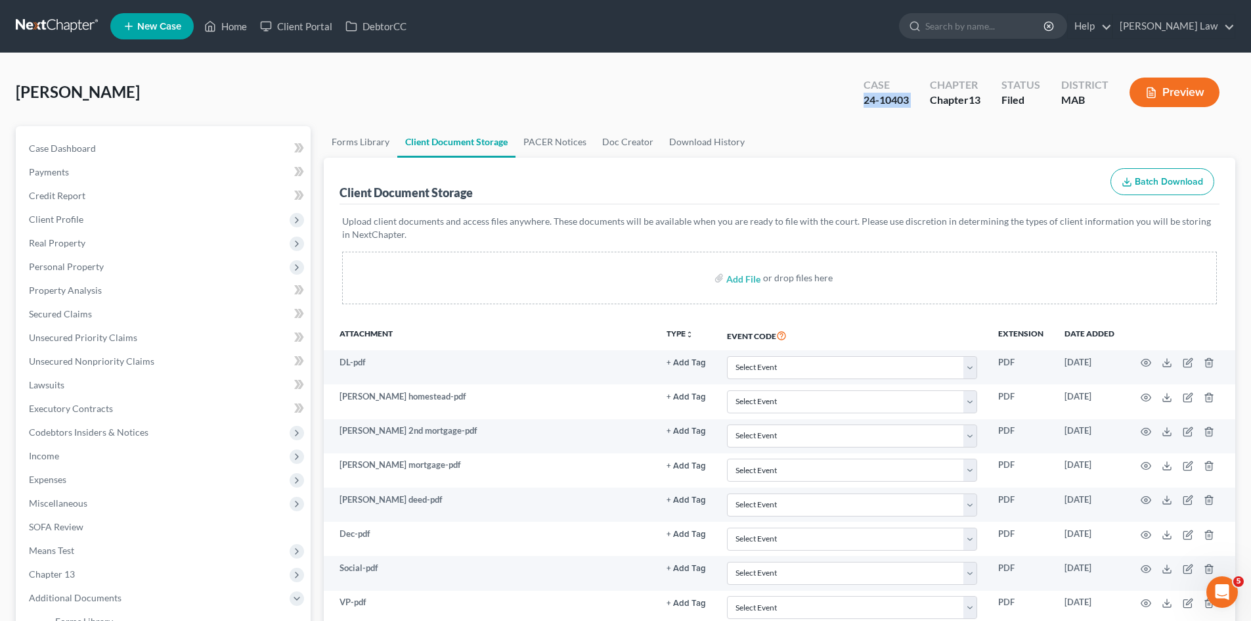
click at [2, 37] on nav "Home New Case Client Portal DebtorCC Benner Law mmanning@tbennerlaw.com My Acco…" at bounding box center [625, 26] width 1251 height 53
click at [21, 10] on nav "Home New Case Client Portal DebtorCC Benner Law mmanning@tbennerlaw.com My Acco…" at bounding box center [625, 26] width 1251 height 53
click at [47, 25] on link at bounding box center [58, 26] width 84 height 24
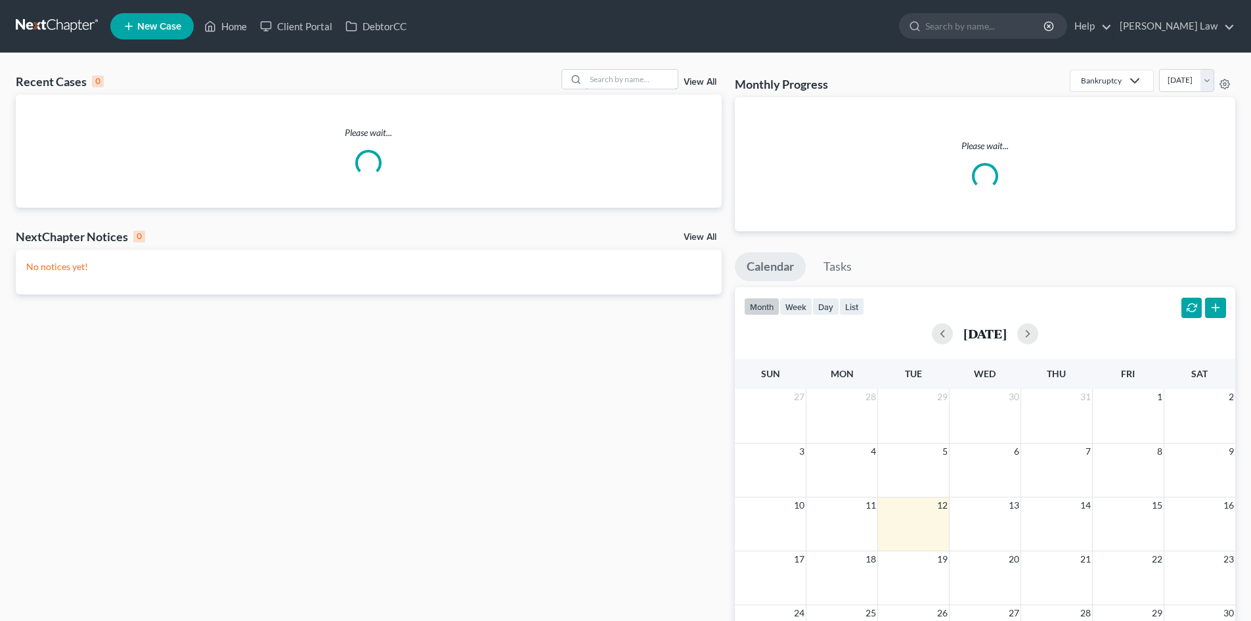
click at [636, 79] on input "search" at bounding box center [632, 79] width 92 height 19
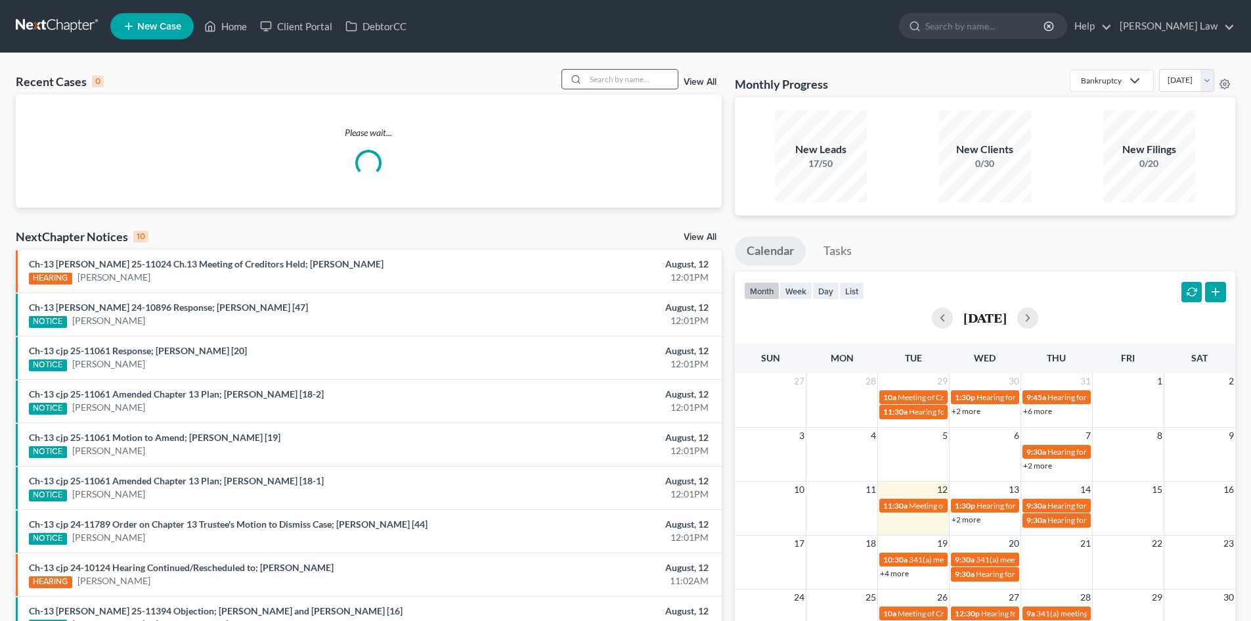
click at [636, 79] on input "search" at bounding box center [632, 79] width 92 height 19
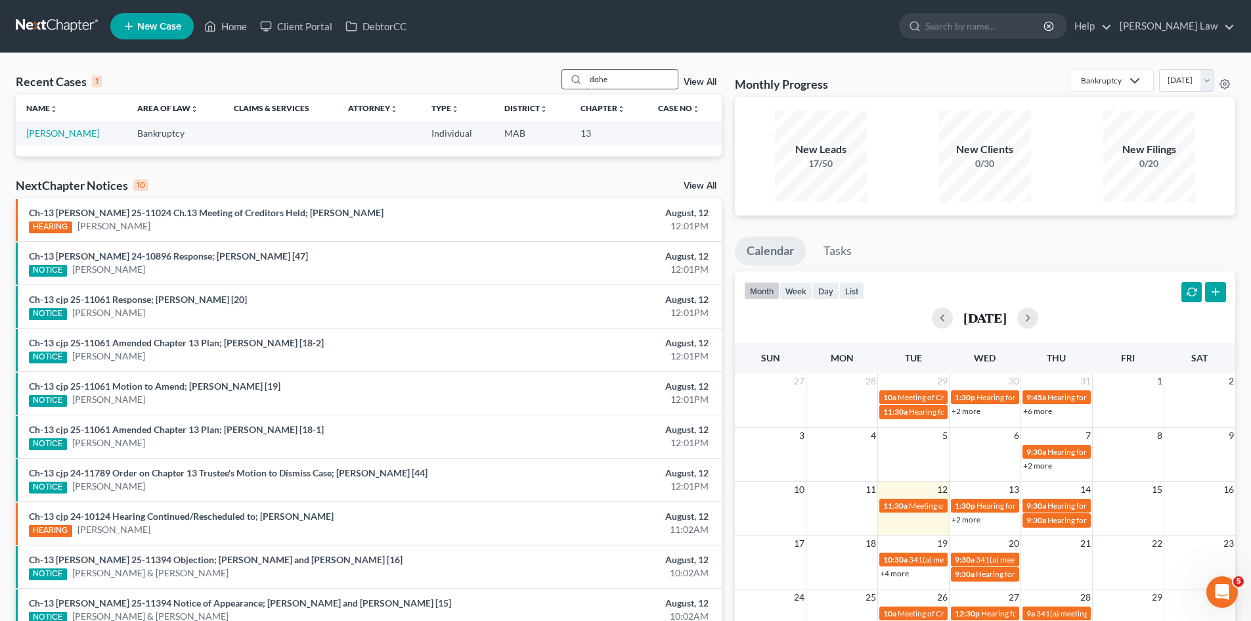
click at [611, 85] on input "dohe" at bounding box center [632, 79] width 92 height 19
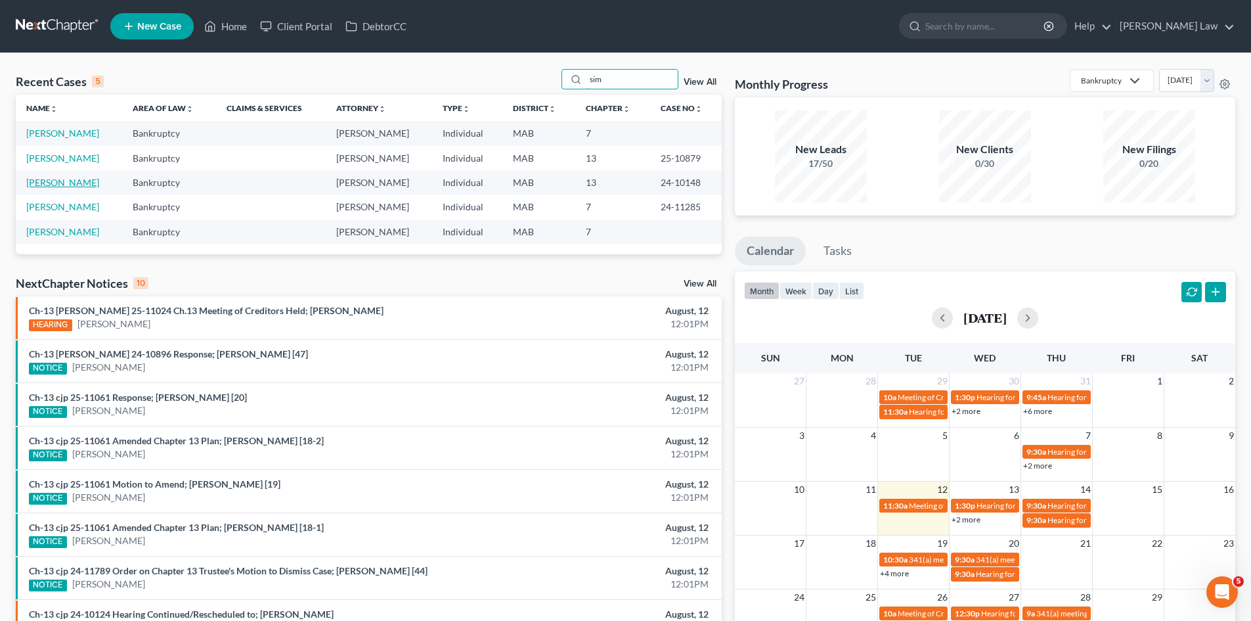
type input "sim"
click at [68, 181] on link "[PERSON_NAME]" at bounding box center [62, 182] width 73 height 11
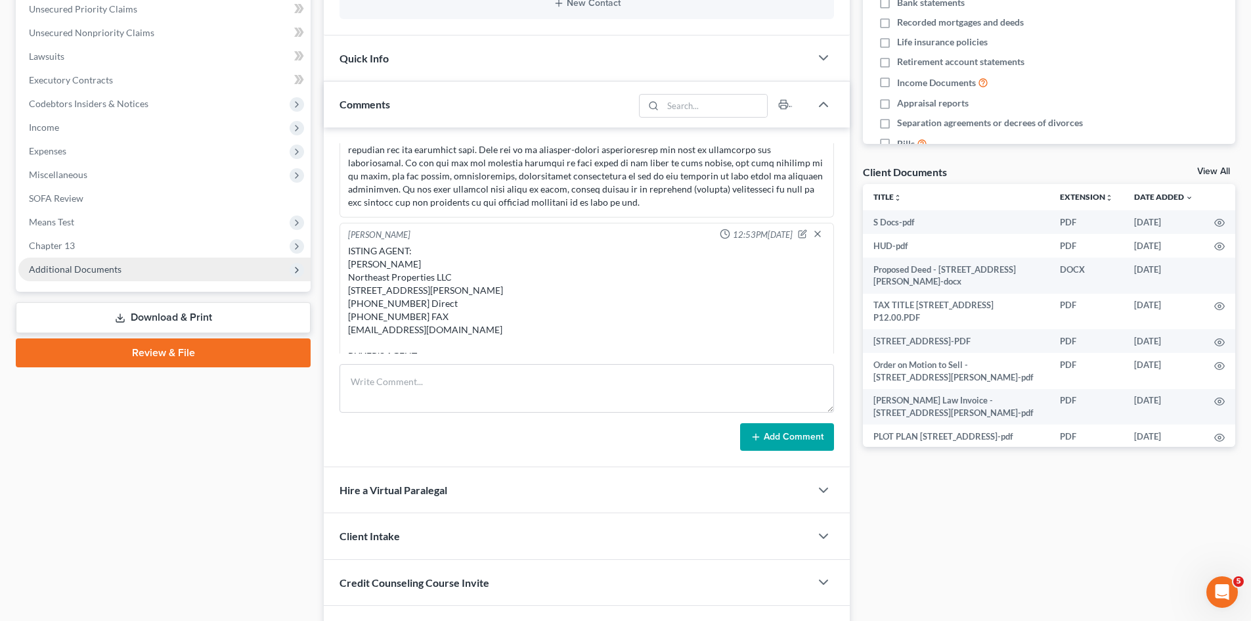
scroll to position [110, 0]
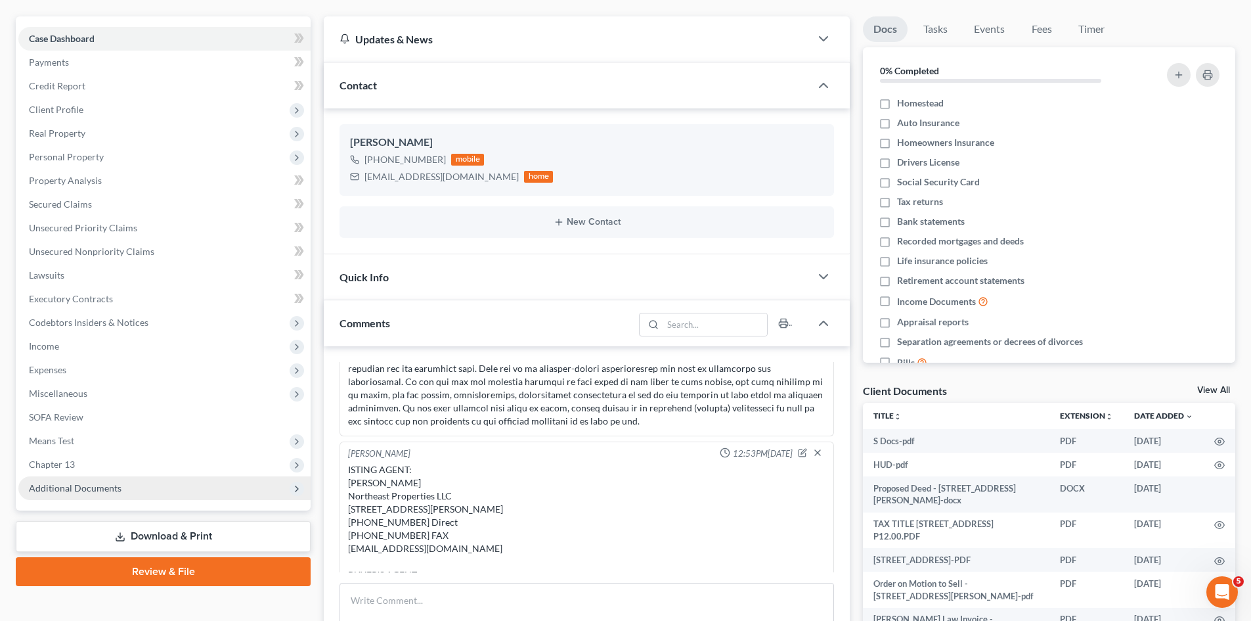
click at [85, 481] on span "Additional Documents" at bounding box center [164, 488] width 292 height 24
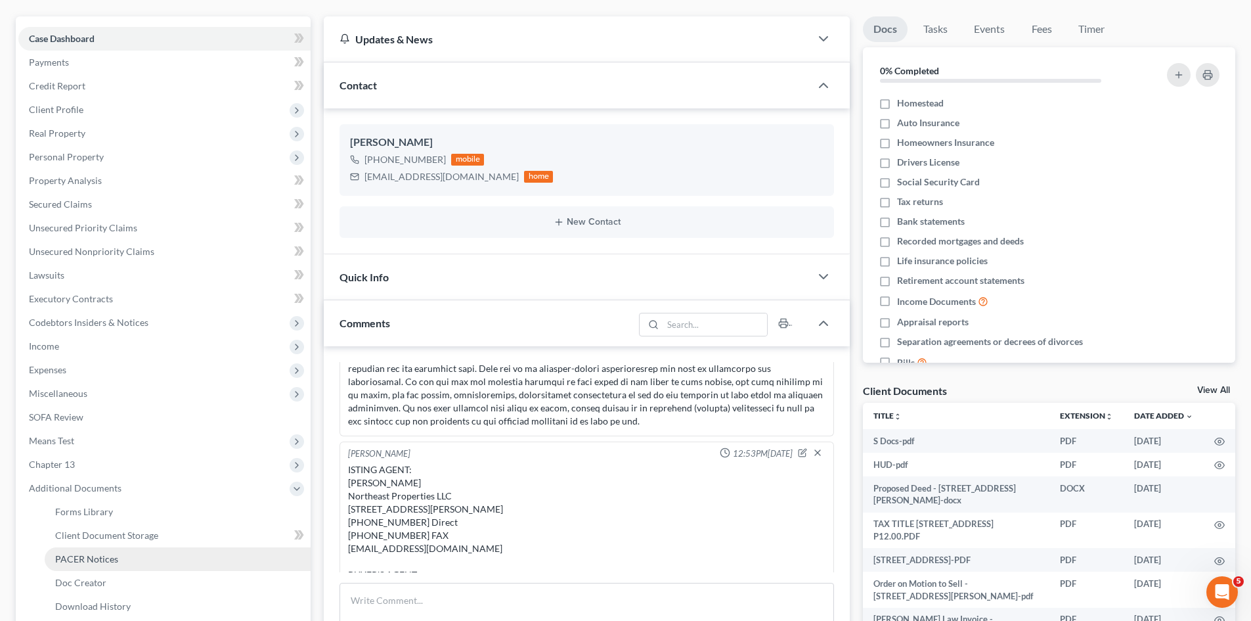
click at [88, 558] on span "PACER Notices" at bounding box center [86, 558] width 63 height 11
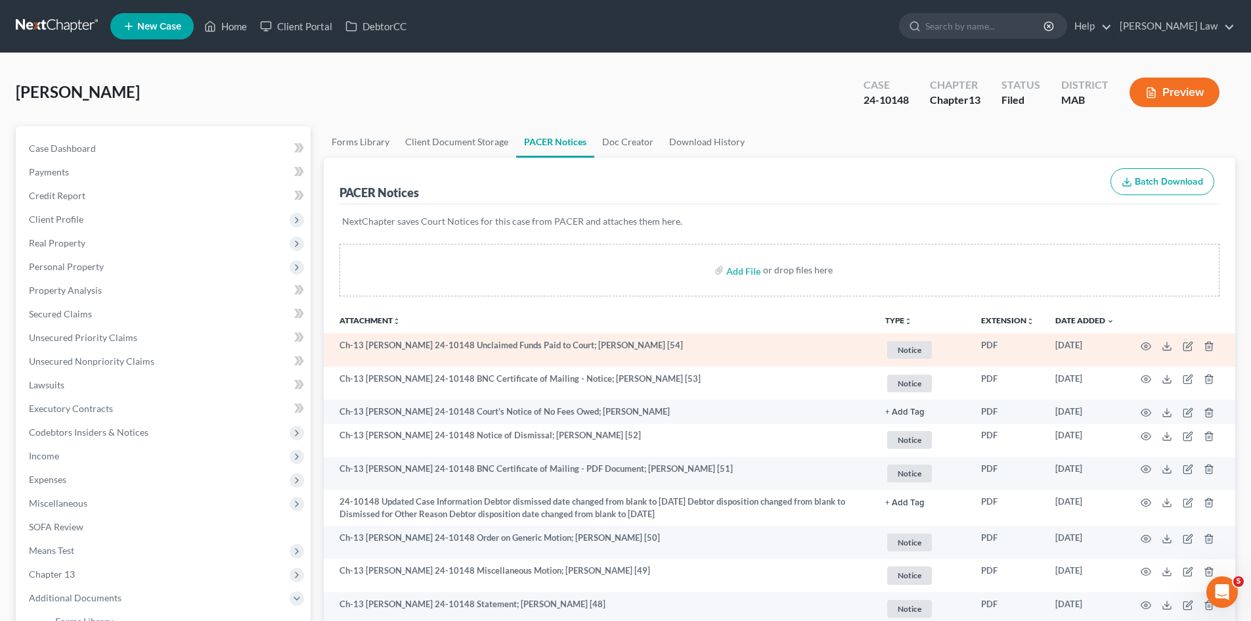
click at [1153, 343] on td at bounding box center [1180, 349] width 110 height 33
click at [1139, 347] on td at bounding box center [1180, 349] width 110 height 33
click at [1145, 350] on icon "button" at bounding box center [1146, 346] width 11 height 11
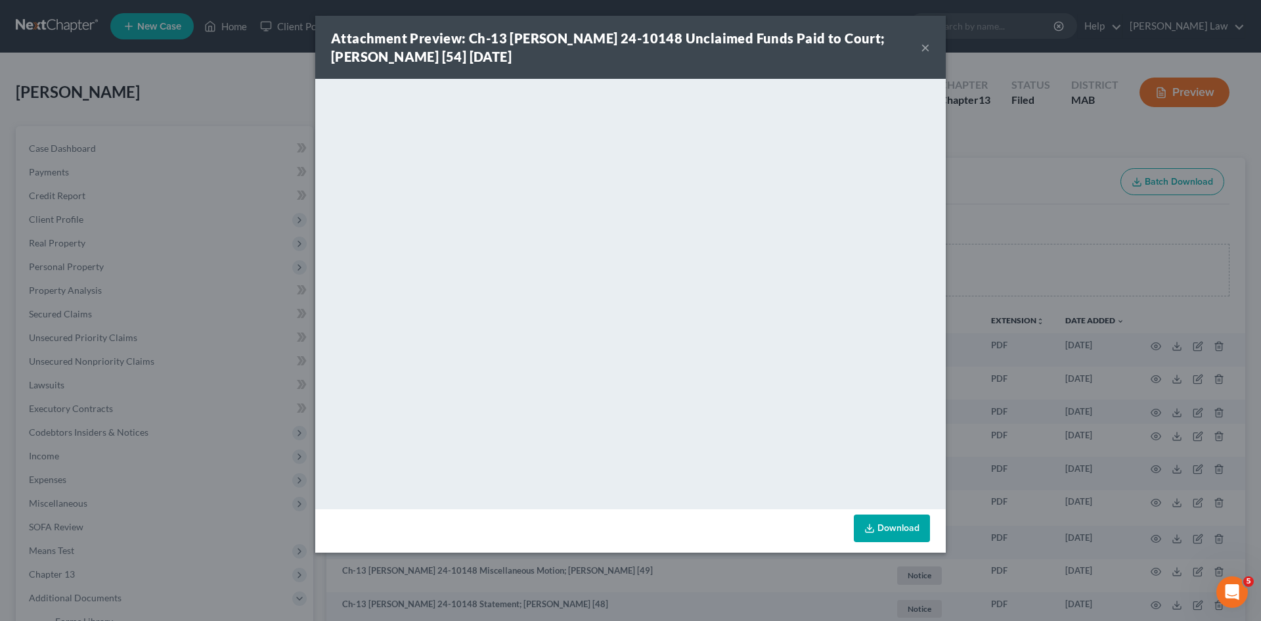
click at [197, 334] on div "Attachment Preview: Ch-13 [PERSON_NAME] 24-10148 Unclaimed Funds Paid to Court;…" at bounding box center [630, 310] width 1261 height 621
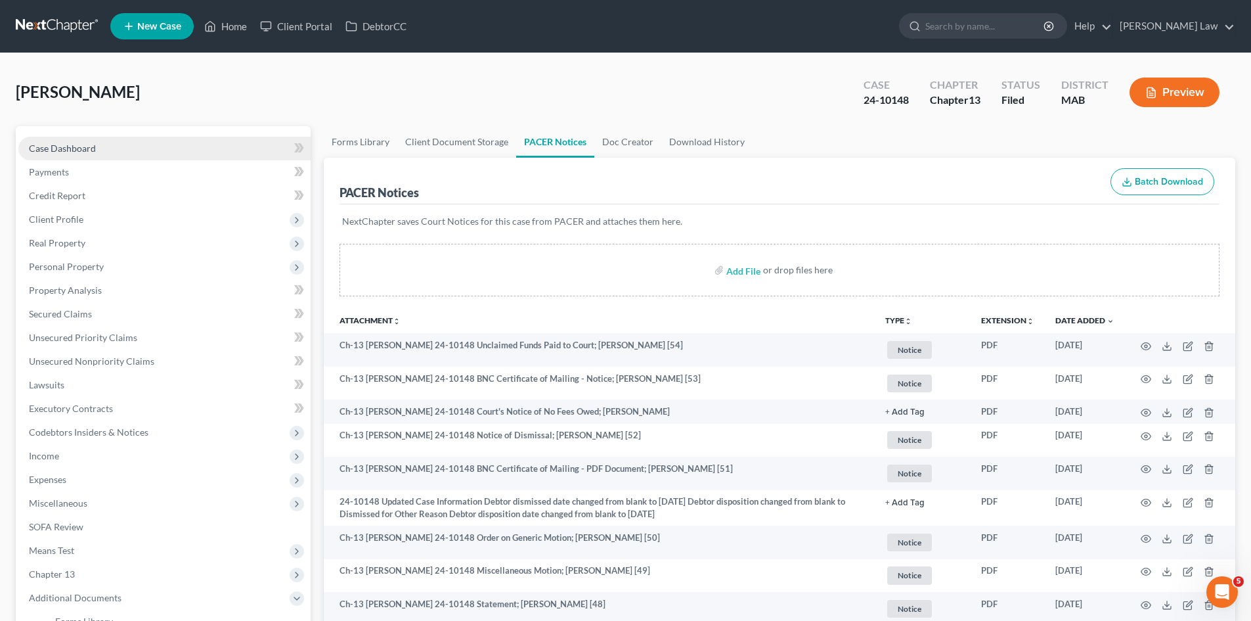
click at [166, 158] on link "Case Dashboard" at bounding box center [164, 149] width 292 height 24
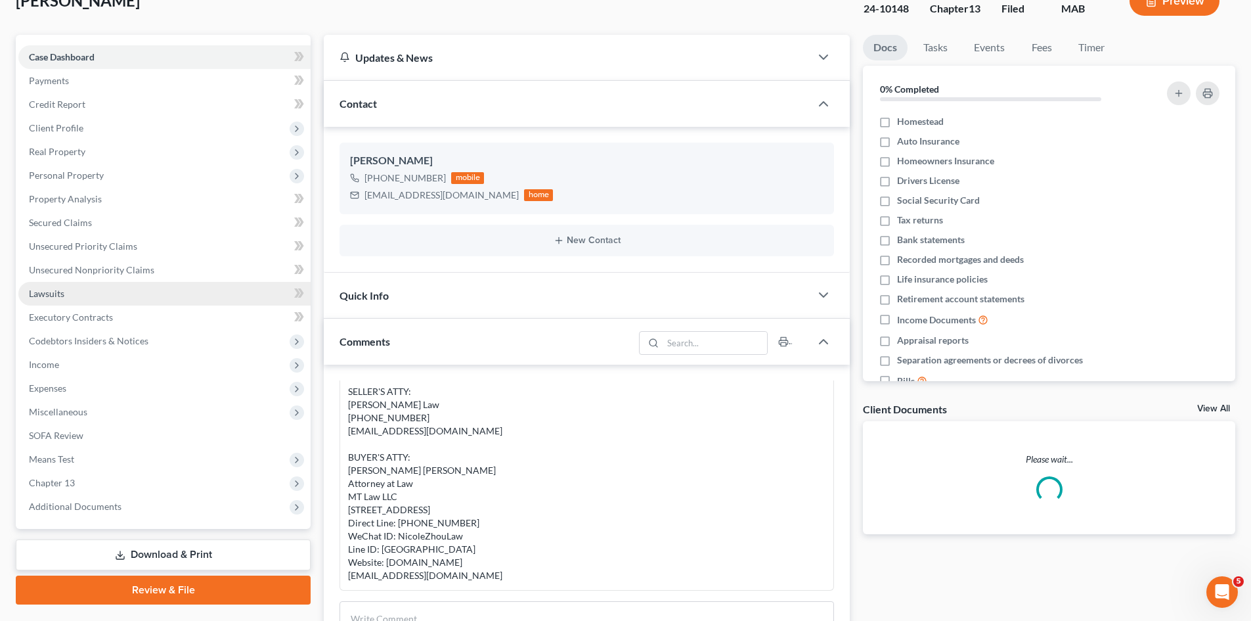
scroll to position [110, 0]
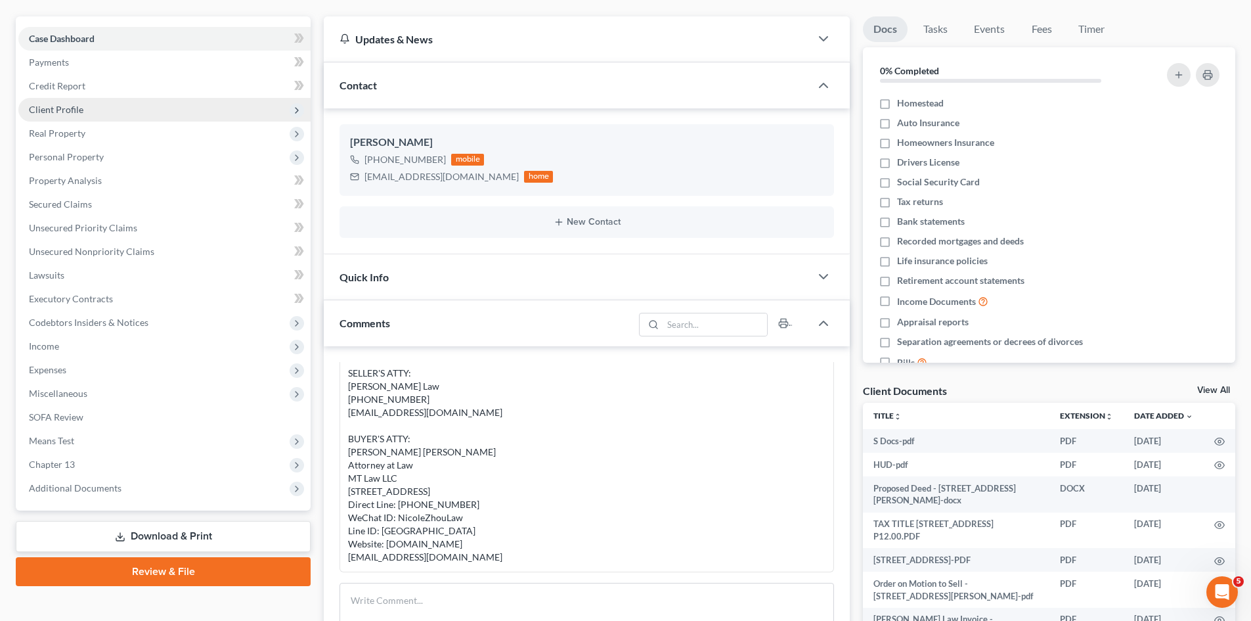
click at [74, 100] on span "Client Profile" at bounding box center [164, 110] width 292 height 24
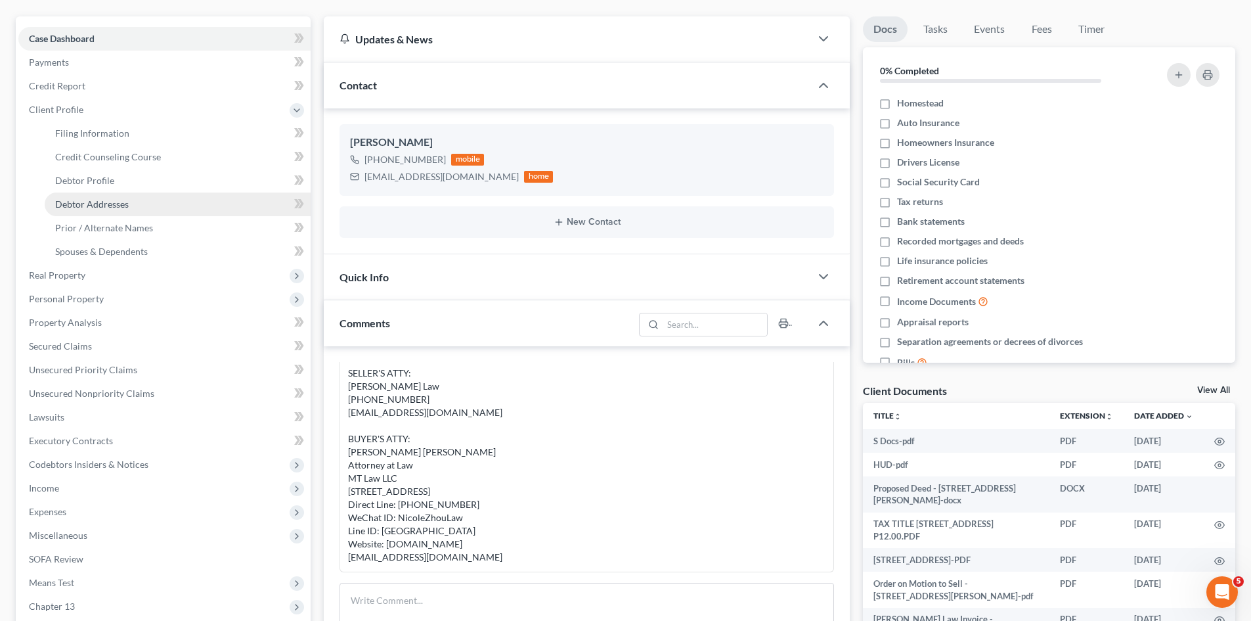
click at [96, 208] on span "Debtor Addresses" at bounding box center [92, 203] width 74 height 11
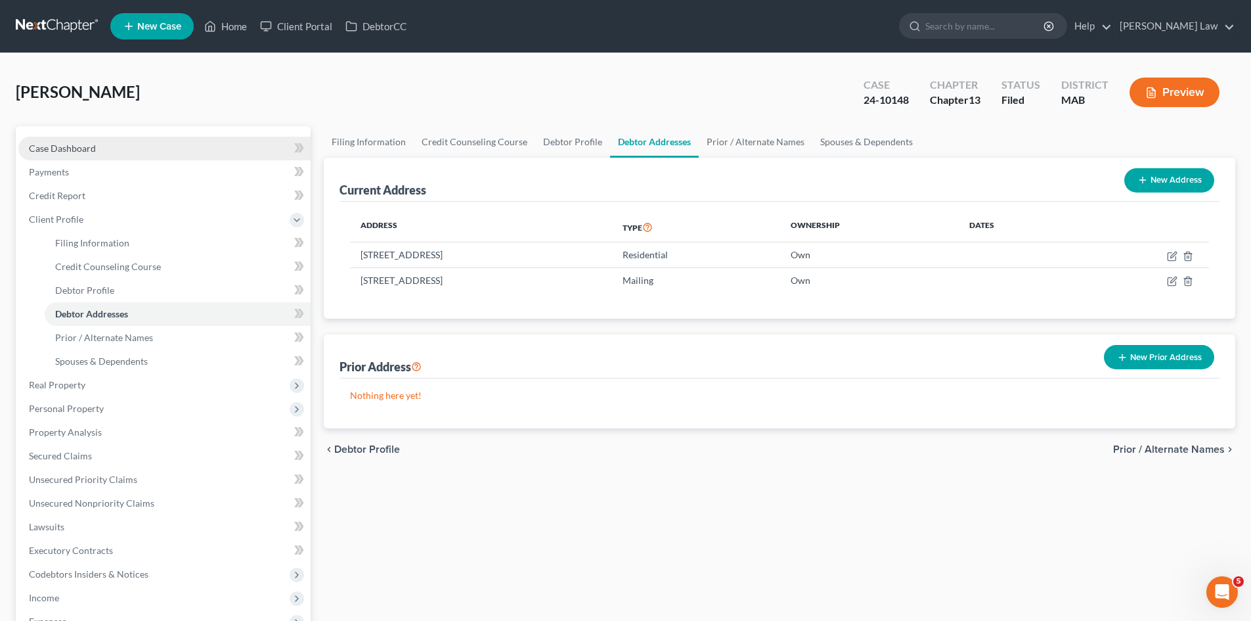
click at [96, 141] on link "Case Dashboard" at bounding box center [164, 149] width 292 height 24
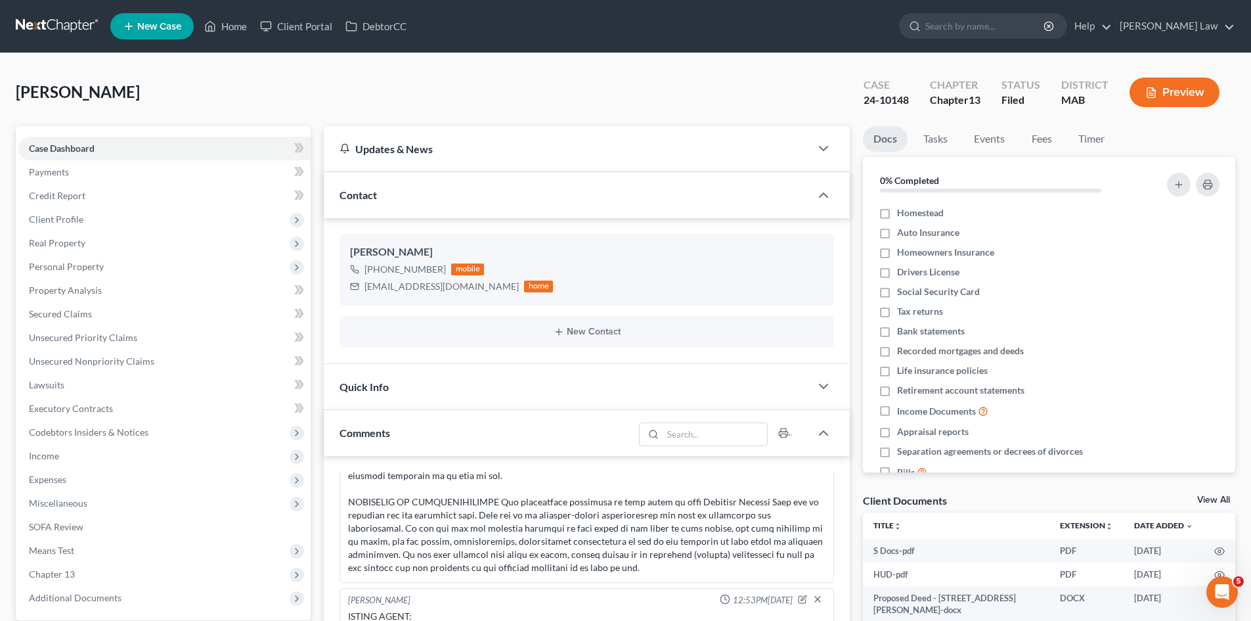
click at [1196, 491] on div "Docs Tasks Events Fees Timer 0% Completed Nothing here yet! Homestead Auto Insu…" at bounding box center [1049, 553] width 386 height 854
click at [1198, 496] on link "View All" at bounding box center [1213, 499] width 33 height 9
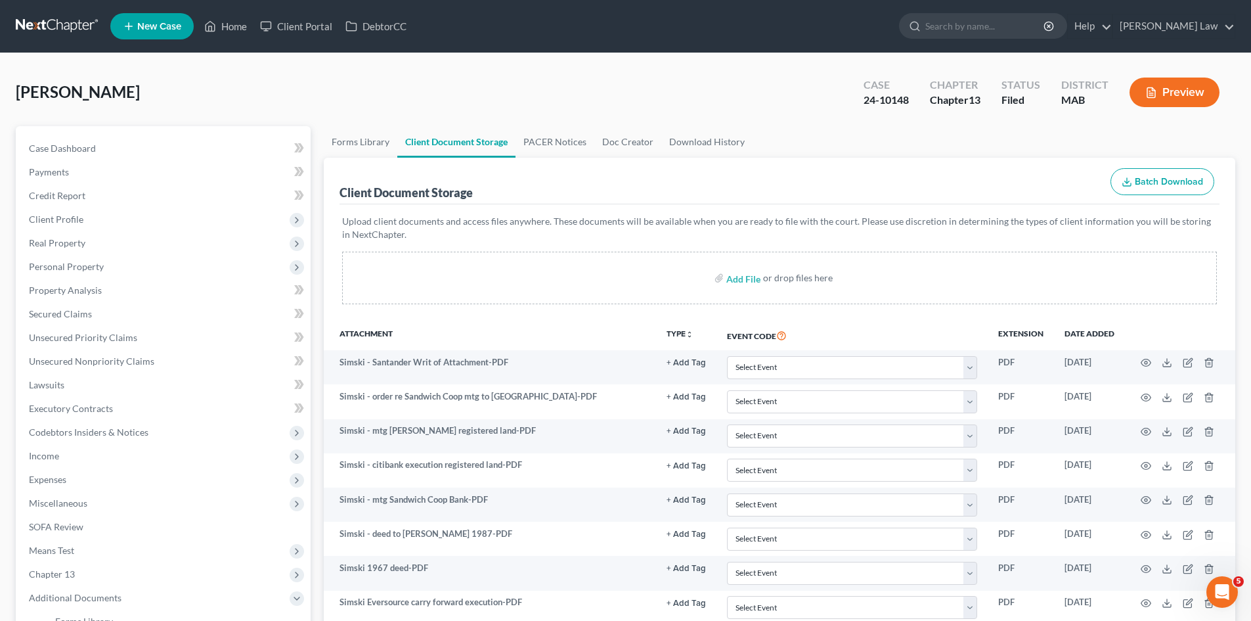
drag, startPoint x: 663, startPoint y: 322, endPoint x: 669, endPoint y: 319, distance: 7.3
click at [663, 322] on th "TYPE unfold_more NONE Hearing Notice Proof of Claim" at bounding box center [686, 335] width 60 height 30
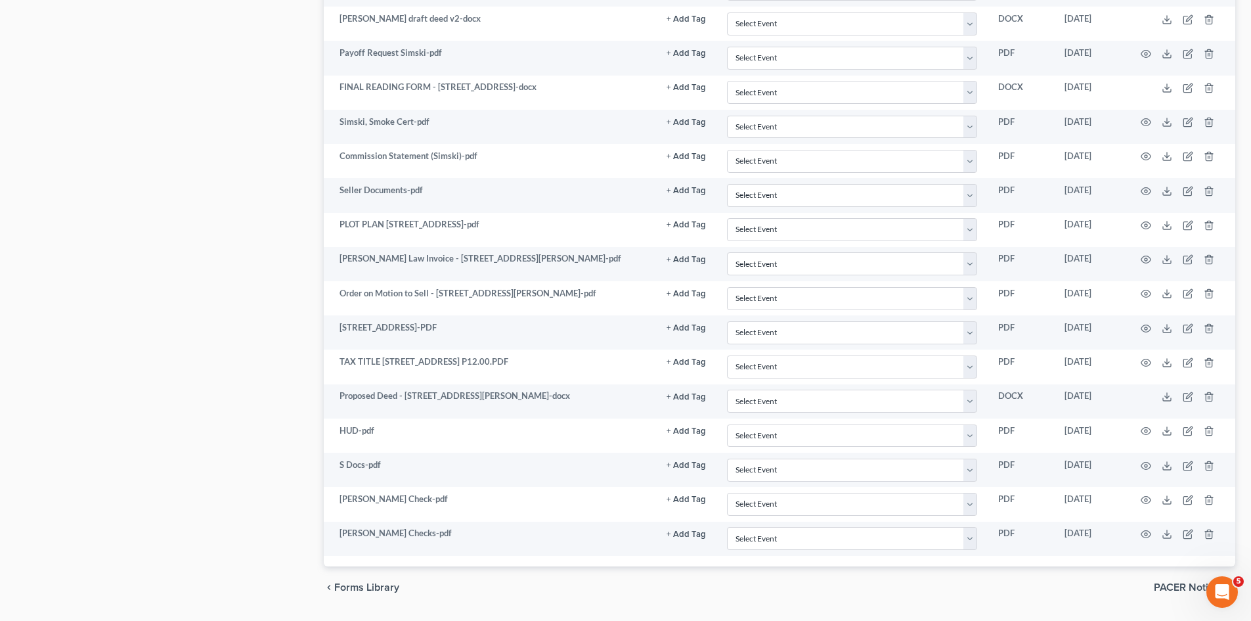
scroll to position [1856, 0]
